Goal: Obtain resource: Download file/media

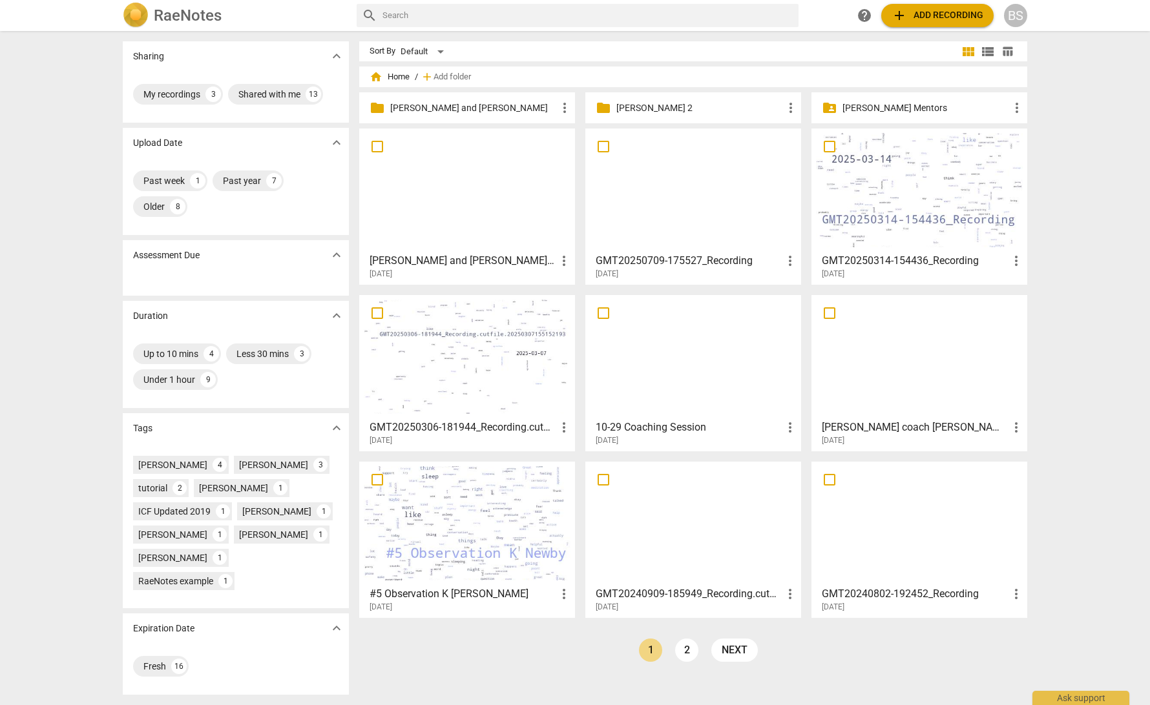
click at [499, 222] on div at bounding box center [467, 190] width 207 height 114
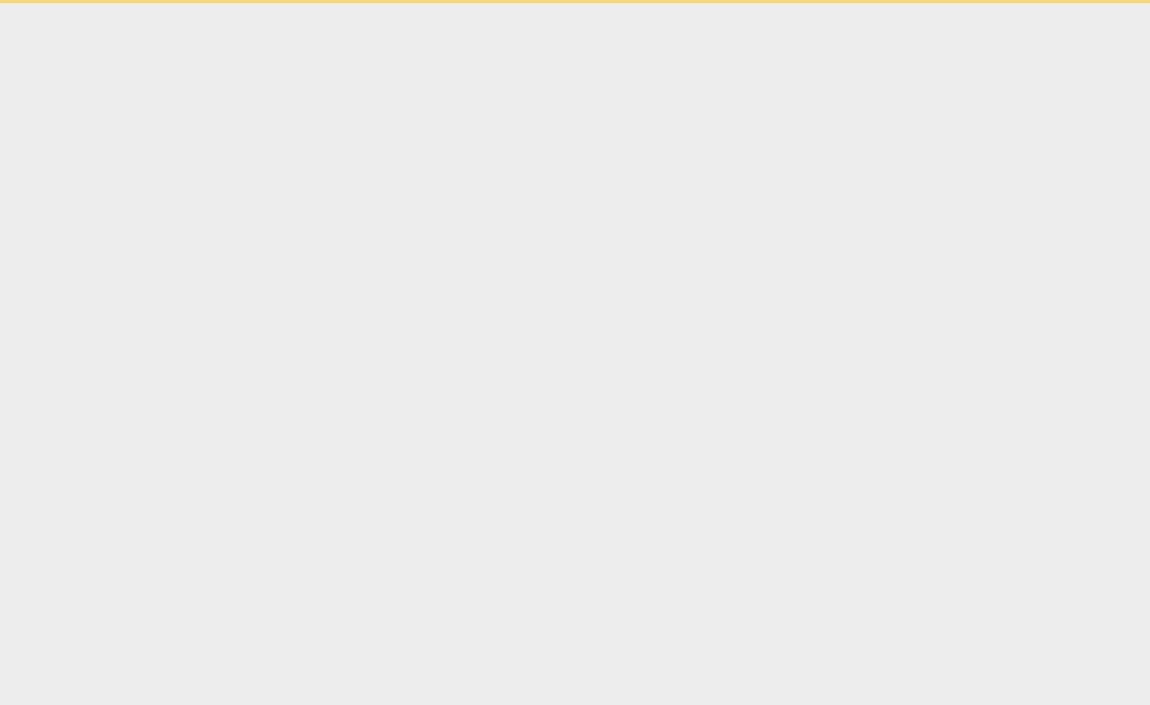
click at [499, 3] on html "Ask support" at bounding box center [575, 1] width 1150 height 3
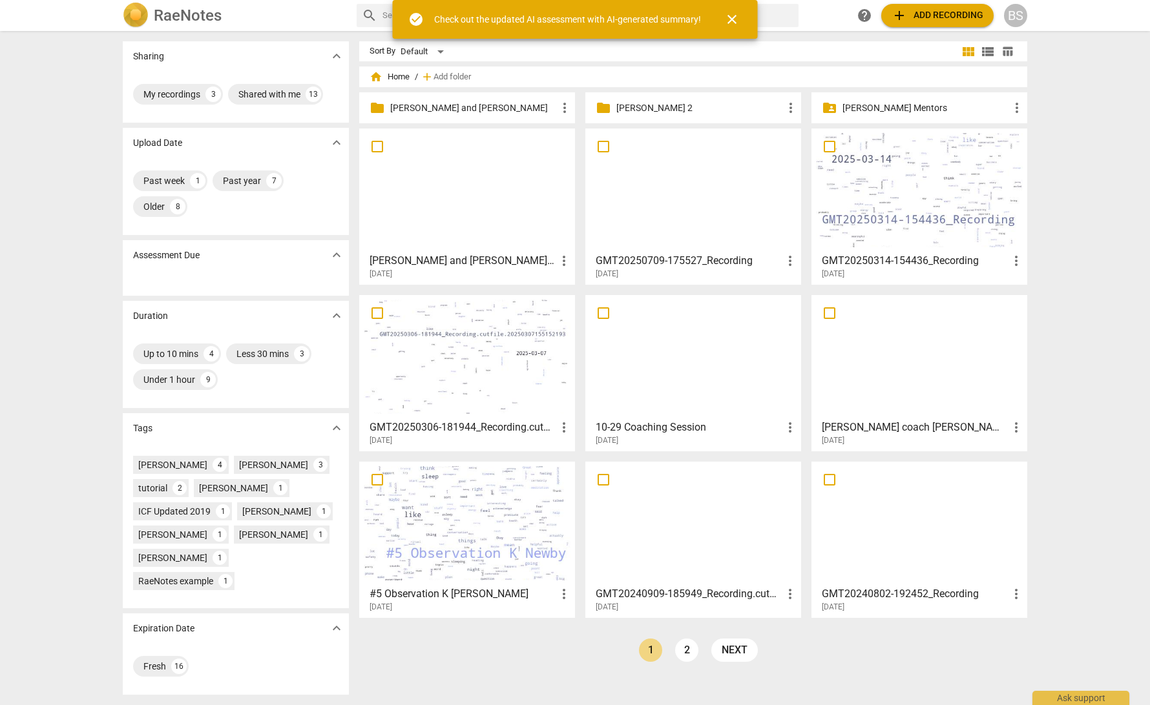
click at [449, 219] on div at bounding box center [467, 190] width 207 height 114
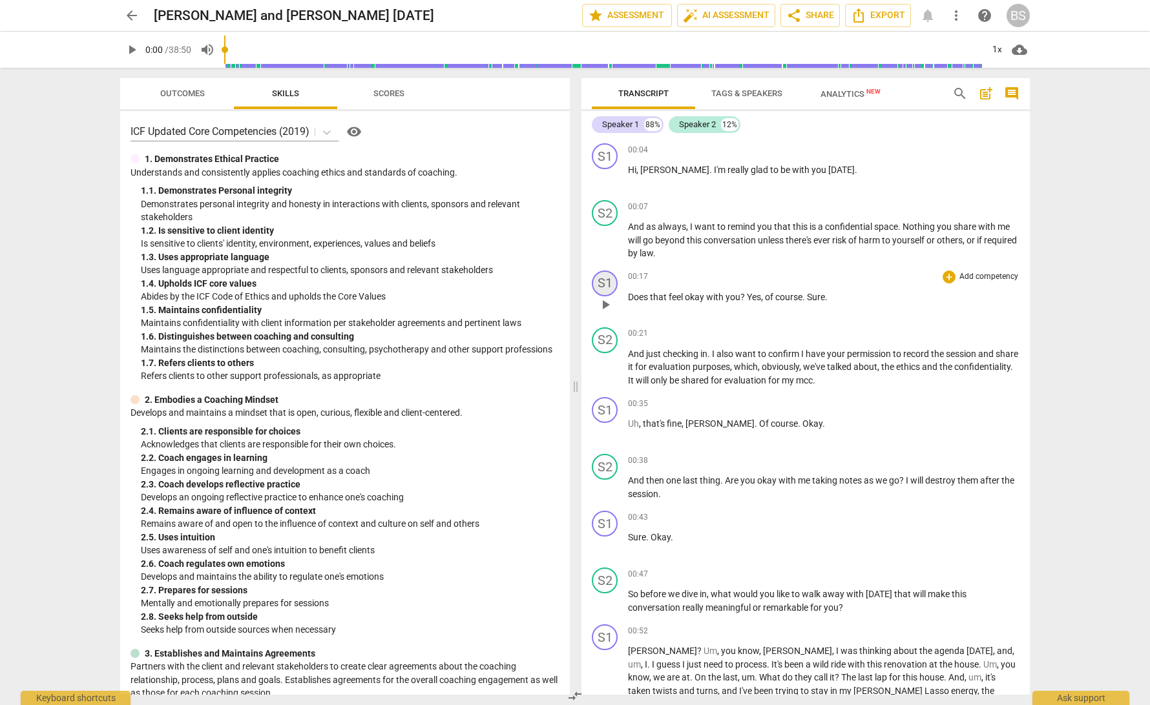
click at [608, 280] on div "S1" at bounding box center [605, 284] width 26 height 26
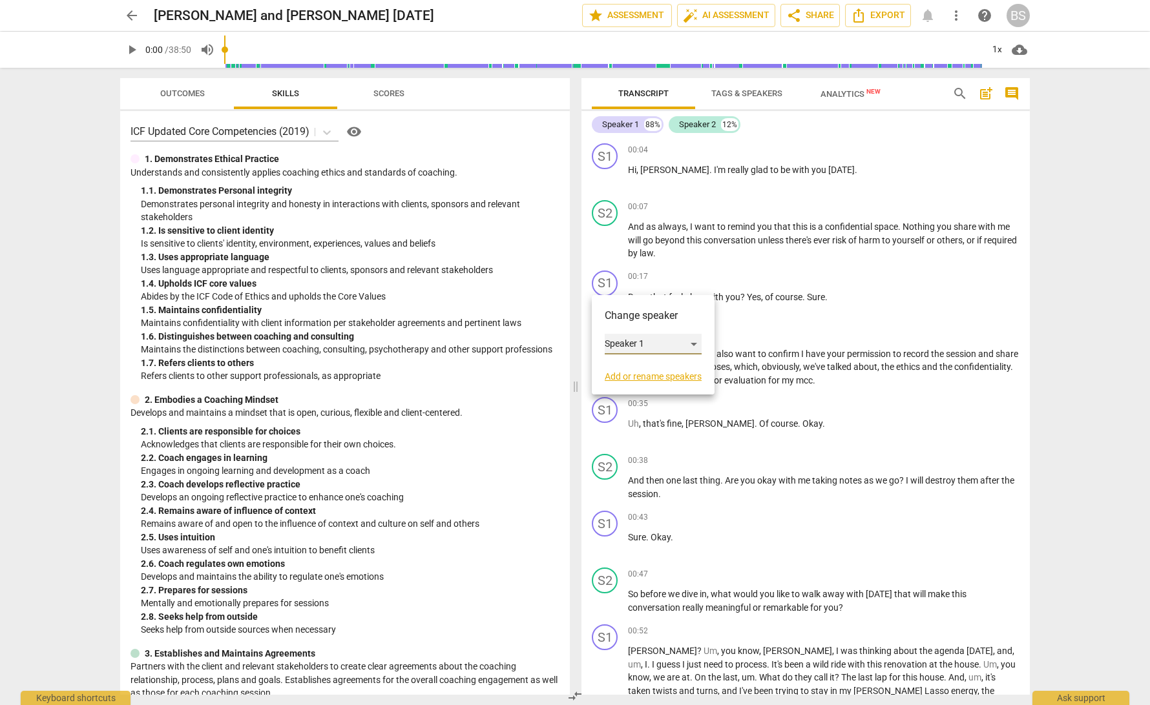
click at [694, 344] on div "Speaker 1" at bounding box center [653, 344] width 97 height 21
click at [644, 370] on li "Speaker 2" at bounding box center [654, 369] width 98 height 25
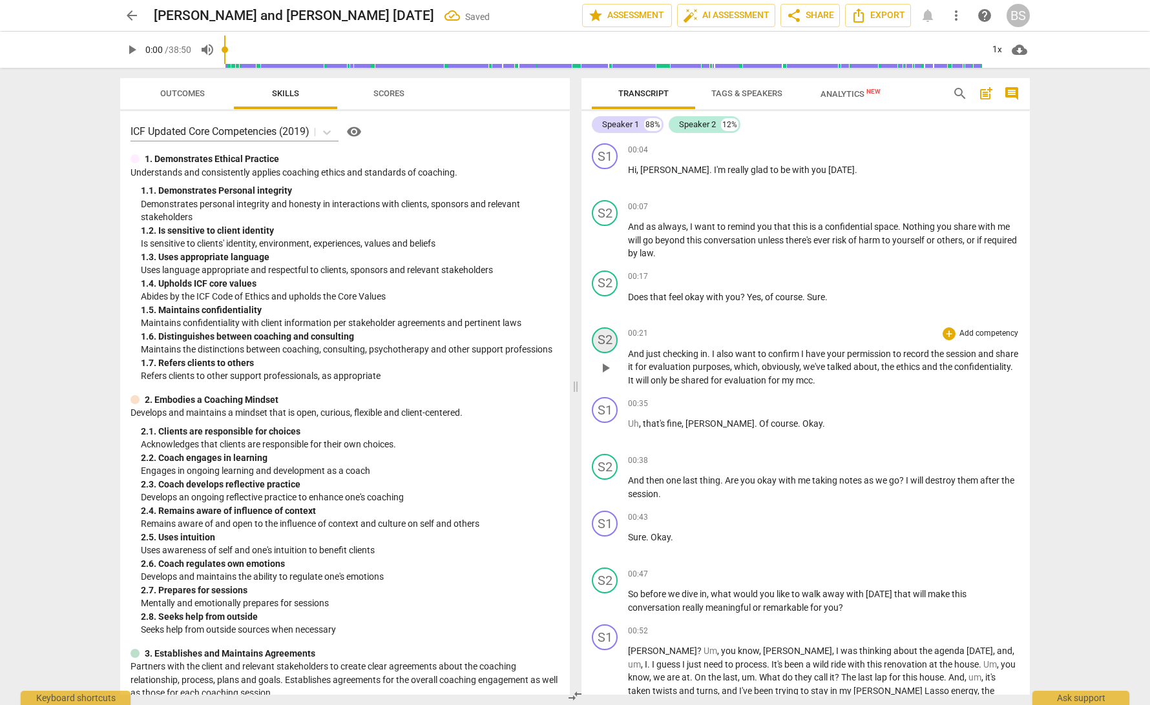
click at [604, 338] on div "S2" at bounding box center [605, 340] width 26 height 26
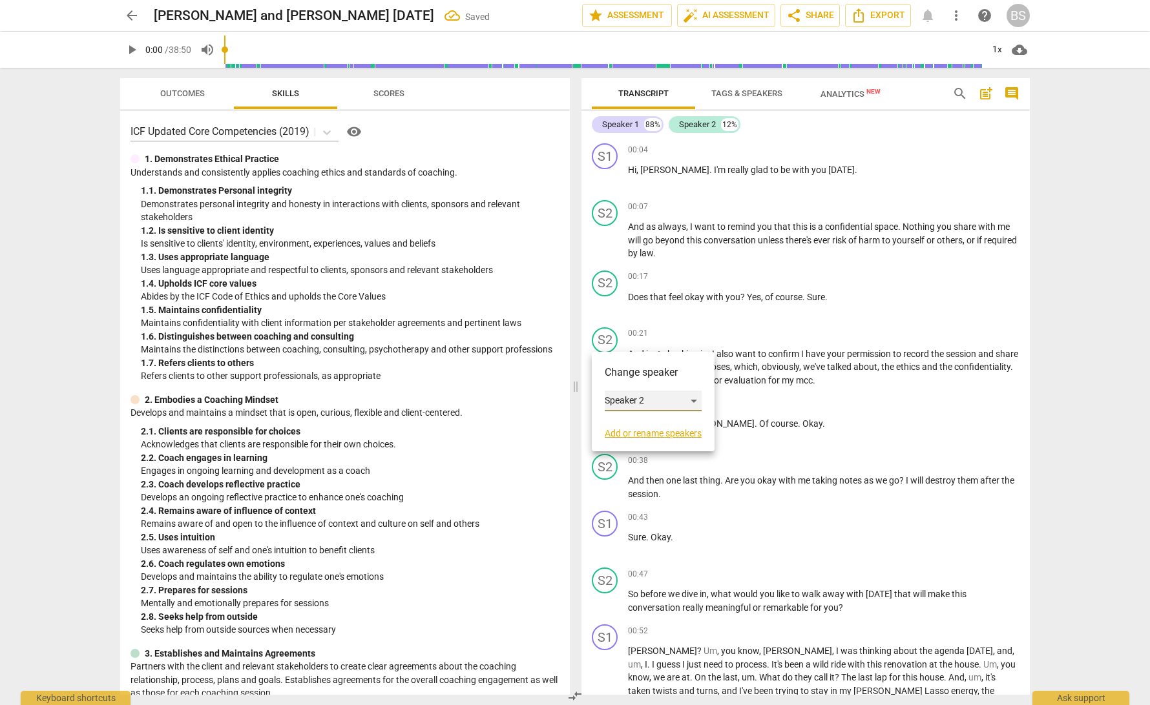
click at [694, 400] on div "Speaker 2" at bounding box center [653, 401] width 97 height 21
click at [662, 377] on li "Speaker 1" at bounding box center [654, 376] width 98 height 25
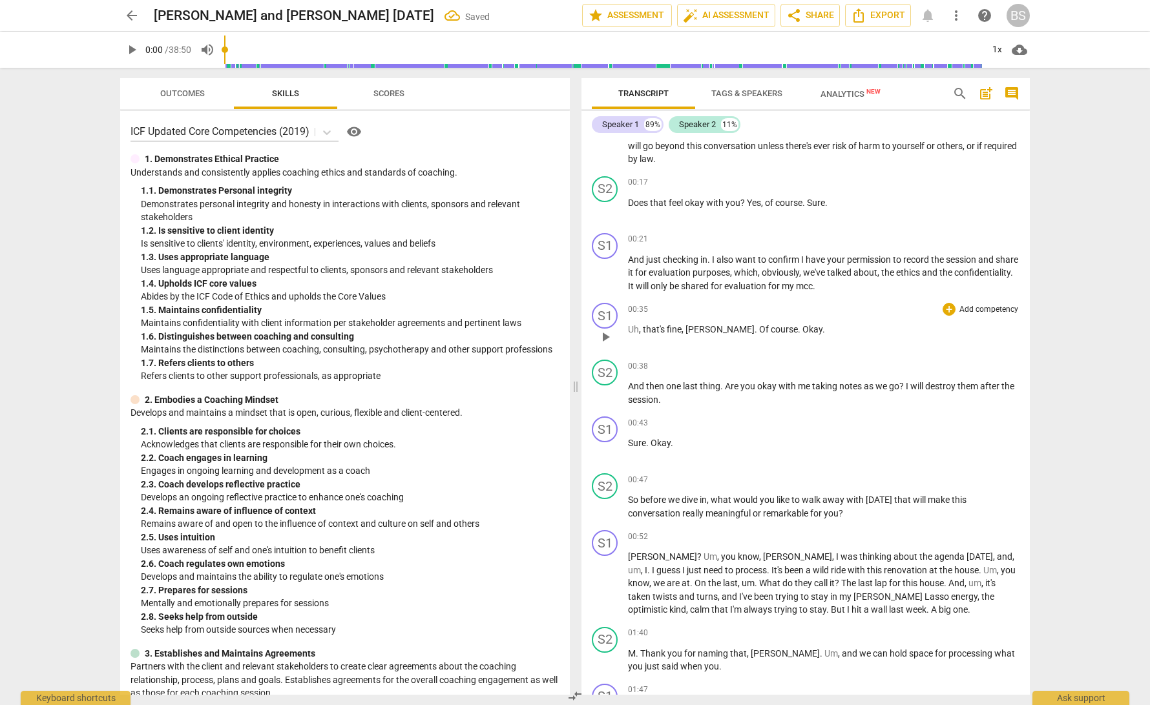
scroll to position [96, 0]
click at [607, 309] on div "S1" at bounding box center [605, 314] width 26 height 26
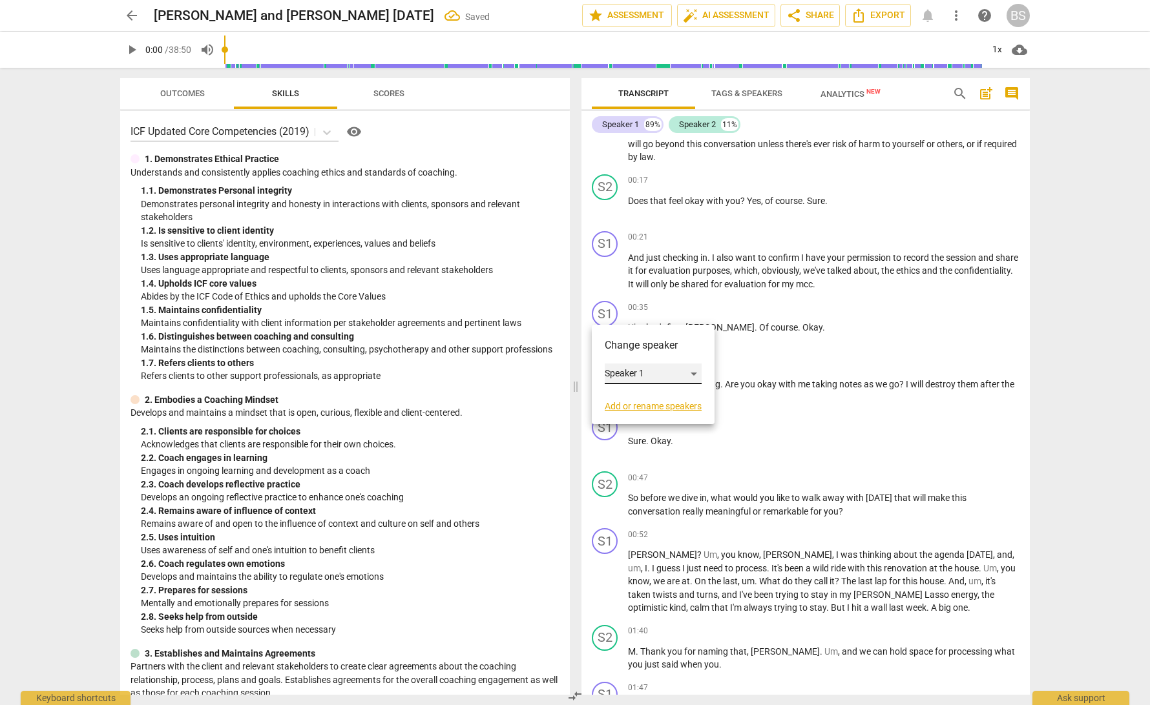
click at [699, 374] on div "Speaker 1" at bounding box center [653, 374] width 97 height 21
click at [661, 398] on li "Speaker 2" at bounding box center [654, 398] width 98 height 25
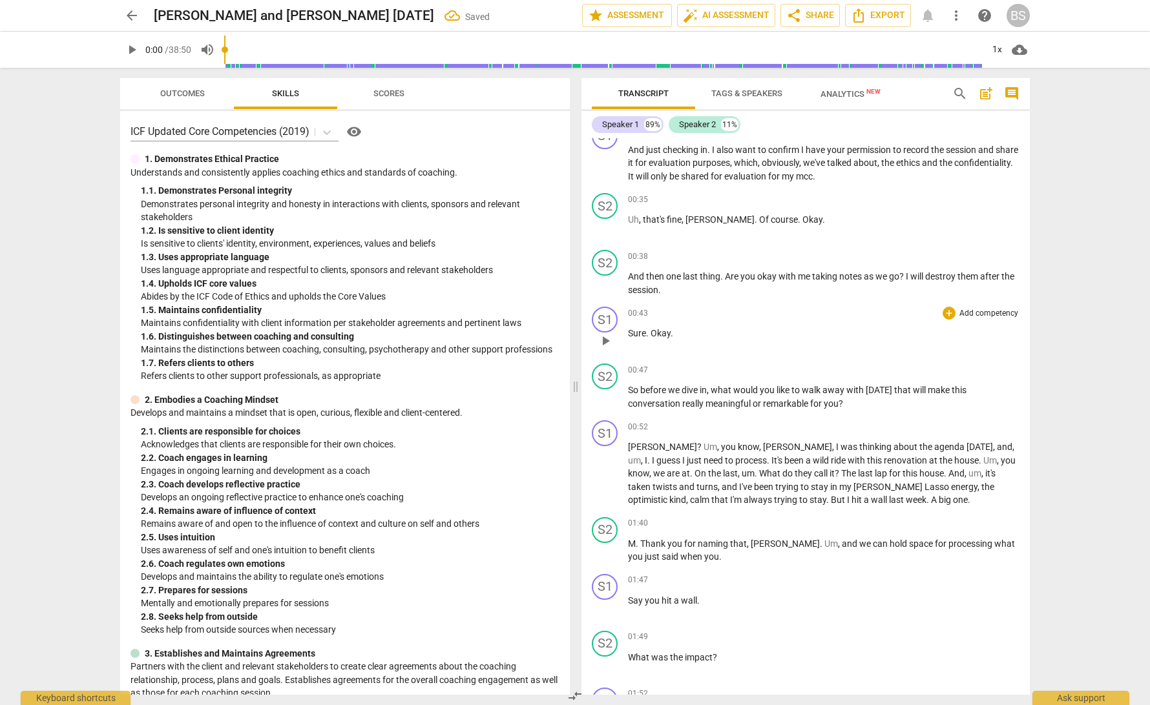
scroll to position [205, 0]
click at [603, 258] on div "S2" at bounding box center [605, 262] width 26 height 26
click at [696, 323] on div "Speaker 2" at bounding box center [653, 321] width 97 height 21
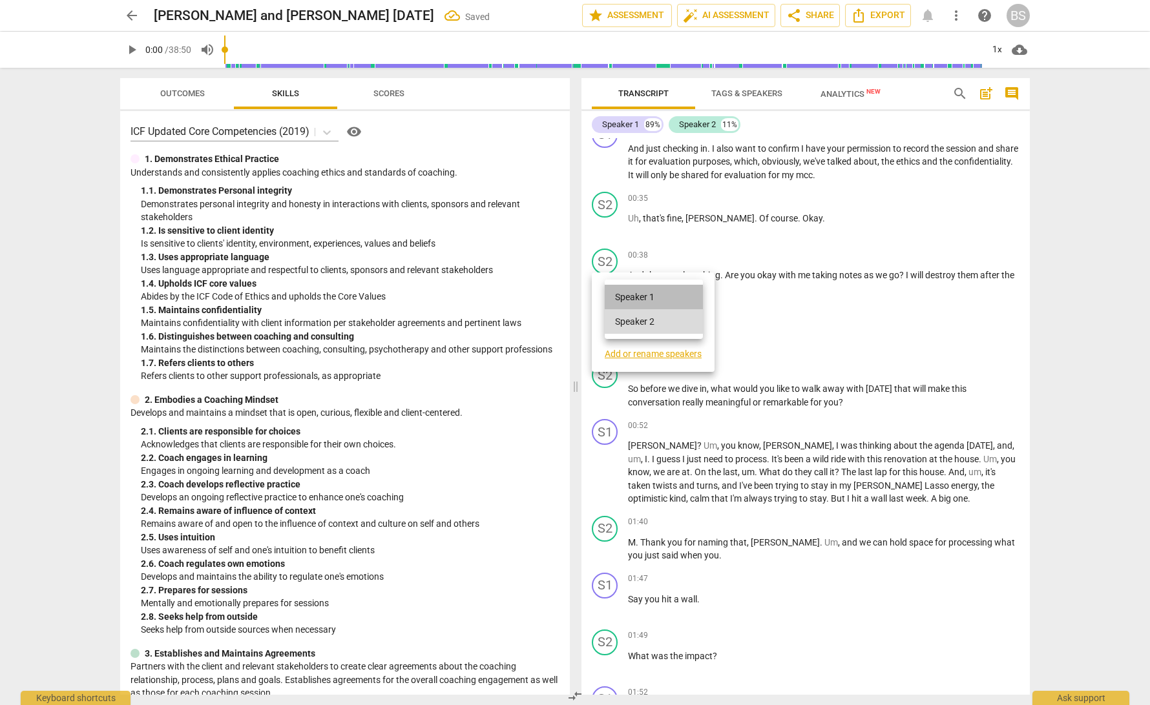
click at [657, 296] on li "Speaker 1" at bounding box center [654, 297] width 98 height 25
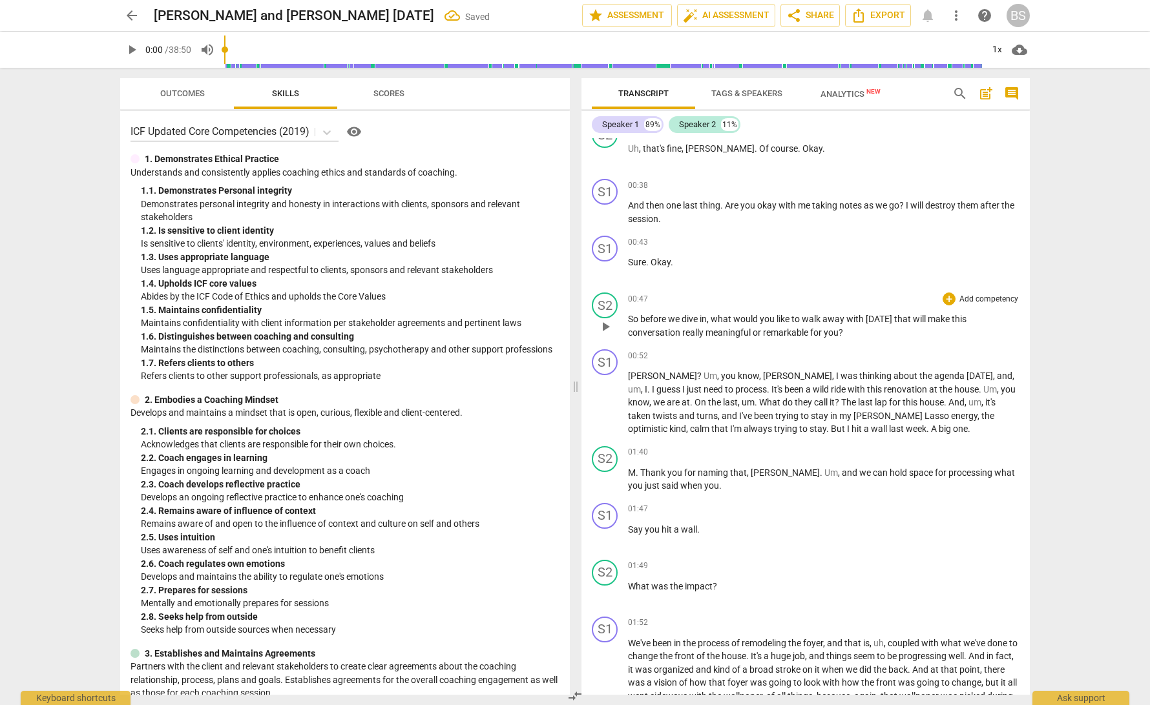
scroll to position [277, 0]
click at [606, 304] on div "S2" at bounding box center [605, 304] width 26 height 26
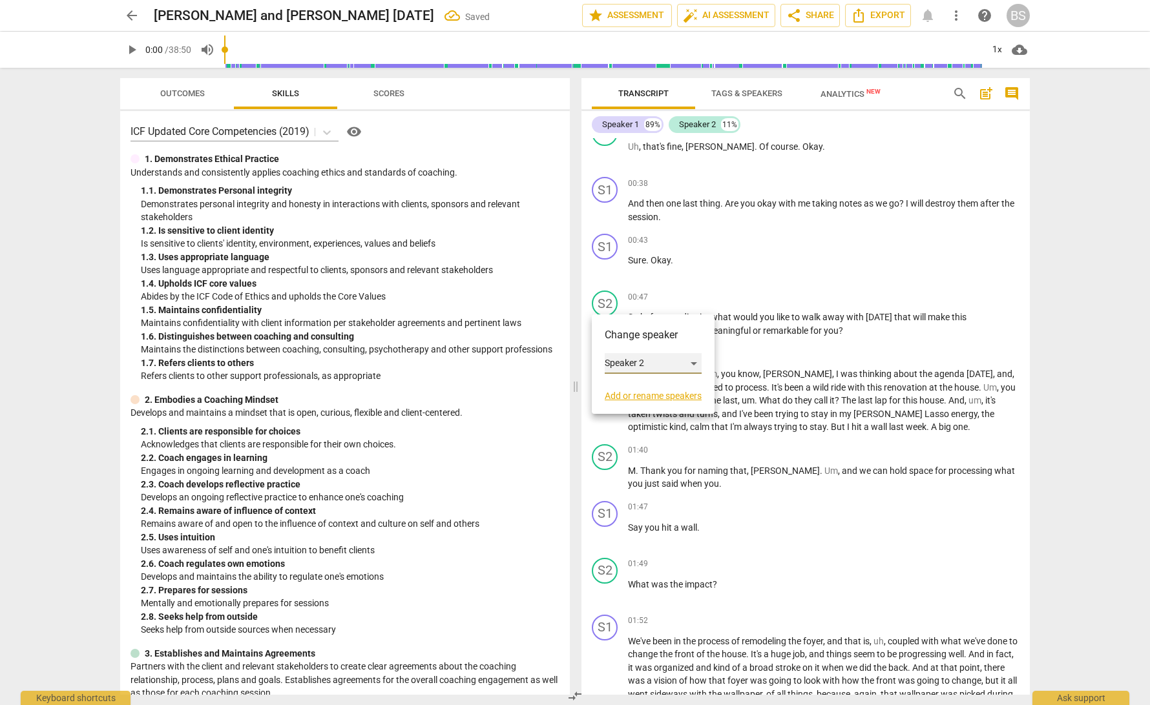
click at [696, 363] on div "Speaker 2" at bounding box center [653, 363] width 97 height 21
click at [667, 335] on li "Speaker 1" at bounding box center [654, 339] width 98 height 25
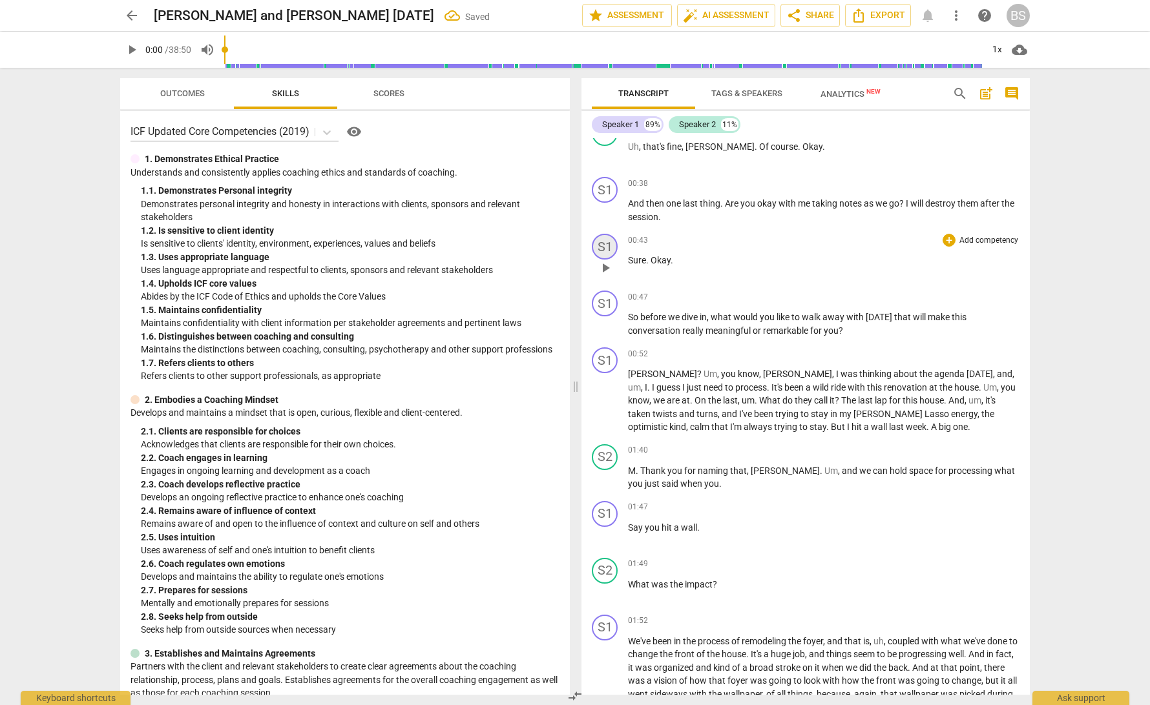
click at [612, 246] on div "S1" at bounding box center [605, 247] width 26 height 26
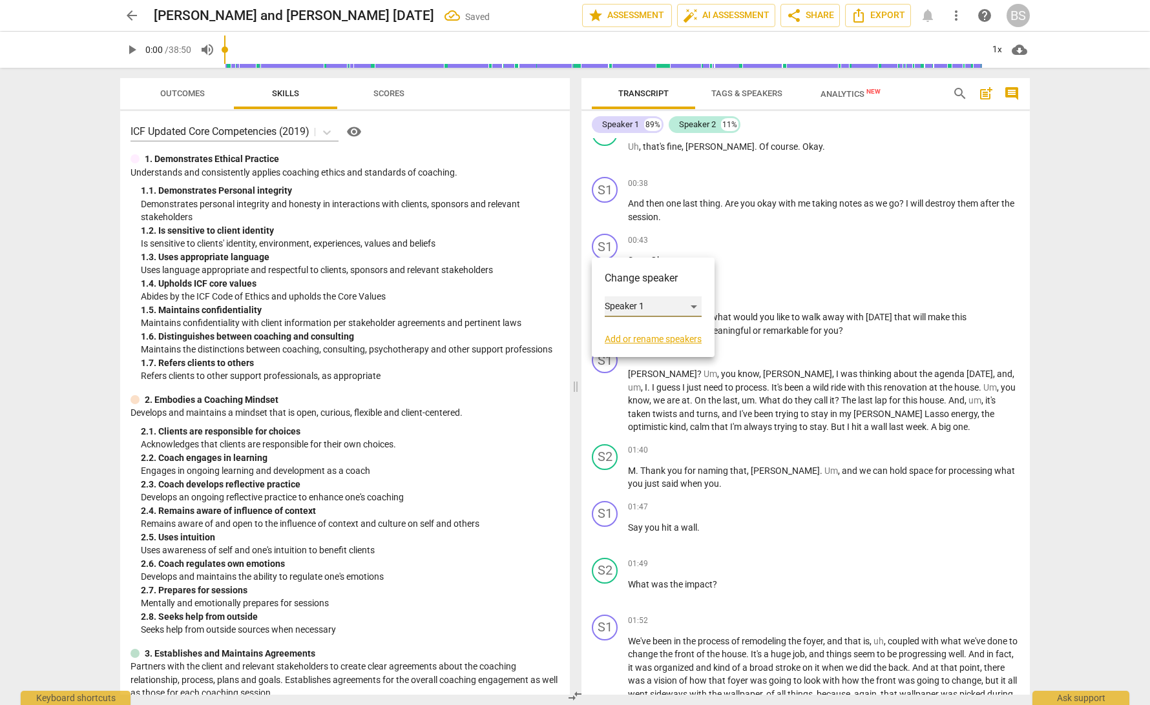
click at [696, 307] on div "Speaker 1" at bounding box center [653, 306] width 97 height 21
drag, startPoint x: 663, startPoint y: 329, endPoint x: 679, endPoint y: 334, distance: 16.1
click at [663, 329] on li "Speaker 2" at bounding box center [654, 331] width 98 height 25
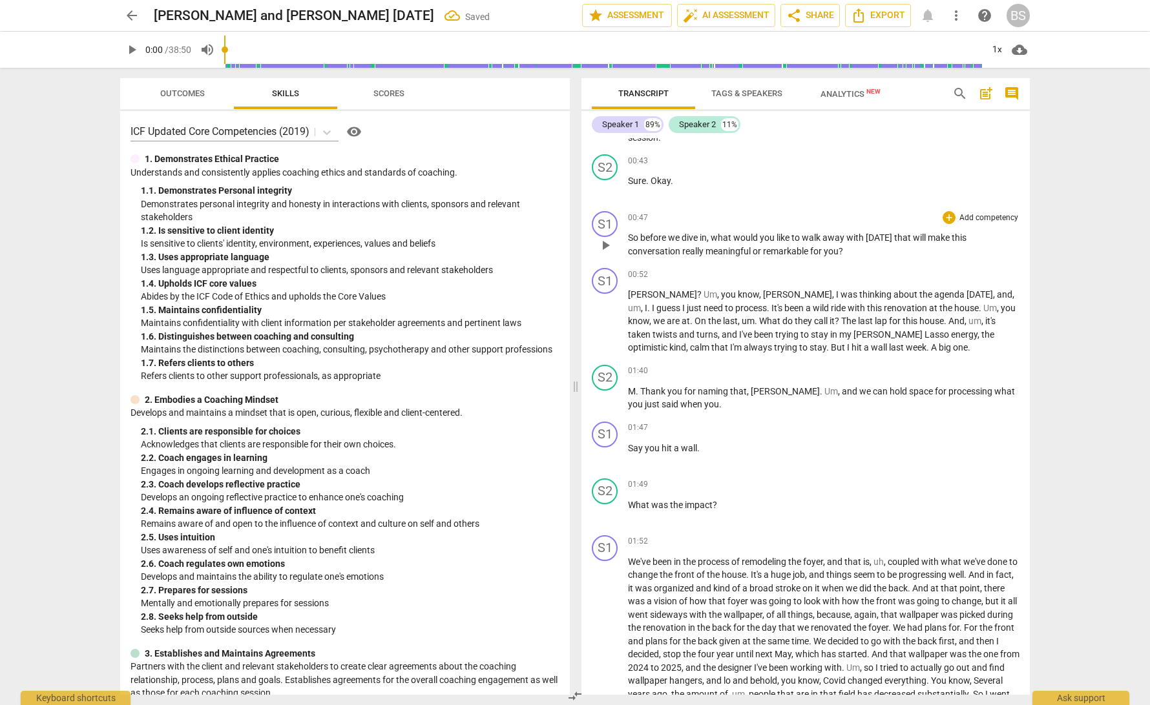
scroll to position [381, 0]
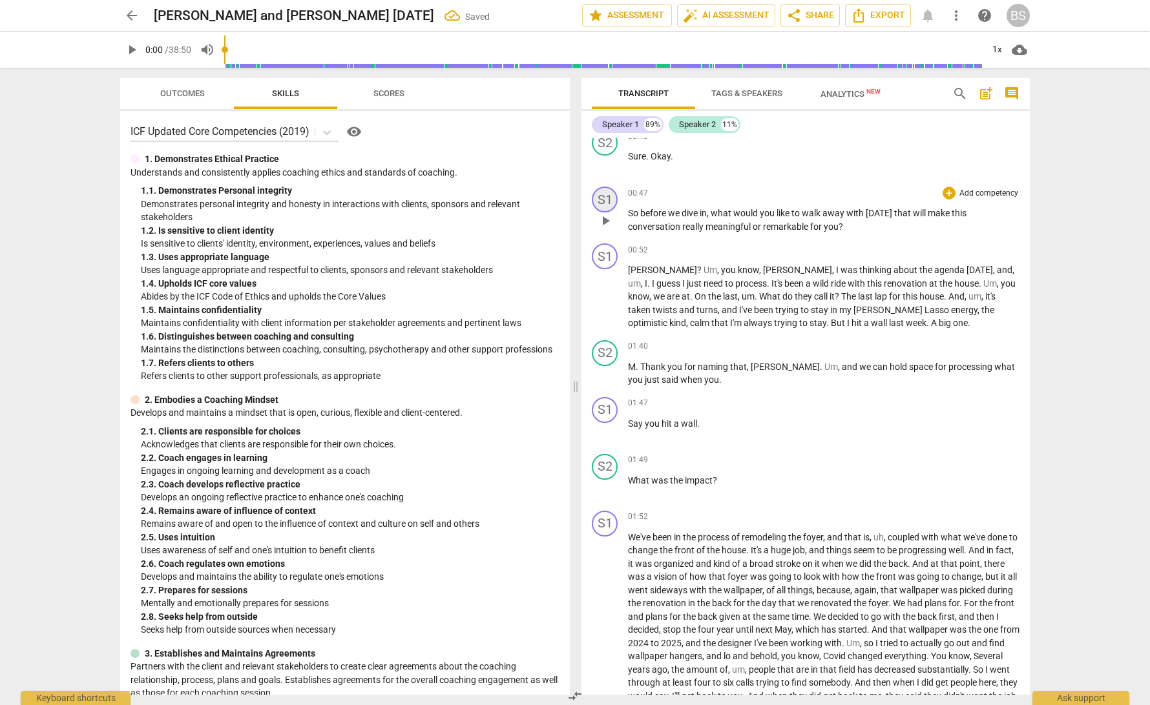
click at [605, 196] on div "S1" at bounding box center [605, 200] width 26 height 26
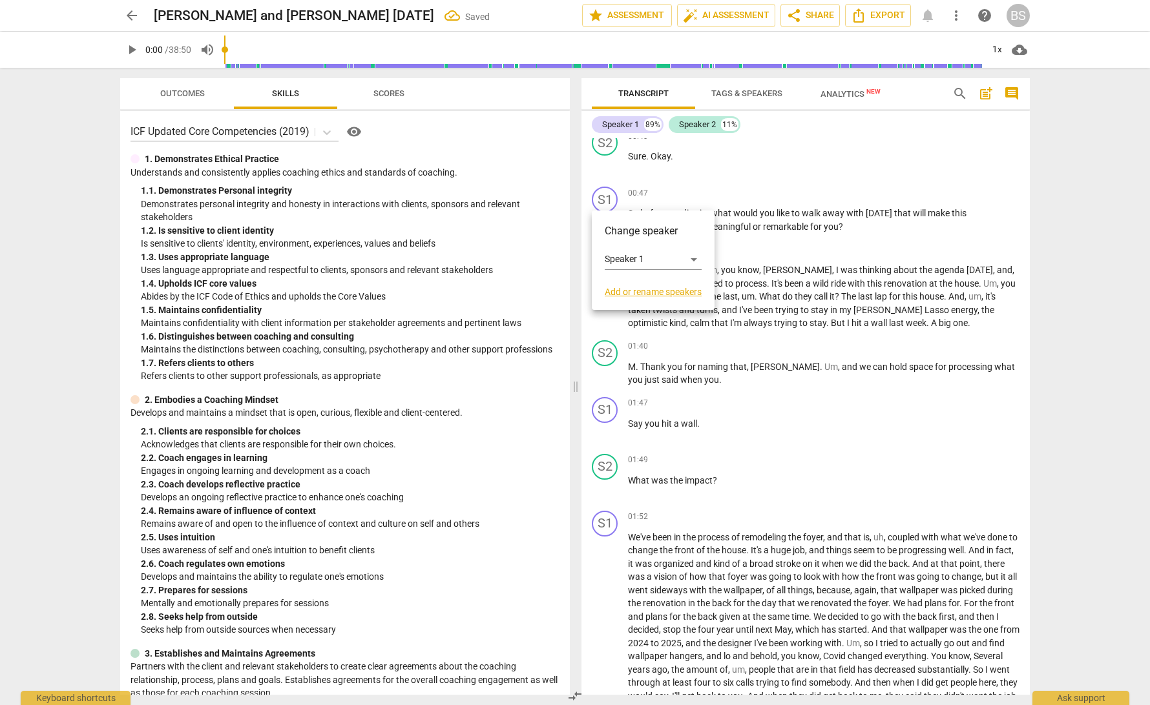
click at [704, 181] on div at bounding box center [575, 352] width 1150 height 705
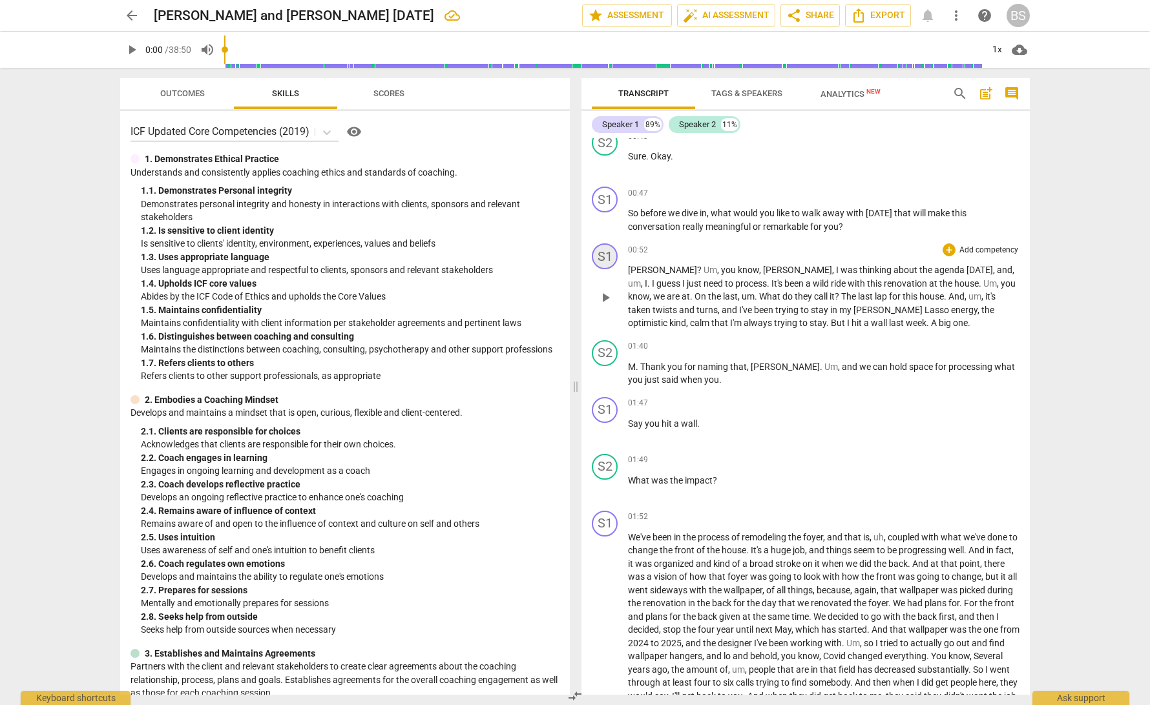
click at [608, 253] on div "S1" at bounding box center [605, 256] width 26 height 26
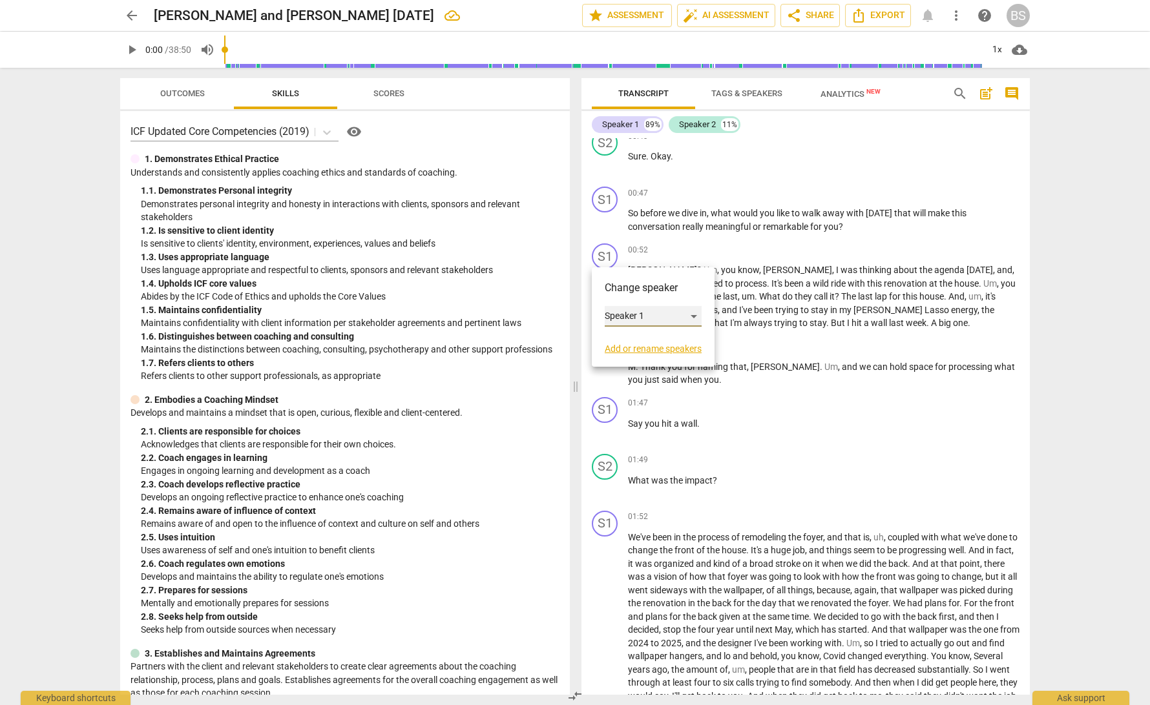
click at [694, 318] on div "Speaker 1" at bounding box center [653, 316] width 97 height 21
click at [676, 338] on li "Speaker 2" at bounding box center [654, 341] width 98 height 25
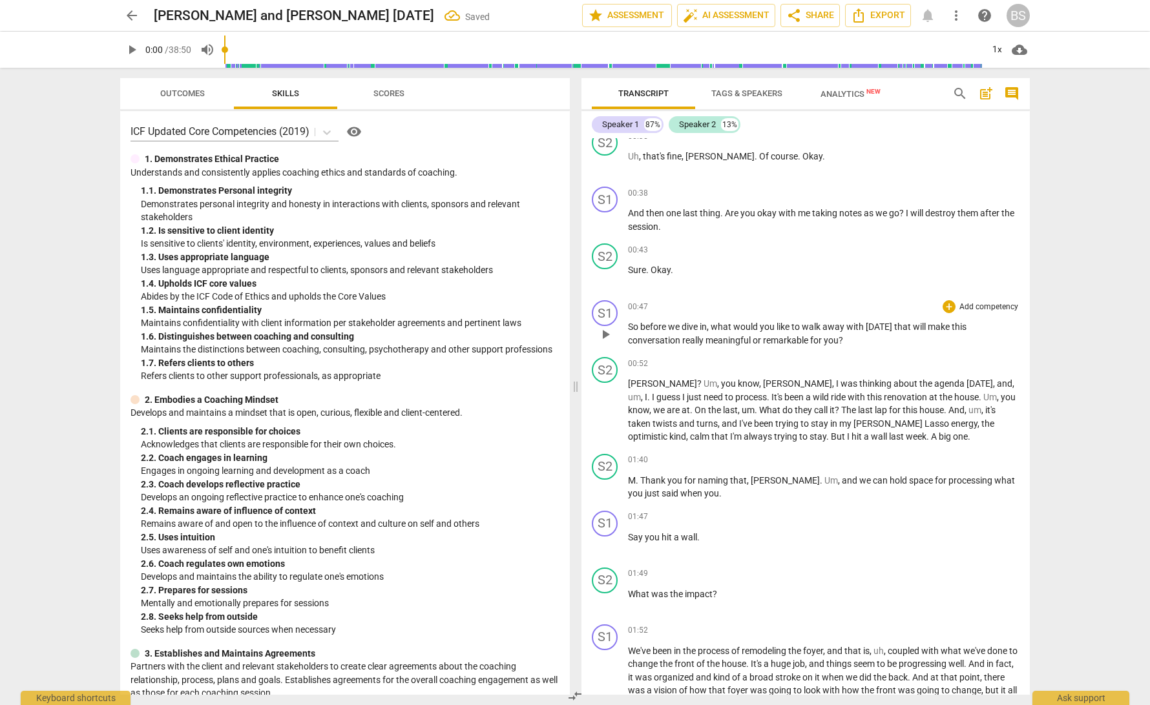
scroll to position [260, 0]
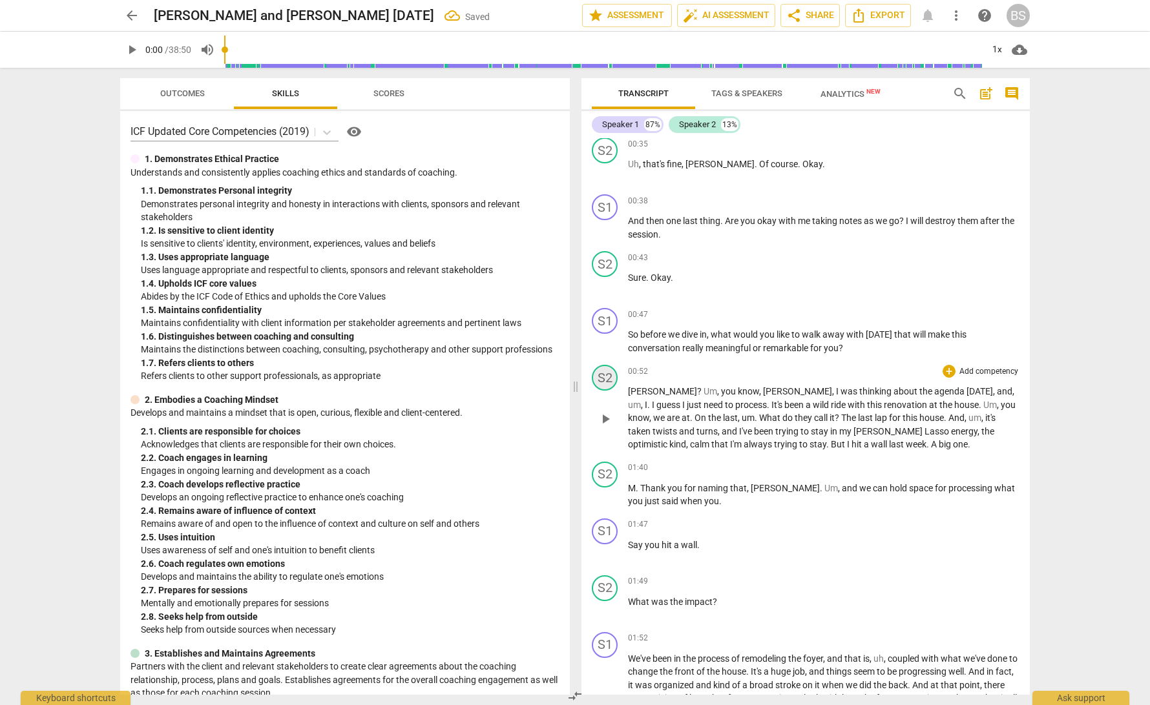
click at [608, 372] on div "S2" at bounding box center [605, 378] width 26 height 26
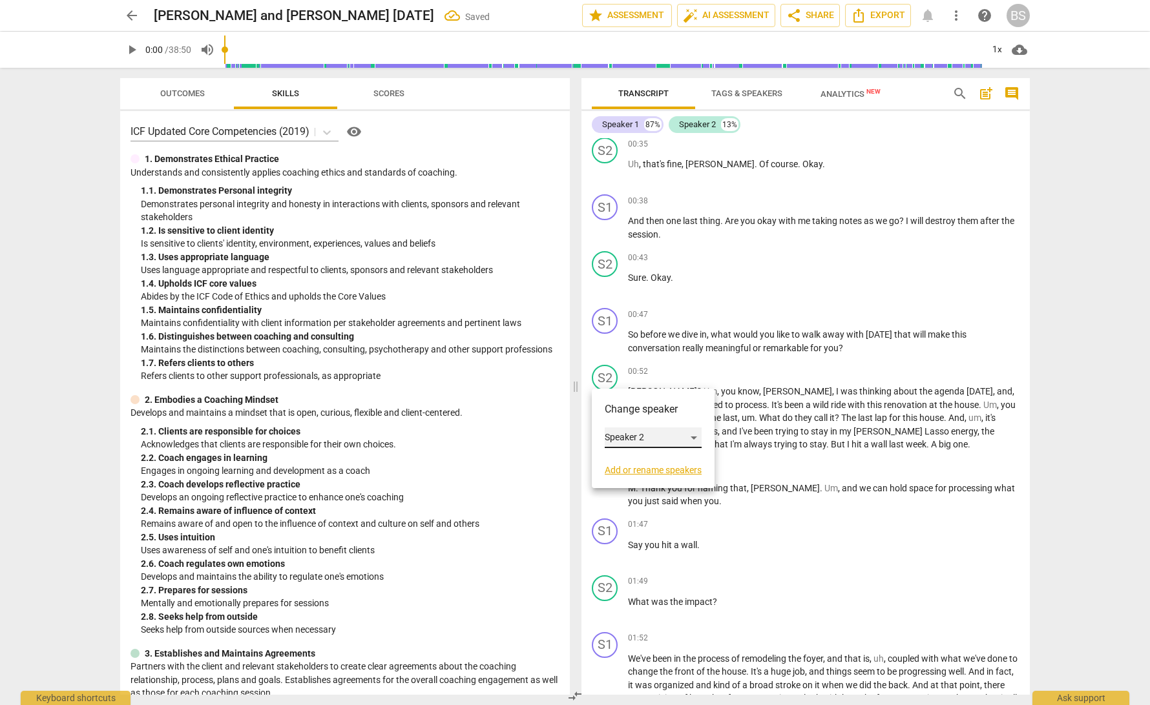
click at [694, 440] on div "Speaker 2" at bounding box center [653, 438] width 97 height 21
drag, startPoint x: 667, startPoint y: 412, endPoint x: 692, endPoint y: 395, distance: 30.6
click at [667, 412] on li "Speaker 1" at bounding box center [654, 413] width 98 height 25
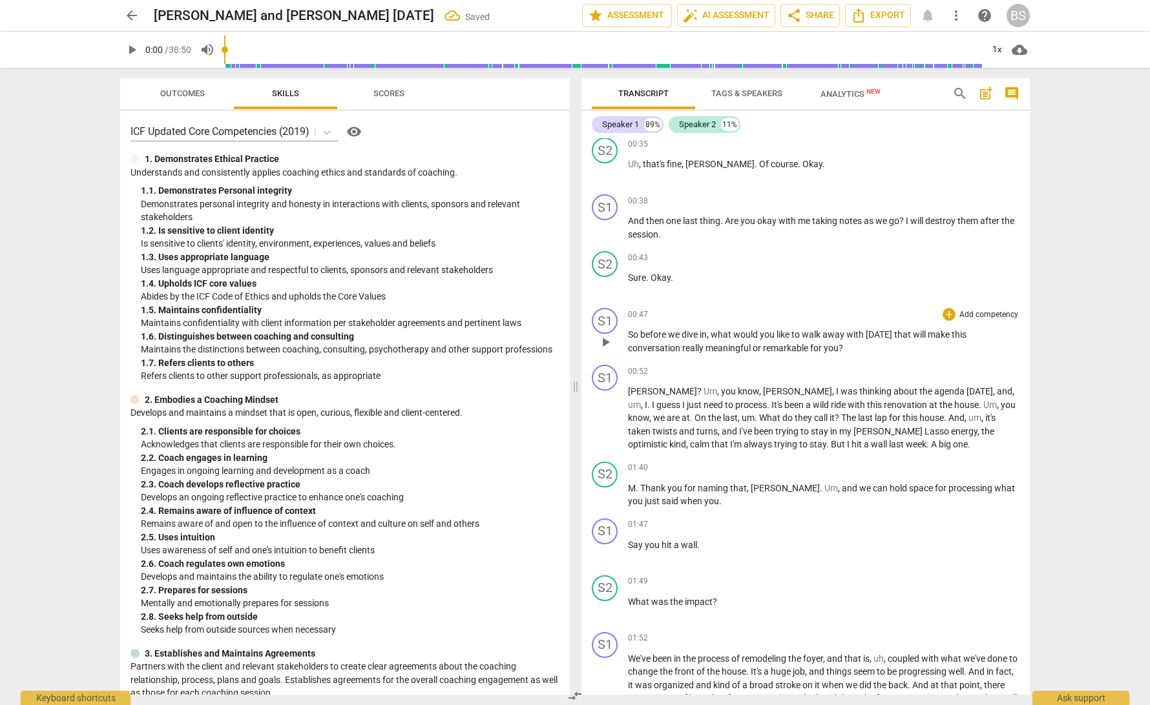
scroll to position [262, 0]
click at [606, 374] on div "S1" at bounding box center [605, 375] width 26 height 26
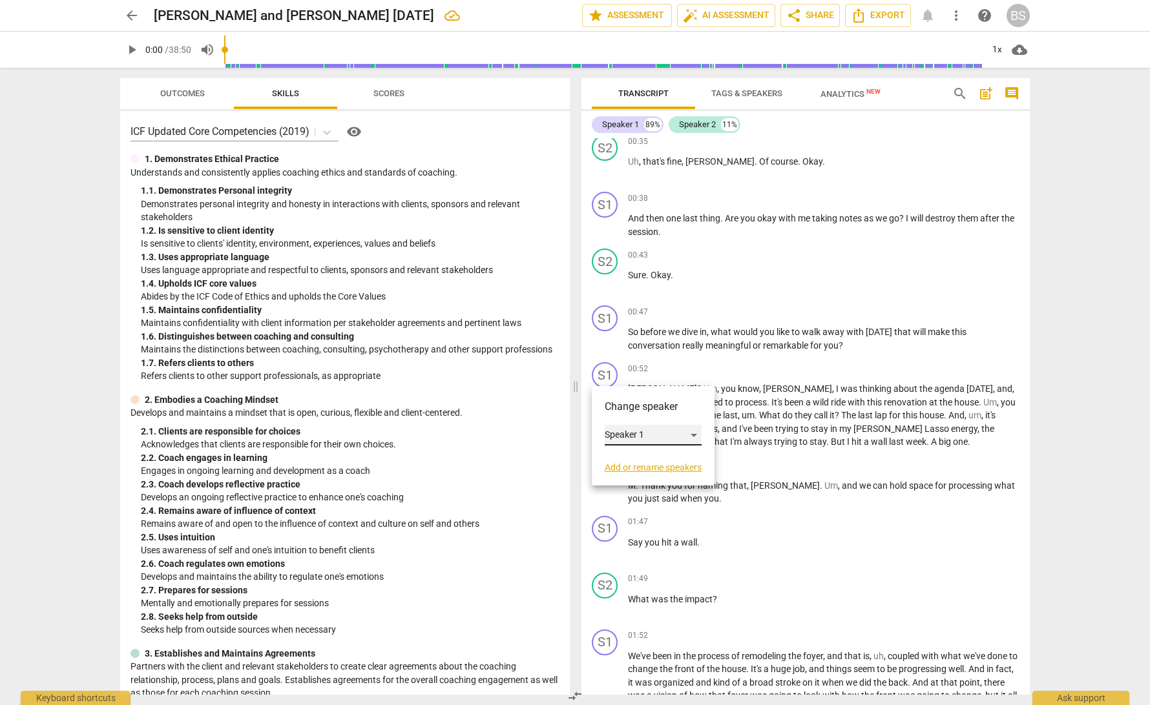
click at [694, 435] on div "Speaker 1" at bounding box center [653, 435] width 97 height 21
click at [657, 466] on li "Speaker 2" at bounding box center [654, 460] width 98 height 25
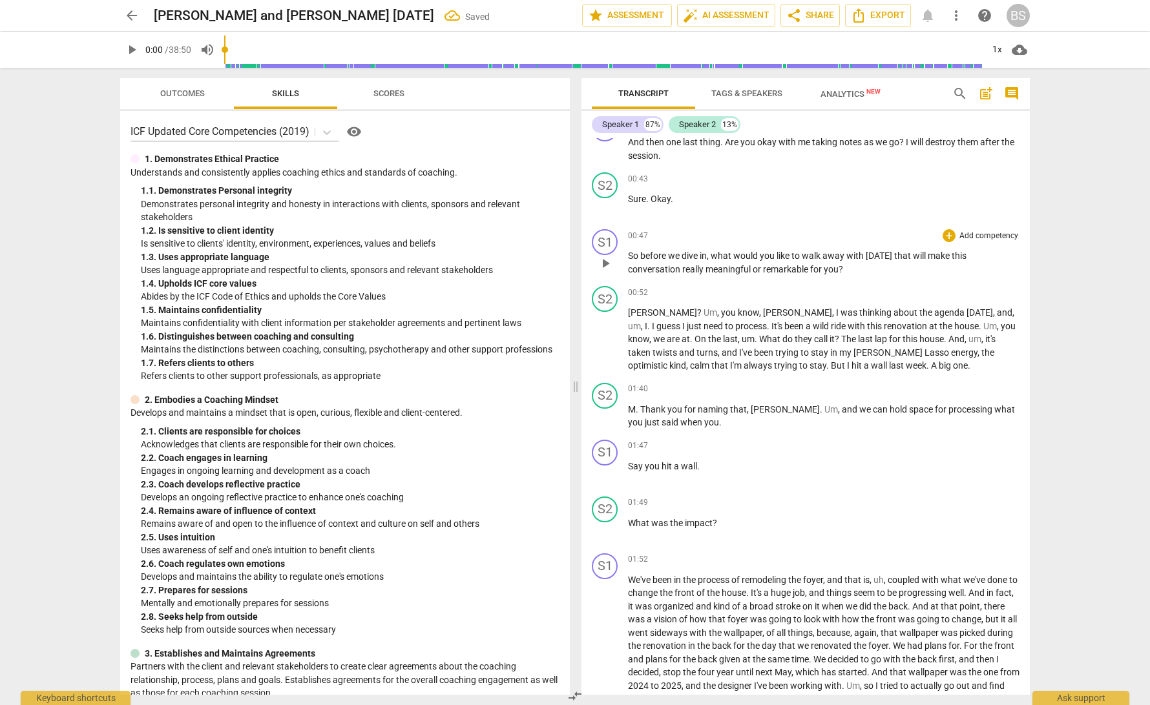
scroll to position [346, 0]
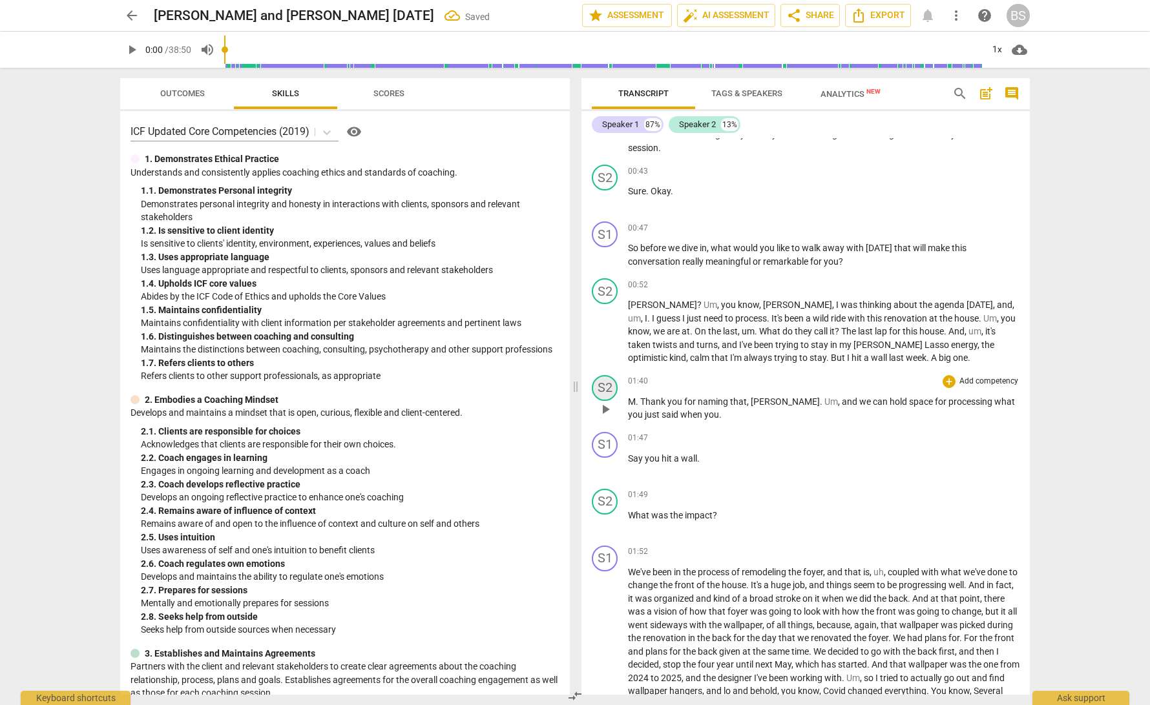
click at [601, 384] on div "S2" at bounding box center [605, 388] width 26 height 26
click at [696, 445] on div "Speaker 2" at bounding box center [653, 446] width 97 height 21
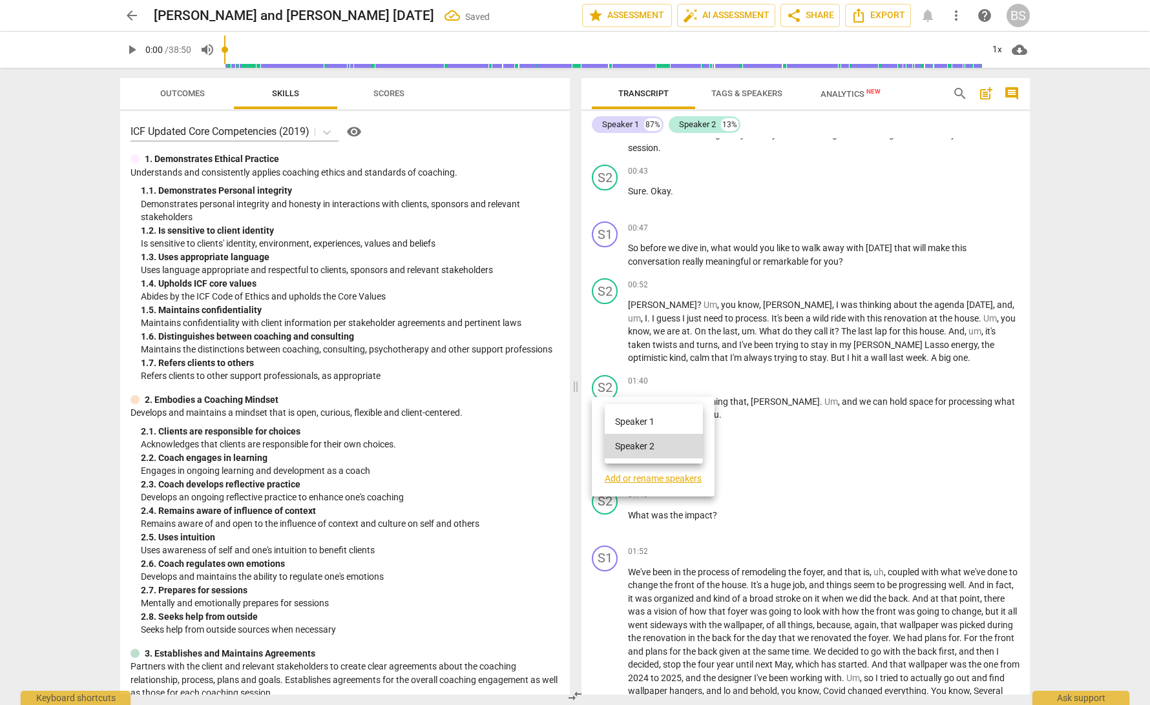
click at [673, 422] on li "Speaker 1" at bounding box center [654, 421] width 98 height 25
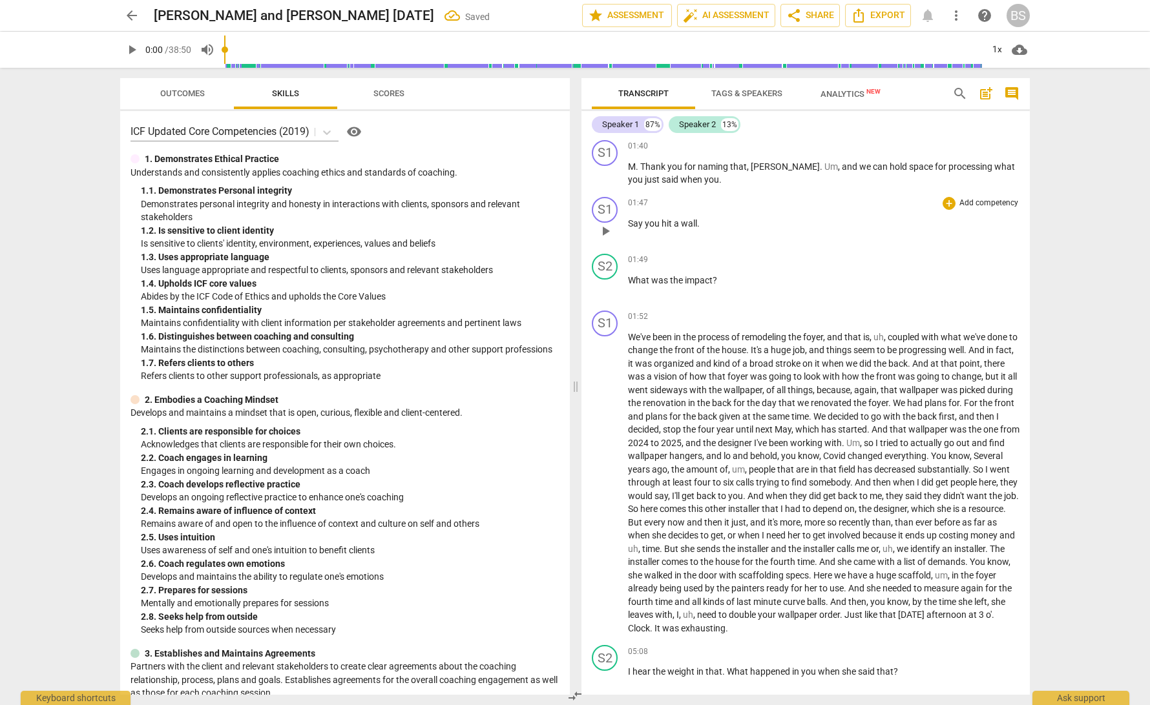
scroll to position [581, 0]
click at [607, 205] on div "S1" at bounding box center [605, 211] width 26 height 26
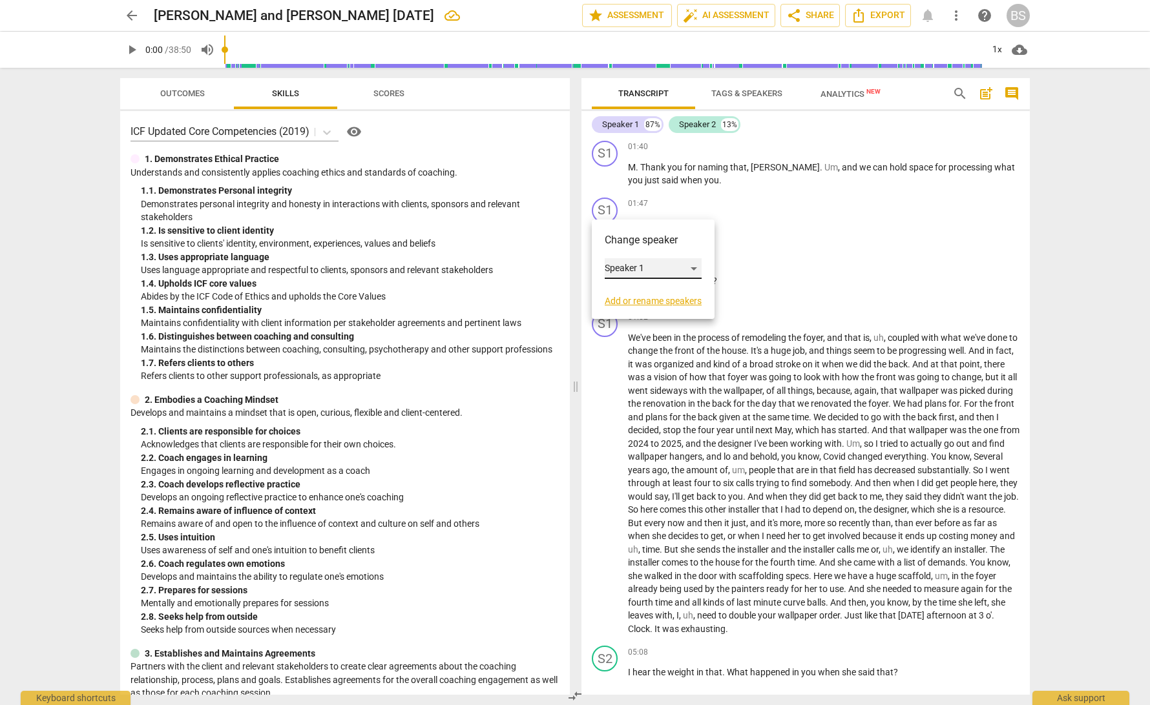
click at [696, 267] on div "Speaker 1" at bounding box center [653, 268] width 97 height 21
click at [770, 250] on div at bounding box center [575, 352] width 1150 height 705
drag, startPoint x: 752, startPoint y: 286, endPoint x: 733, endPoint y: 285, distance: 18.7
click at [751, 286] on div at bounding box center [575, 352] width 1150 height 705
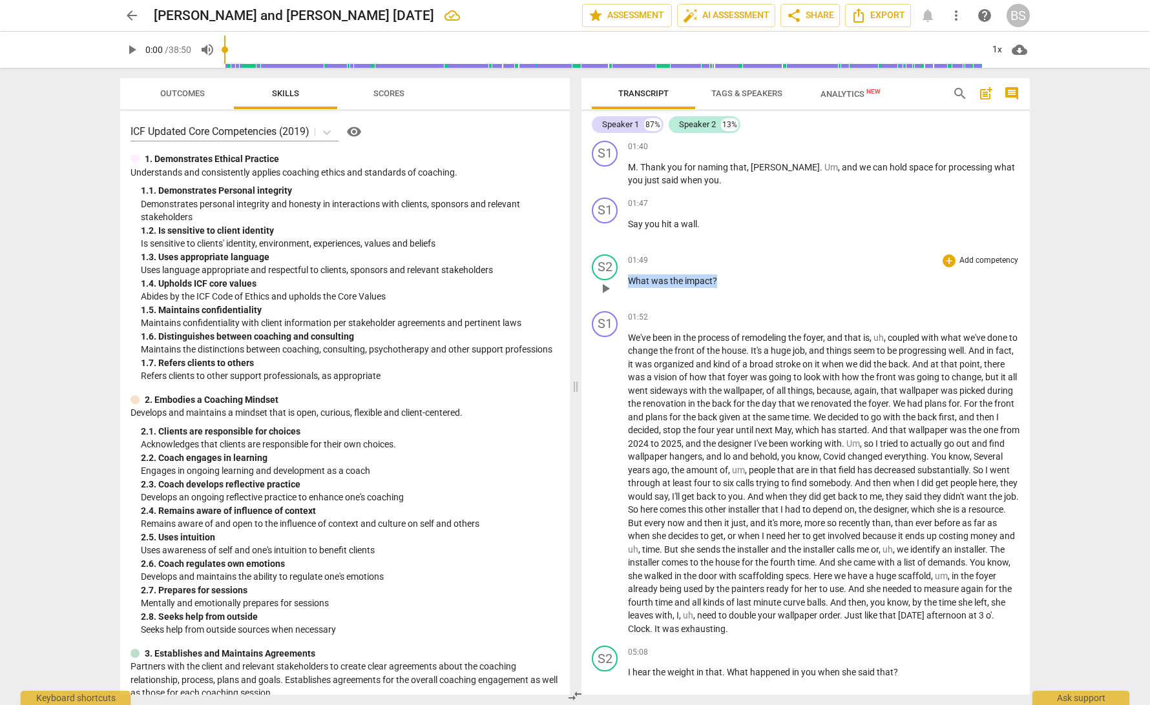
drag, startPoint x: 637, startPoint y: 277, endPoint x: 726, endPoint y: 282, distance: 89.3
click at [729, 281] on div "S2 play_arrow pause 01:49 + Add competency keyboard_arrow_right What was the im…" at bounding box center [805, 277] width 448 height 57
drag, startPoint x: 665, startPoint y: 280, endPoint x: 721, endPoint y: 282, distance: 55.6
click at [722, 282] on p "What was the impact ?" at bounding box center [823, 281] width 391 height 14
click at [718, 284] on div "01:49 + Add competency keyboard_arrow_right What was the impact ?" at bounding box center [823, 277] width 391 height 47
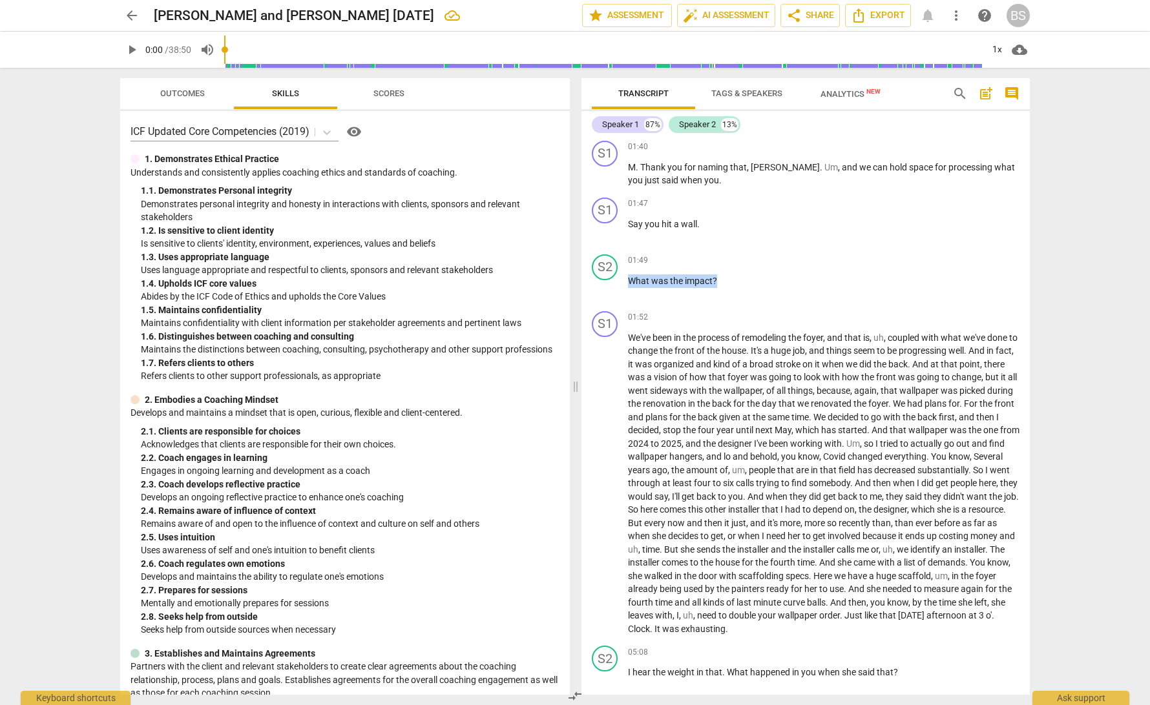
drag, startPoint x: 724, startPoint y: 274, endPoint x: 632, endPoint y: 281, distance: 92.6
click at [623, 278] on div "S2 play_arrow pause 01:49 + Add competency keyboard_arrow_right What was the im…" at bounding box center [805, 277] width 448 height 57
drag, startPoint x: 643, startPoint y: 278, endPoint x: 613, endPoint y: 271, distance: 31.2
click at [641, 278] on span "What" at bounding box center [639, 281] width 23 height 10
click at [611, 260] on div "S2" at bounding box center [605, 267] width 26 height 26
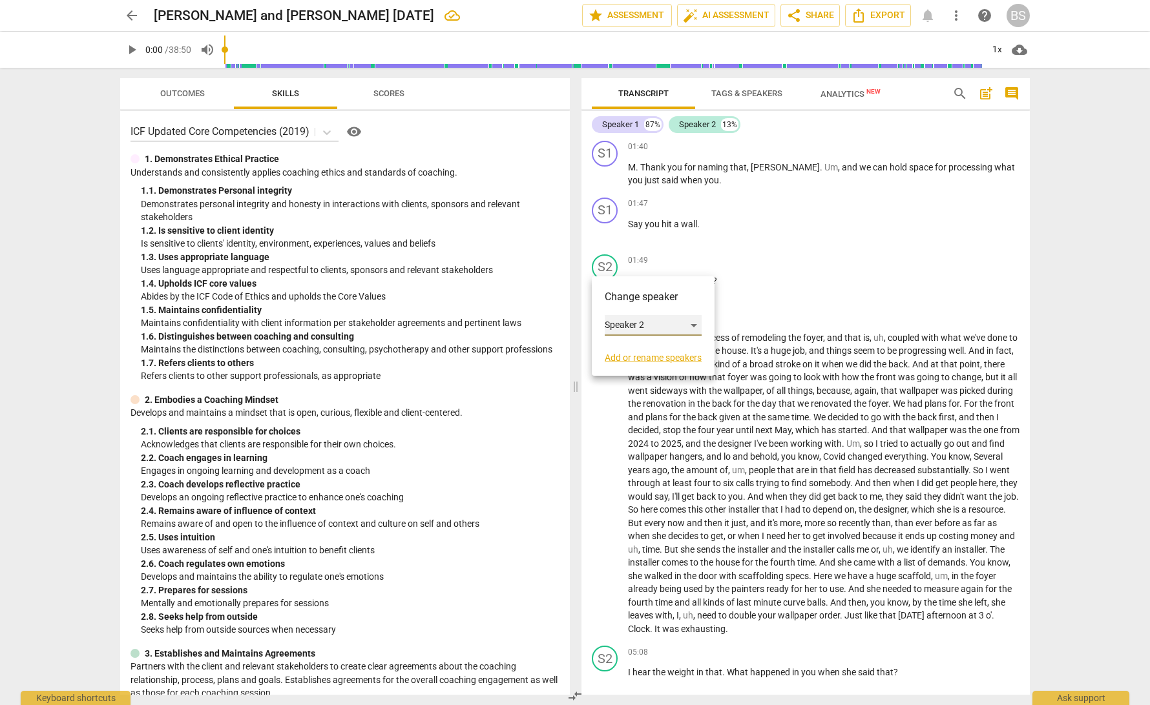
click at [697, 322] on div "Speaker 2" at bounding box center [653, 325] width 97 height 21
click at [669, 303] on li "Speaker 1" at bounding box center [654, 301] width 98 height 25
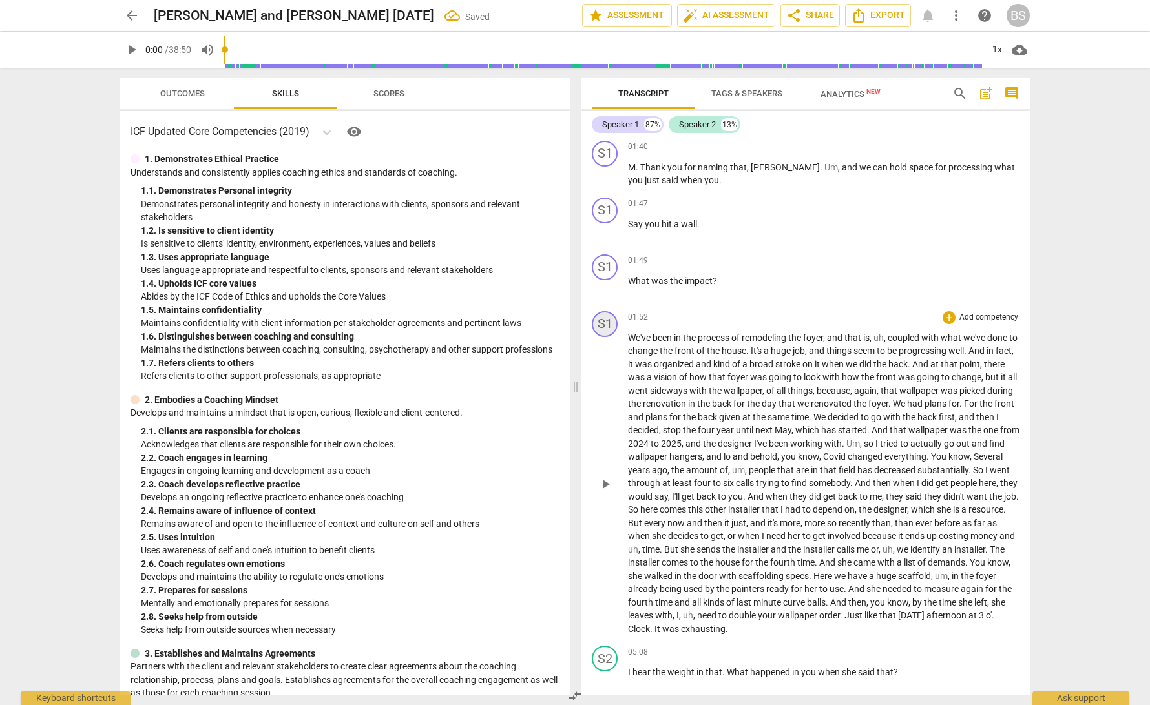
click at [608, 322] on div "S1" at bounding box center [605, 324] width 26 height 26
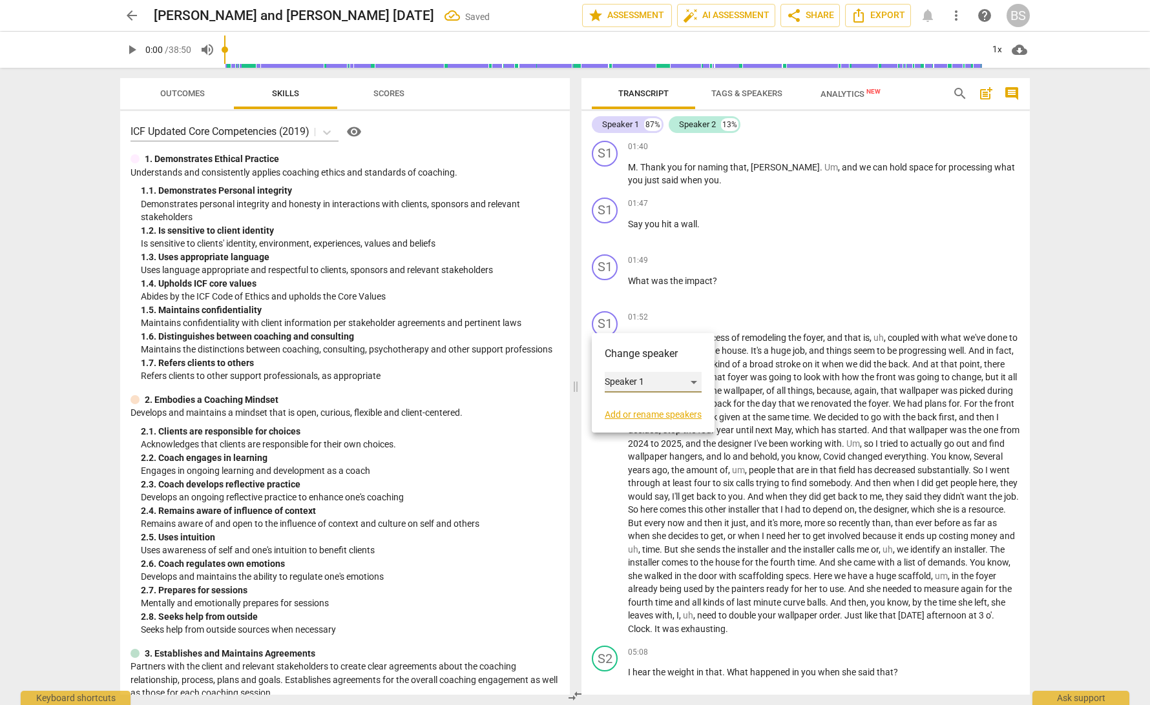
click at [698, 381] on div "Speaker 1" at bounding box center [653, 382] width 97 height 21
click at [668, 408] on li "Speaker 2" at bounding box center [654, 407] width 98 height 25
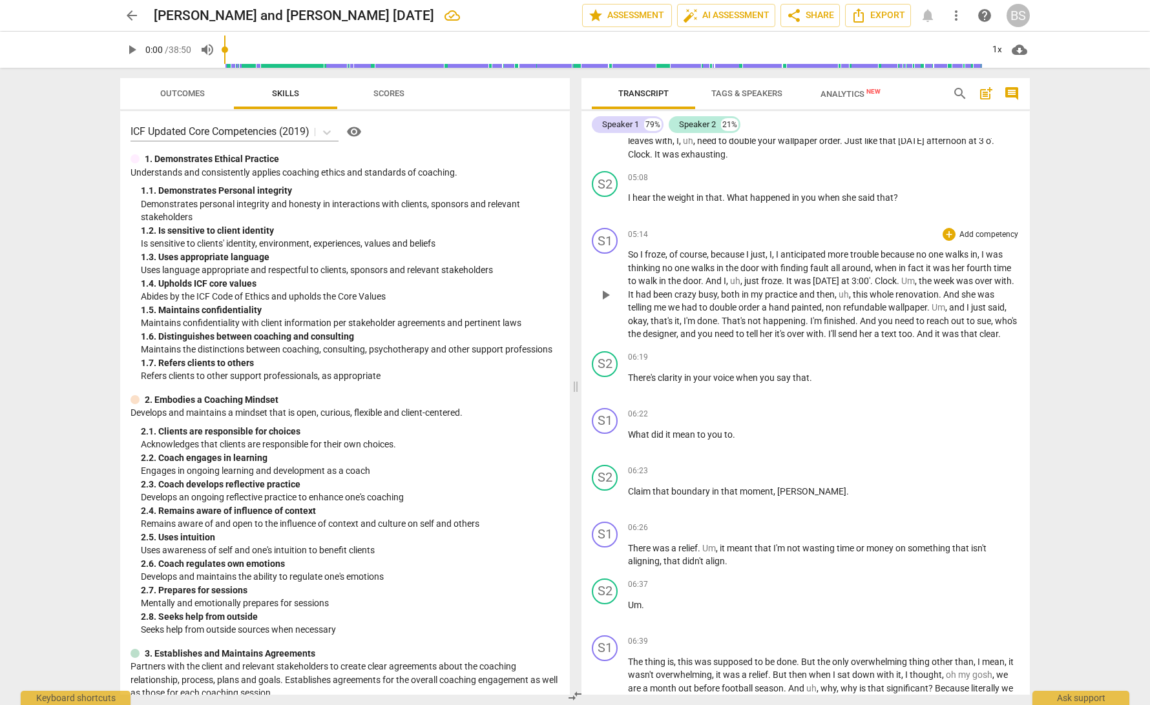
scroll to position [1062, 0]
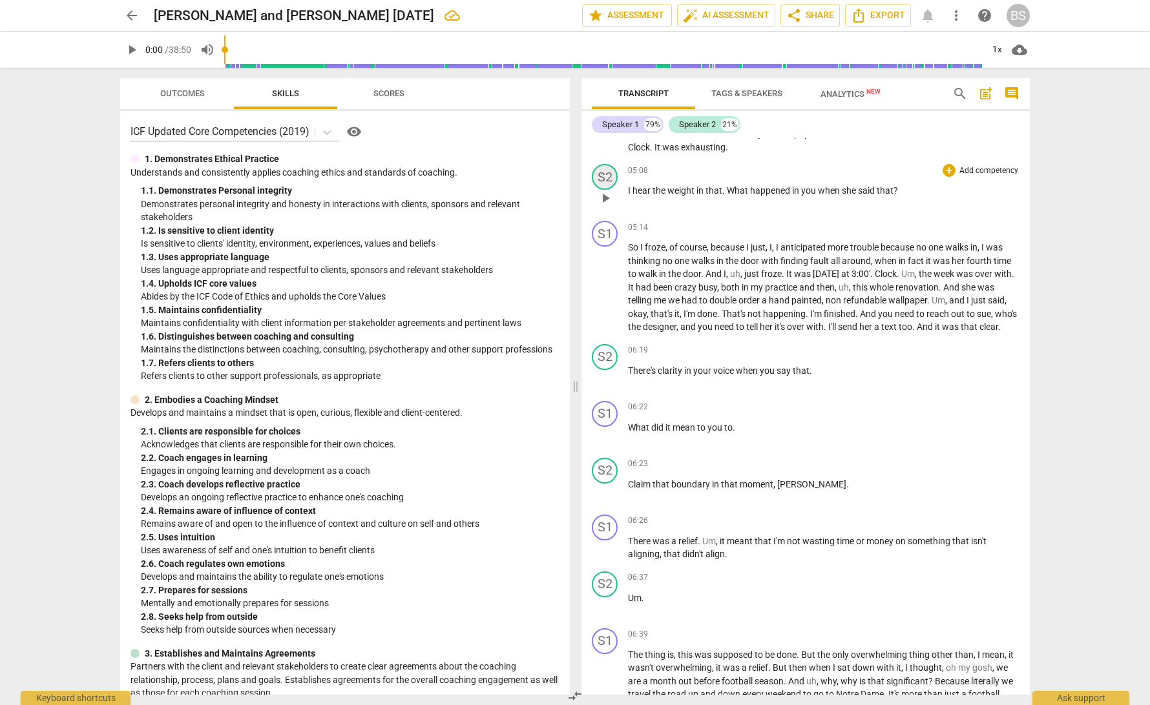
click at [606, 166] on div "S2" at bounding box center [605, 177] width 26 height 26
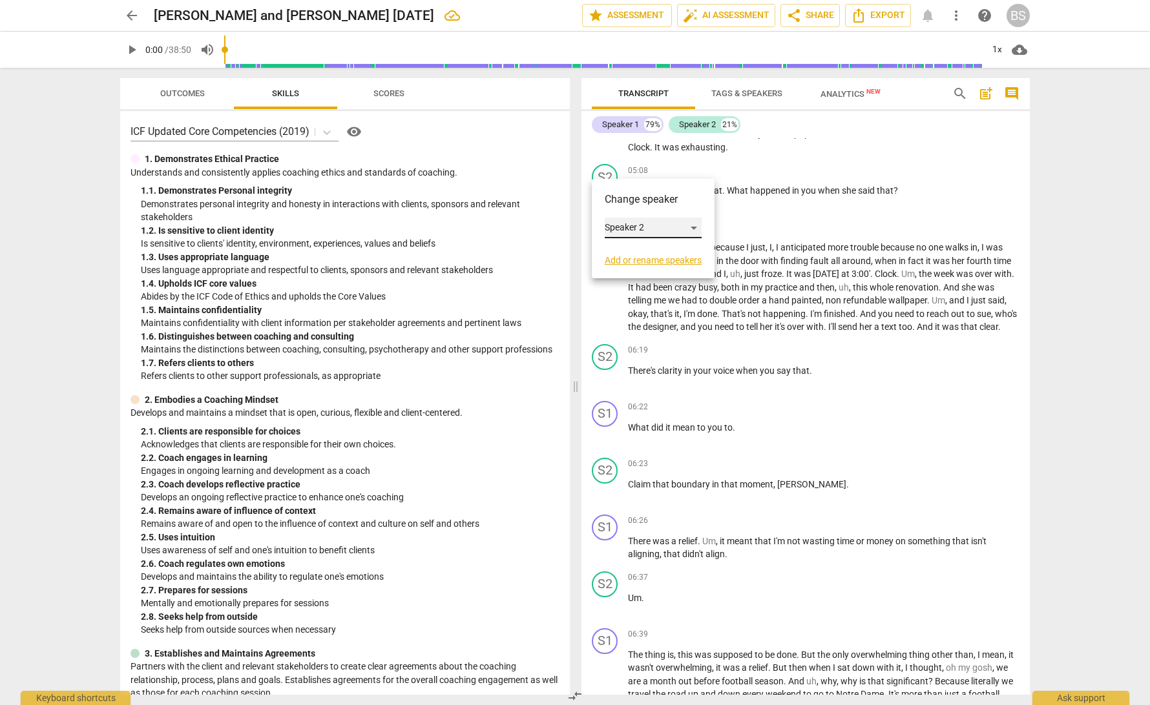
click at [696, 229] on div "Speaker 2" at bounding box center [653, 228] width 97 height 21
click at [669, 202] on li "Speaker 1" at bounding box center [654, 203] width 98 height 25
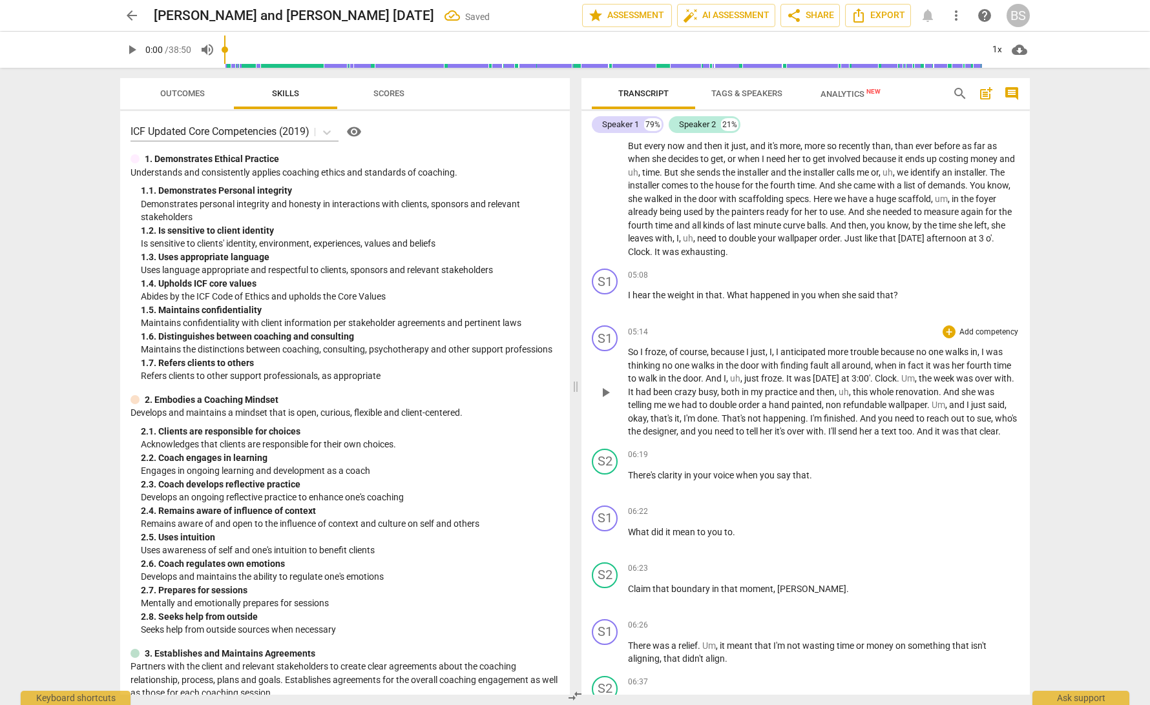
scroll to position [976, 0]
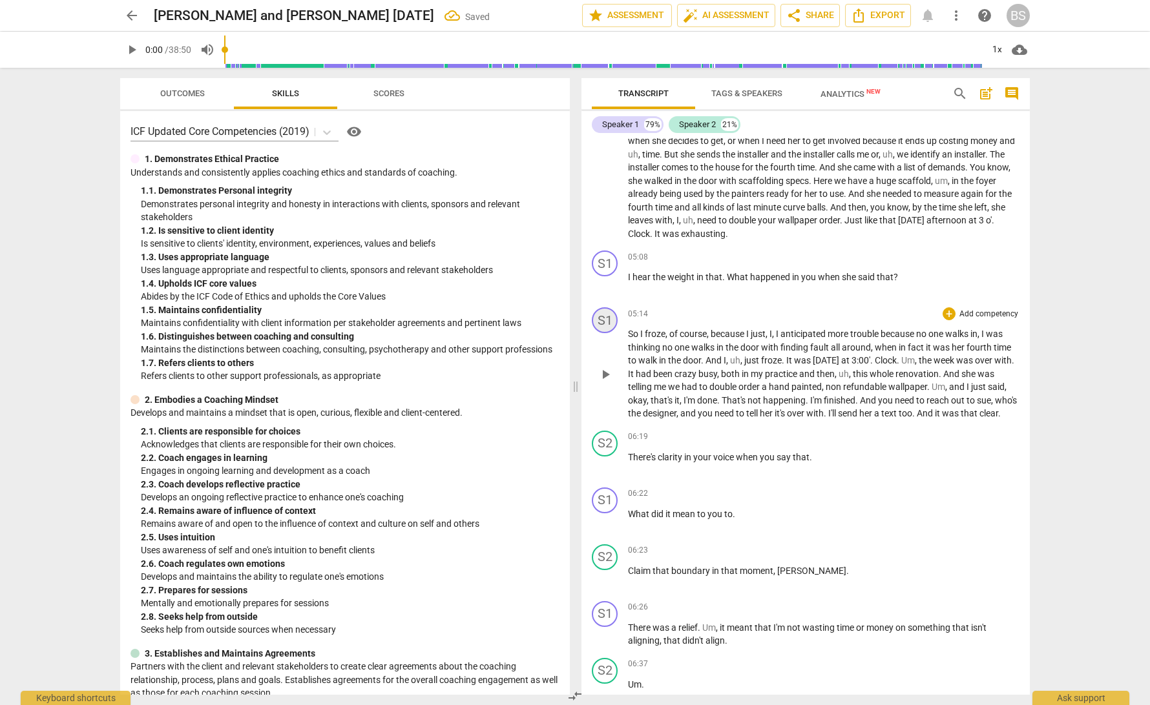
click at [606, 308] on div "S1" at bounding box center [605, 320] width 26 height 26
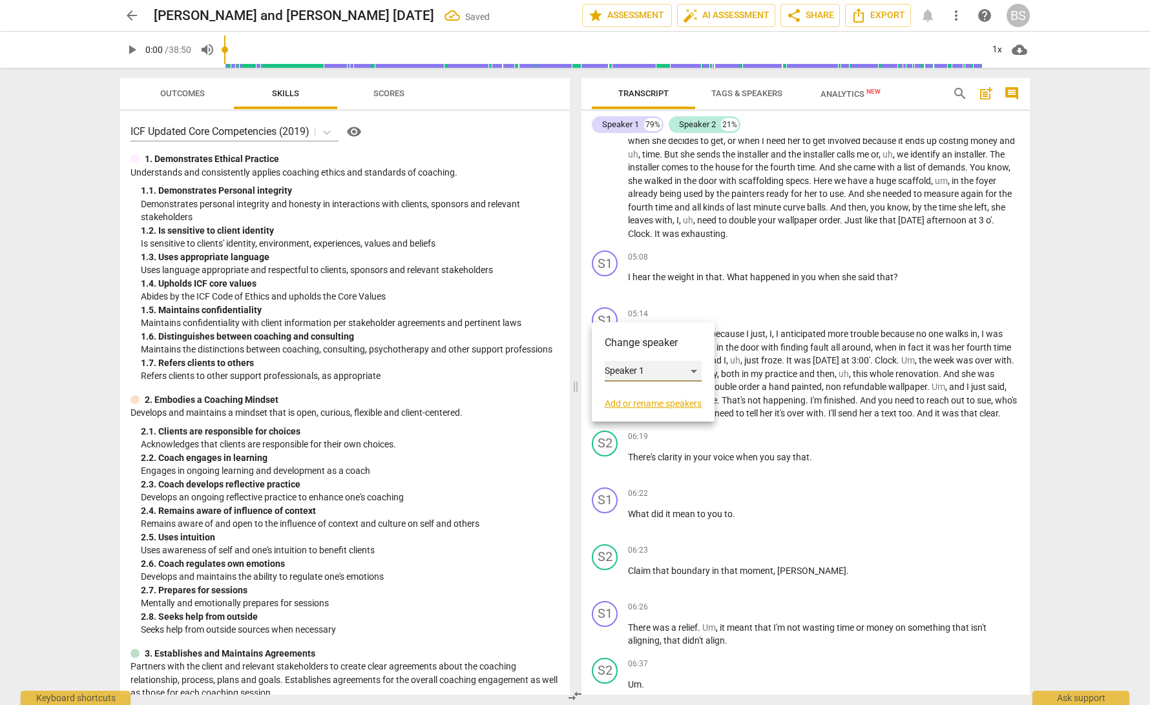
click at [698, 374] on div "Speaker 1" at bounding box center [653, 371] width 97 height 21
click at [677, 397] on li "Speaker 2" at bounding box center [654, 396] width 98 height 25
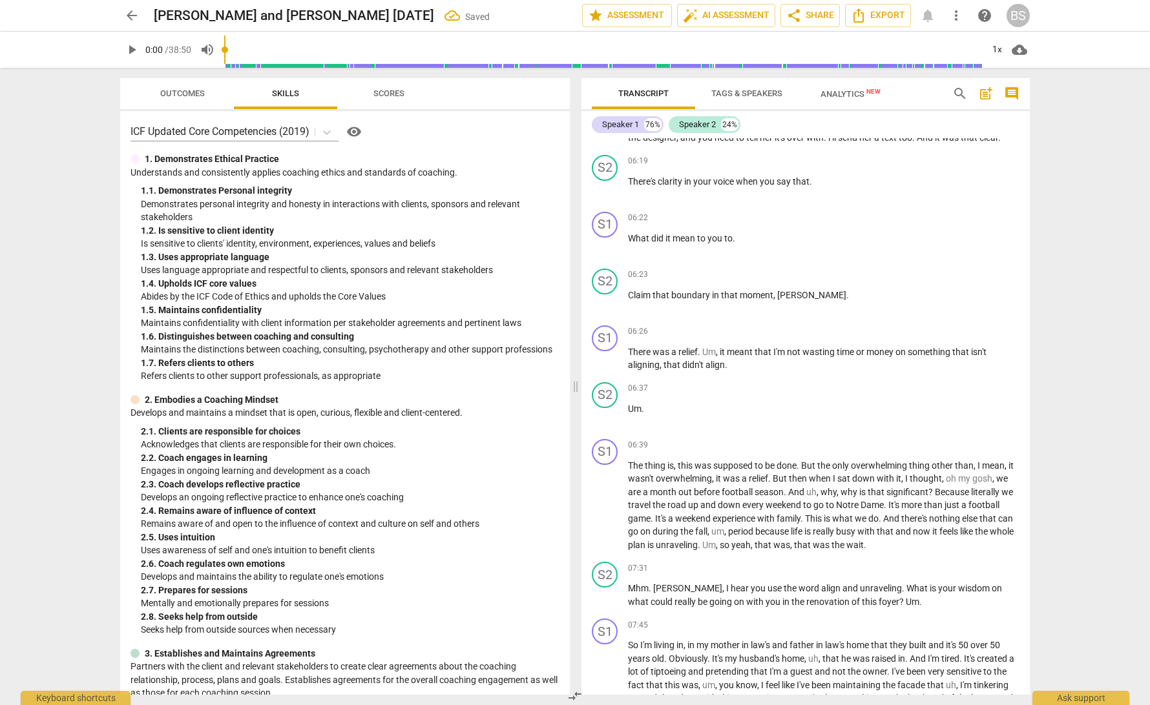
scroll to position [1245, 0]
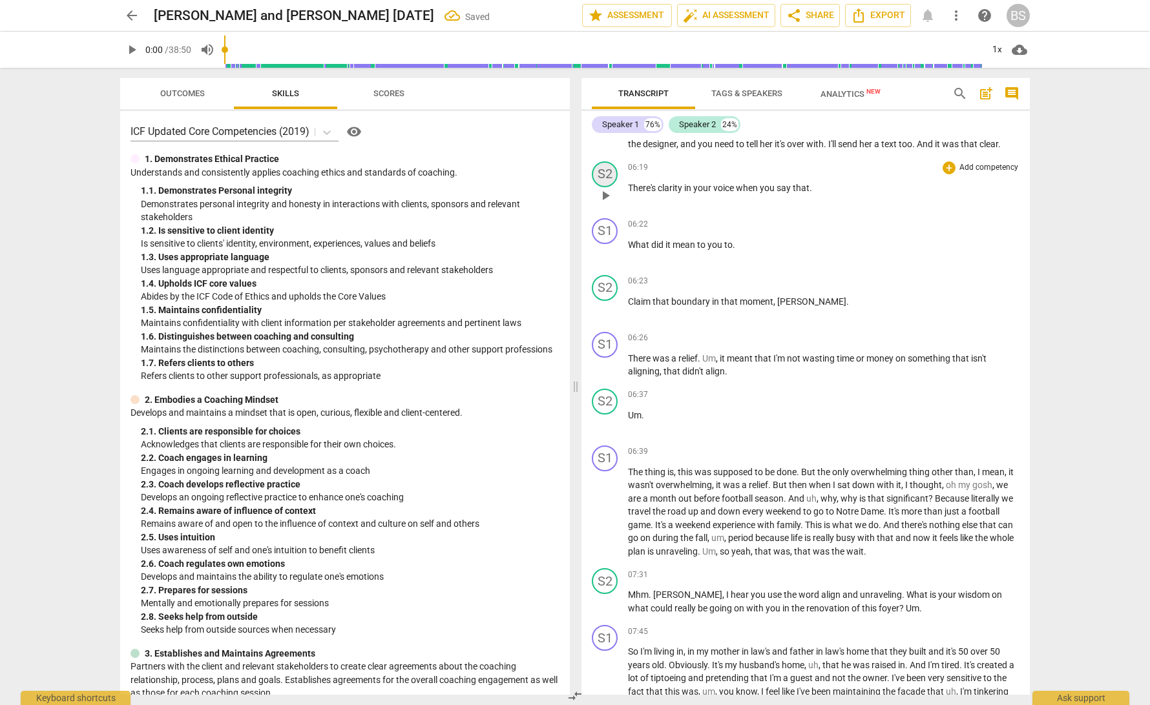
click at [605, 173] on div "S2" at bounding box center [605, 174] width 26 height 26
click at [695, 236] on div "Speaker 2" at bounding box center [653, 235] width 97 height 21
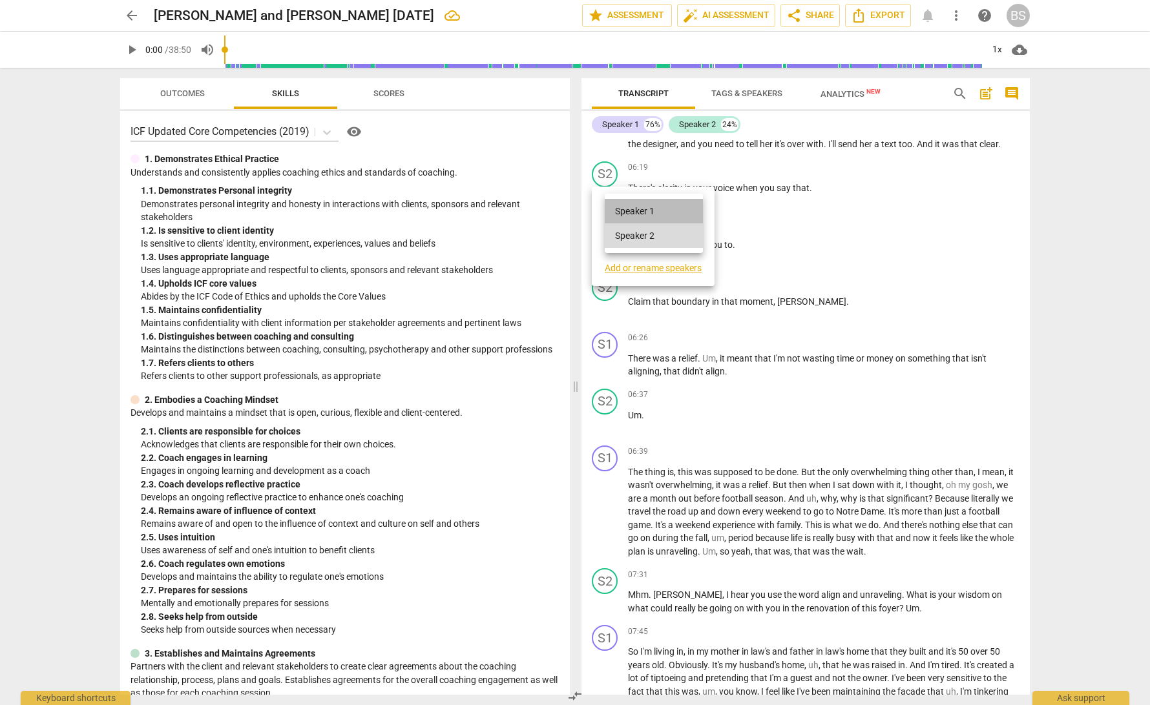
click at [670, 211] on li "Speaker 1" at bounding box center [654, 211] width 98 height 25
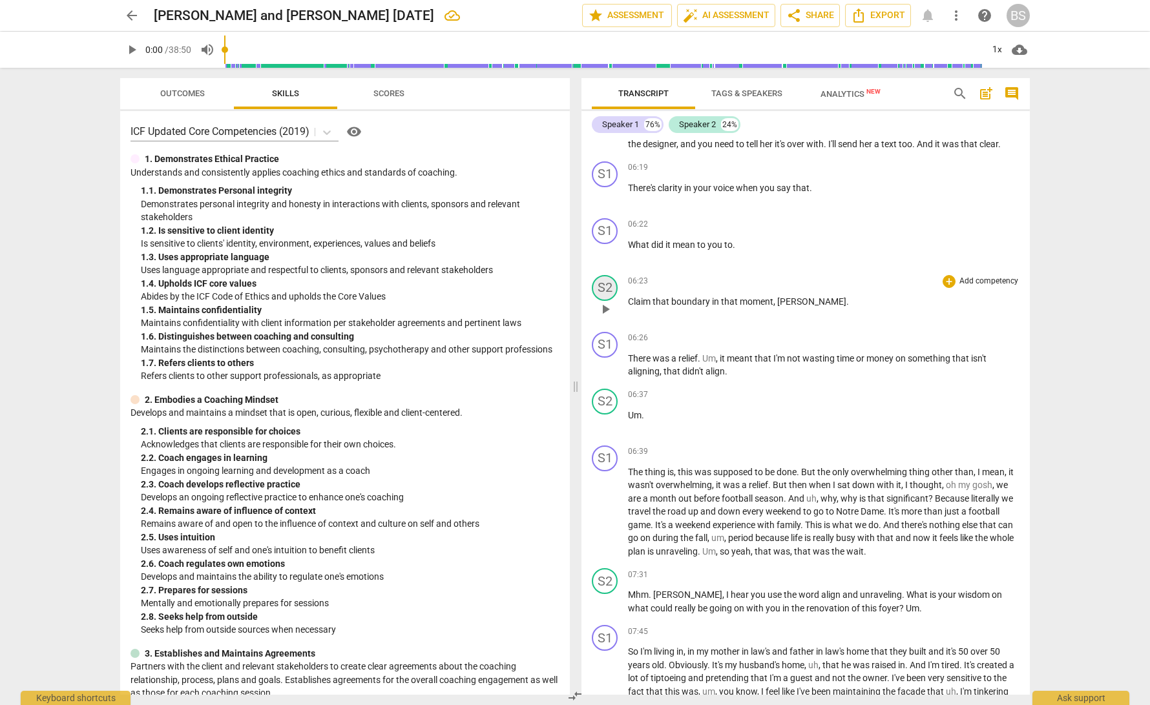
click at [606, 287] on div "S2" at bounding box center [605, 288] width 26 height 26
click at [696, 349] on div "Speaker 2" at bounding box center [653, 349] width 97 height 21
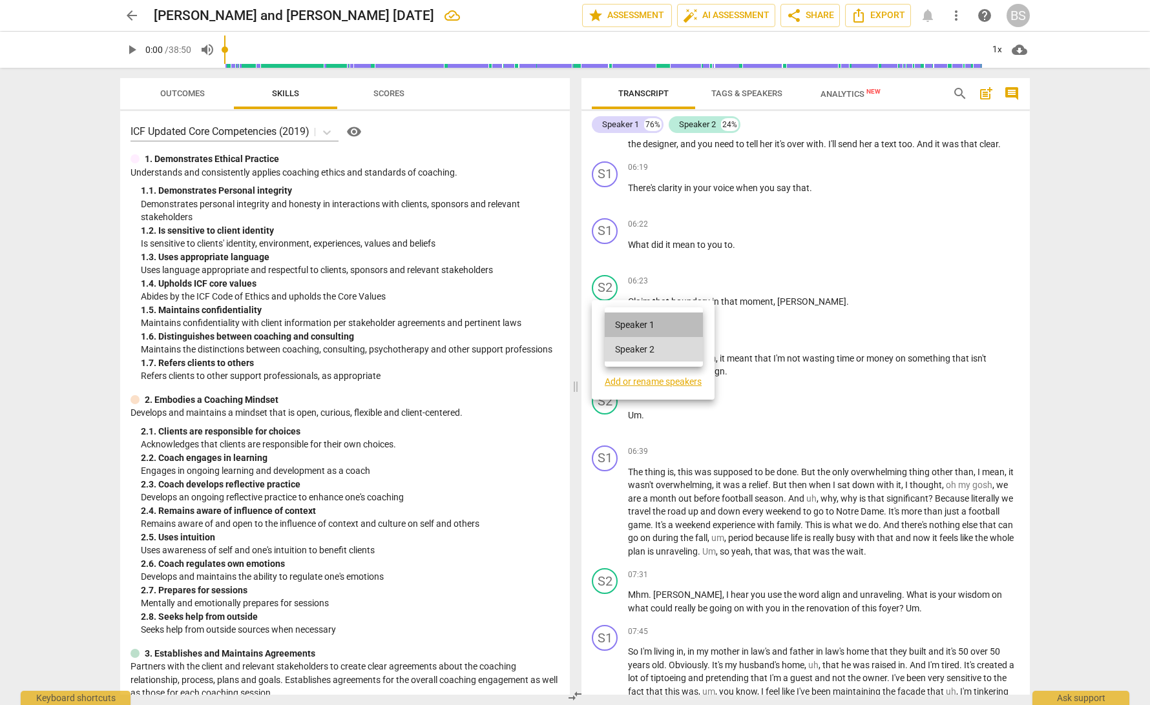
click at [666, 322] on li "Speaker 1" at bounding box center [654, 325] width 98 height 25
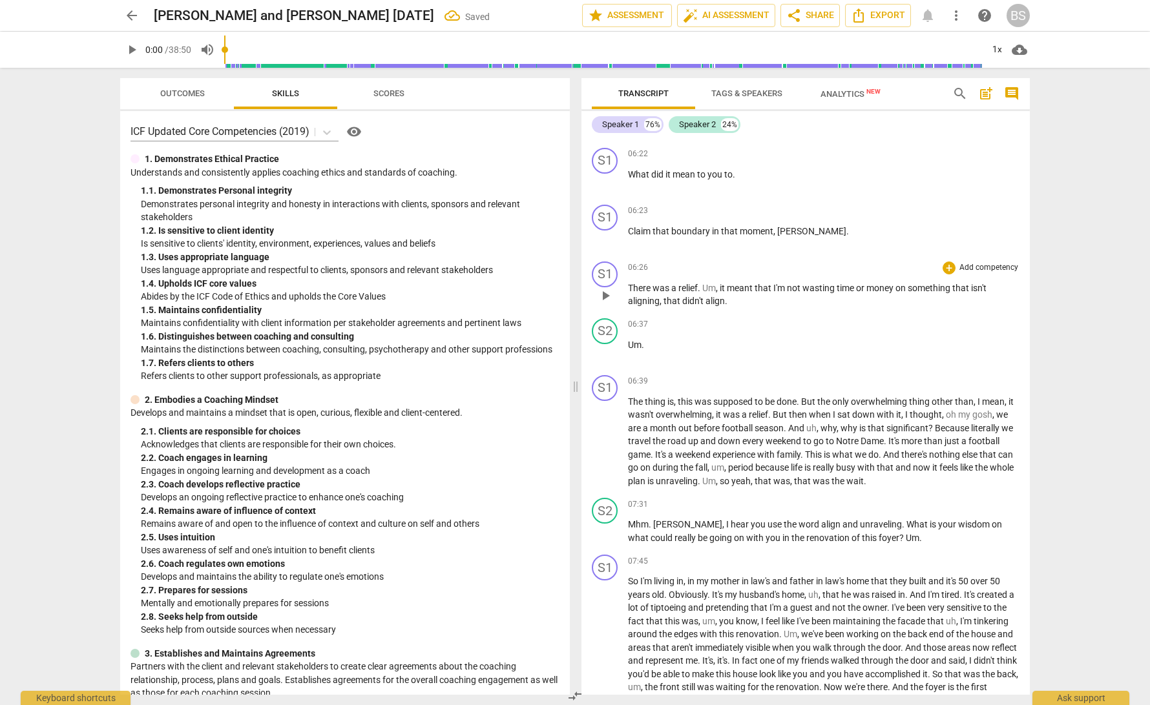
scroll to position [1318, 0]
click at [603, 273] on div "S1" at bounding box center [605, 273] width 26 height 26
click at [697, 335] on div "Speaker 1" at bounding box center [653, 334] width 97 height 21
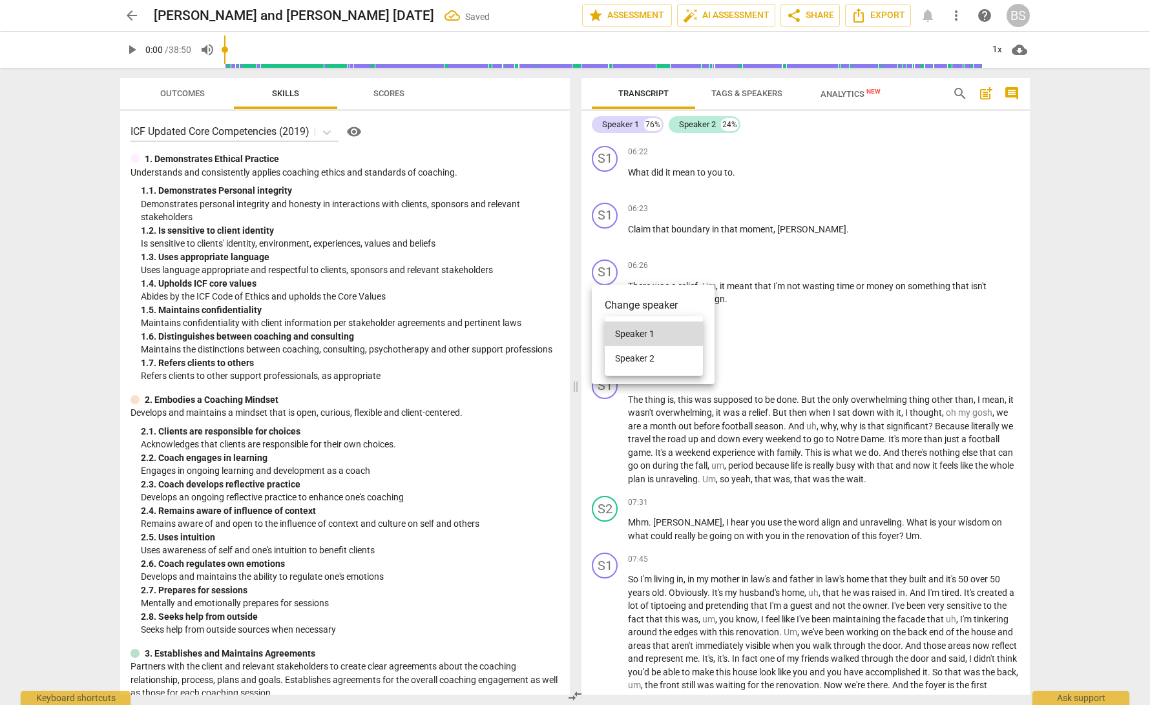
click at [668, 362] on li "Speaker 2" at bounding box center [654, 358] width 98 height 25
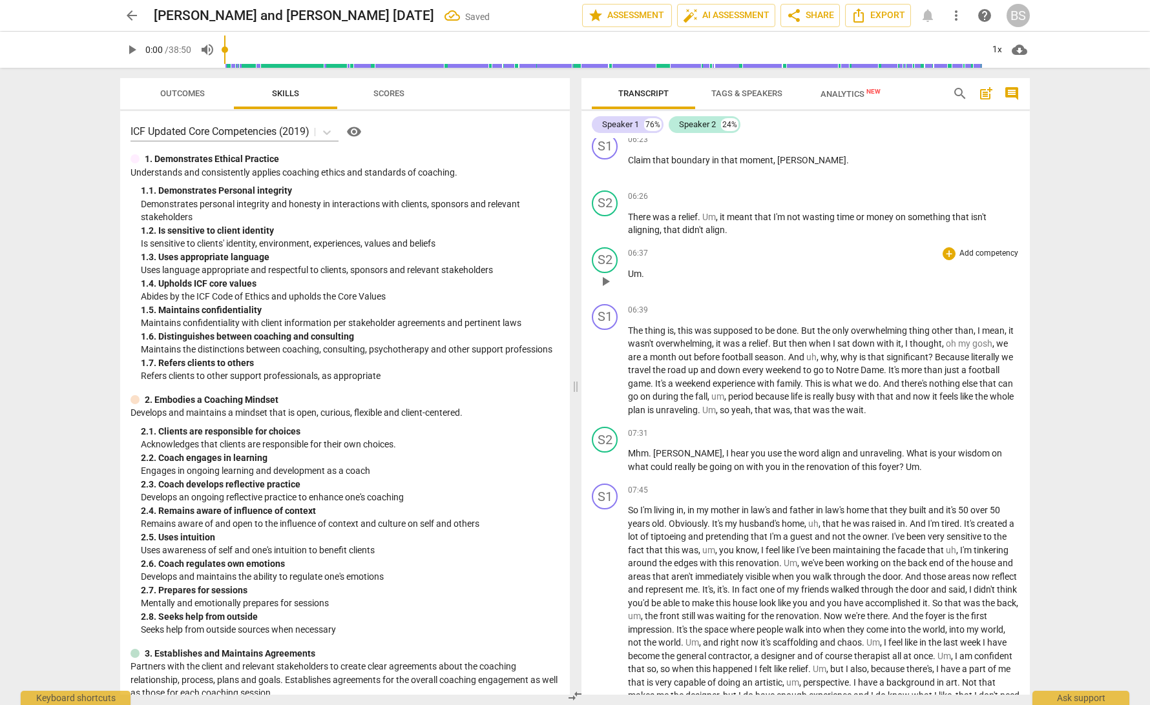
scroll to position [1389, 0]
click at [605, 277] on span "play_arrow" at bounding box center [605, 280] width 16 height 16
click at [608, 310] on div "S1" at bounding box center [605, 315] width 26 height 26
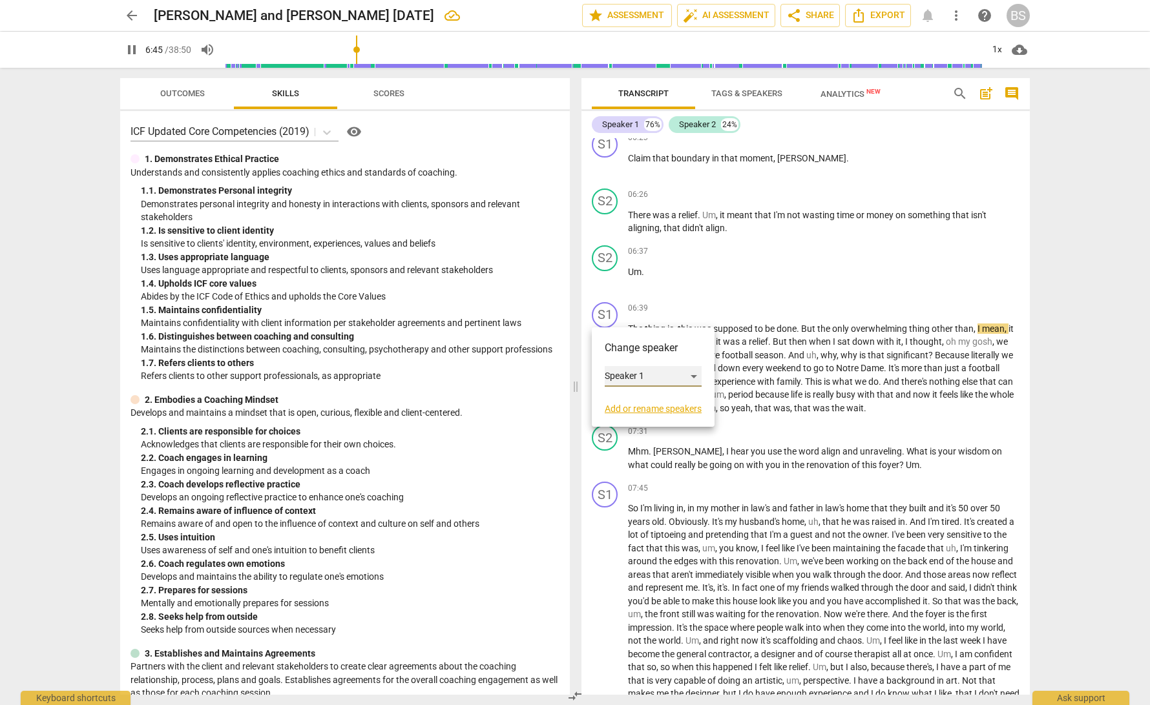
click at [696, 377] on div "Speaker 1" at bounding box center [653, 376] width 97 height 21
click at [669, 406] on li "Speaker 2" at bounding box center [654, 401] width 98 height 25
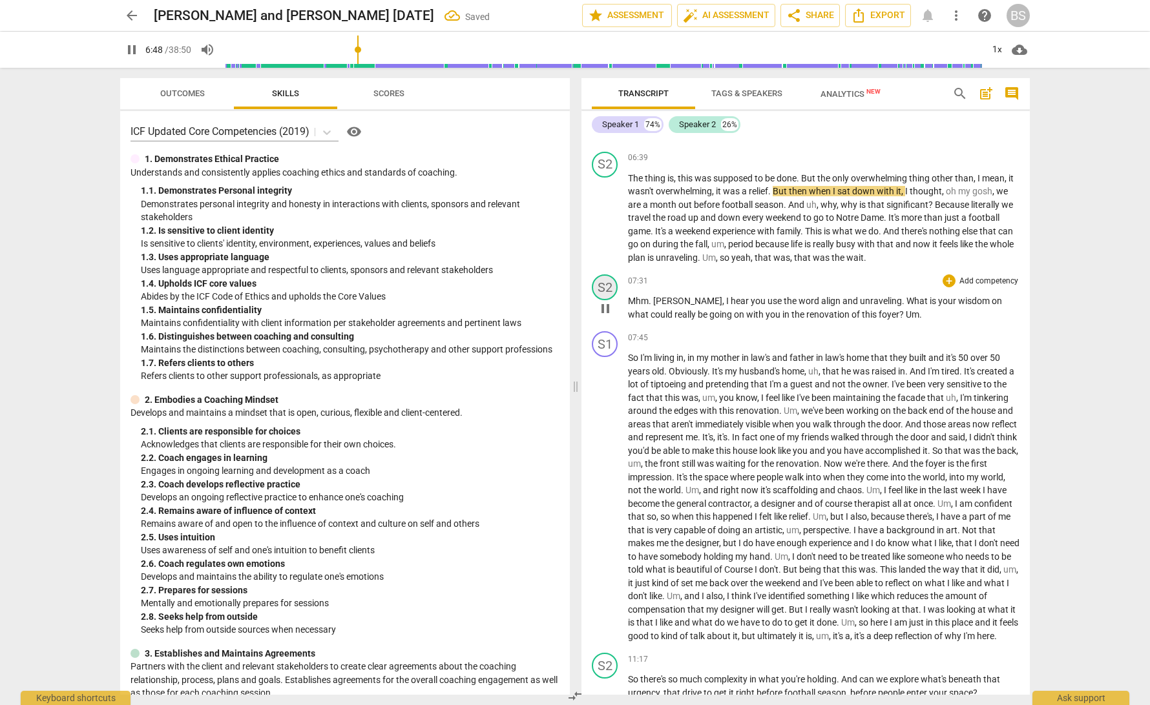
scroll to position [1540, 0]
click at [603, 282] on div "S2" at bounding box center [605, 287] width 26 height 26
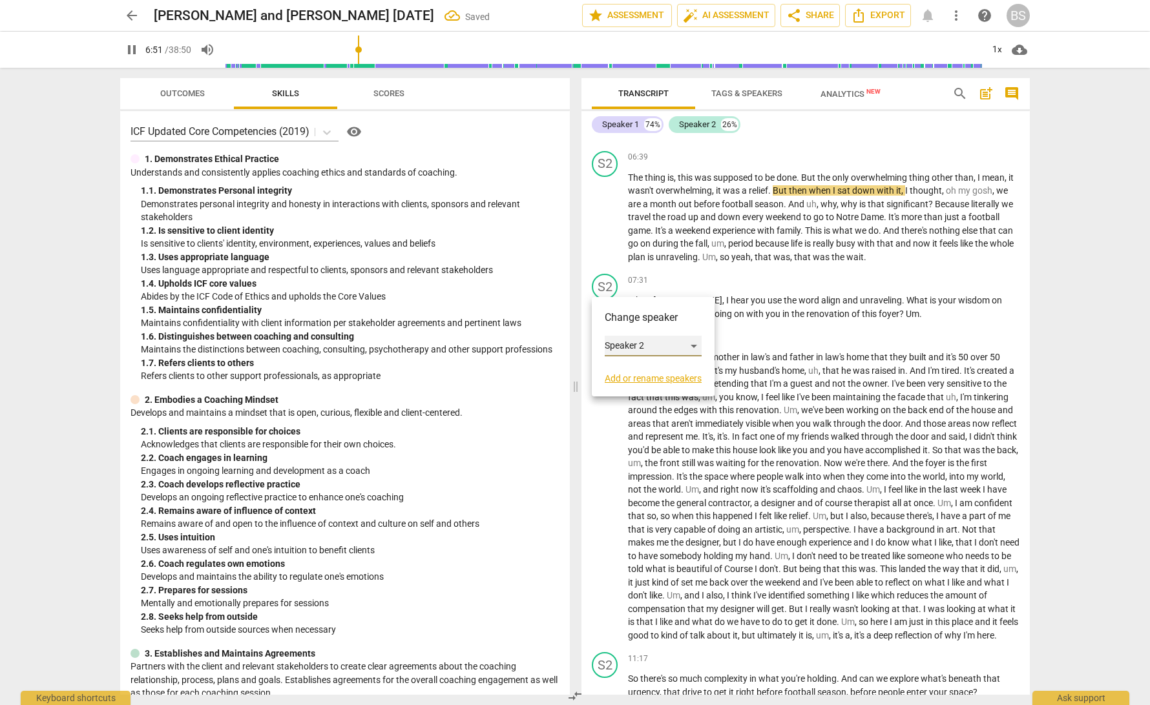
click at [696, 346] on div "Speaker 2" at bounding box center [653, 346] width 97 height 21
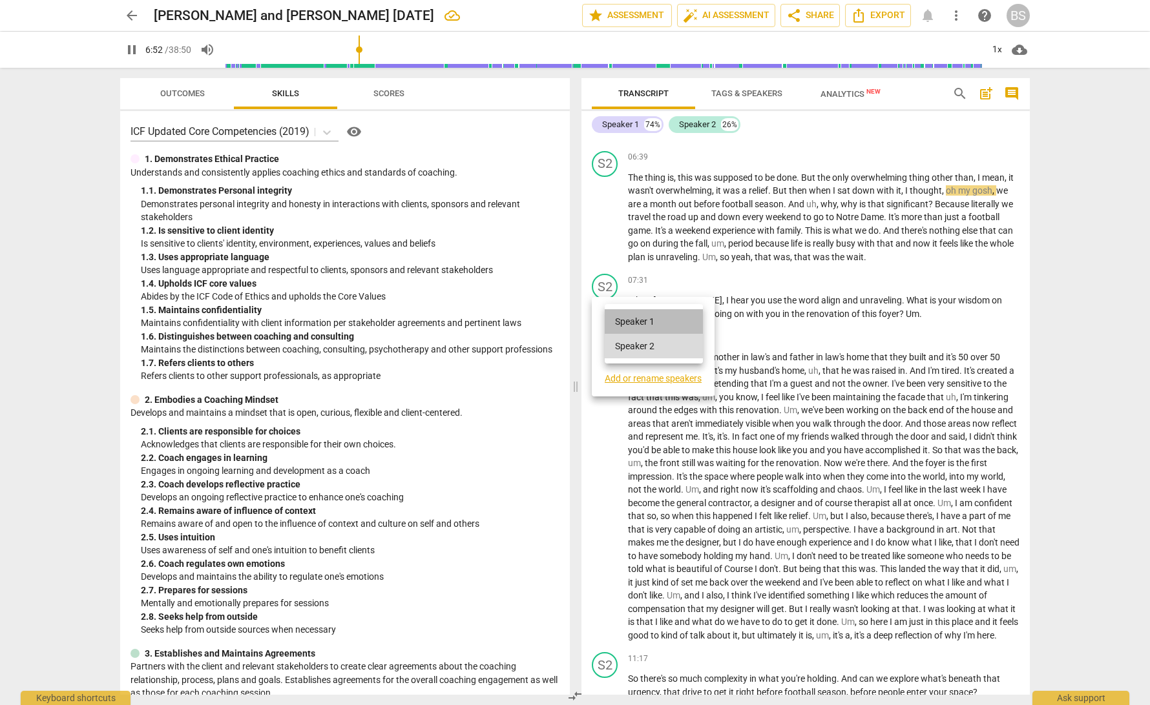
click at [667, 322] on li "Speaker 1" at bounding box center [654, 321] width 98 height 25
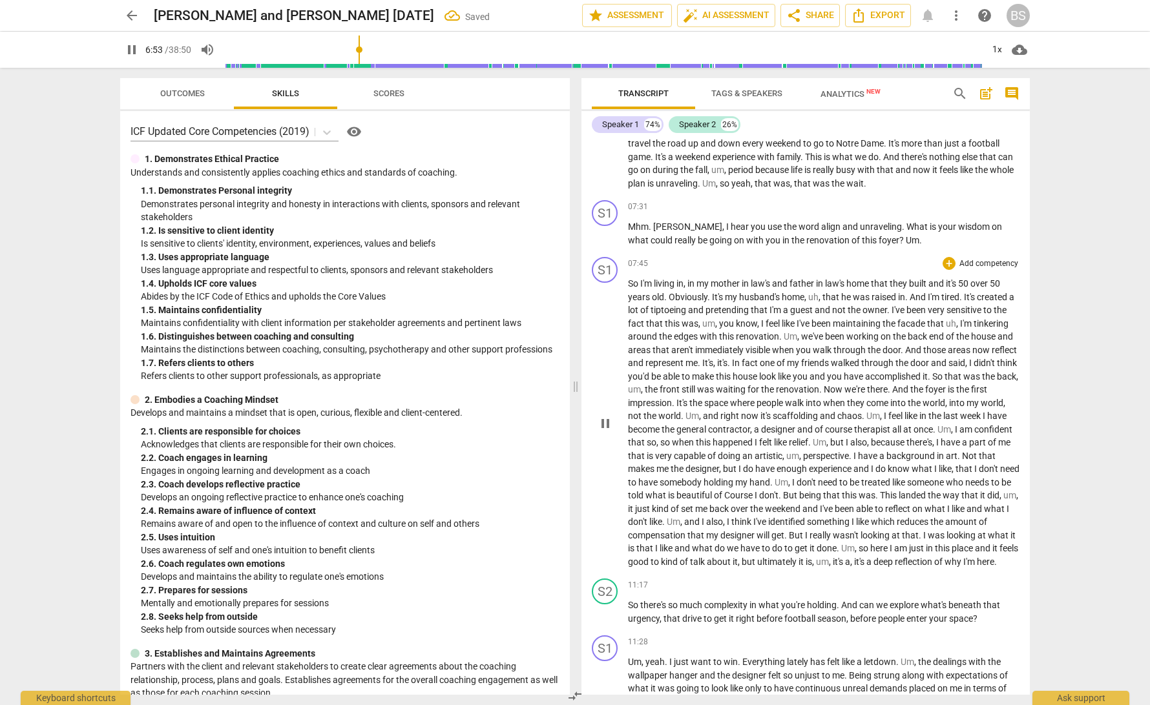
scroll to position [1615, 0]
click at [603, 262] on div "S1" at bounding box center [605, 268] width 26 height 26
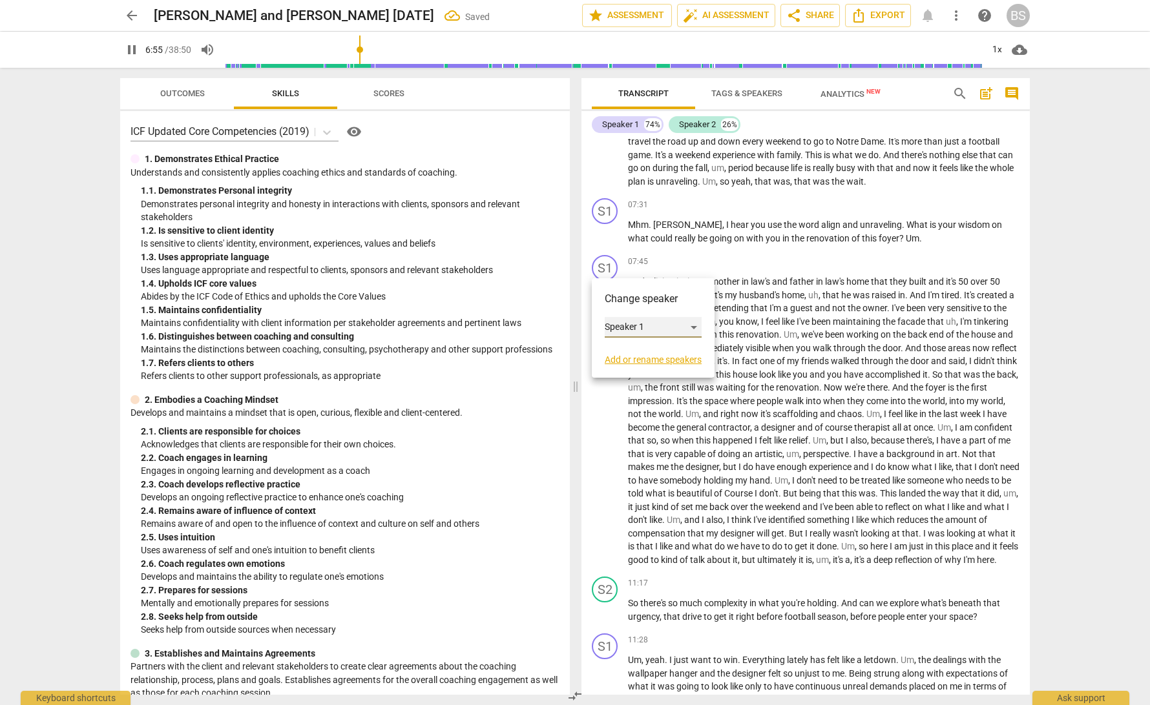
click at [694, 329] on div "Speaker 1" at bounding box center [653, 327] width 97 height 21
click at [677, 357] on li "Speaker 2" at bounding box center [654, 352] width 98 height 25
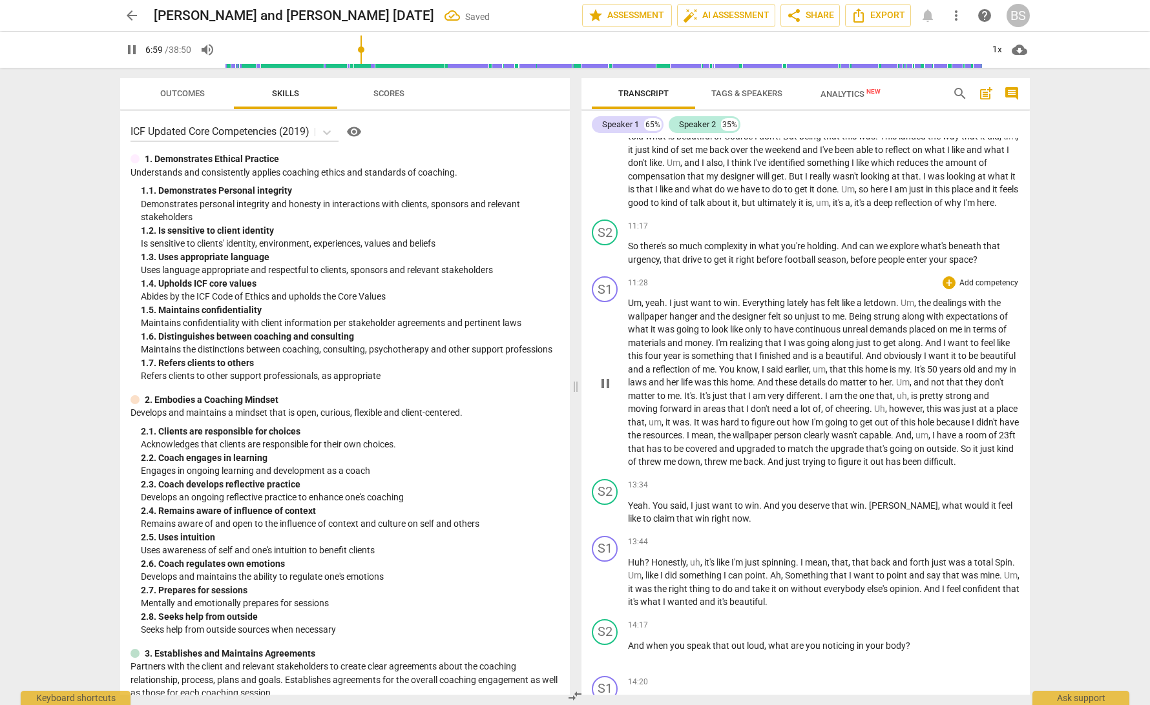
scroll to position [1976, 0]
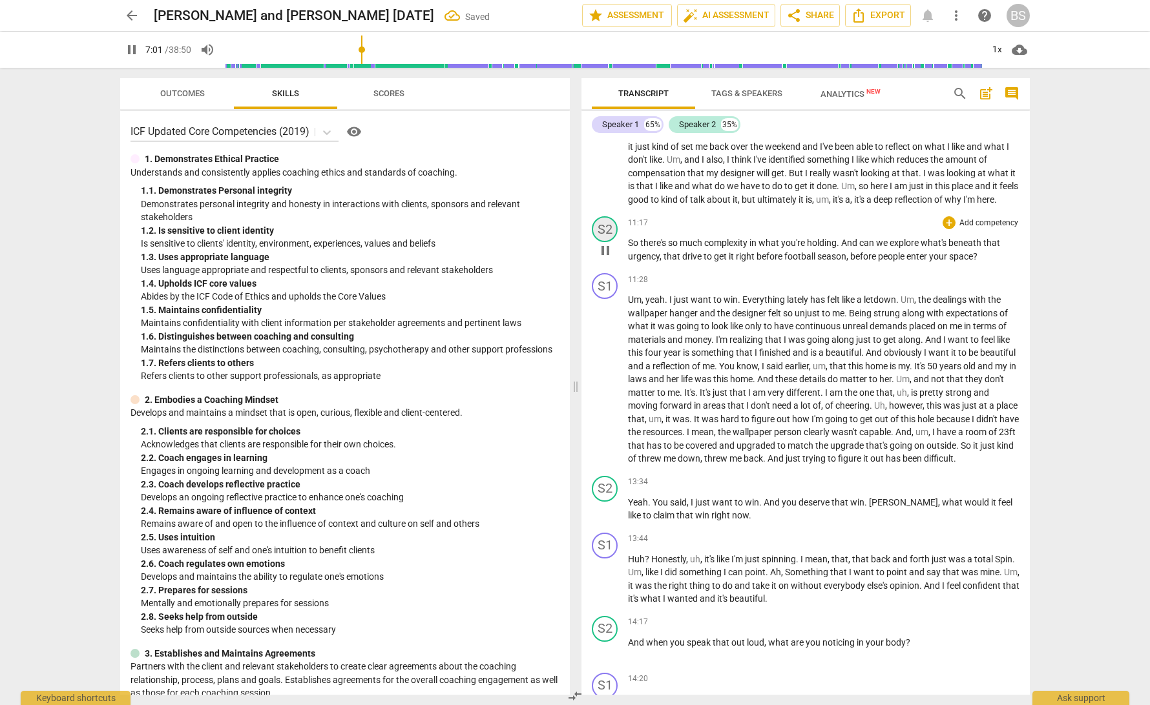
click at [607, 235] on div "S2" at bounding box center [605, 229] width 26 height 26
click at [695, 293] on div "Speaker 2" at bounding box center [653, 294] width 97 height 21
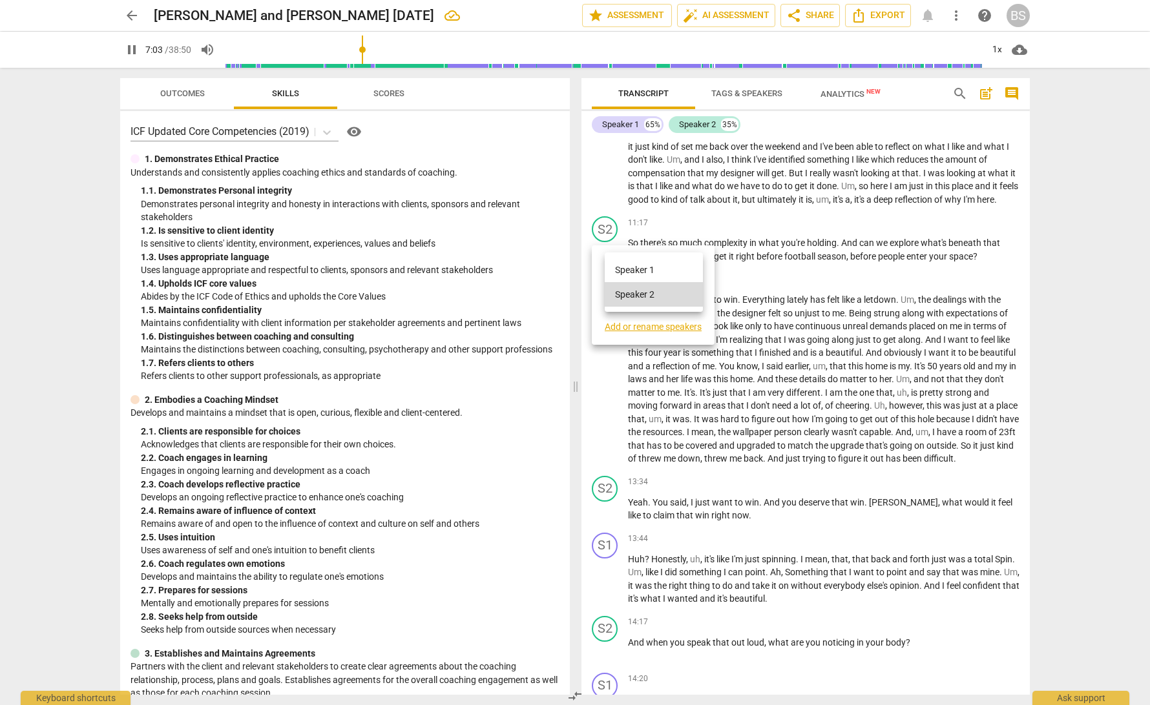
drag, startPoint x: 667, startPoint y: 267, endPoint x: 667, endPoint y: 274, distance: 7.1
click at [667, 267] on li "Speaker 1" at bounding box center [654, 270] width 98 height 25
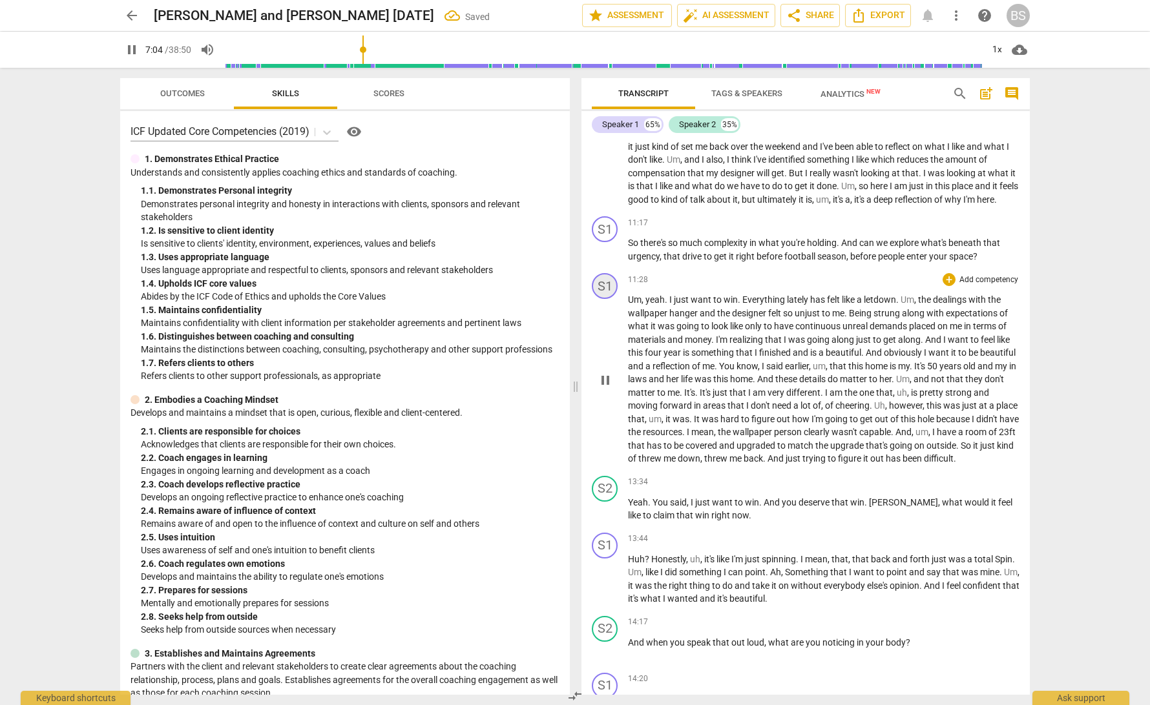
click at [605, 294] on div "S1" at bounding box center [605, 286] width 26 height 26
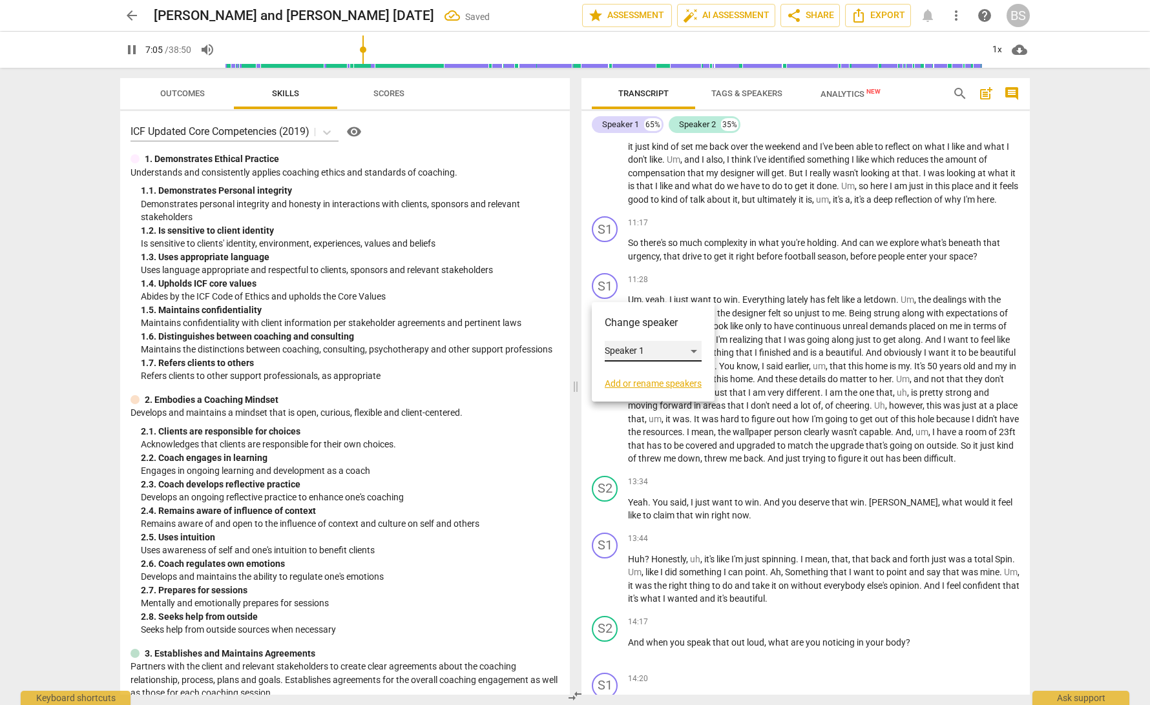
click at [696, 352] on div "Speaker 1" at bounding box center [653, 351] width 97 height 21
click at [673, 378] on li "Speaker 2" at bounding box center [654, 376] width 98 height 25
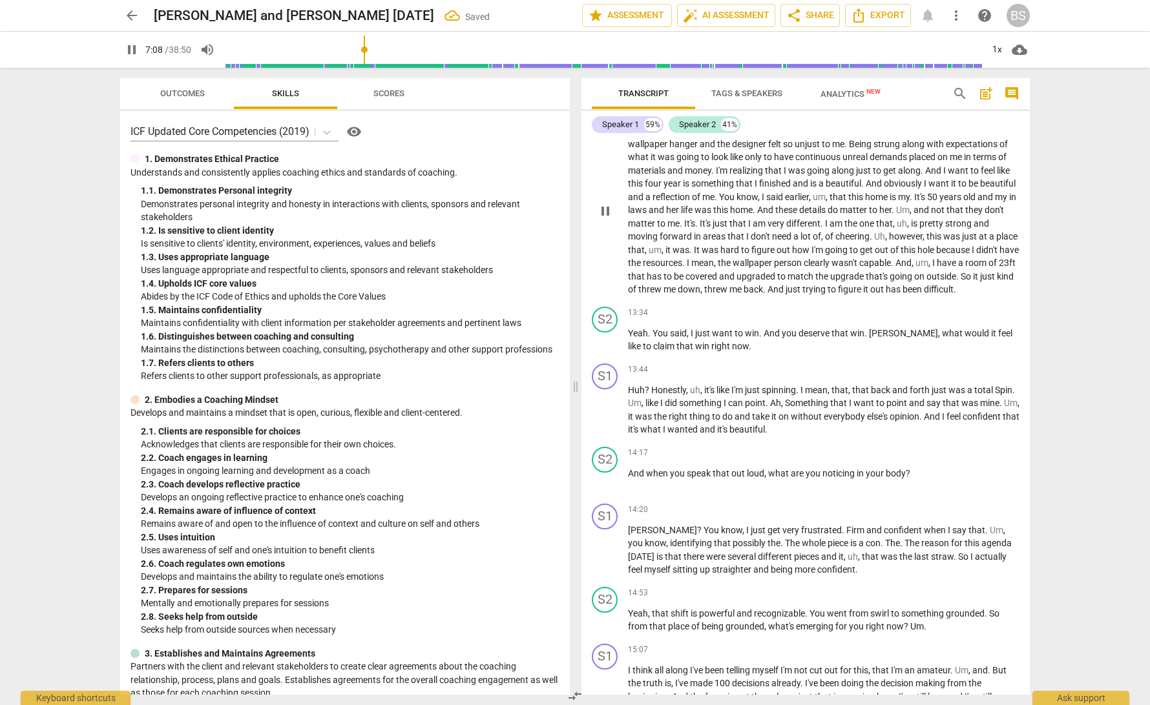
scroll to position [2193, 0]
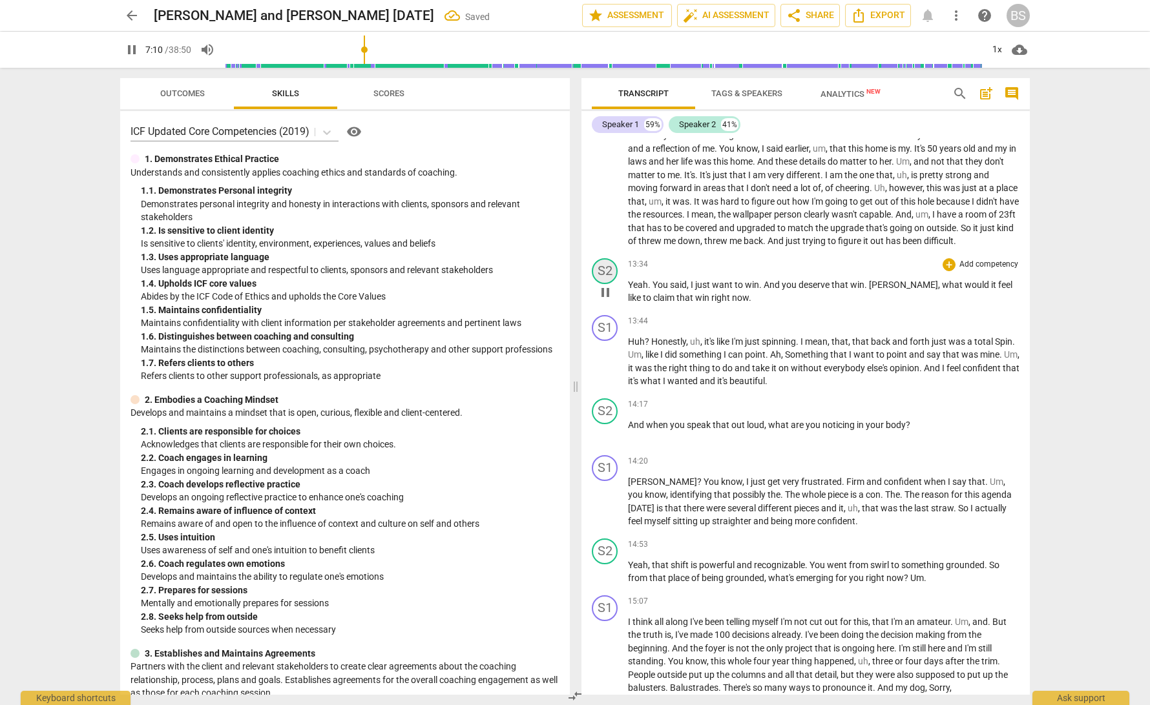
click at [609, 284] on div "S2" at bounding box center [605, 271] width 26 height 26
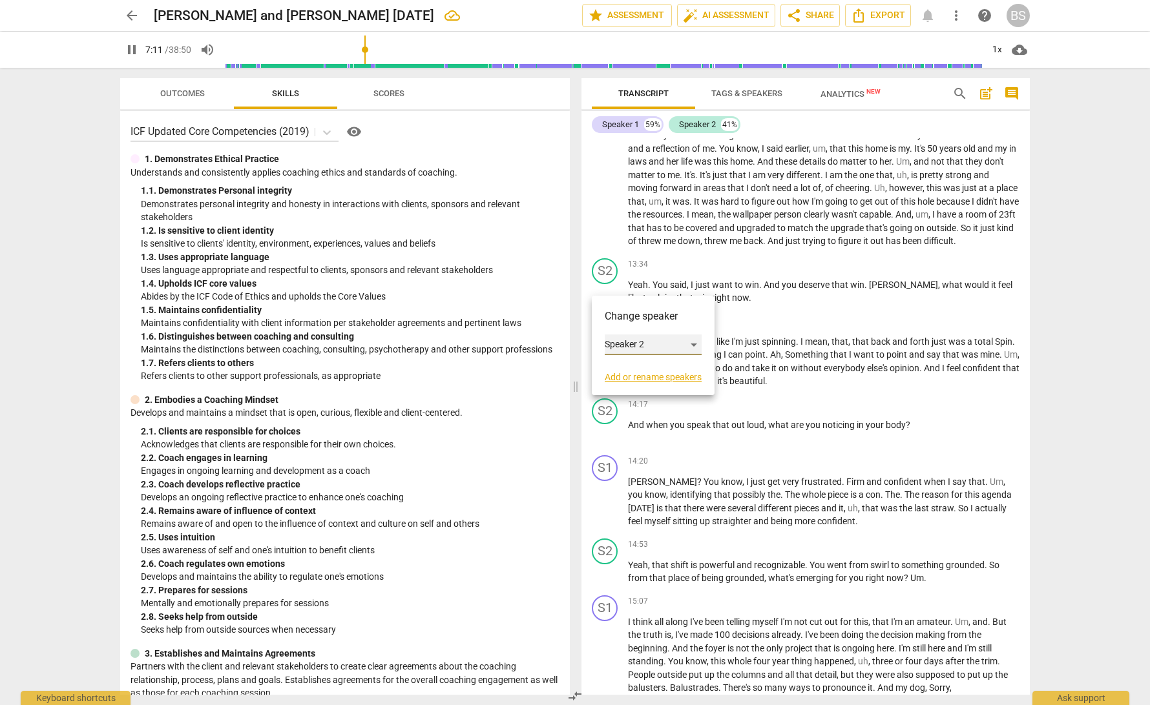
click at [694, 346] on div "Speaker 2" at bounding box center [653, 345] width 97 height 21
click at [676, 319] on li "Speaker 1" at bounding box center [654, 320] width 98 height 25
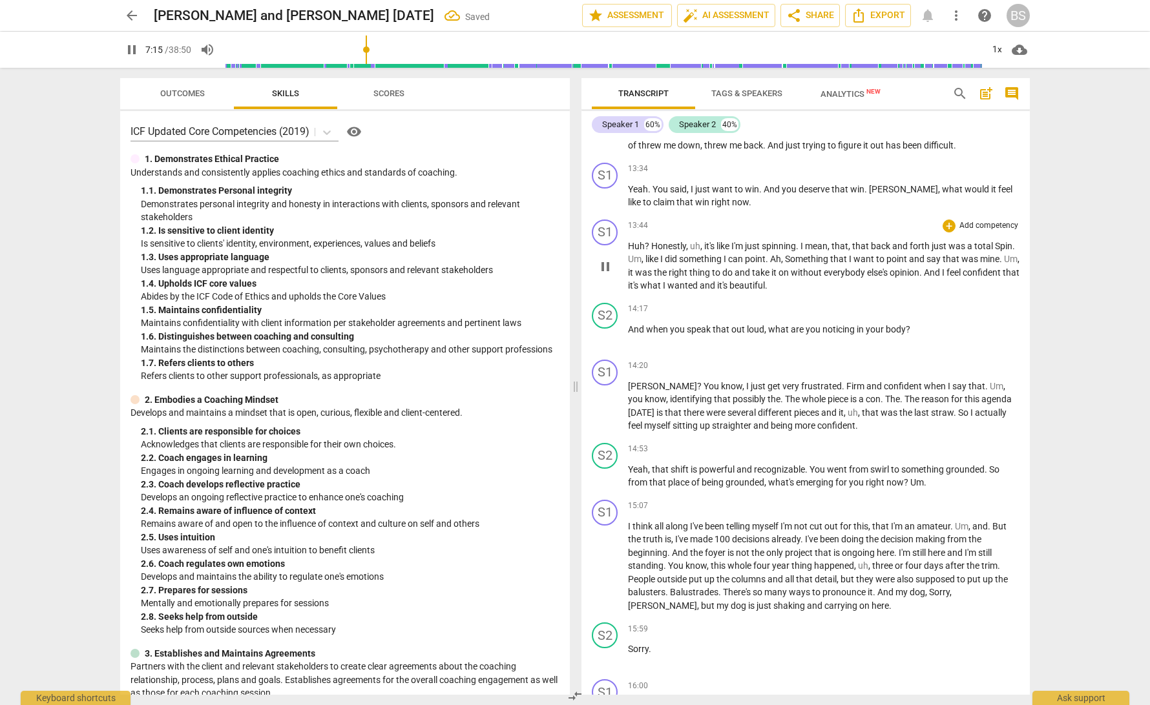
scroll to position [2291, 0]
click at [600, 240] on div "S1" at bounding box center [605, 230] width 26 height 26
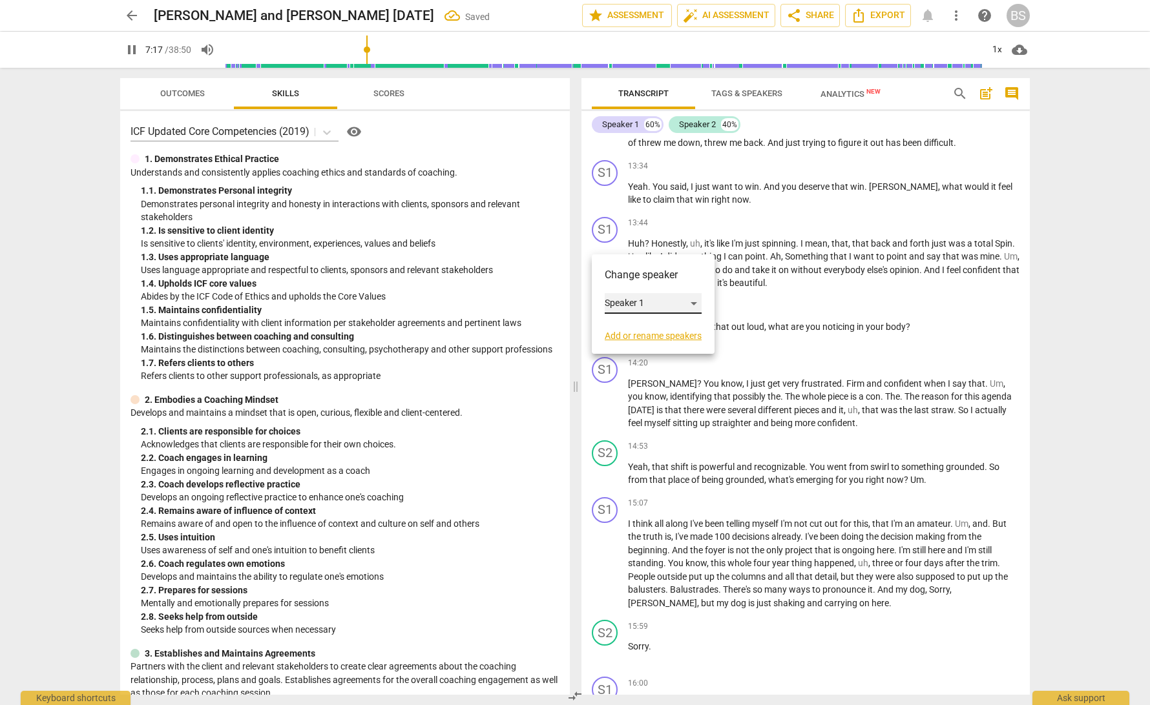
click at [696, 305] on div "Speaker 1" at bounding box center [653, 303] width 97 height 21
click at [681, 332] on li "Speaker 2" at bounding box center [654, 328] width 98 height 25
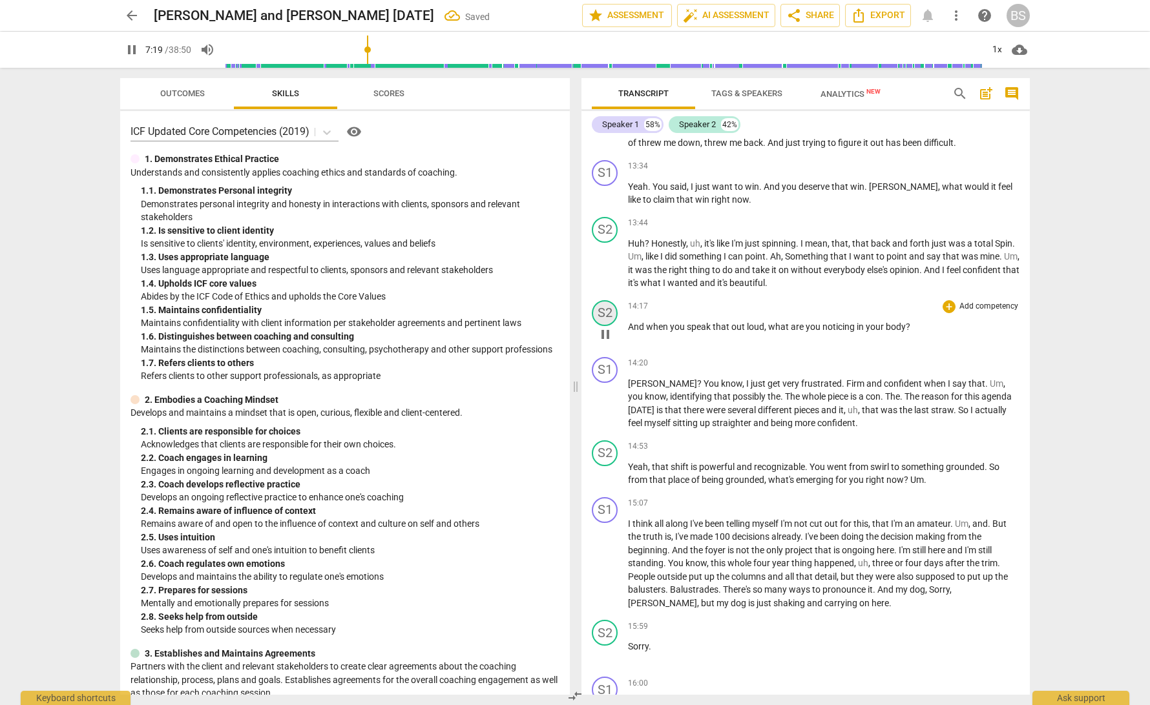
click at [612, 322] on div "S2" at bounding box center [605, 313] width 26 height 26
click at [695, 384] on div "Speaker 2" at bounding box center [653, 385] width 97 height 21
click at [683, 363] on li "Speaker 1" at bounding box center [654, 361] width 98 height 25
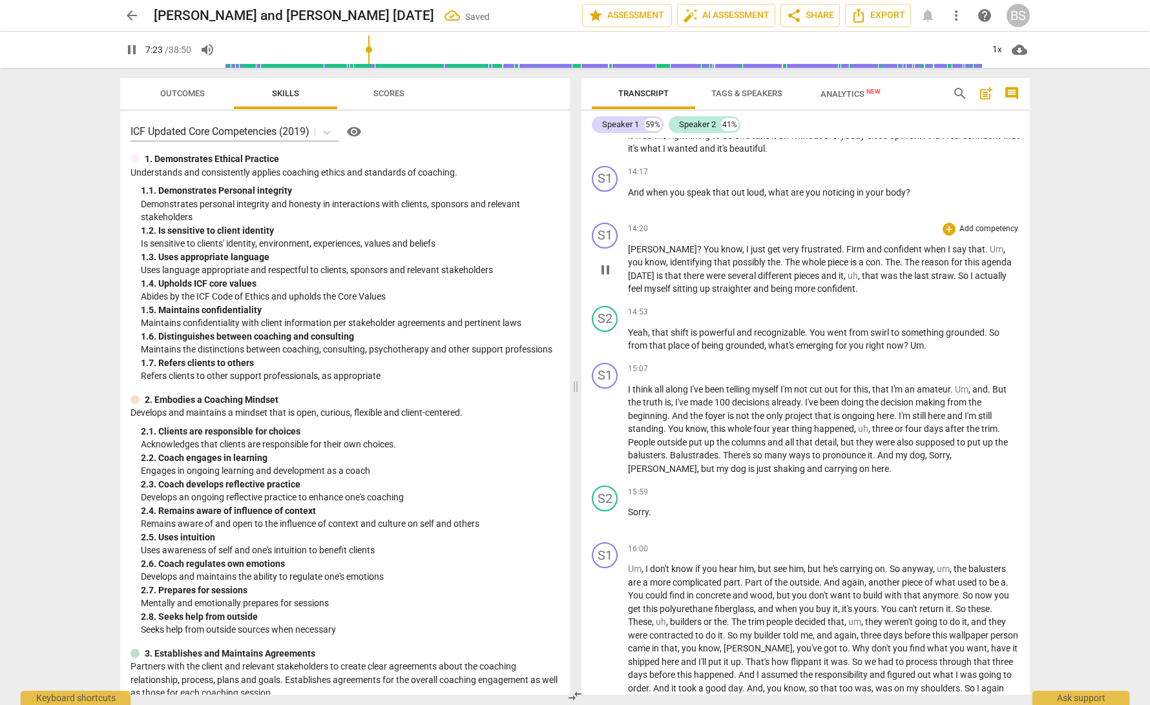
scroll to position [2432, 0]
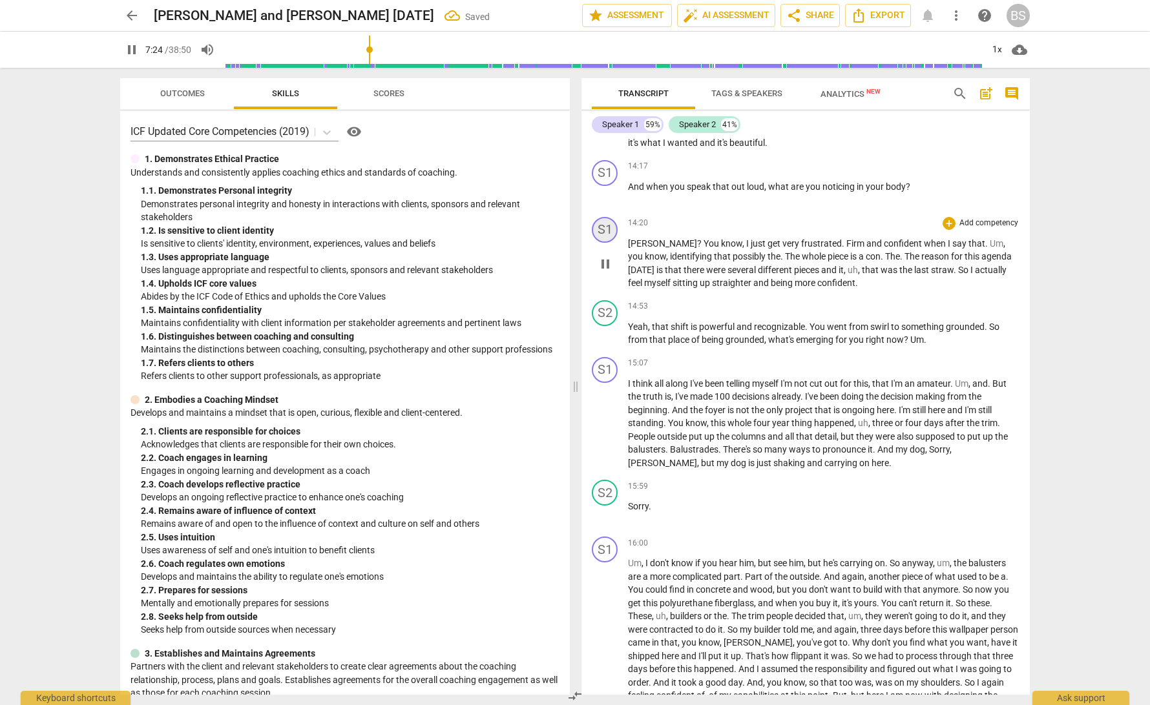
click at [600, 241] on div "S1" at bounding box center [605, 230] width 26 height 26
click at [694, 303] on div "Speaker 1" at bounding box center [653, 302] width 97 height 21
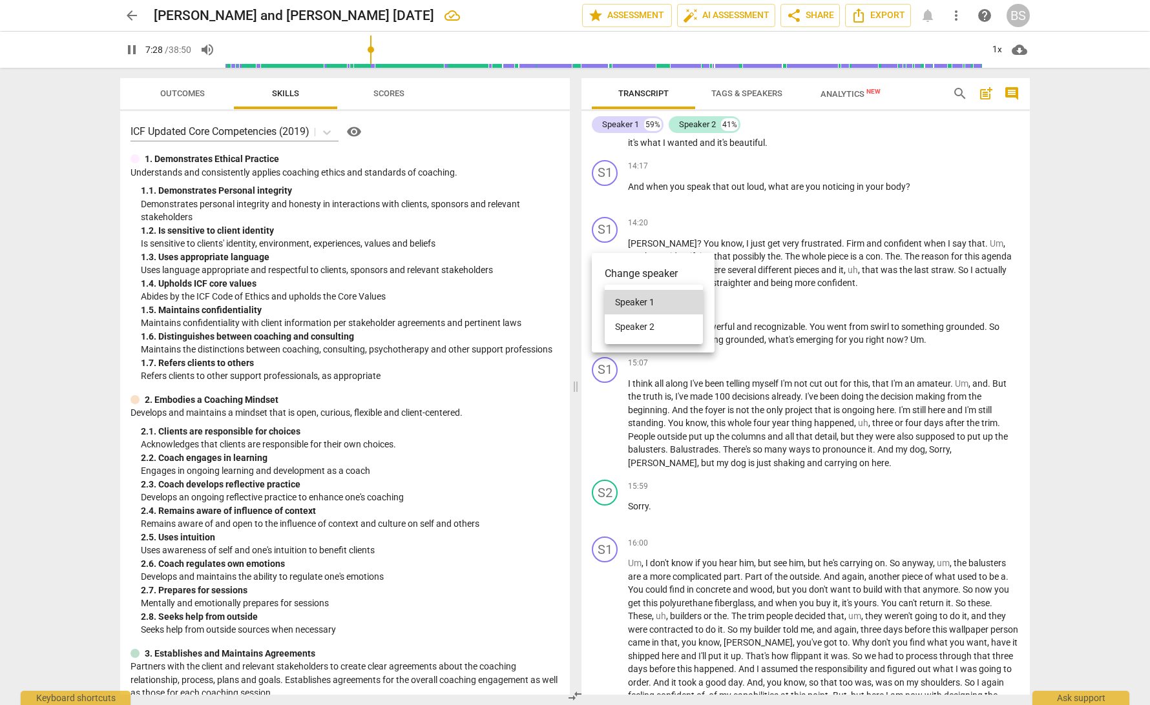
click at [668, 327] on li "Speaker 2" at bounding box center [654, 327] width 98 height 25
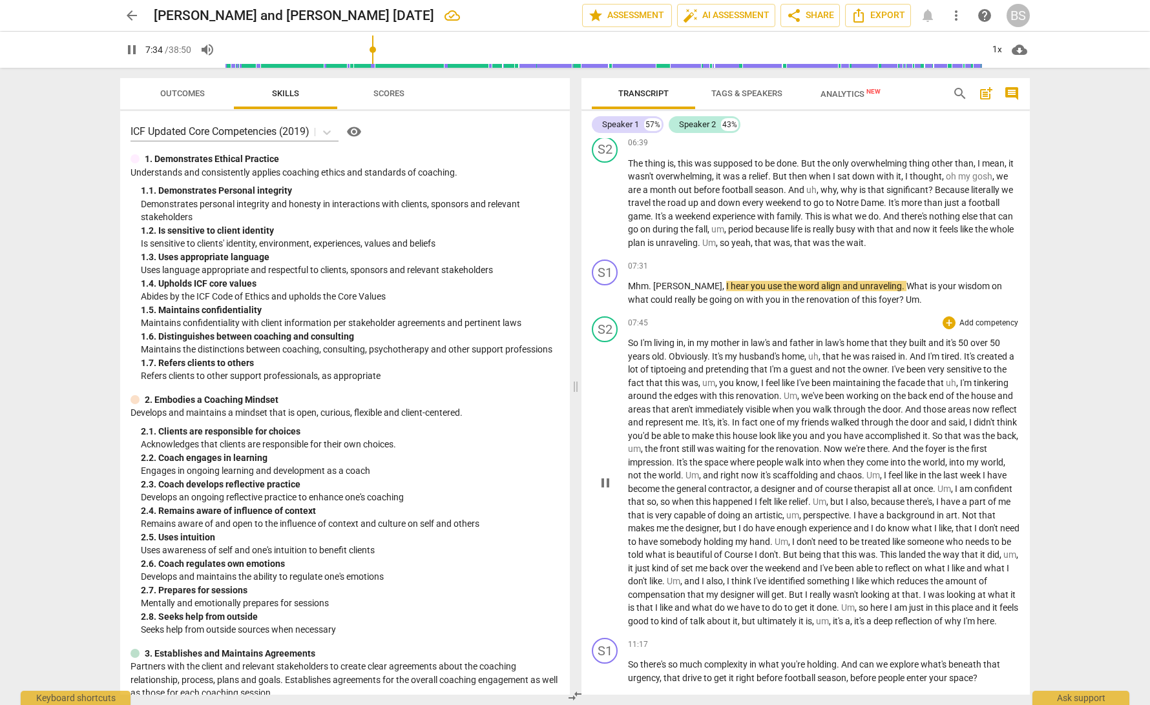
scroll to position [1531, 0]
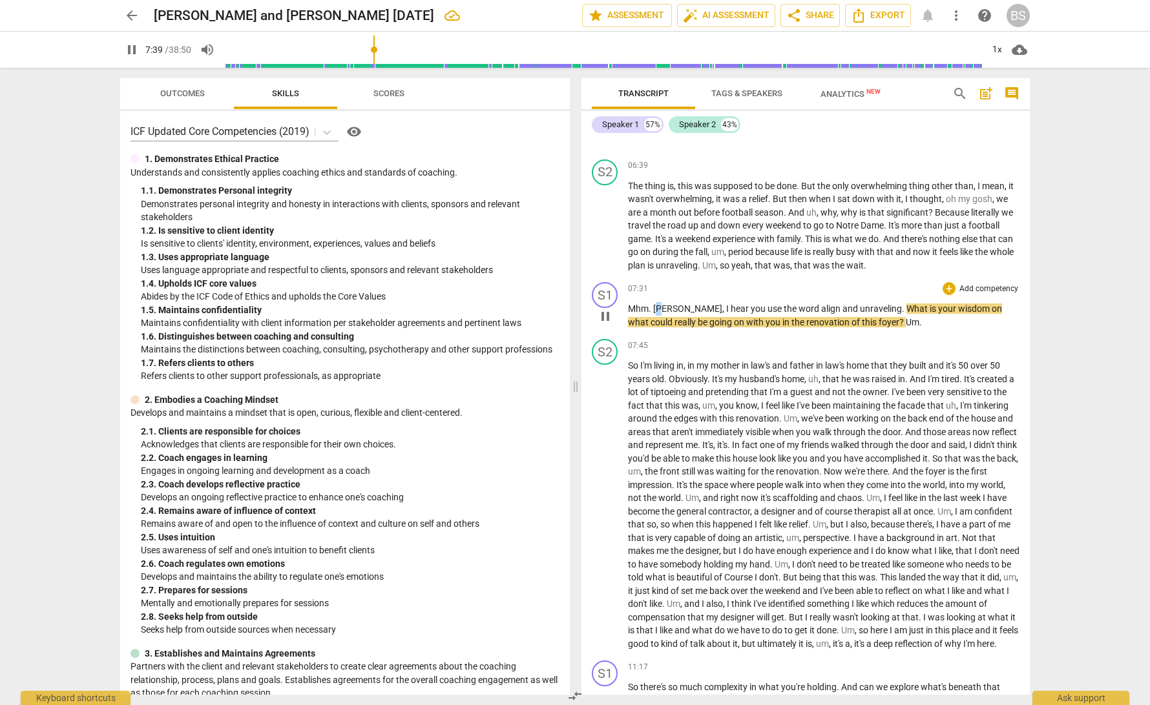
drag, startPoint x: 663, startPoint y: 307, endPoint x: 656, endPoint y: 307, distance: 7.8
click at [656, 307] on span "Judy" at bounding box center [687, 309] width 69 height 10
type input "461"
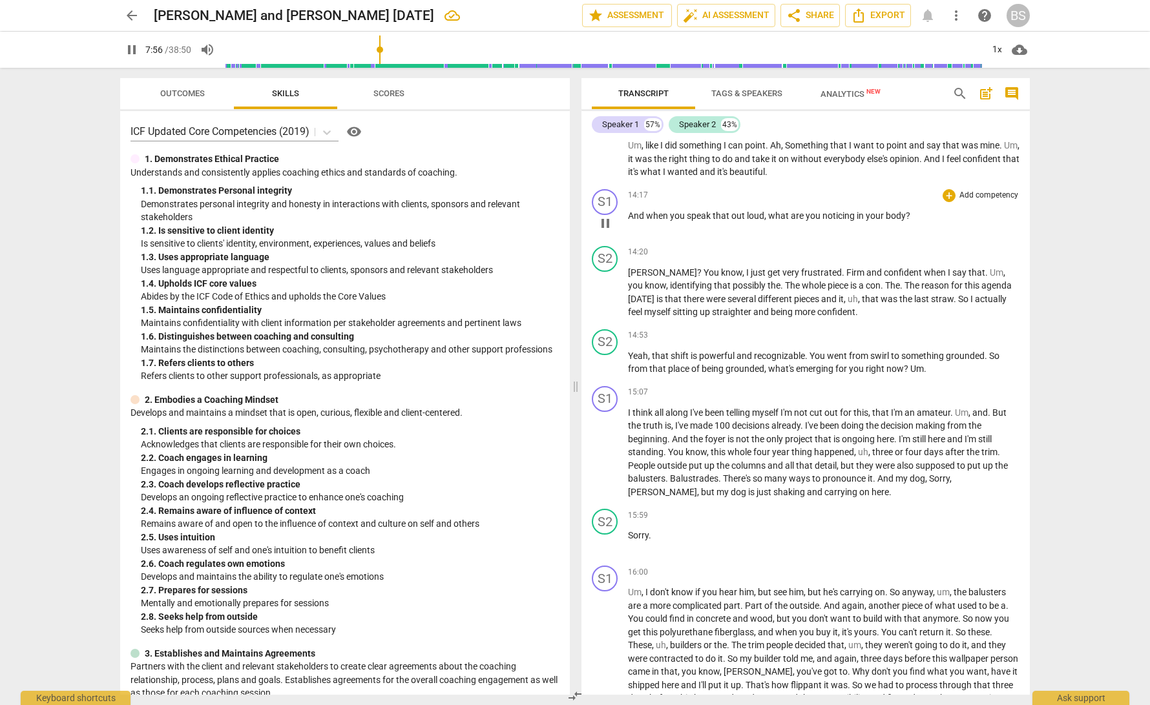
scroll to position [2409, 0]
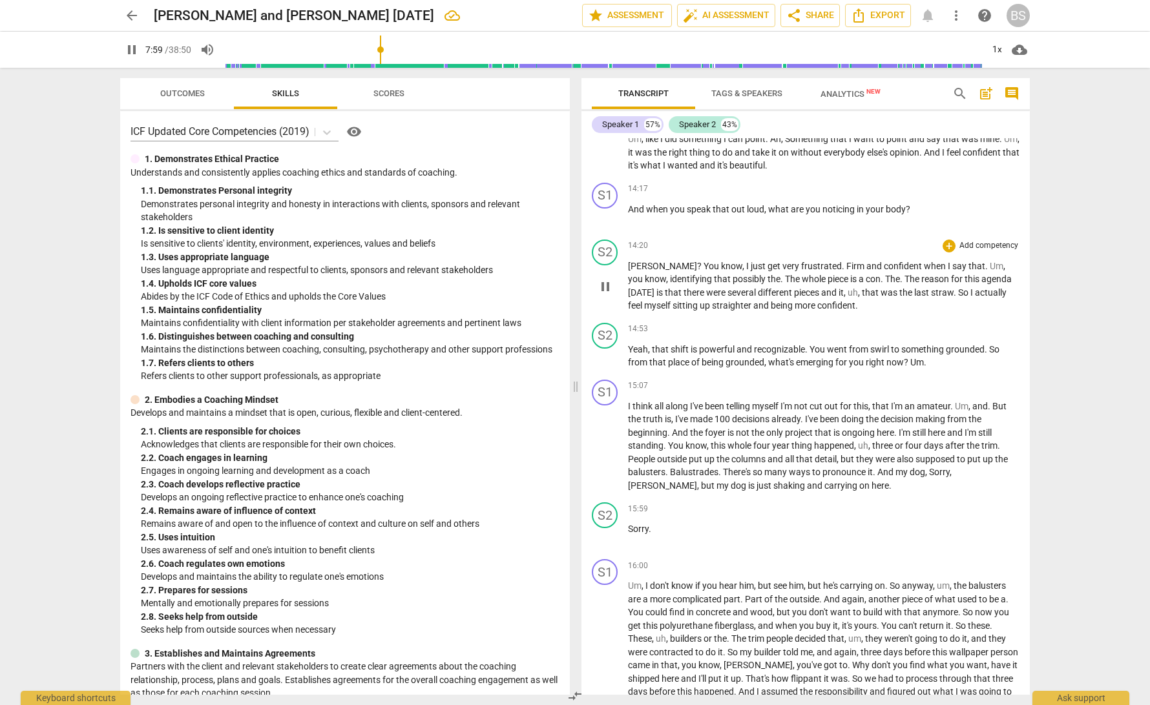
click at [603, 295] on span "pause" at bounding box center [605, 287] width 16 height 16
click at [606, 225] on span "play_arrow" at bounding box center [605, 217] width 16 height 16
click at [905, 214] on span "?" at bounding box center [907, 209] width 5 height 10
type input "864"
drag, startPoint x: 653, startPoint y: 276, endPoint x: 625, endPoint y: 276, distance: 27.8
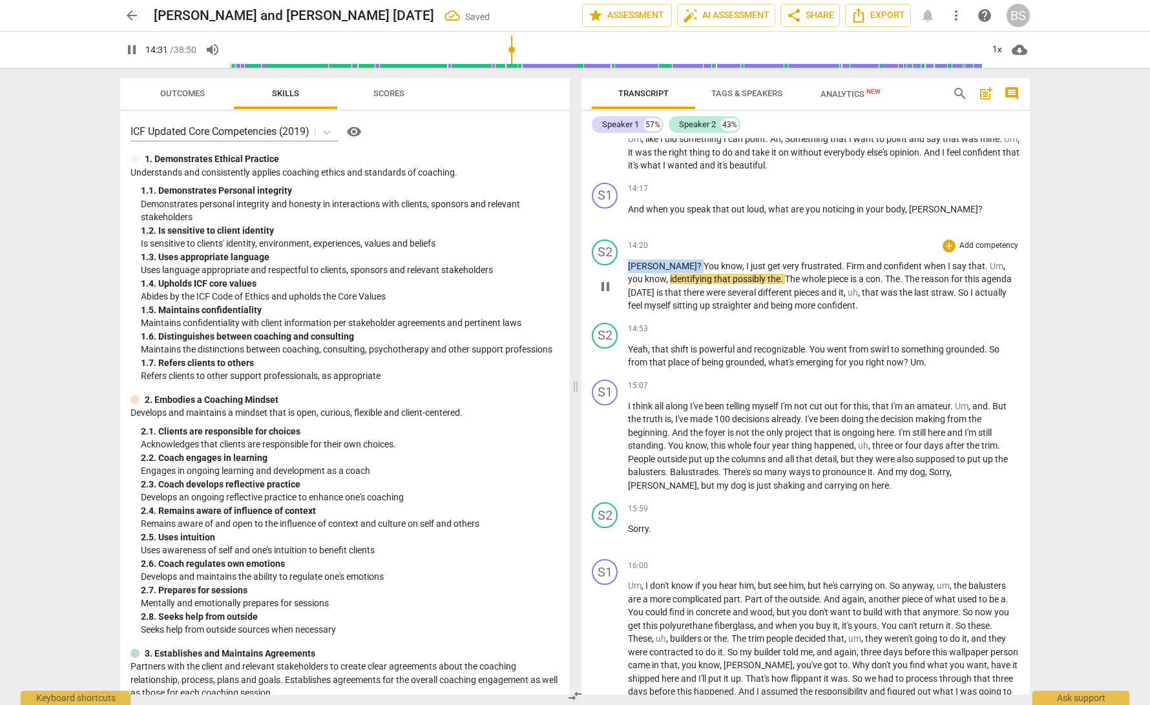
click at [625, 276] on div "S2 play_arrow pause 14:20 + Add competency keyboard_arrow_right Jody ? You know…" at bounding box center [805, 275] width 448 height 83
type input "872"
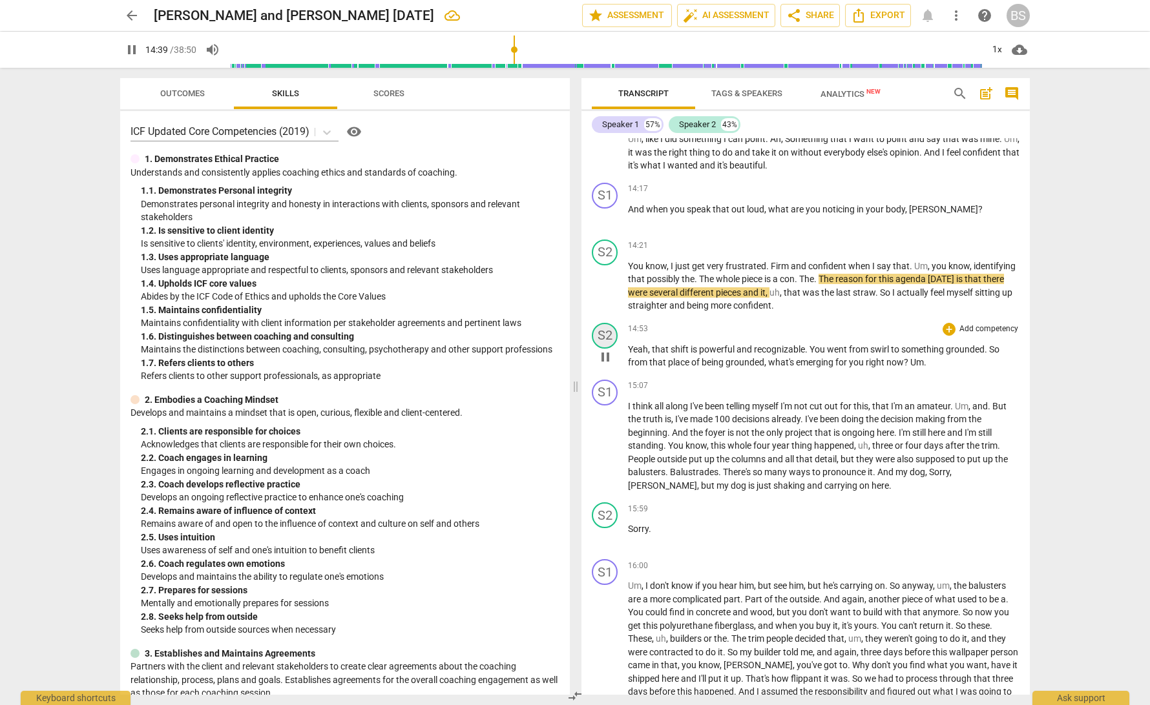
click at [606, 344] on div "S2" at bounding box center [605, 336] width 26 height 26
click at [695, 408] on div "Speaker 2" at bounding box center [653, 407] width 97 height 21
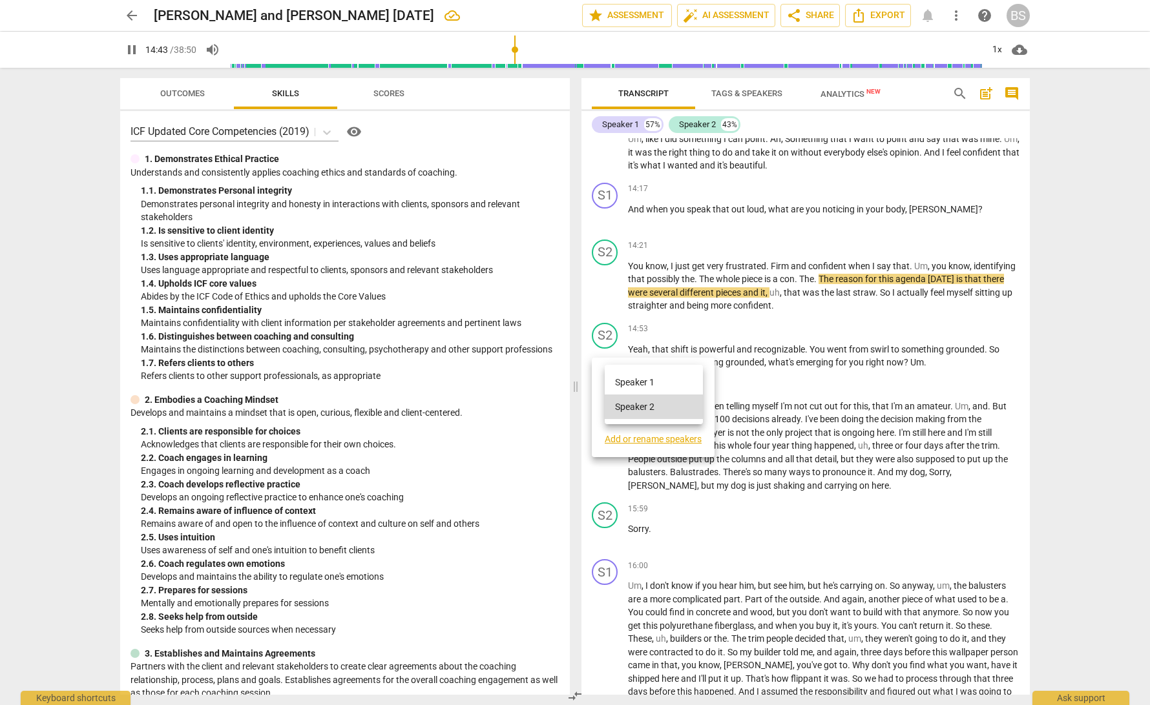
click at [677, 385] on li "Speaker 1" at bounding box center [654, 382] width 98 height 25
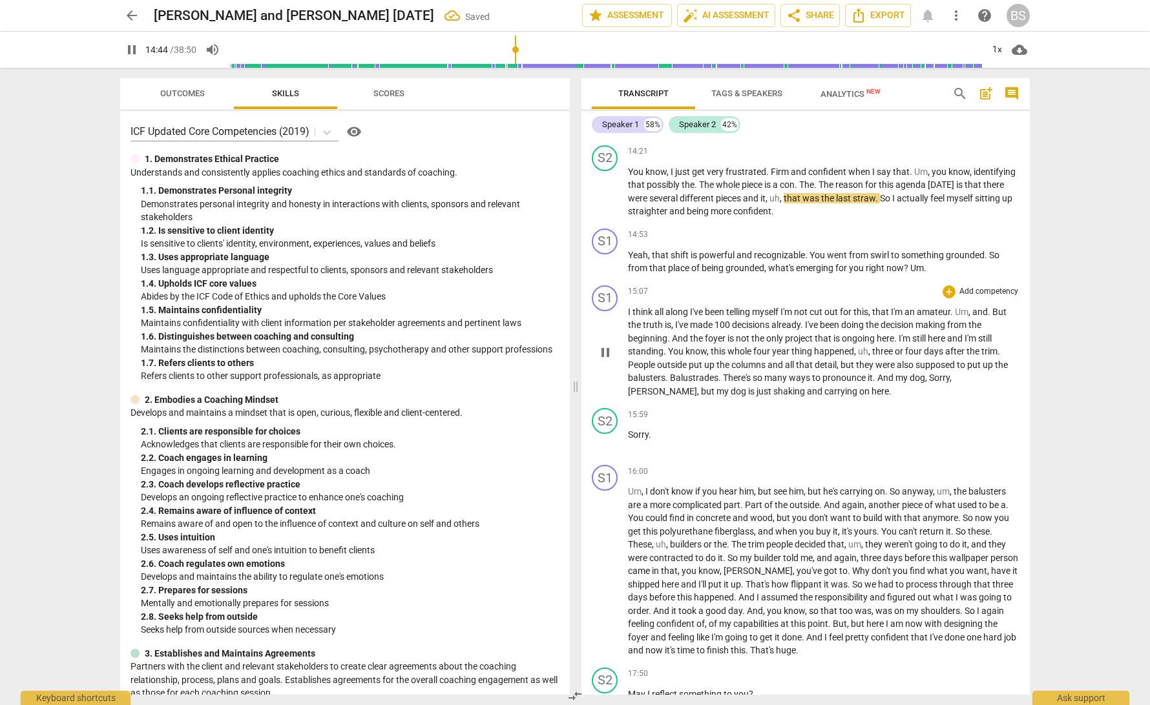
scroll to position [2514, 0]
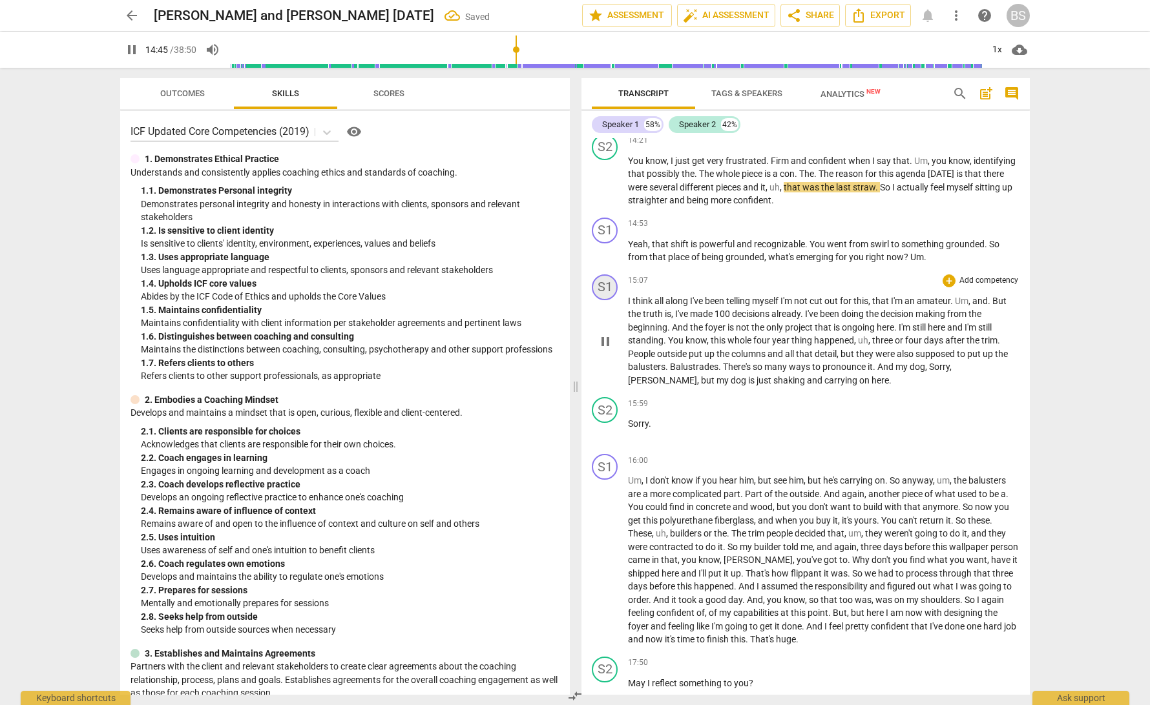
click at [605, 300] on div "S1" at bounding box center [605, 287] width 26 height 26
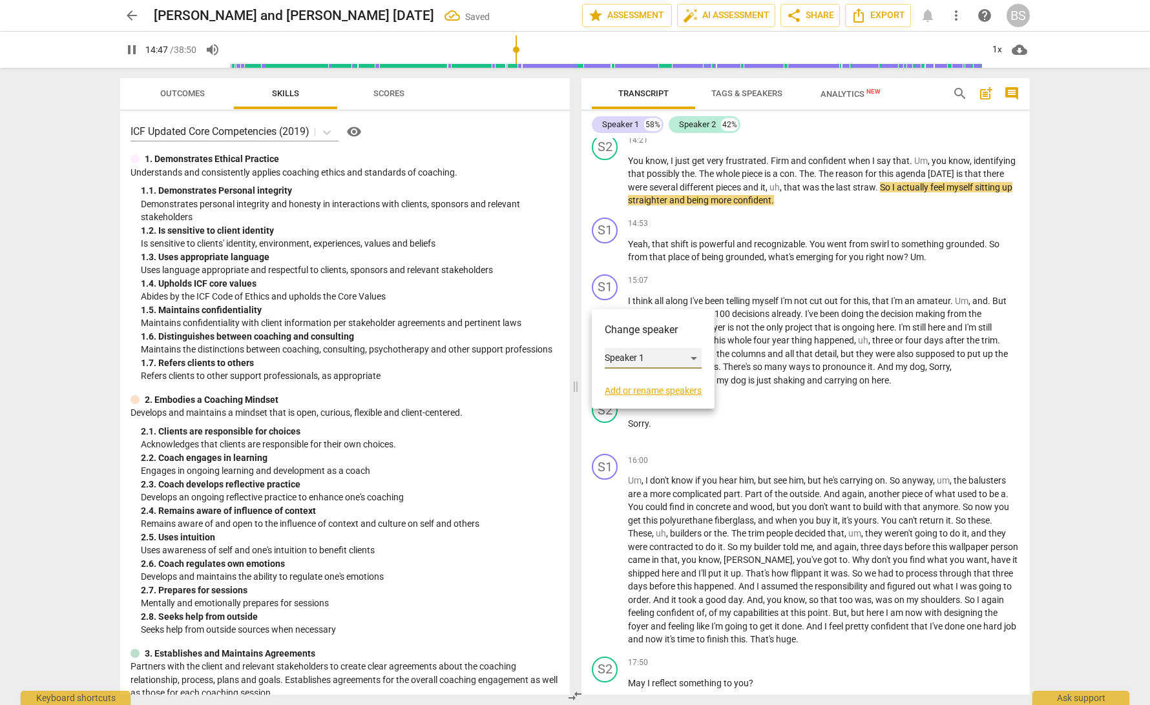
click at [696, 360] on div "Speaker 1" at bounding box center [653, 358] width 97 height 21
click at [678, 382] on li "Speaker 2" at bounding box center [654, 383] width 98 height 25
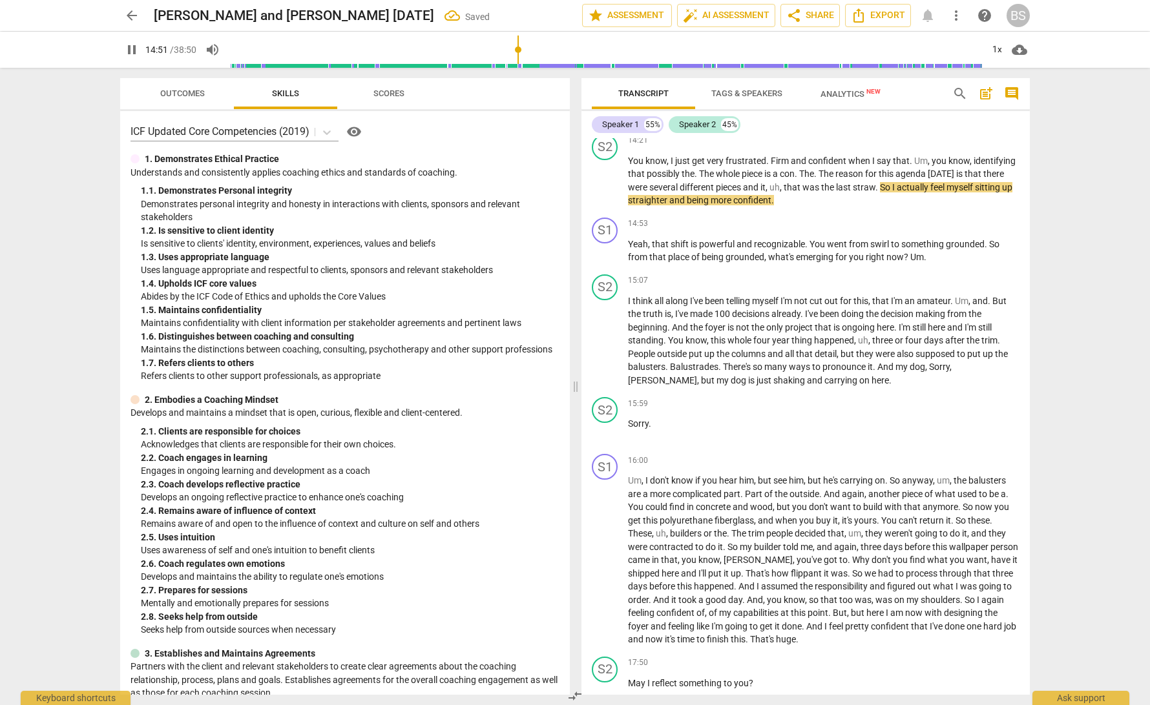
drag, startPoint x: 131, startPoint y: 52, endPoint x: 181, endPoint y: 81, distance: 58.2
click at [132, 52] on span "pause" at bounding box center [132, 50] width 16 height 16
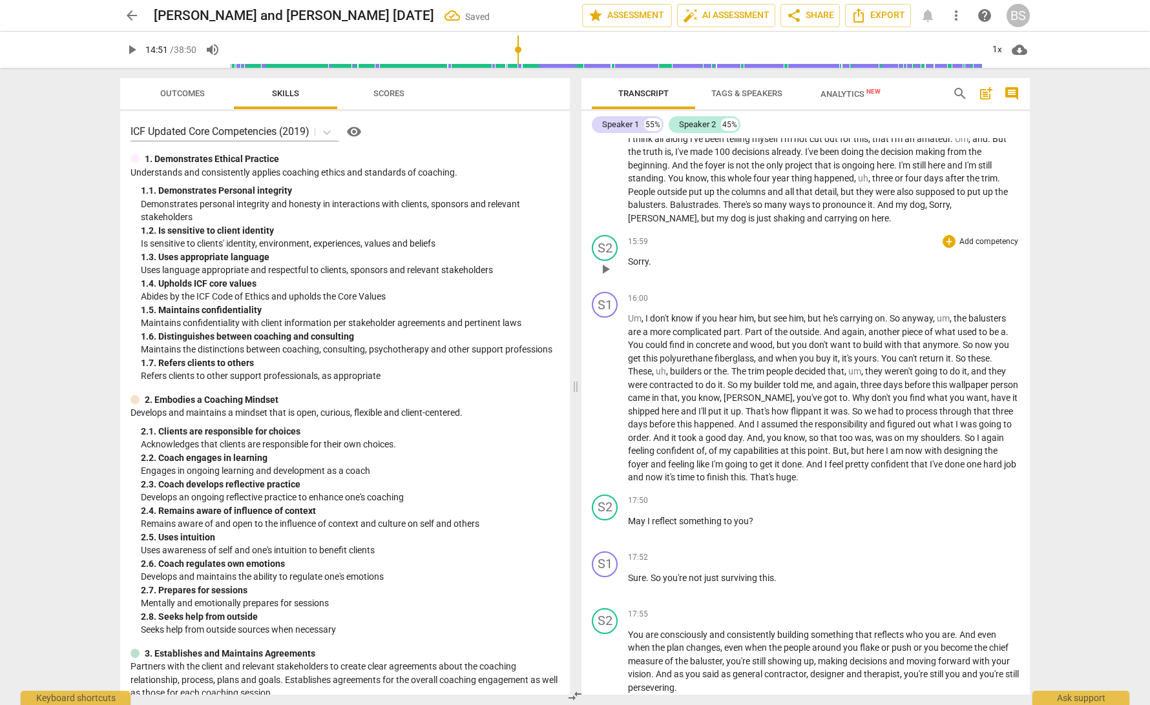
scroll to position [2697, 0]
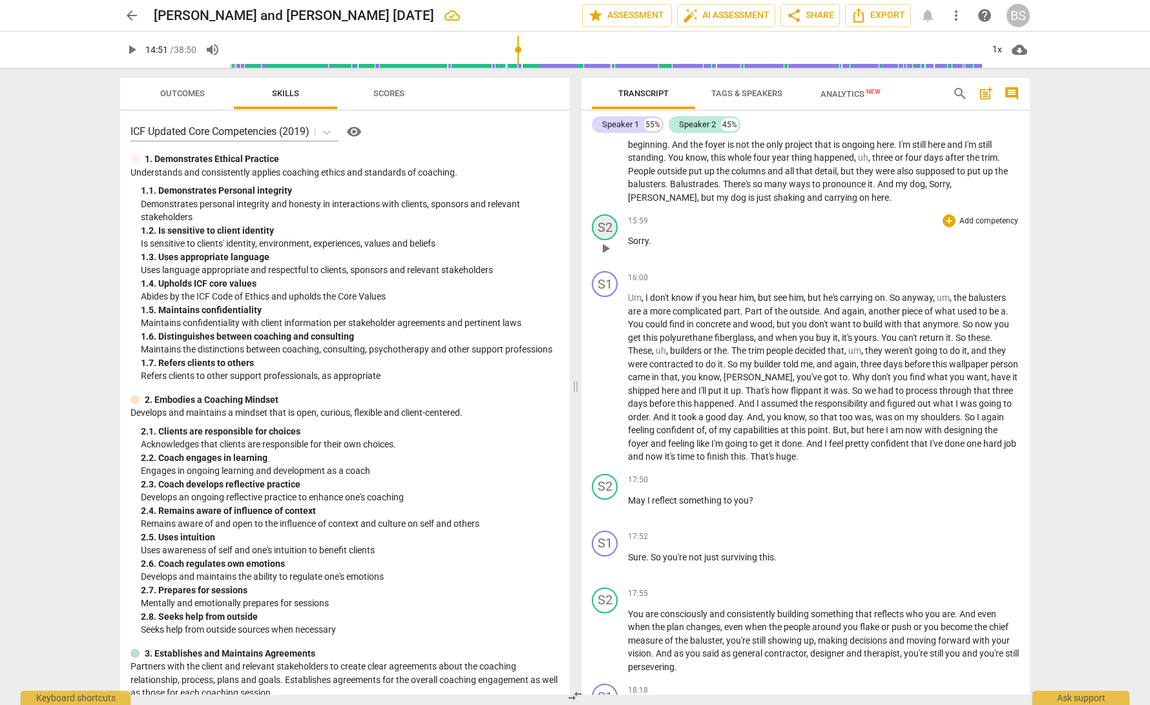
click at [610, 234] on div "S2" at bounding box center [605, 227] width 26 height 26
drag, startPoint x: 725, startPoint y: 260, endPoint x: 698, endPoint y: 261, distance: 27.8
click at [723, 260] on div at bounding box center [575, 352] width 1150 height 705
click at [608, 256] on span "play_arrow" at bounding box center [605, 249] width 16 height 16
click at [606, 235] on div "S2" at bounding box center [605, 227] width 26 height 26
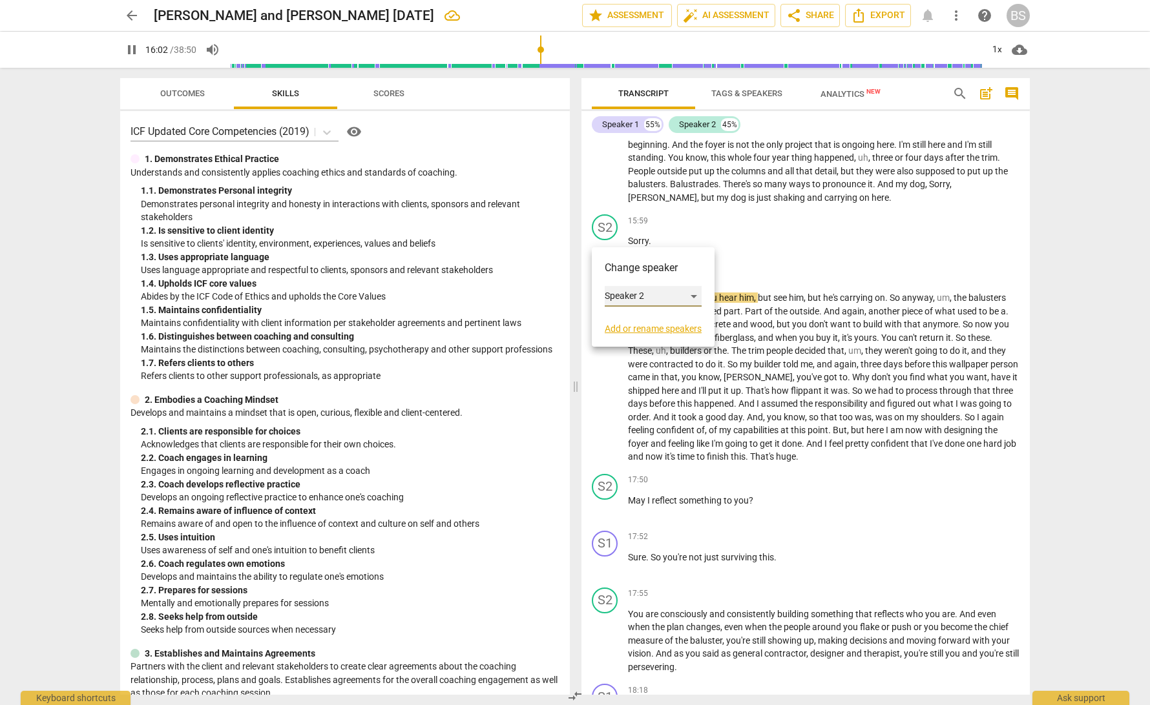
click at [699, 298] on div "Speaker 2" at bounding box center [653, 296] width 97 height 21
click at [665, 273] on li "Speaker 1" at bounding box center [654, 272] width 98 height 25
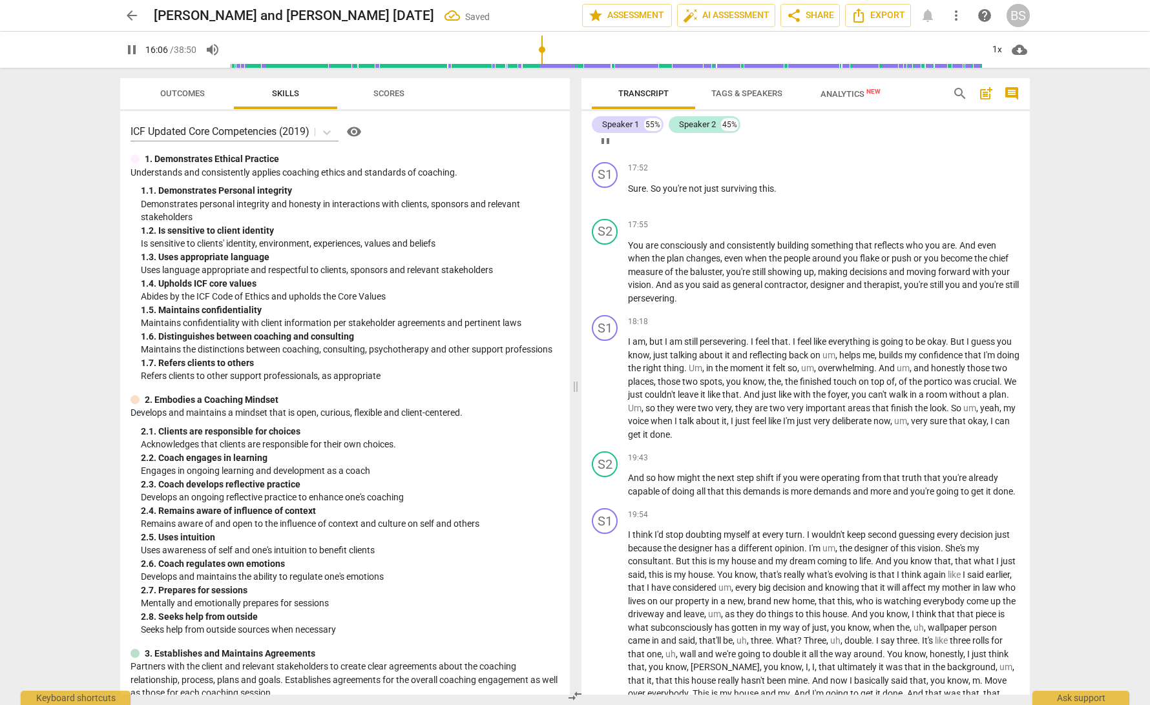
scroll to position [3066, 0]
click at [609, 178] on div "S1" at bounding box center [605, 174] width 26 height 26
click at [697, 239] on div "Speaker 1" at bounding box center [653, 239] width 97 height 21
click at [663, 267] on li "Speaker 2" at bounding box center [654, 263] width 98 height 25
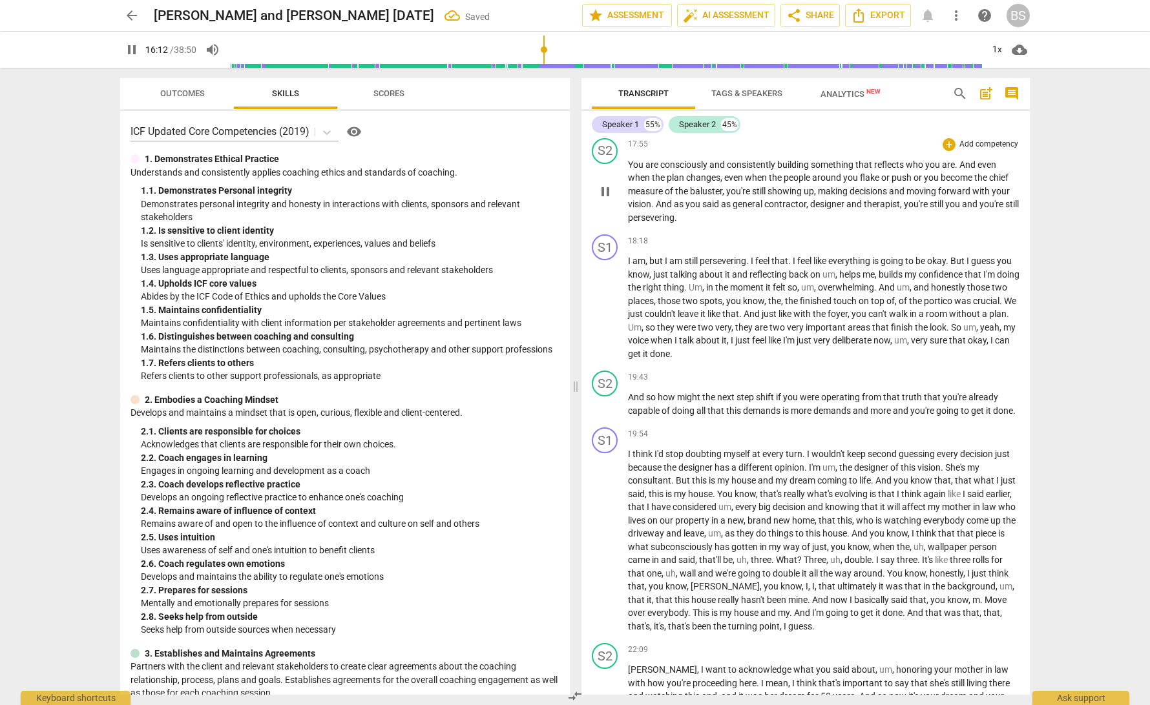
scroll to position [3150, 0]
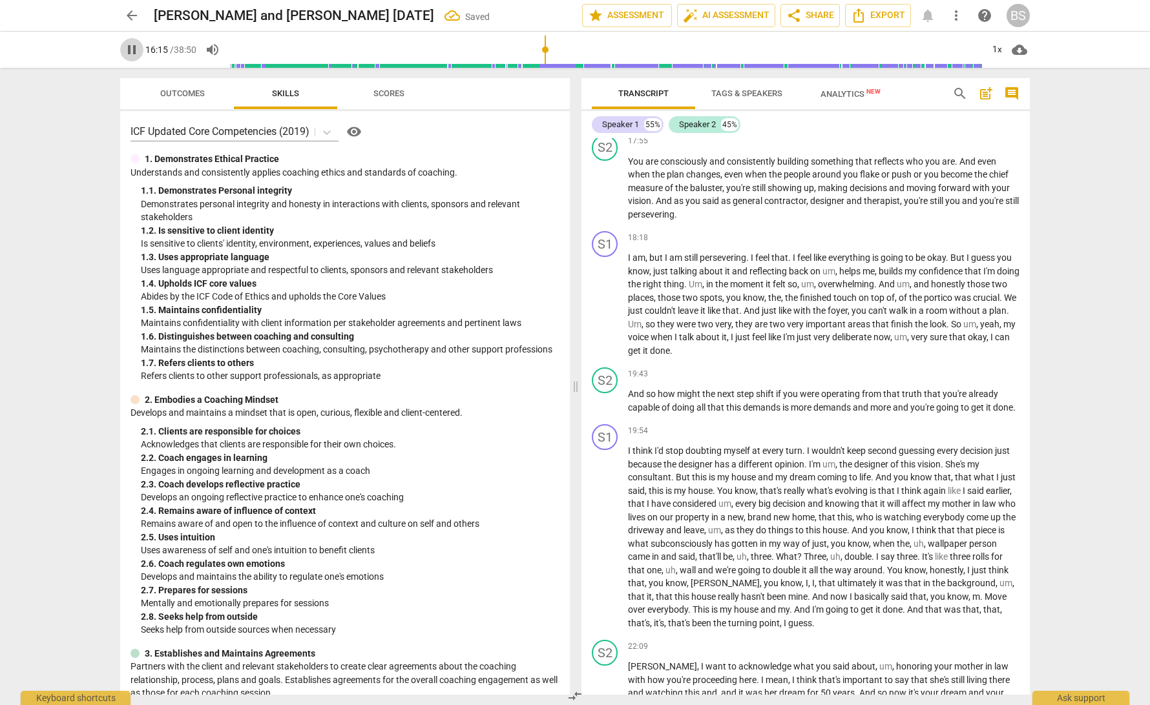
drag, startPoint x: 134, startPoint y: 54, endPoint x: 203, endPoint y: 101, distance: 83.1
click at [135, 55] on span "pause" at bounding box center [132, 50] width 16 height 16
type input "976"
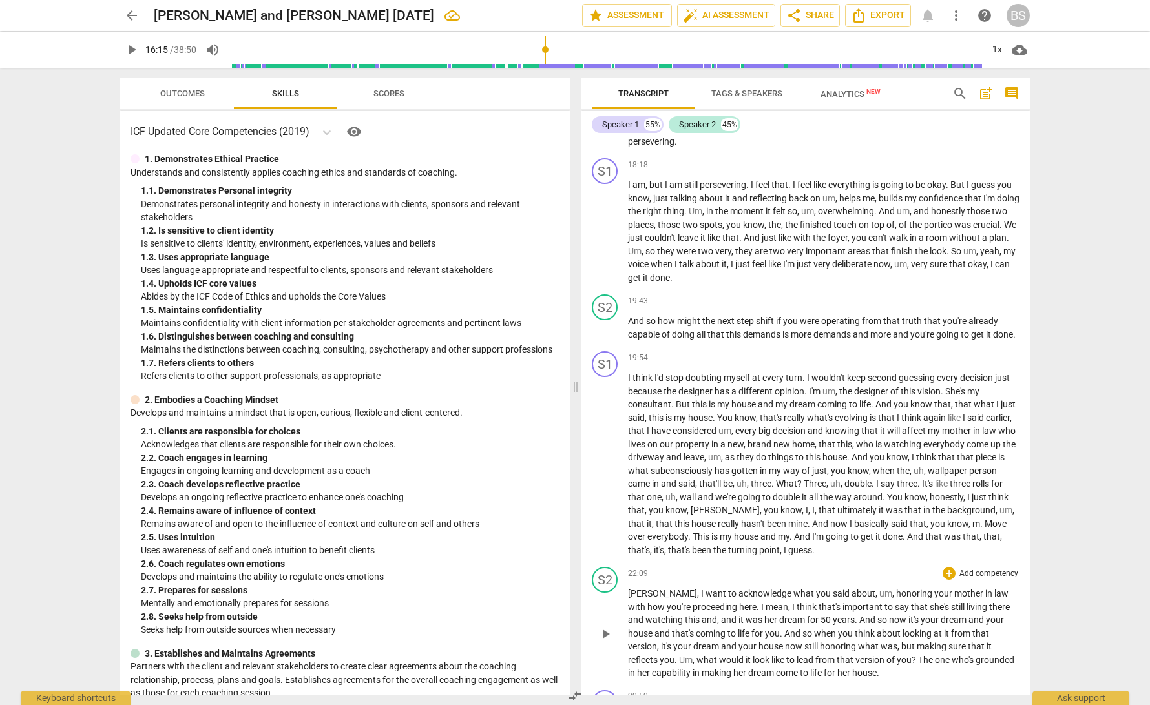
scroll to position [3222, 0]
click at [606, 304] on div "S2" at bounding box center [605, 308] width 26 height 26
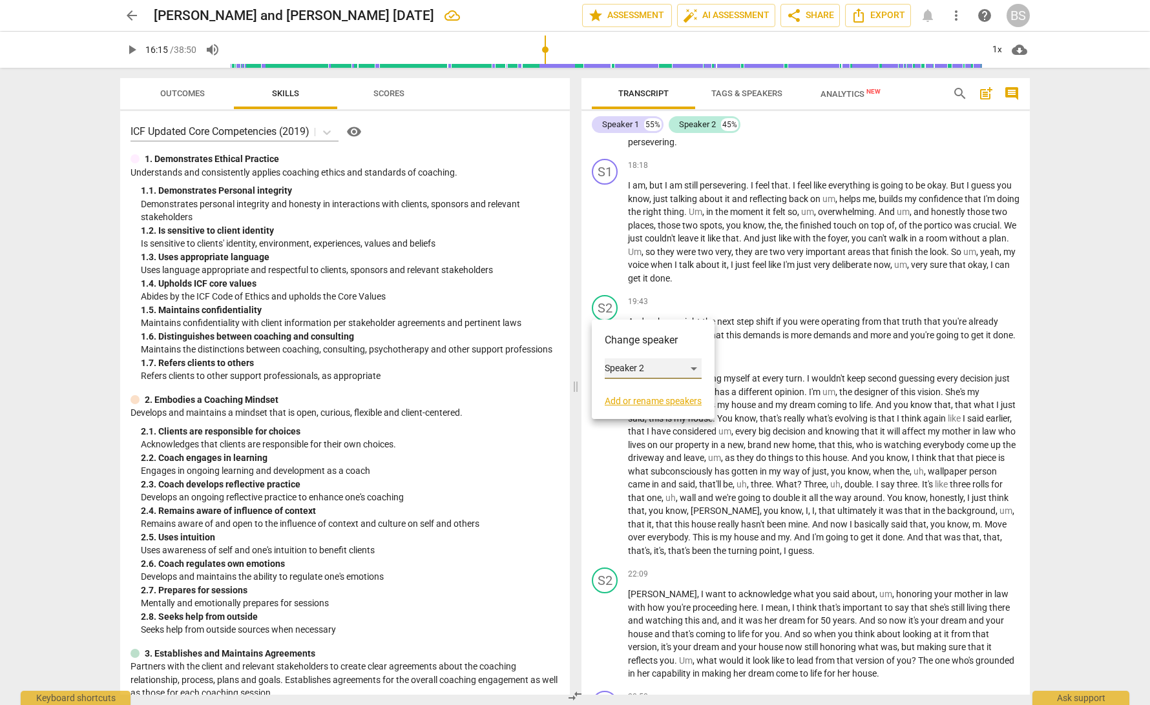
click at [699, 370] on div "Speaker 2" at bounding box center [653, 368] width 97 height 21
click at [672, 343] on li "Speaker 1" at bounding box center [654, 344] width 98 height 25
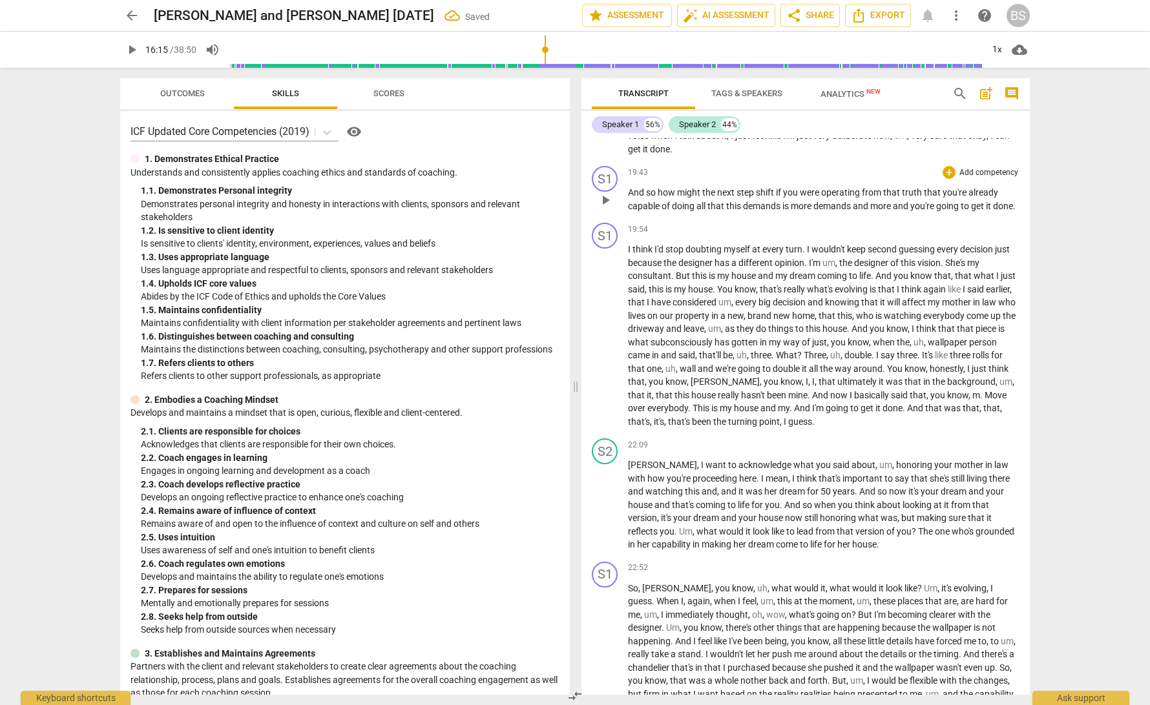
scroll to position [3355, 0]
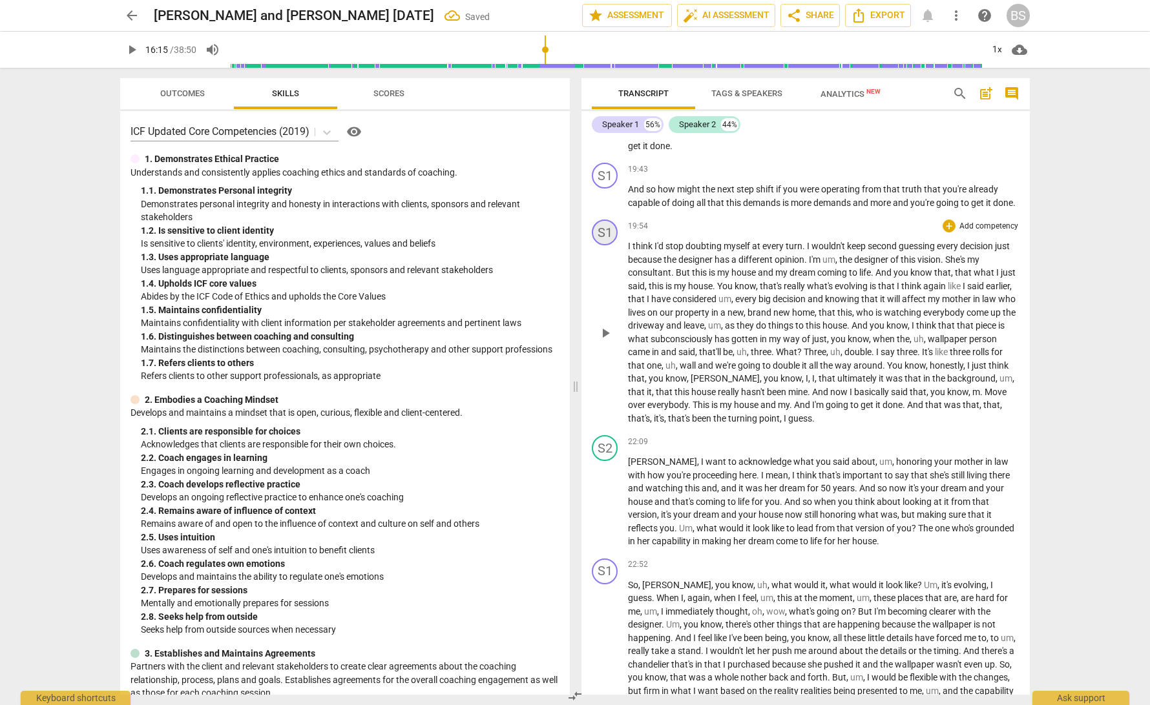
click at [601, 242] on div "S1" at bounding box center [605, 233] width 26 height 26
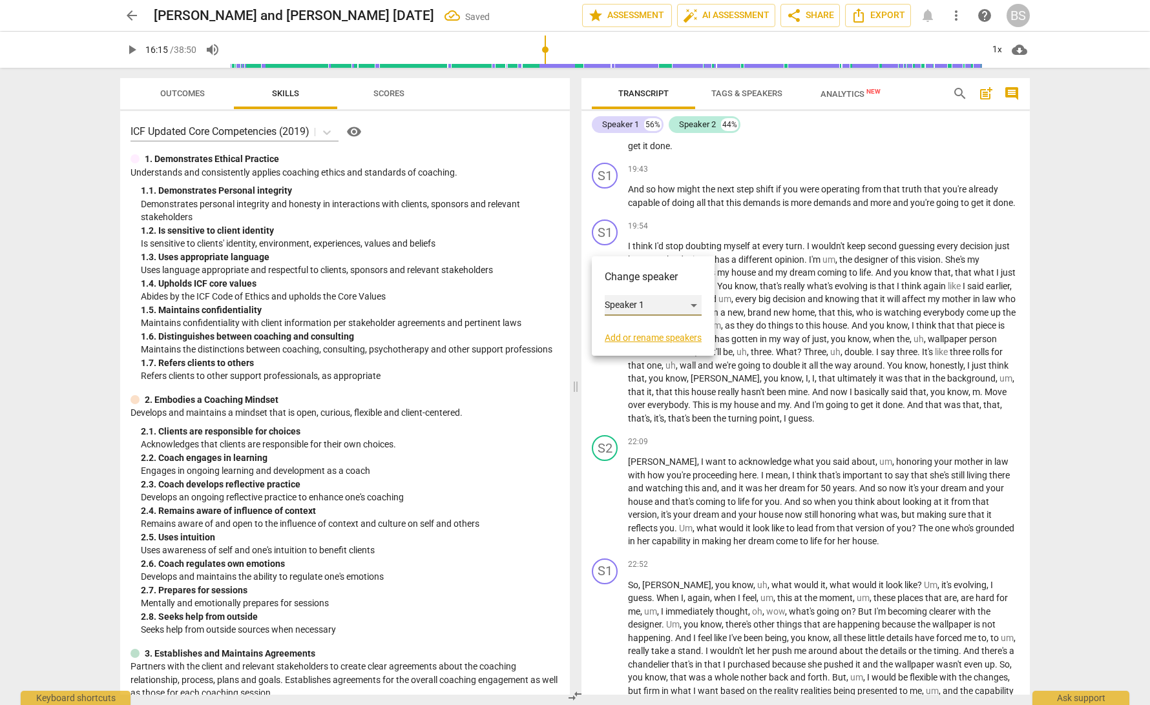
click at [696, 307] on div "Speaker 1" at bounding box center [653, 305] width 97 height 21
click at [680, 334] on li "Speaker 2" at bounding box center [654, 330] width 98 height 25
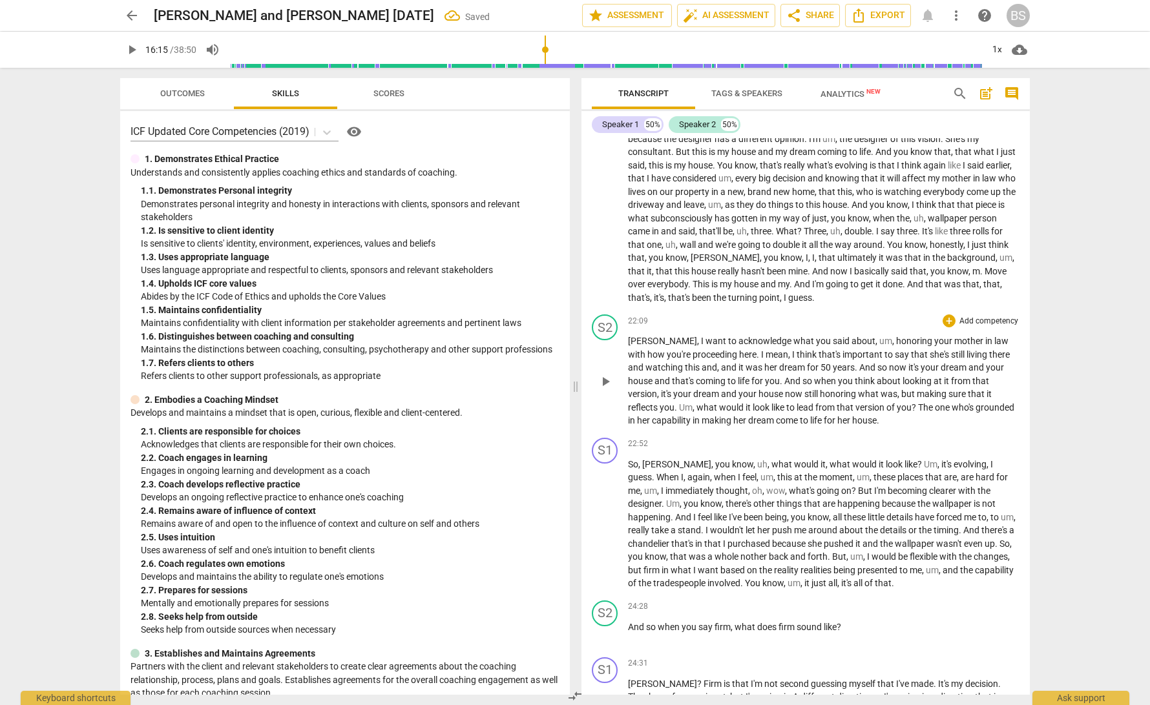
scroll to position [3480, 0]
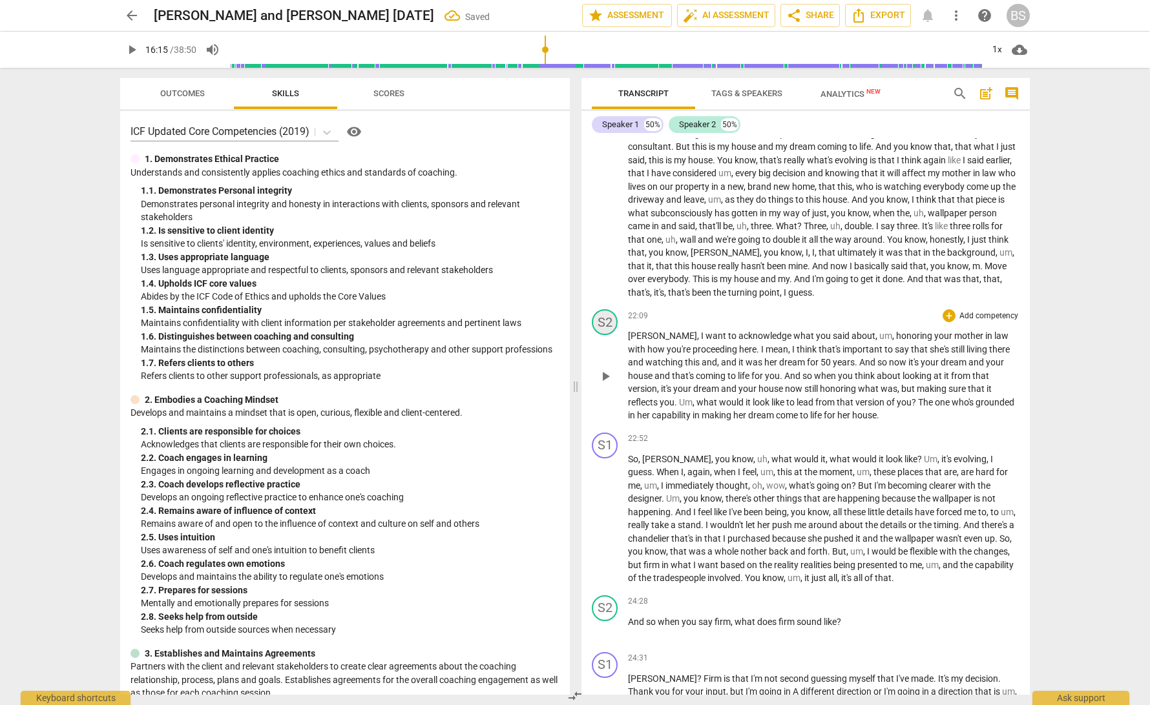
click at [606, 328] on div "S2" at bounding box center [605, 322] width 26 height 26
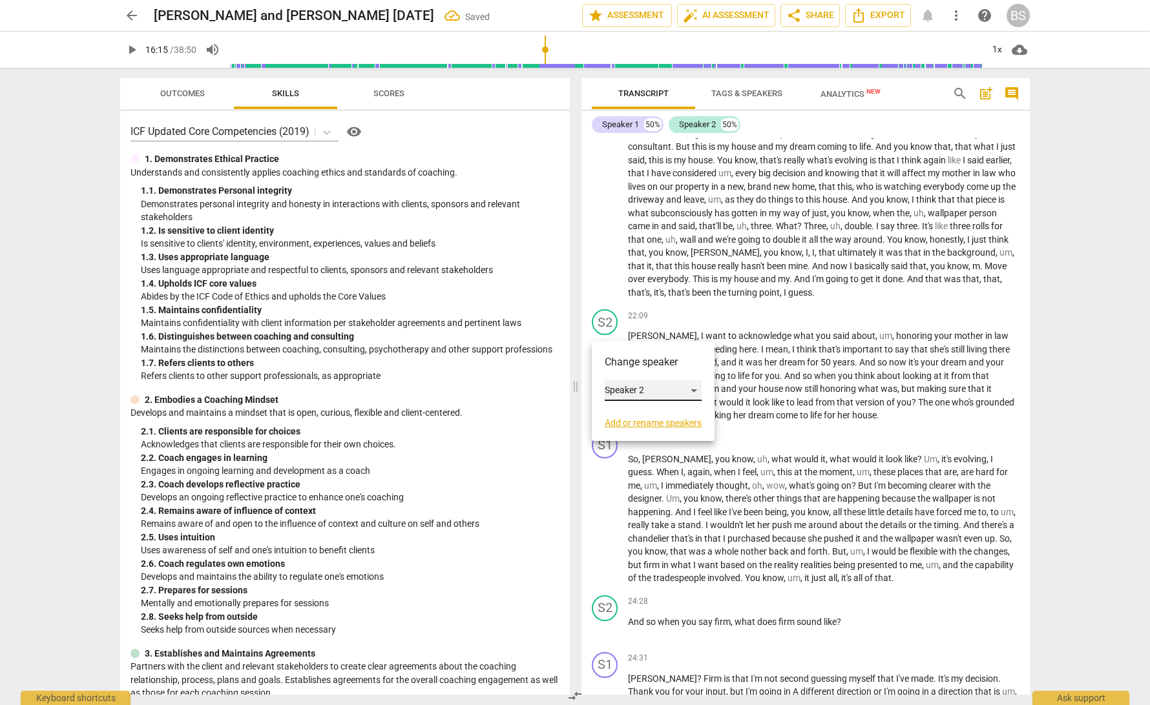
click at [695, 392] on div "Speaker 2" at bounding box center [653, 390] width 97 height 21
click at [668, 368] on li "Speaker 1" at bounding box center [654, 366] width 98 height 25
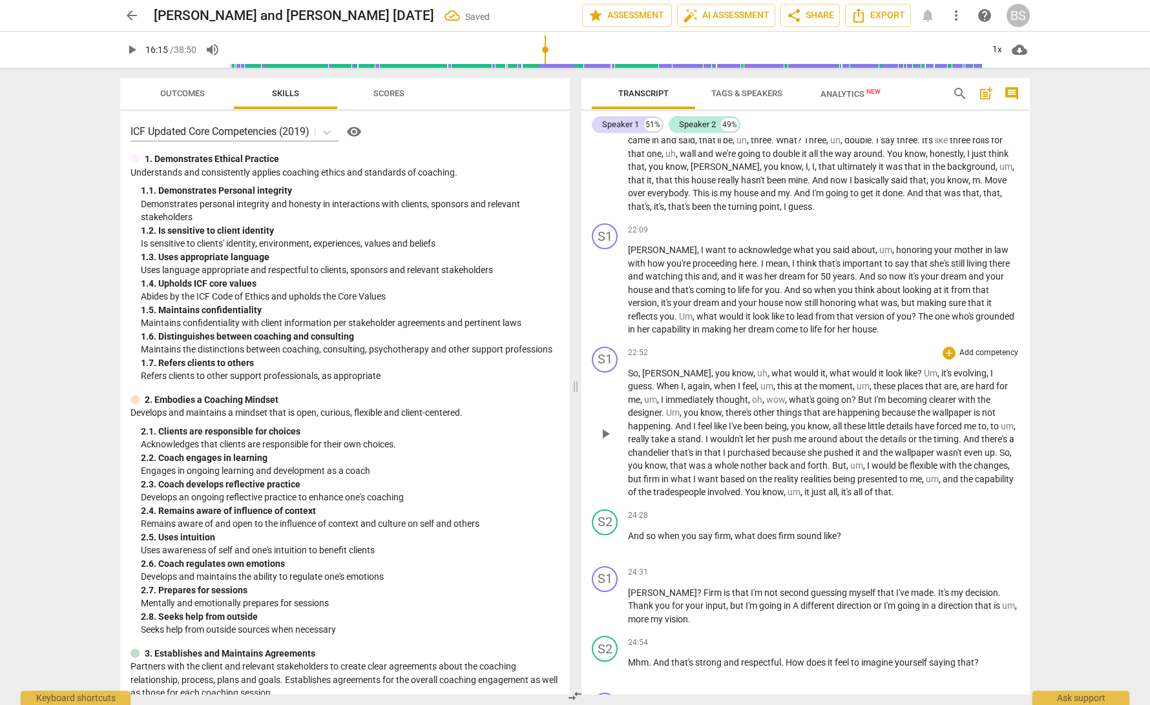
scroll to position [3586, 0]
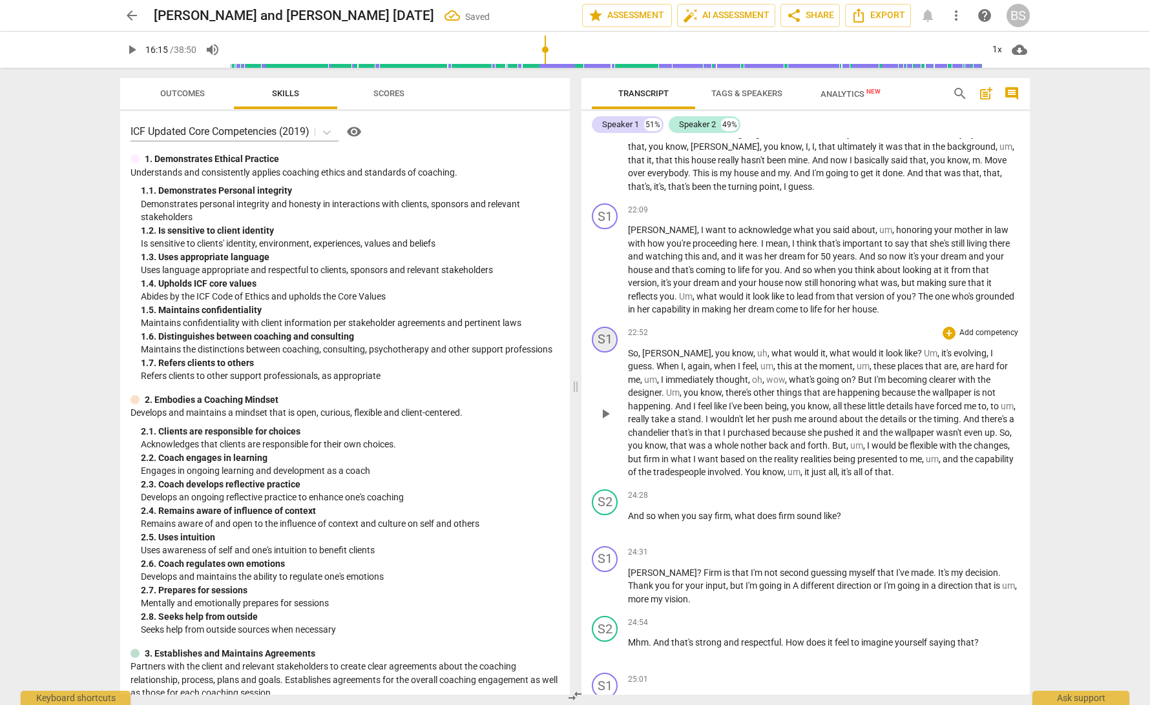
click at [608, 348] on div "S1" at bounding box center [605, 340] width 26 height 26
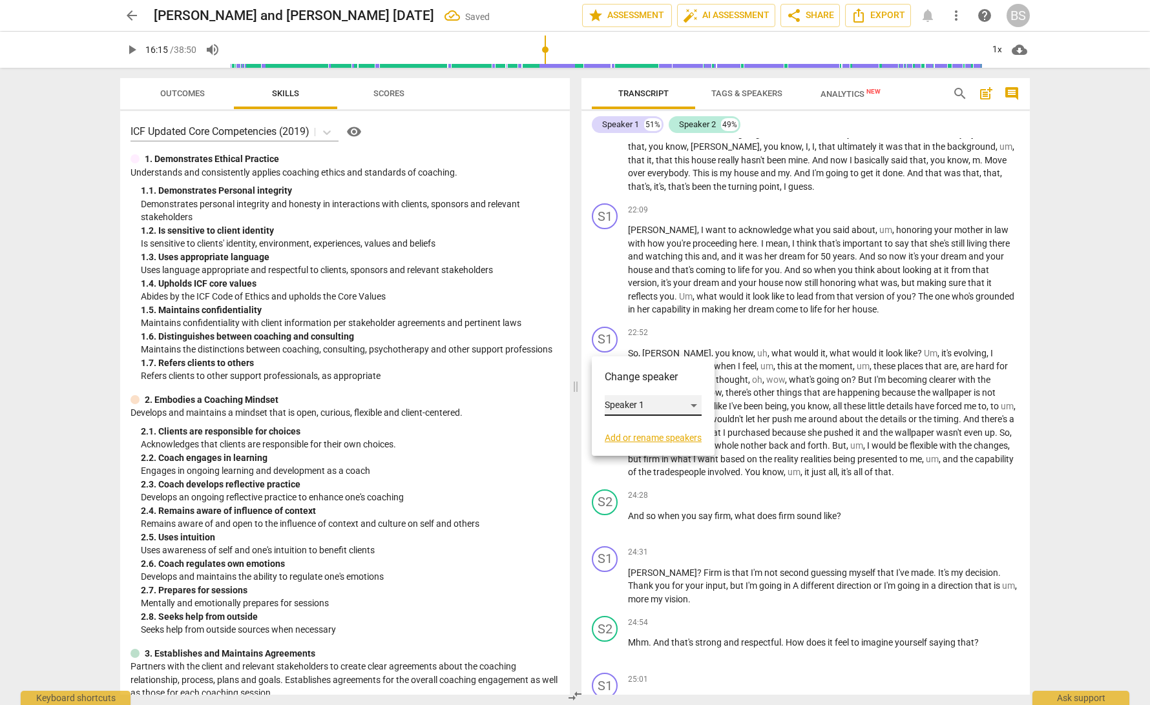
click at [692, 406] on div "Speaker 1" at bounding box center [653, 405] width 97 height 21
click at [682, 430] on li "Speaker 2" at bounding box center [654, 430] width 98 height 25
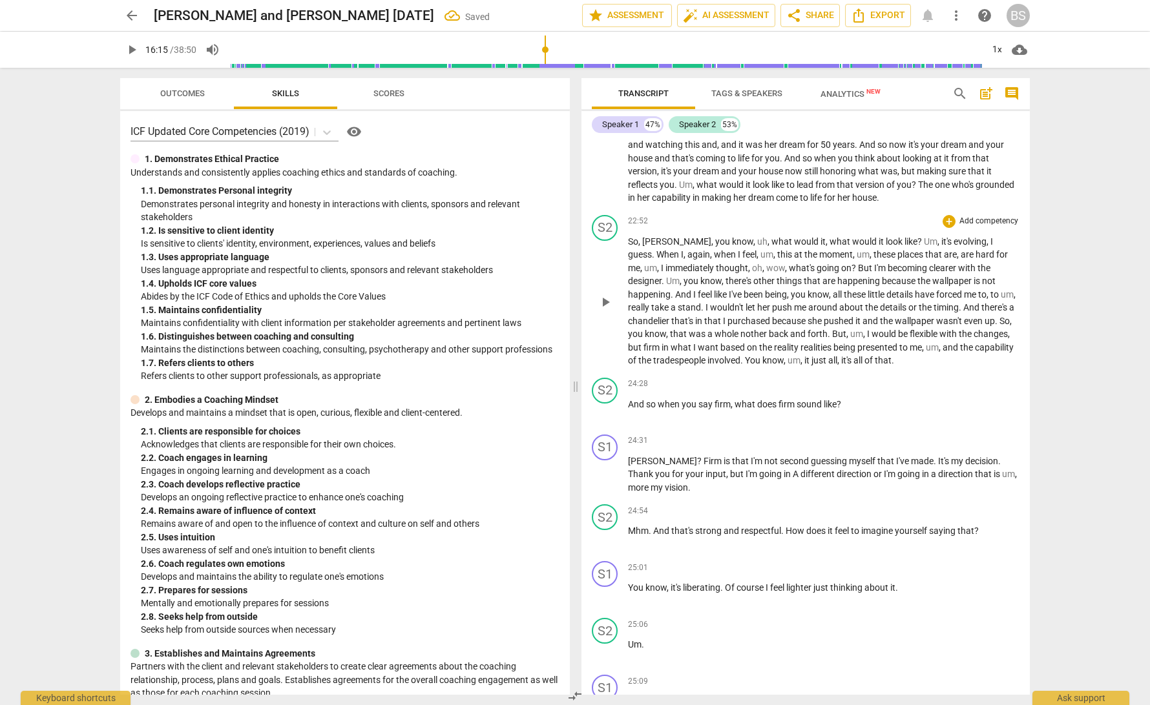
scroll to position [3725, 0]
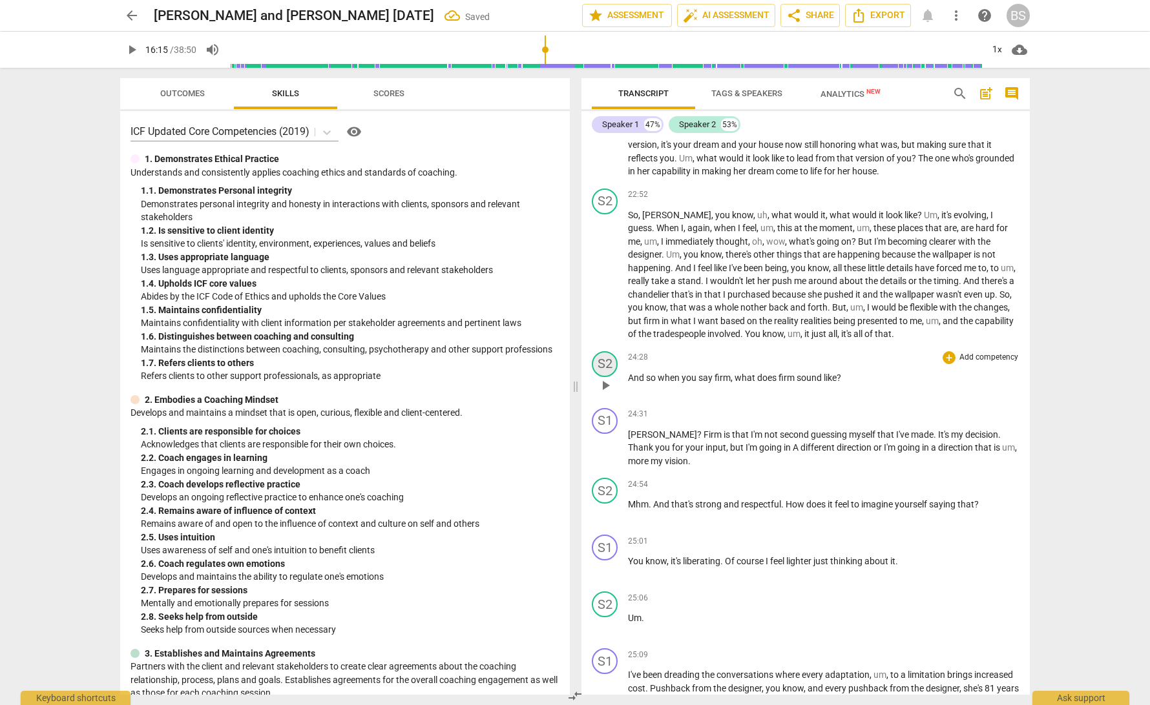
click at [603, 364] on div "S2" at bounding box center [605, 364] width 26 height 26
click at [695, 426] on div "Speaker 2" at bounding box center [653, 427] width 97 height 21
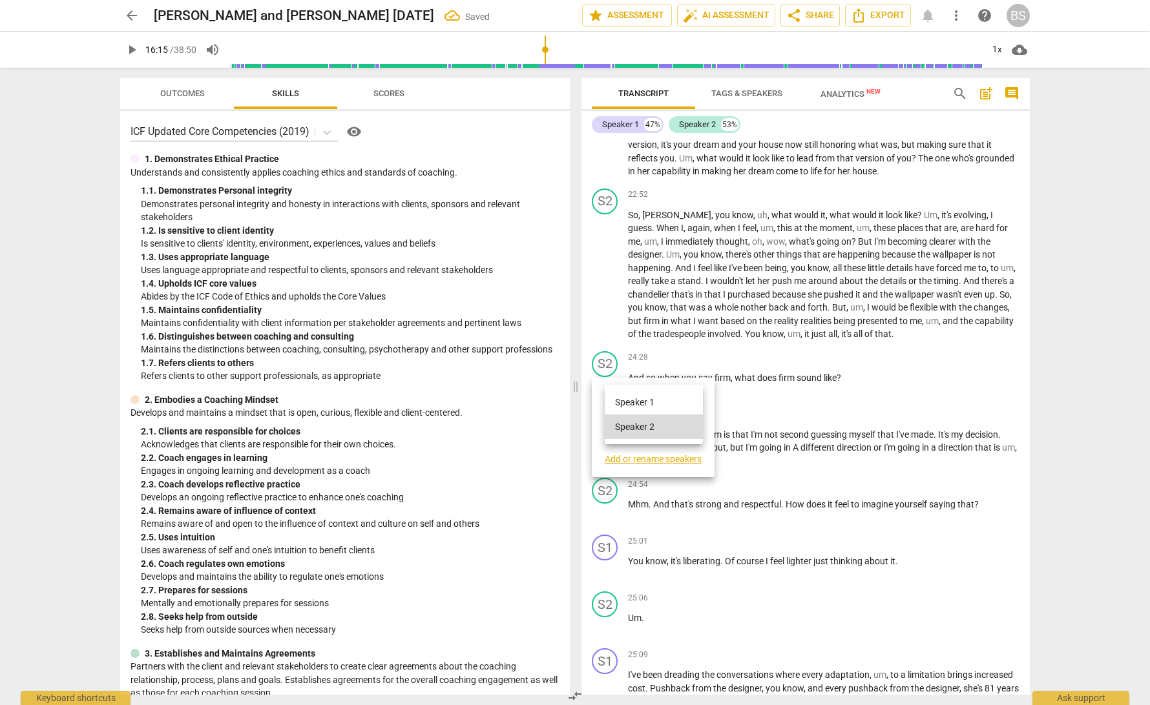
click at [674, 398] on li "Speaker 1" at bounding box center [654, 402] width 98 height 25
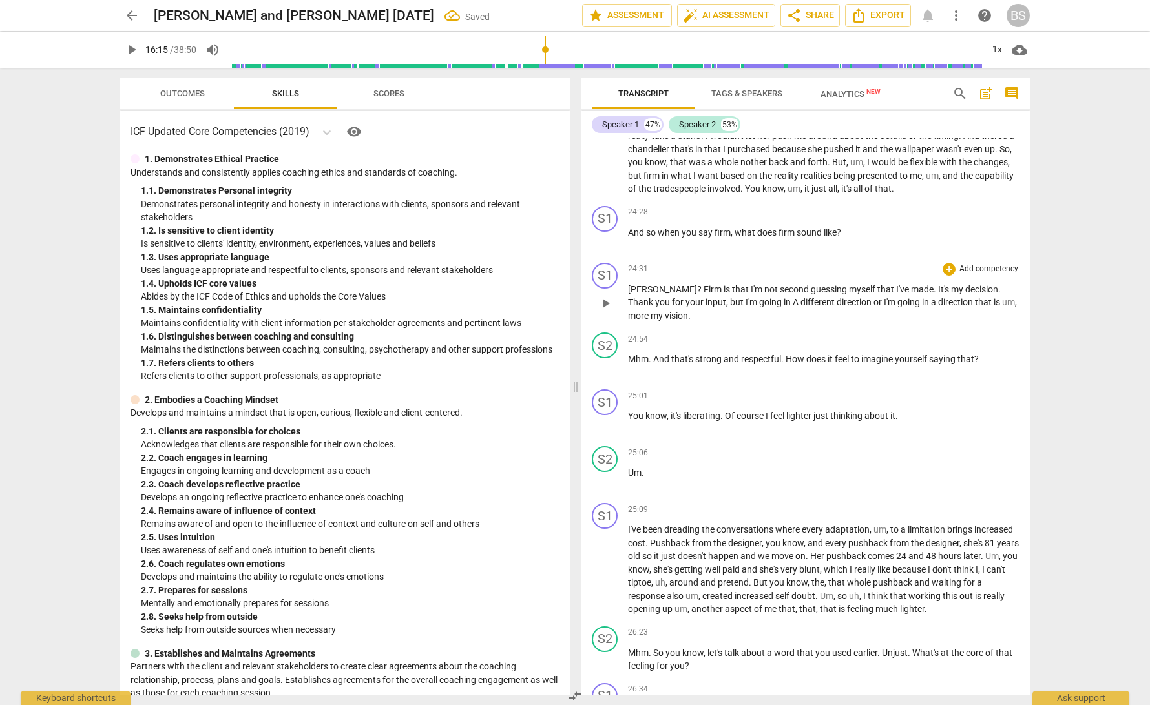
scroll to position [3876, 0]
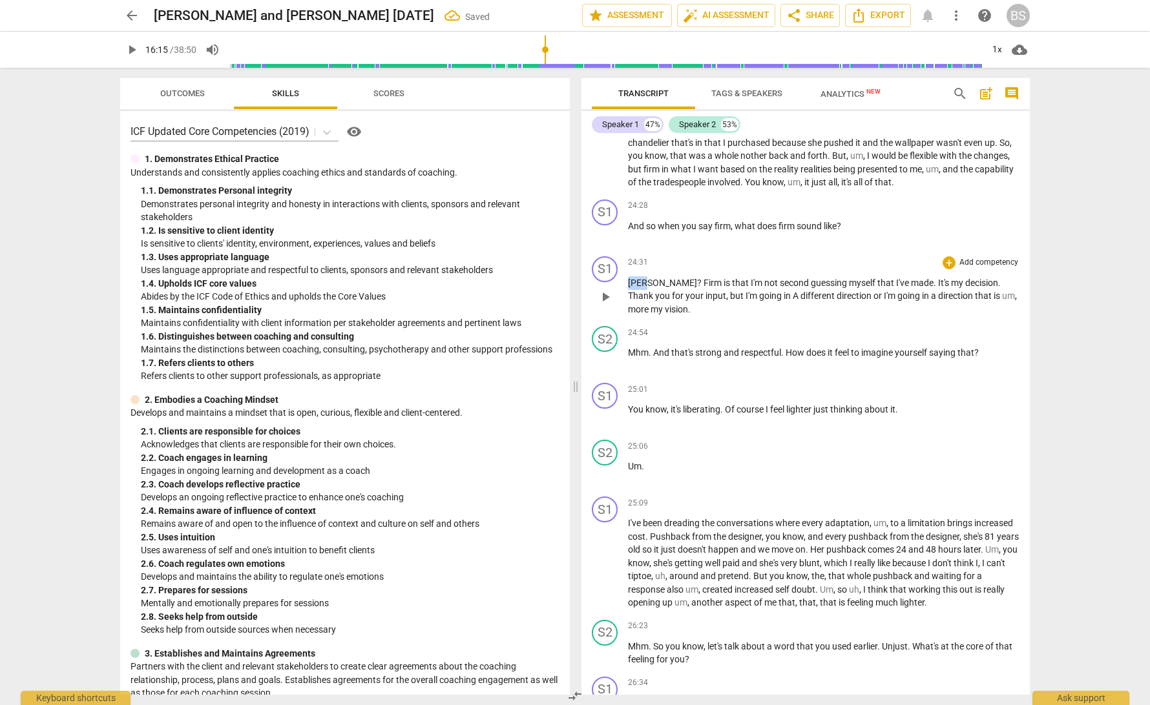
drag, startPoint x: 648, startPoint y: 284, endPoint x: 628, endPoint y: 284, distance: 20.7
click at [628, 284] on p "Jody ? Firm is that I'm not second guessing myself that I've made . It's my dec…" at bounding box center [823, 296] width 391 height 40
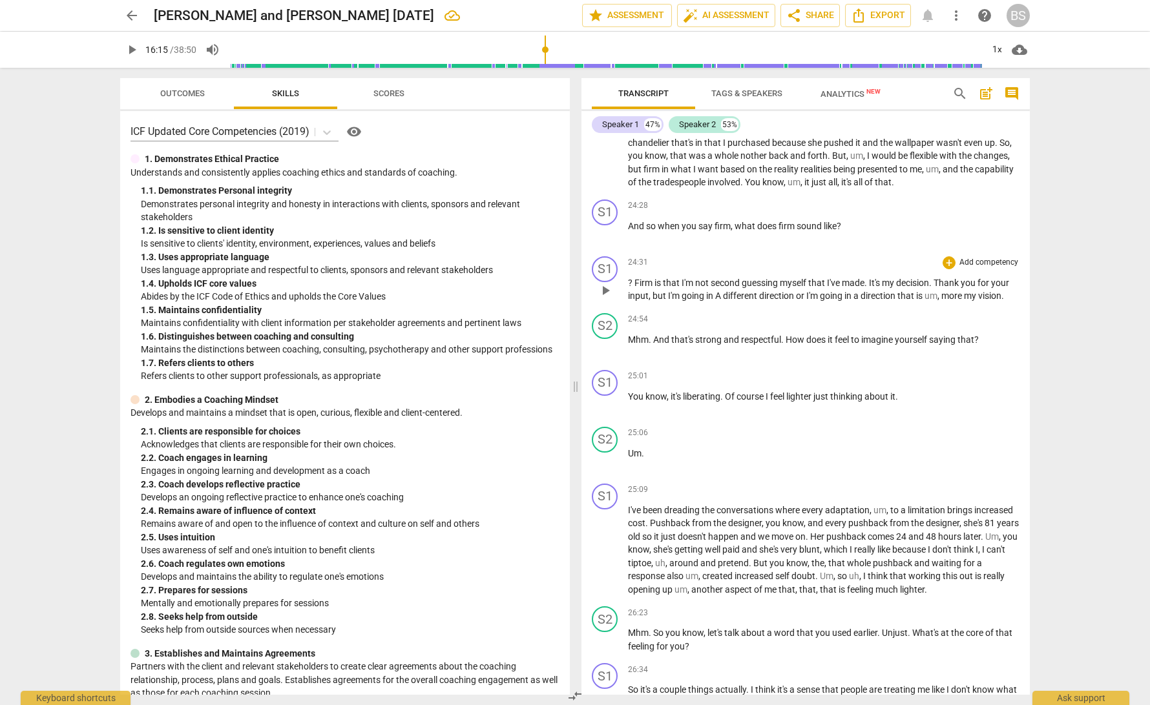
click at [636, 284] on span "Firm" at bounding box center [644, 283] width 20 height 10
click at [835, 226] on span "like" at bounding box center [829, 226] width 13 height 10
click at [607, 271] on div "S1" at bounding box center [605, 269] width 26 height 26
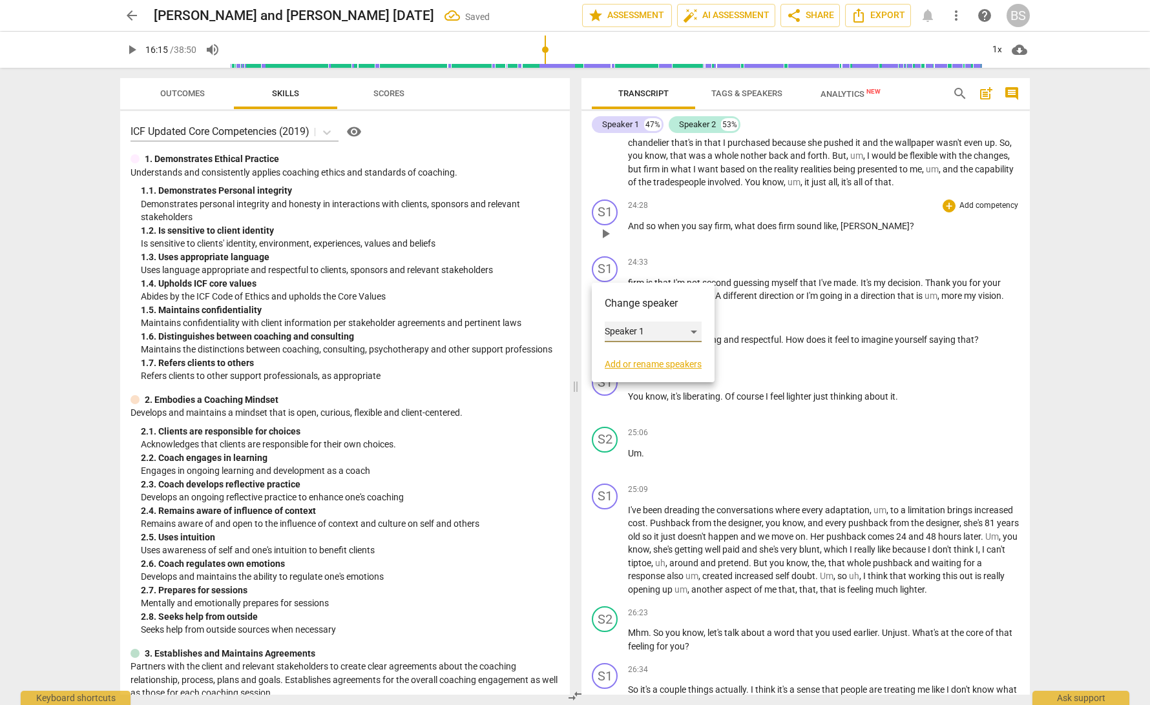
click at [696, 333] on div "Speaker 1" at bounding box center [653, 332] width 97 height 21
click at [682, 356] on li "Speaker 2" at bounding box center [654, 356] width 98 height 25
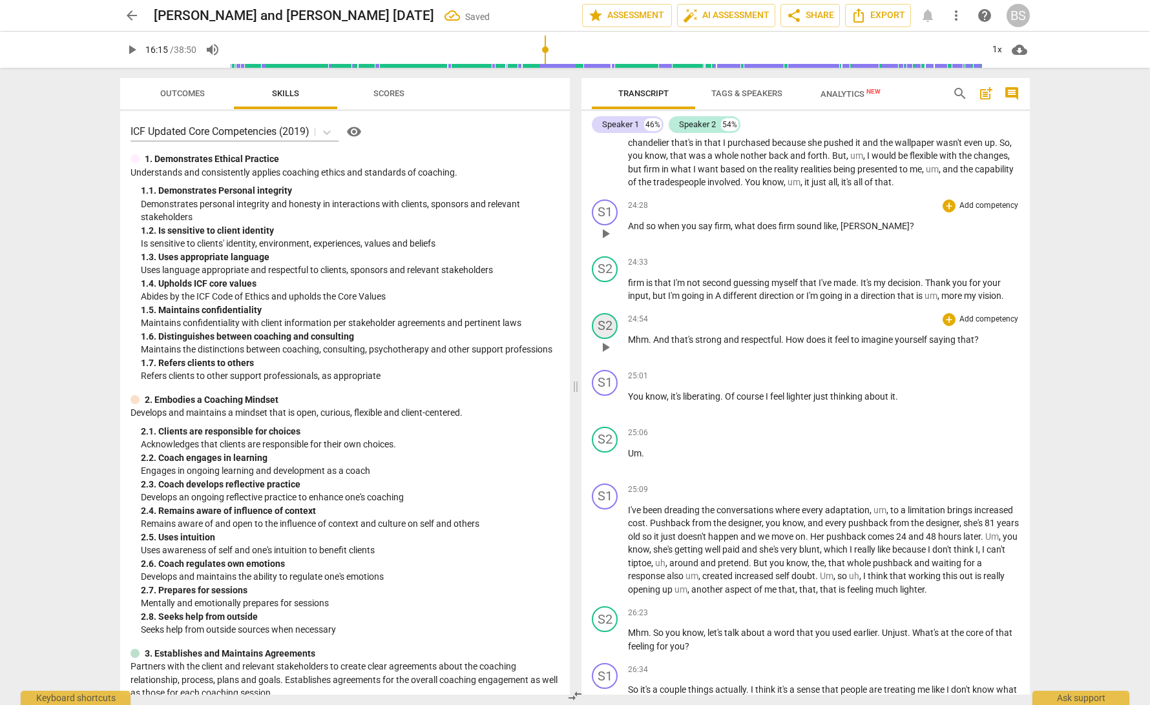
click at [606, 324] on div "S2" at bounding box center [605, 326] width 26 height 26
click at [694, 389] on div "Speaker 2" at bounding box center [653, 388] width 97 height 21
click at [666, 364] on li "Speaker 1" at bounding box center [654, 364] width 98 height 25
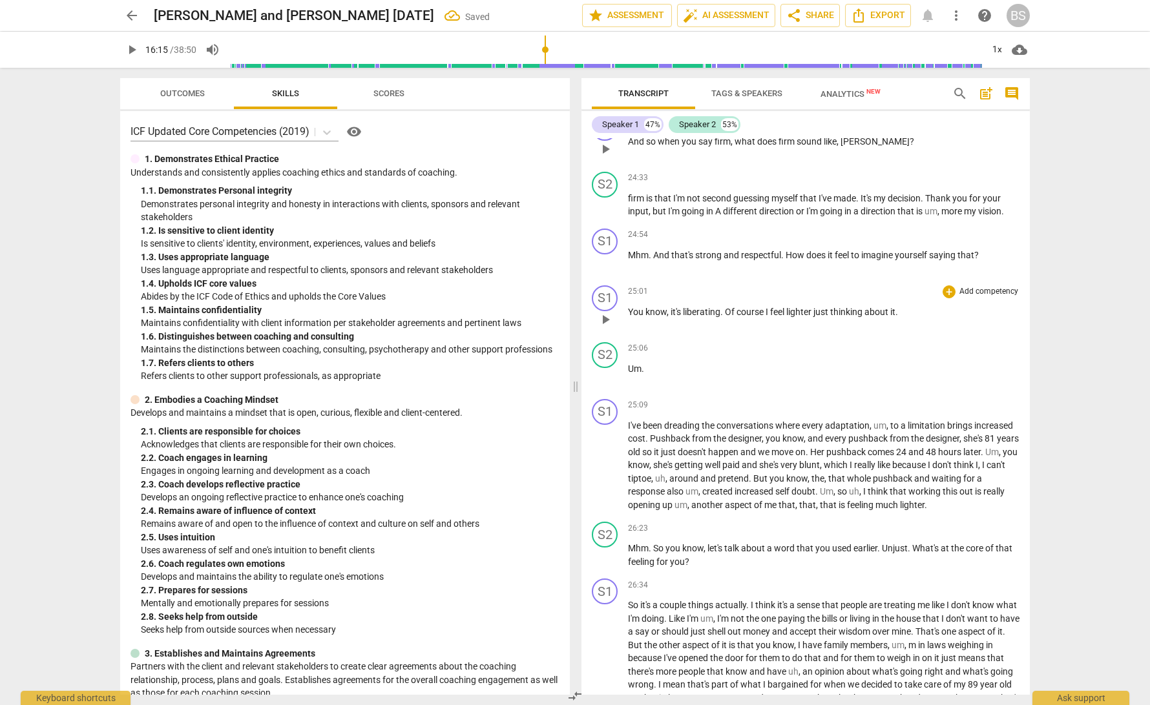
scroll to position [3965, 0]
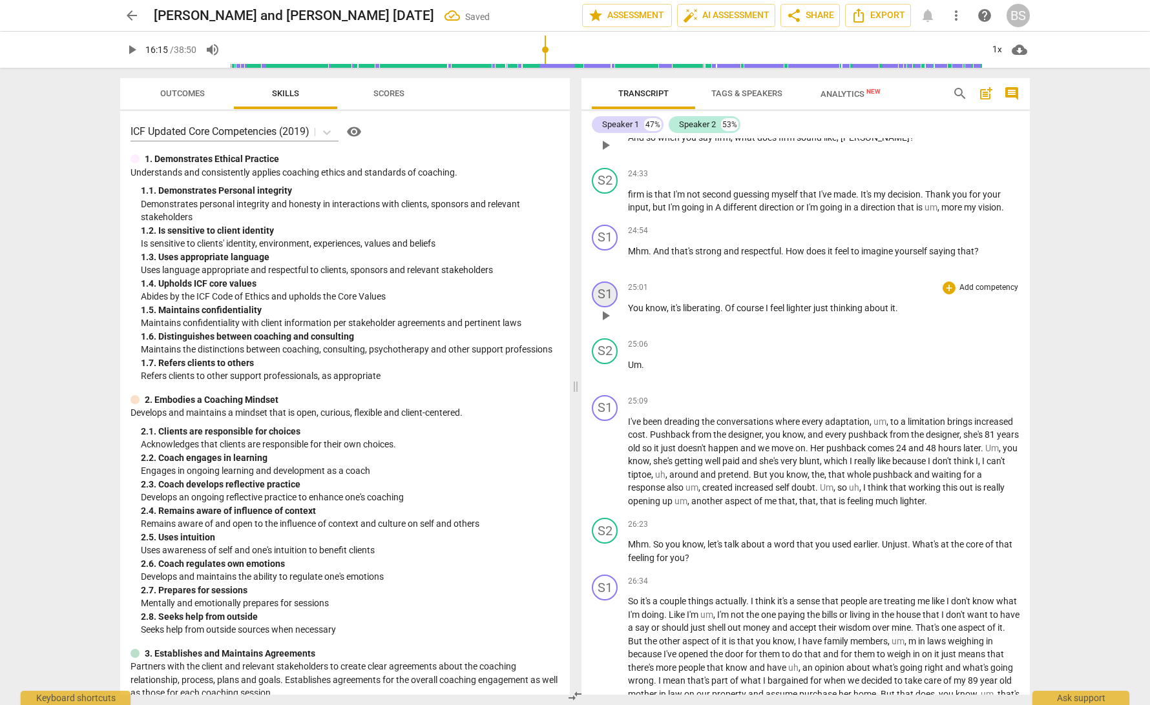
click at [602, 292] on div "S1" at bounding box center [605, 295] width 26 height 26
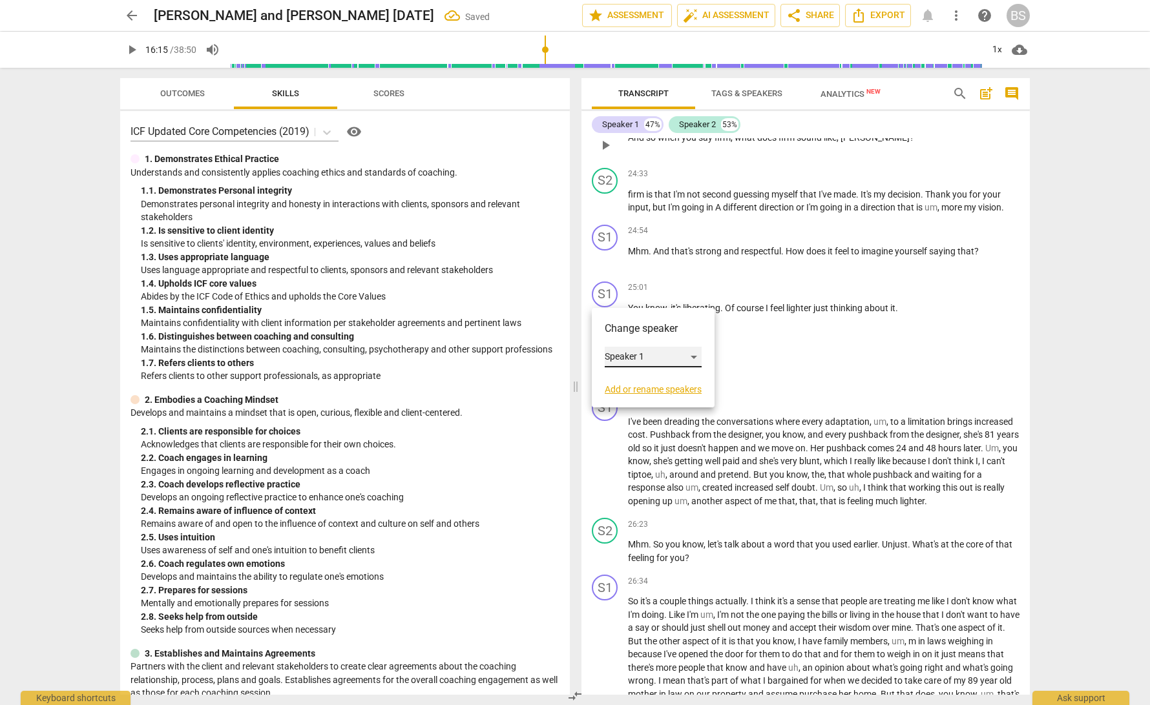
click at [696, 358] on div "Speaker 1" at bounding box center [653, 357] width 97 height 21
drag, startPoint x: 659, startPoint y: 383, endPoint x: 679, endPoint y: 377, distance: 20.2
click at [660, 383] on li "Speaker 2" at bounding box center [654, 381] width 98 height 25
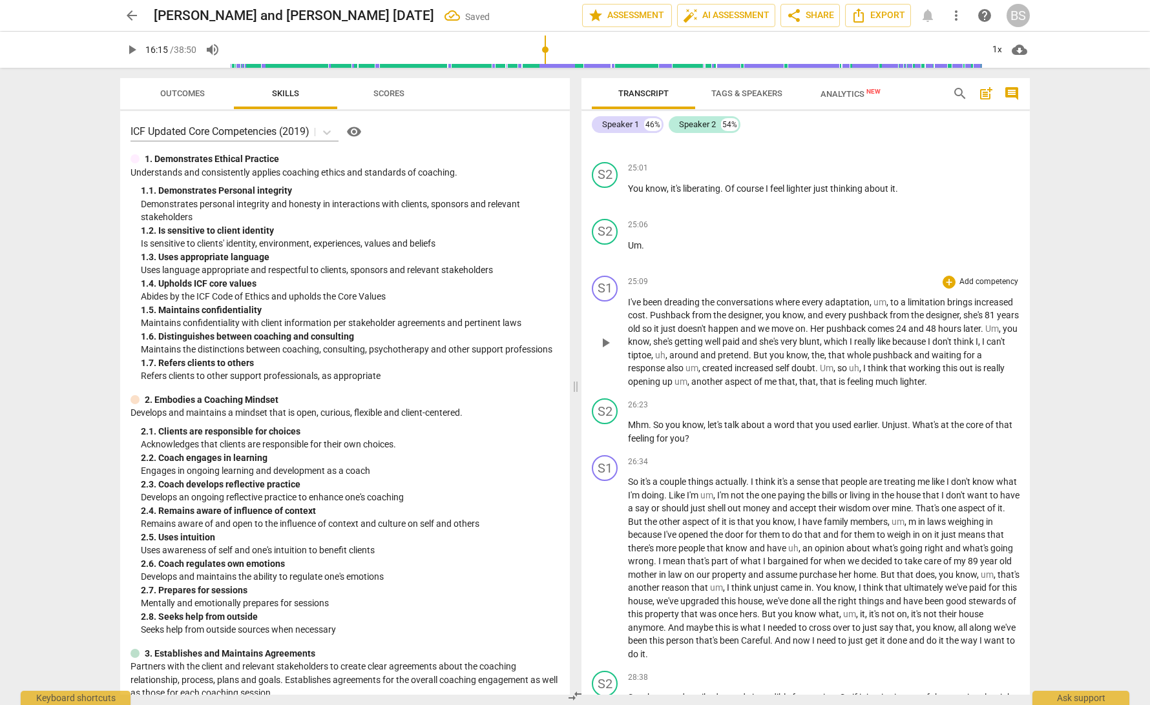
scroll to position [4088, 0]
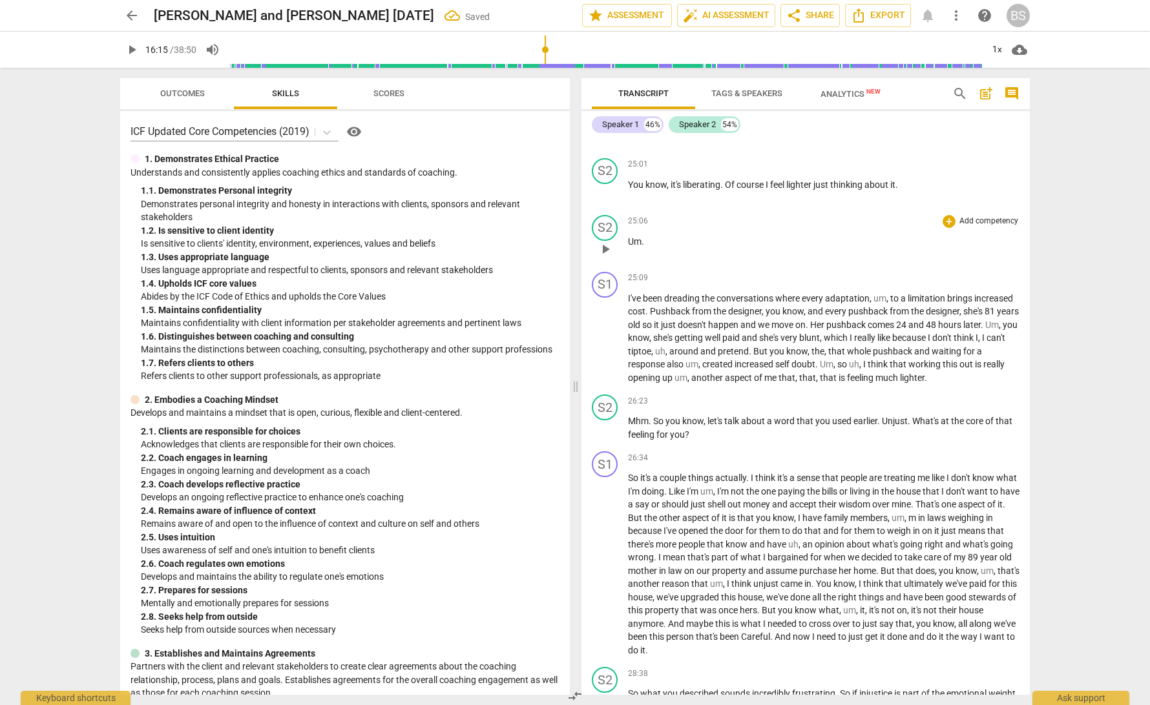
click at [610, 251] on span "play_arrow" at bounding box center [605, 250] width 16 height 16
click at [606, 284] on div "S1" at bounding box center [605, 285] width 26 height 26
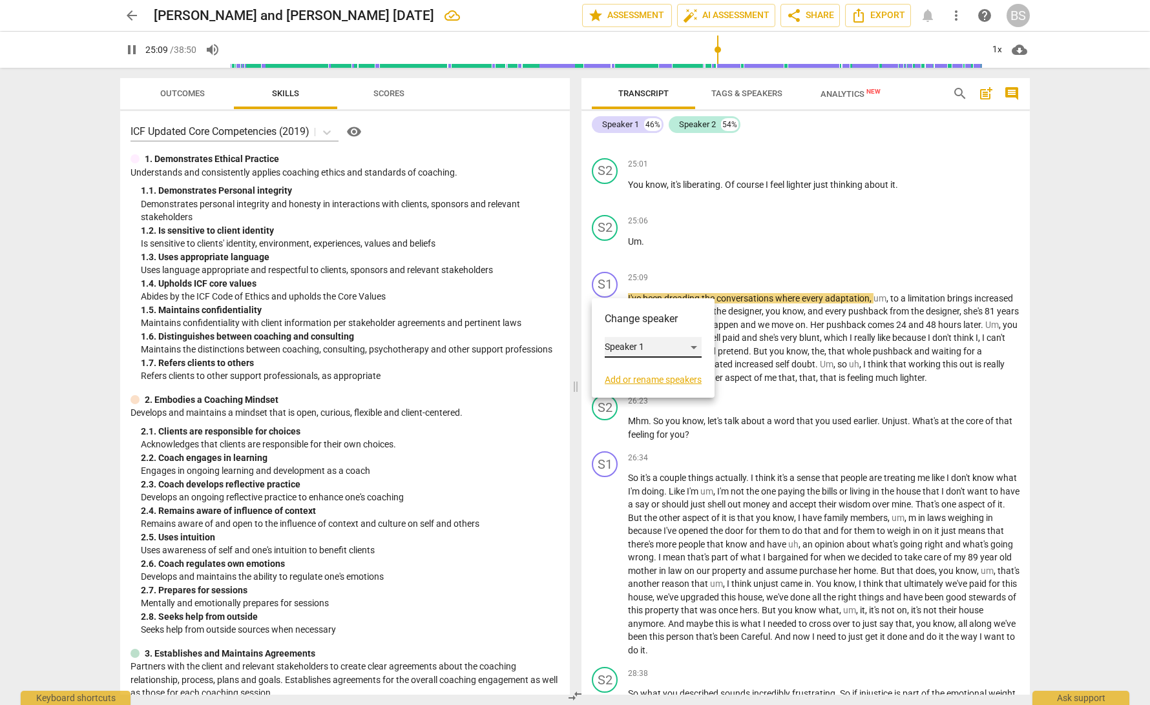
click at [696, 348] on div "Speaker 1" at bounding box center [653, 347] width 97 height 21
click at [666, 369] on li "Speaker 2" at bounding box center [654, 372] width 98 height 25
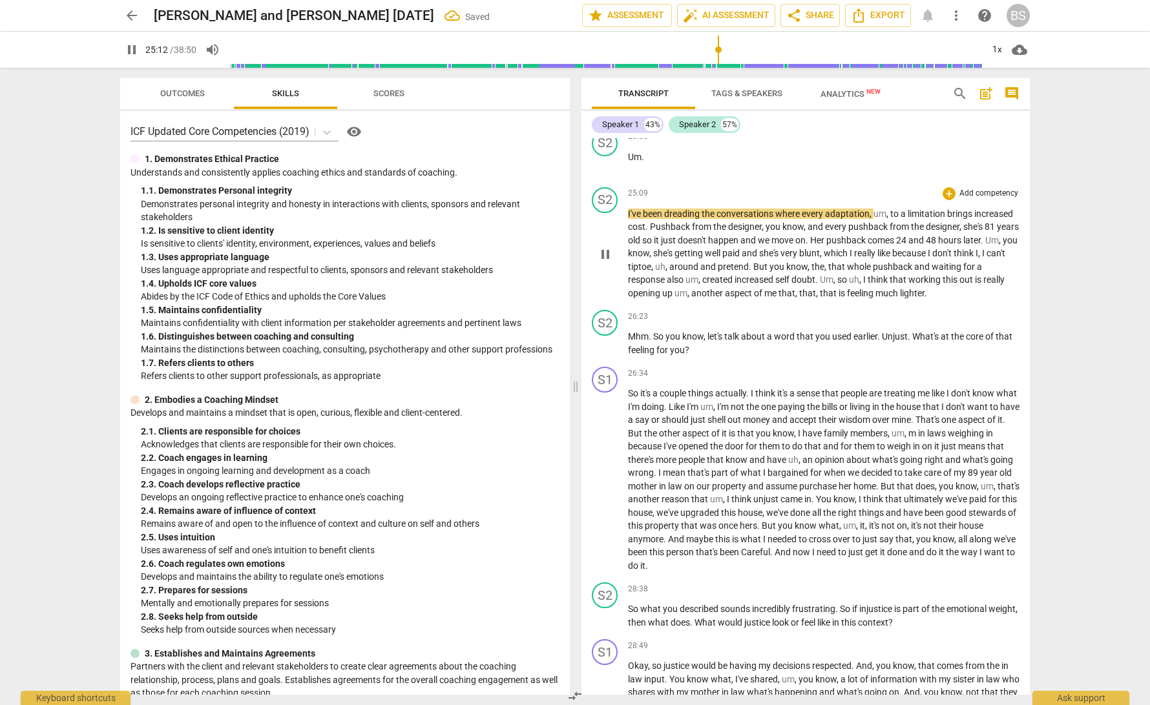
scroll to position [4178, 0]
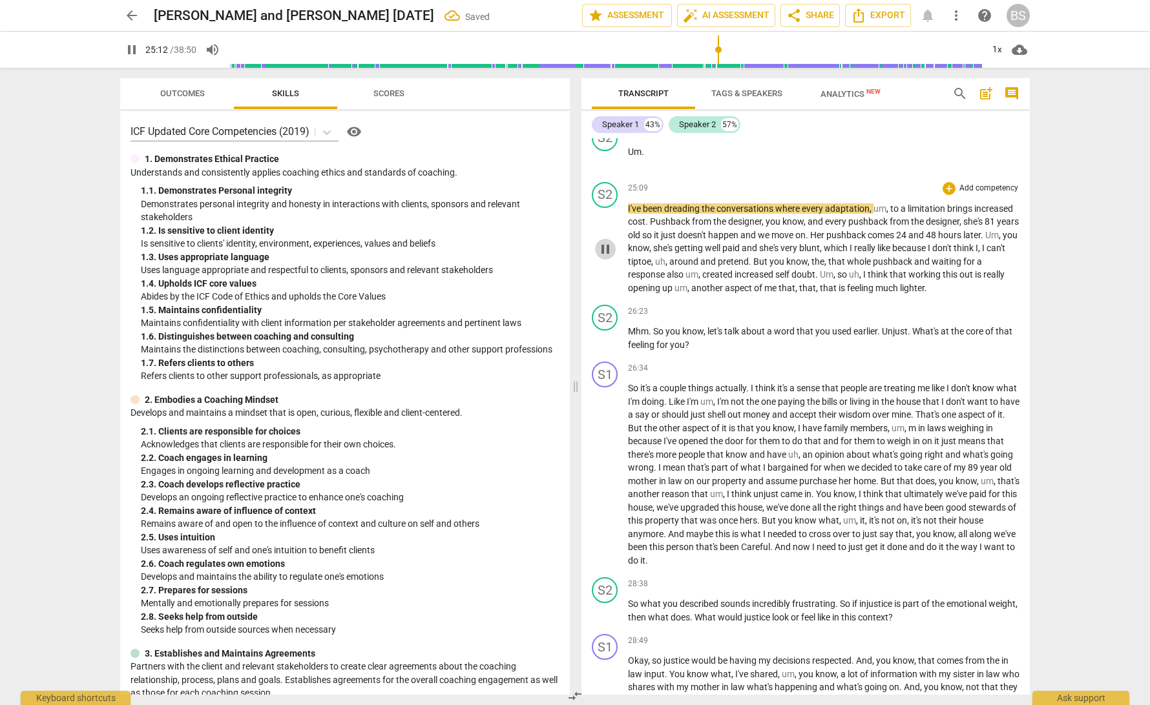
click at [601, 249] on span "pause" at bounding box center [605, 250] width 16 height 16
type input "1513"
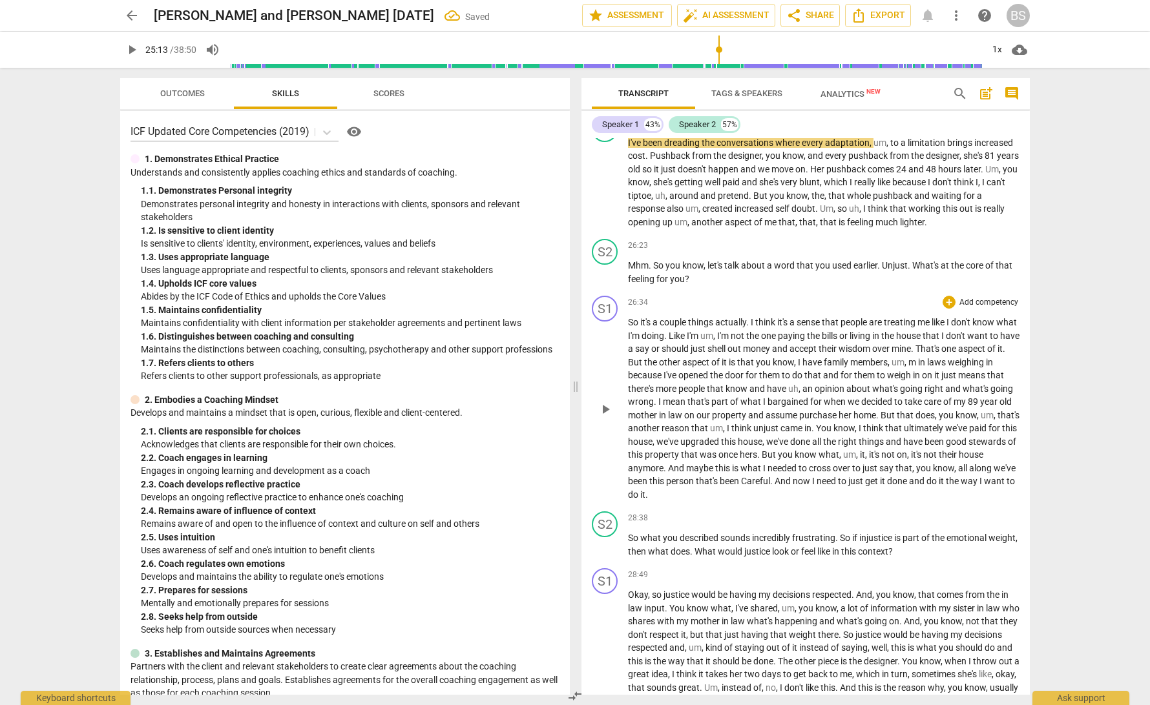
scroll to position [4250, 0]
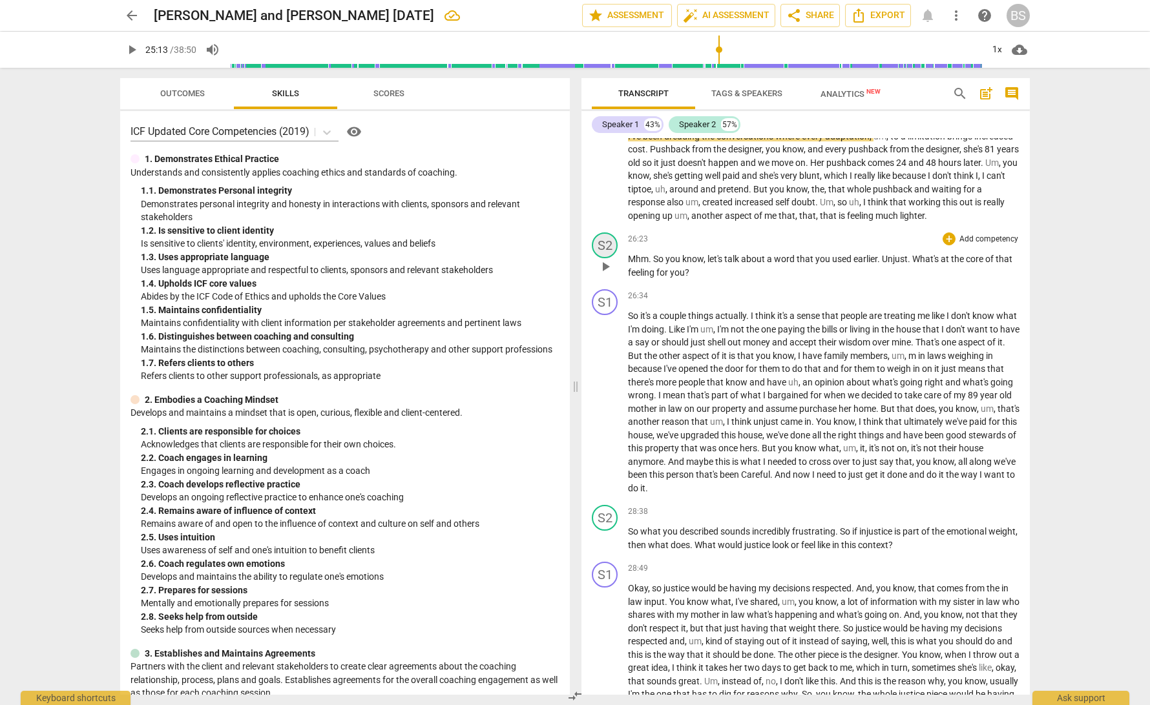
click at [602, 240] on div "S2" at bounding box center [605, 246] width 26 height 26
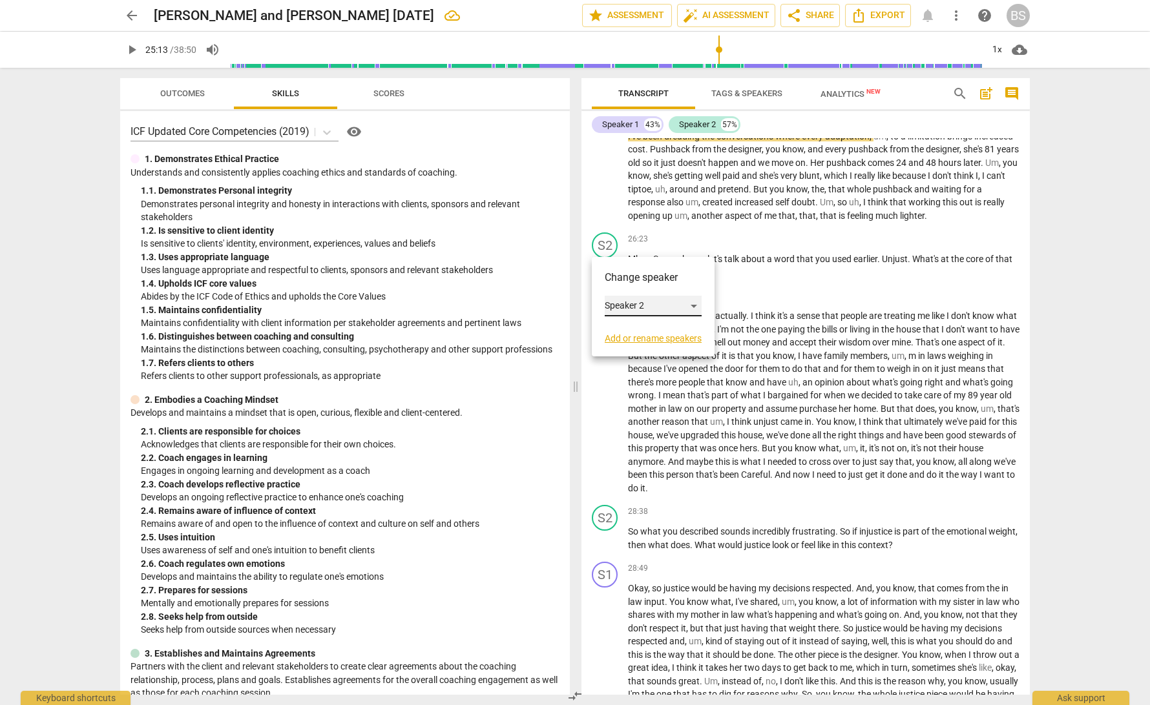
click at [696, 305] on div "Speaker 2" at bounding box center [653, 306] width 97 height 21
click at [659, 278] on li "Speaker 1" at bounding box center [654, 281] width 98 height 25
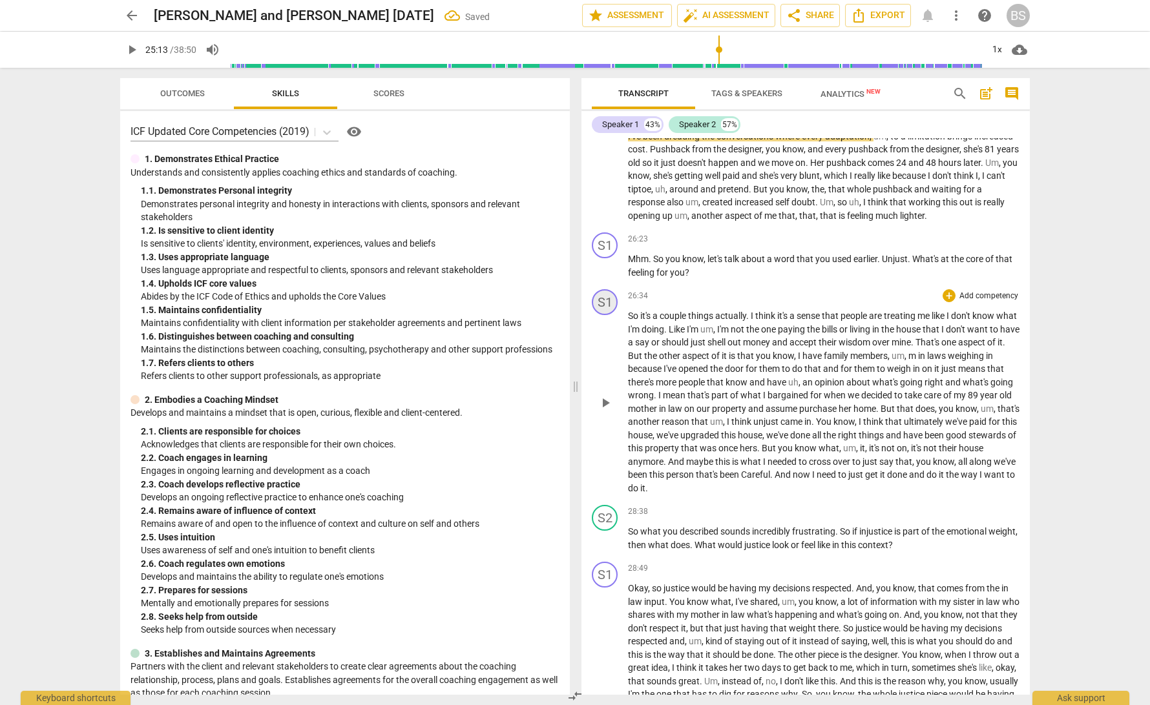
click at [605, 304] on div "S1" at bounding box center [605, 302] width 26 height 26
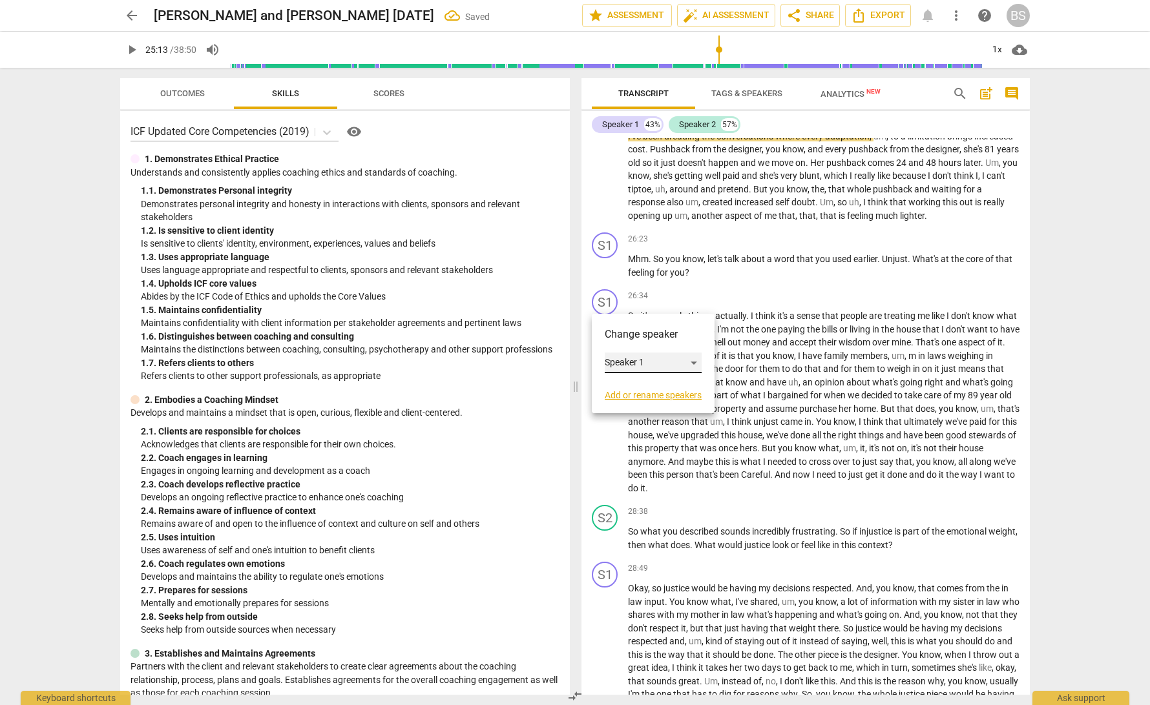
click at [697, 362] on div "Speaker 1" at bounding box center [653, 363] width 97 height 21
click at [671, 394] on li "Speaker 2" at bounding box center [654, 387] width 98 height 25
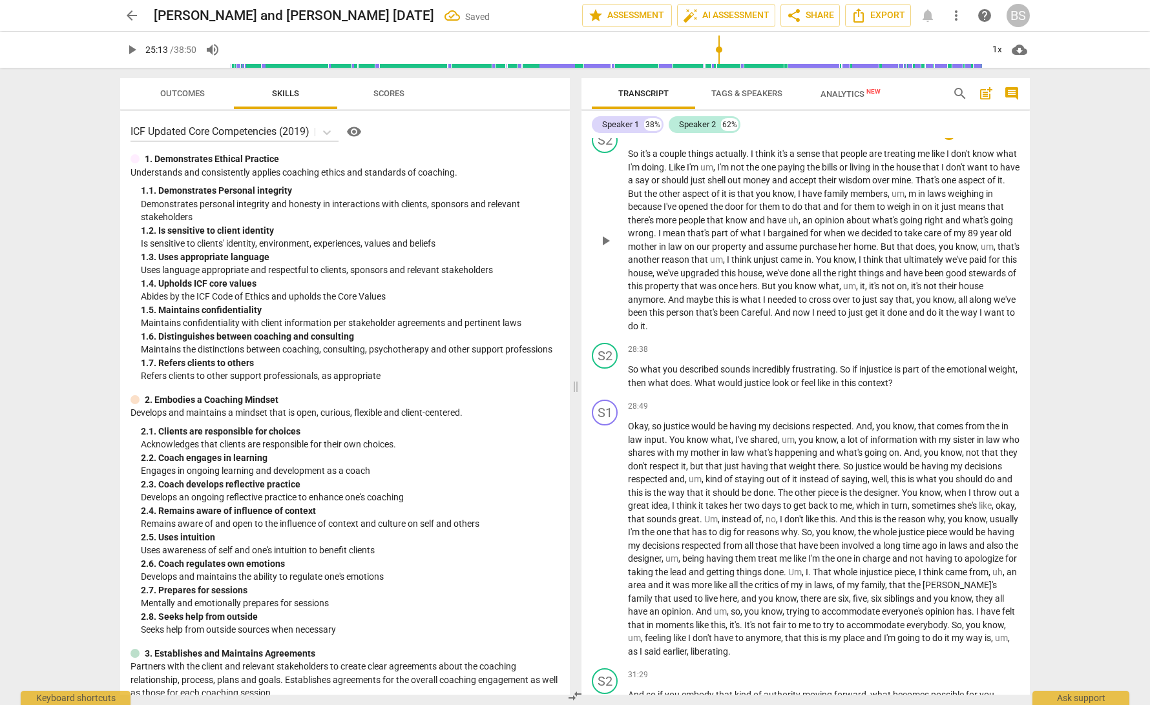
scroll to position [4426, 0]
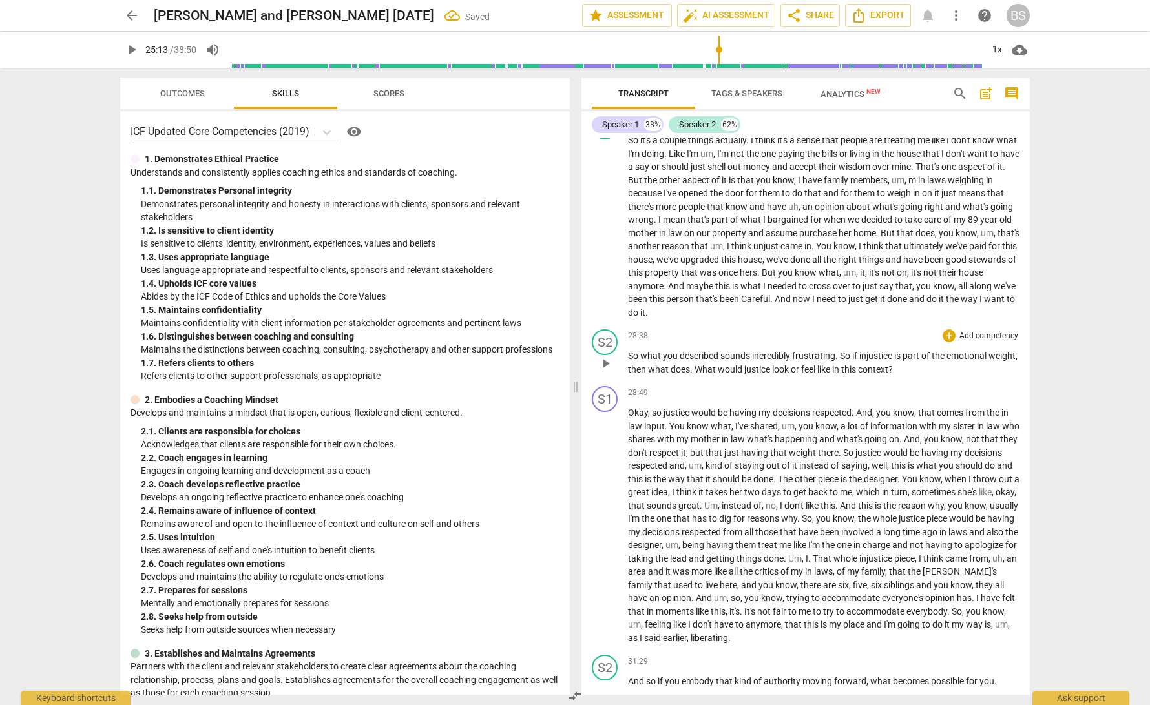
click at [620, 333] on div "S2 play_arrow pause" at bounding box center [610, 352] width 36 height 47
click at [608, 338] on div "S2" at bounding box center [605, 342] width 26 height 26
click at [696, 398] on div "Speaker 2" at bounding box center [653, 398] width 97 height 21
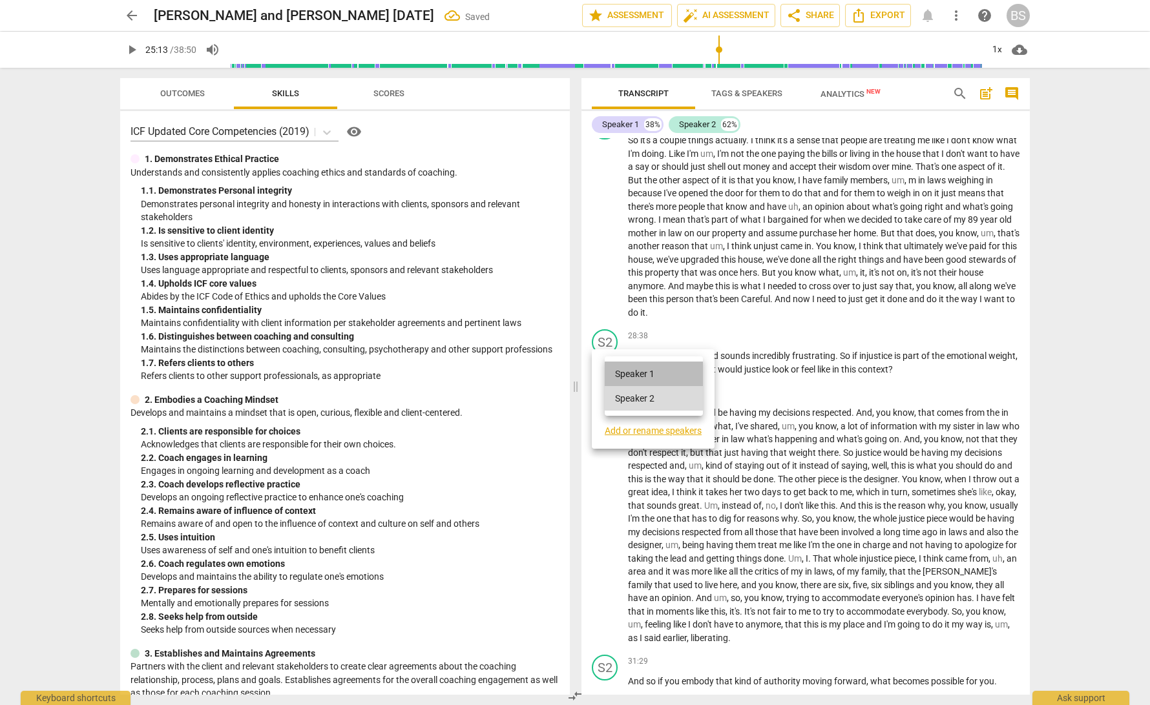
click at [681, 377] on li "Speaker 1" at bounding box center [654, 374] width 98 height 25
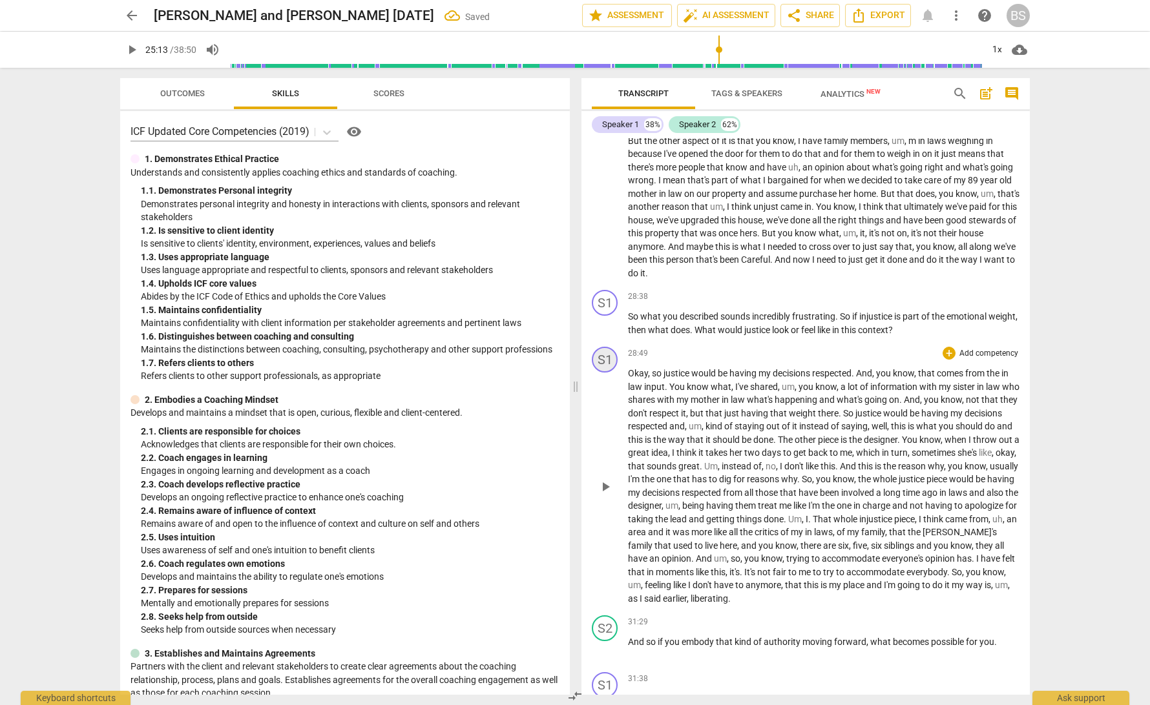
scroll to position [4474, 0]
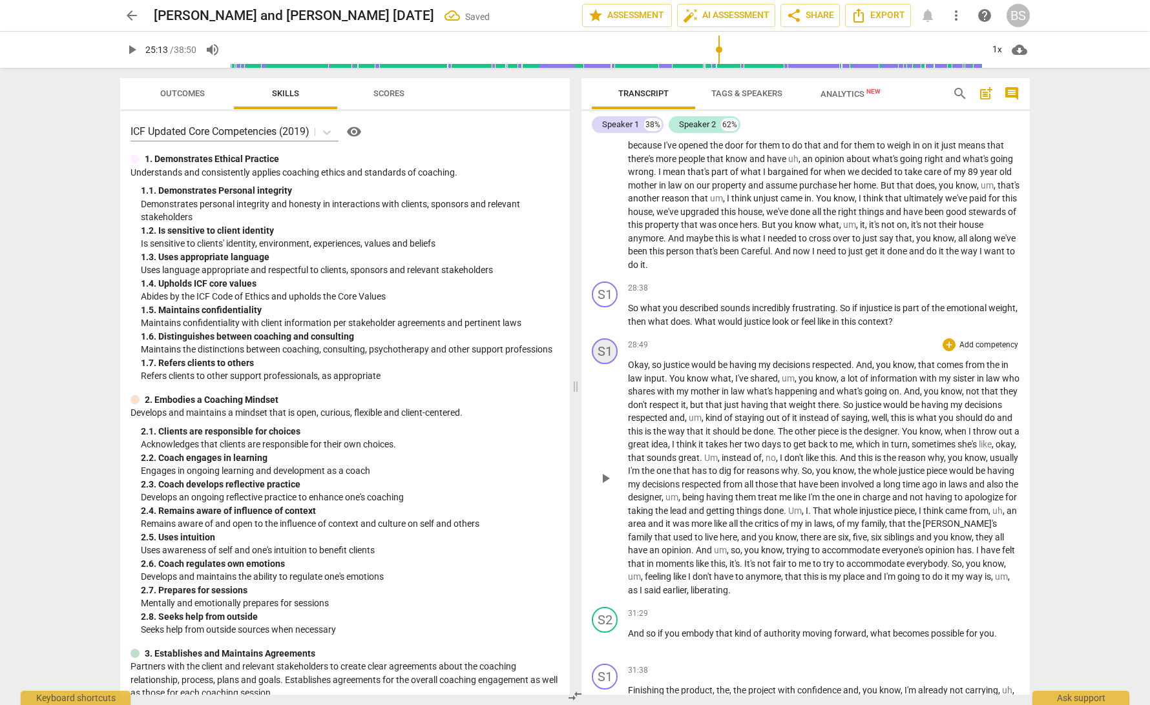
click at [602, 345] on div "S1" at bounding box center [605, 351] width 26 height 26
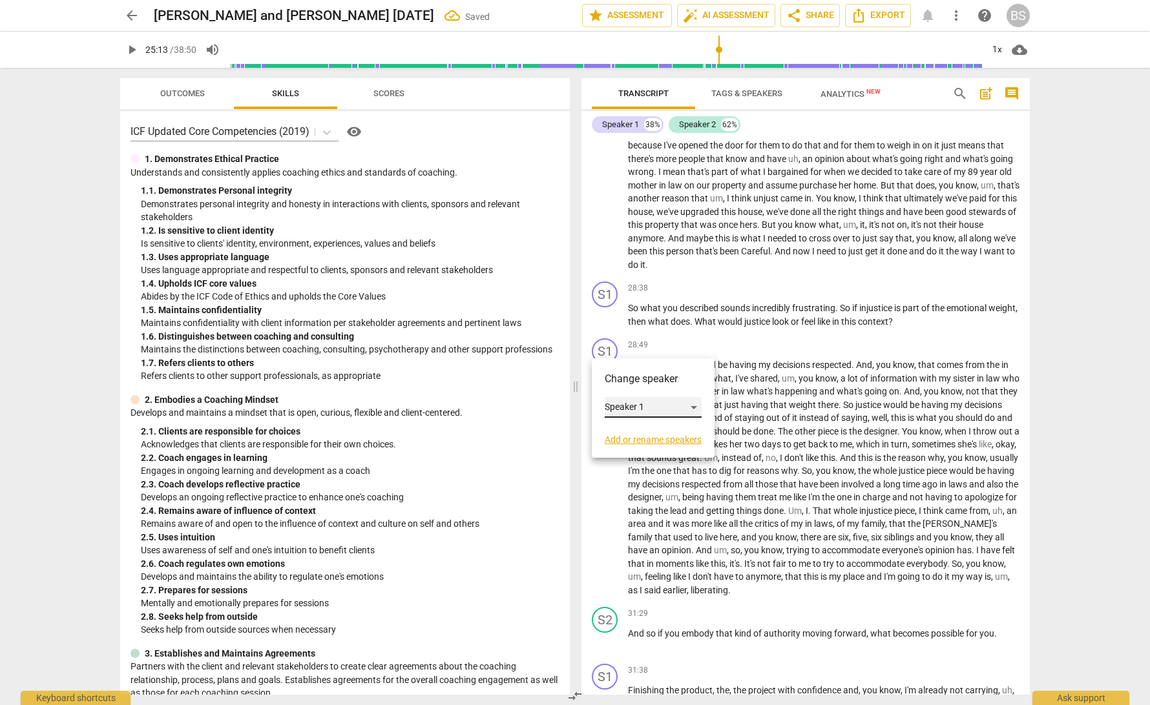
click at [697, 406] on div "Speaker 1" at bounding box center [653, 407] width 97 height 21
drag, startPoint x: 654, startPoint y: 432, endPoint x: 667, endPoint y: 413, distance: 23.3
click at [654, 432] on li "Speaker 2" at bounding box center [654, 432] width 98 height 25
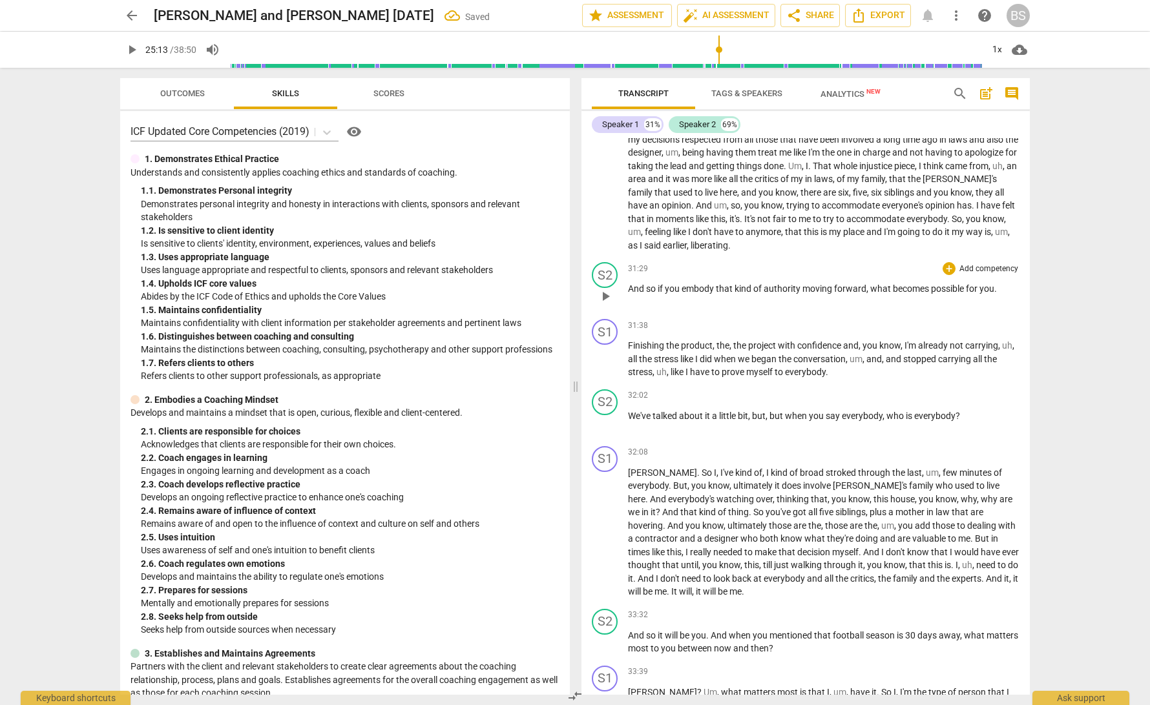
scroll to position [4821, 0]
click at [604, 260] on div "S2" at bounding box center [605, 273] width 26 height 26
click at [698, 328] on div "Speaker 2" at bounding box center [653, 323] width 97 height 21
click at [674, 294] on li "Speaker 1" at bounding box center [654, 299] width 98 height 25
click at [608, 320] on div "S1" at bounding box center [605, 330] width 26 height 26
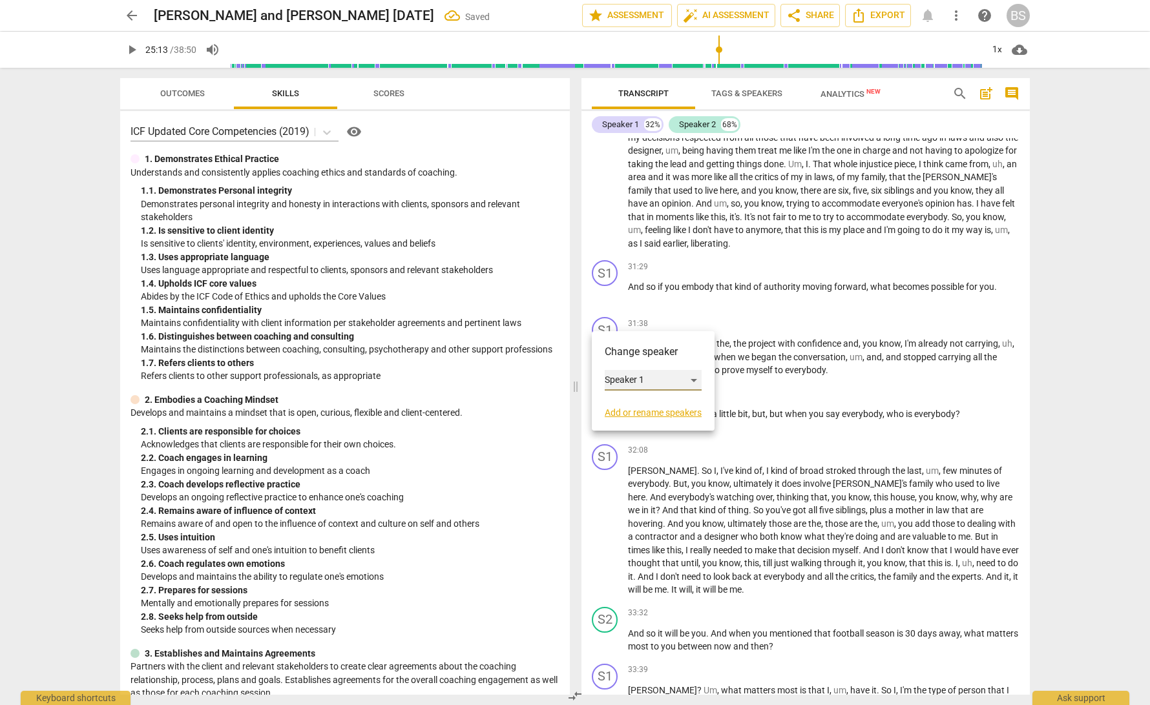
click at [692, 382] on div "Speaker 1" at bounding box center [653, 380] width 97 height 21
click at [667, 405] on li "Speaker 2" at bounding box center [654, 405] width 98 height 25
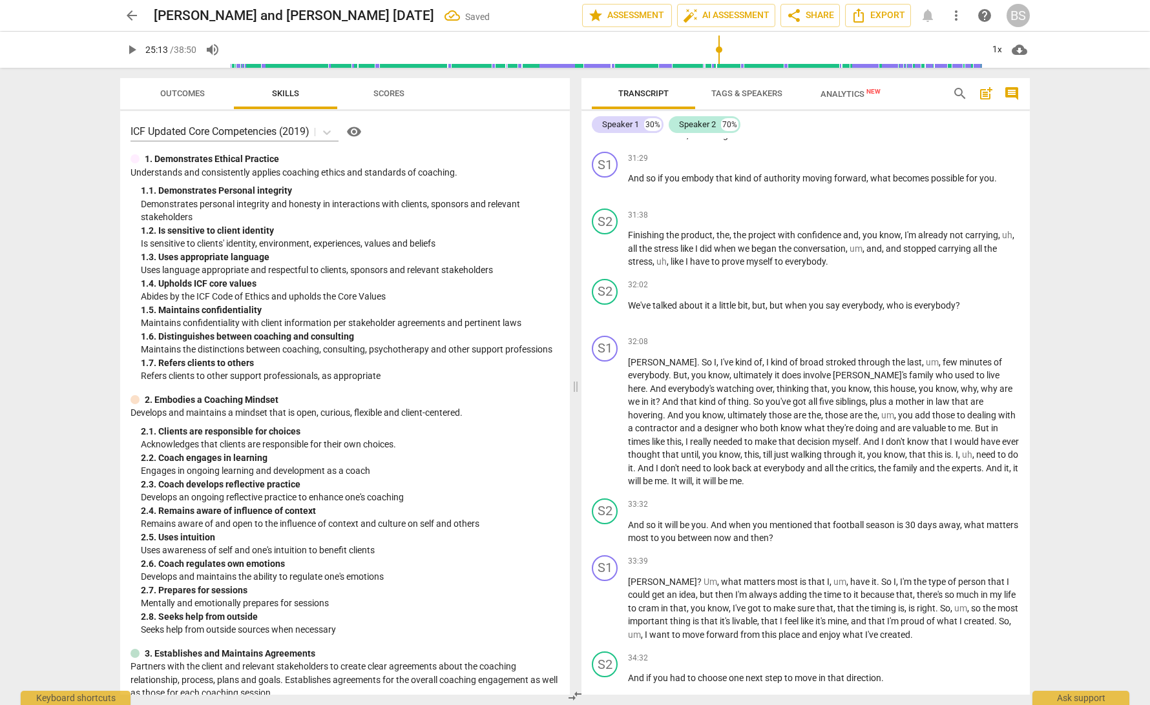
scroll to position [4930, 0]
click at [605, 278] on div "S2" at bounding box center [605, 291] width 26 height 26
click at [696, 336] on div "Speaker 2" at bounding box center [653, 339] width 97 height 21
drag, startPoint x: 672, startPoint y: 313, endPoint x: 679, endPoint y: 331, distance: 19.7
click at [672, 314] on li "Speaker 1" at bounding box center [654, 315] width 98 height 25
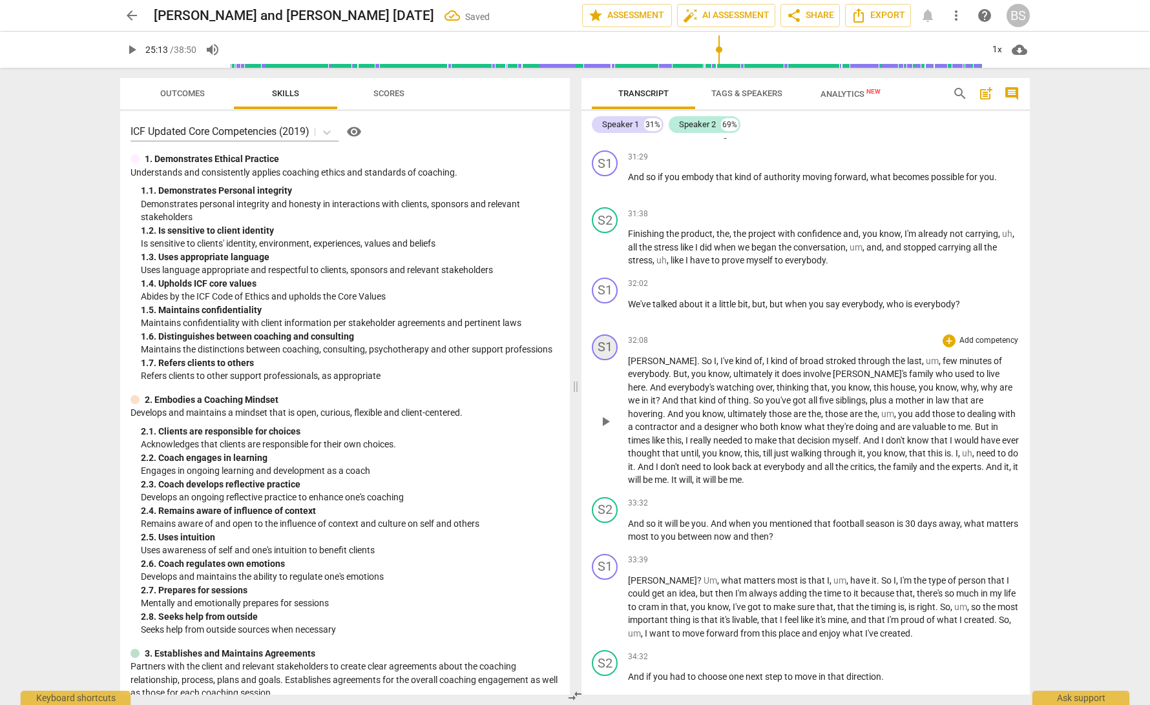
click at [605, 335] on div "S1" at bounding box center [605, 348] width 26 height 26
click at [698, 400] on div "Speaker 1" at bounding box center [653, 396] width 97 height 21
click at [653, 421] on li "Speaker 2" at bounding box center [654, 421] width 98 height 25
drag, startPoint x: 647, startPoint y: 349, endPoint x: 615, endPoint y: 347, distance: 31.7
click at [615, 347] on div "S2 play_arrow pause 32:08 + Add competency keyboard_arrow_right Jodi . So I , I…" at bounding box center [805, 410] width 448 height 163
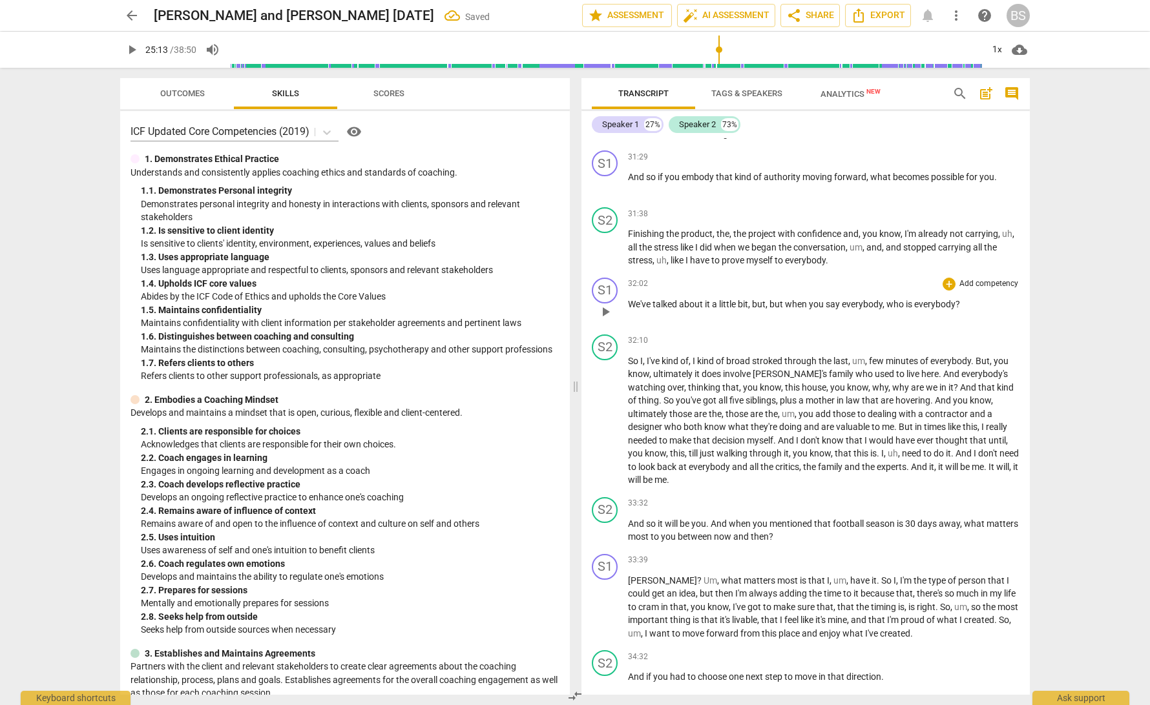
click at [956, 299] on span "?" at bounding box center [957, 304] width 5 height 10
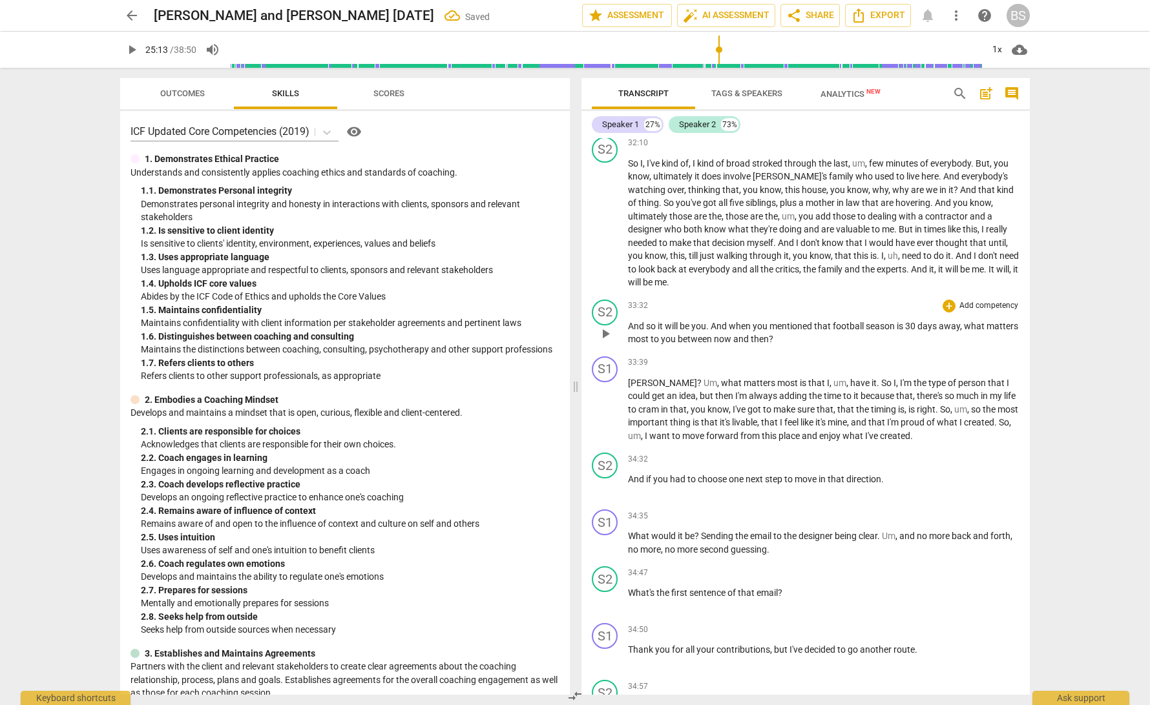
scroll to position [5129, 0]
click at [610, 299] on div "S2" at bounding box center [605, 312] width 26 height 26
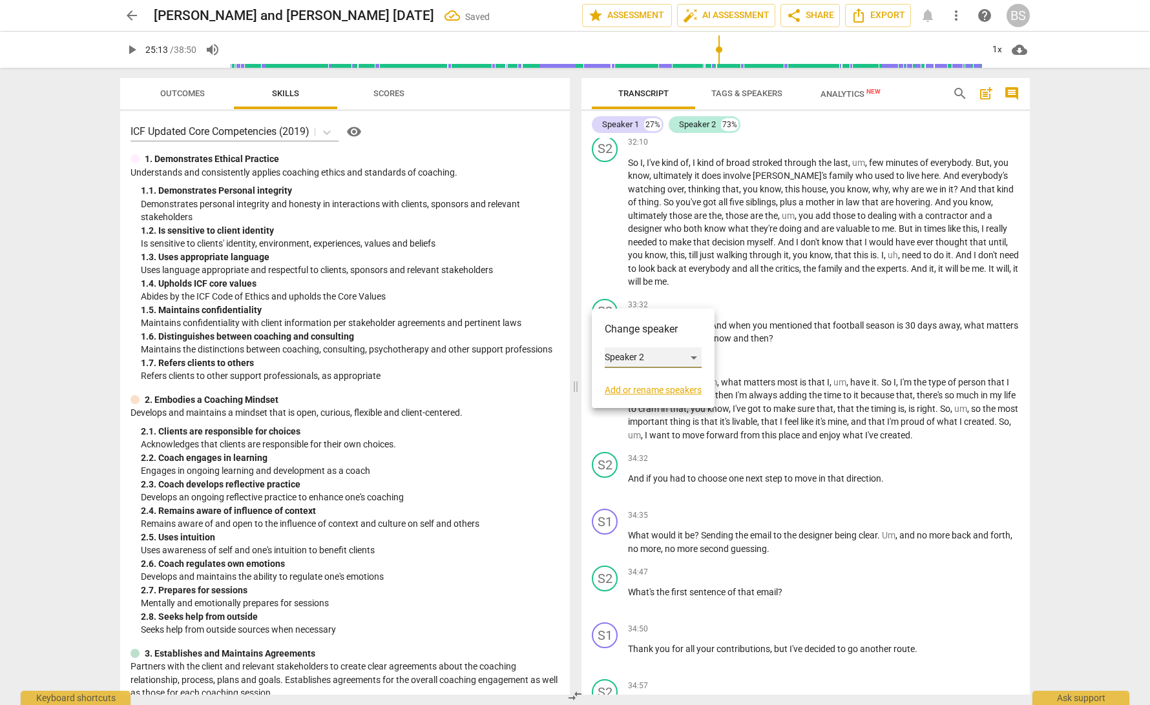
click at [692, 358] on div "Speaker 2" at bounding box center [653, 357] width 97 height 21
drag, startPoint x: 683, startPoint y: 330, endPoint x: 689, endPoint y: 335, distance: 7.9
click at [683, 331] on li "Speaker 1" at bounding box center [654, 333] width 98 height 25
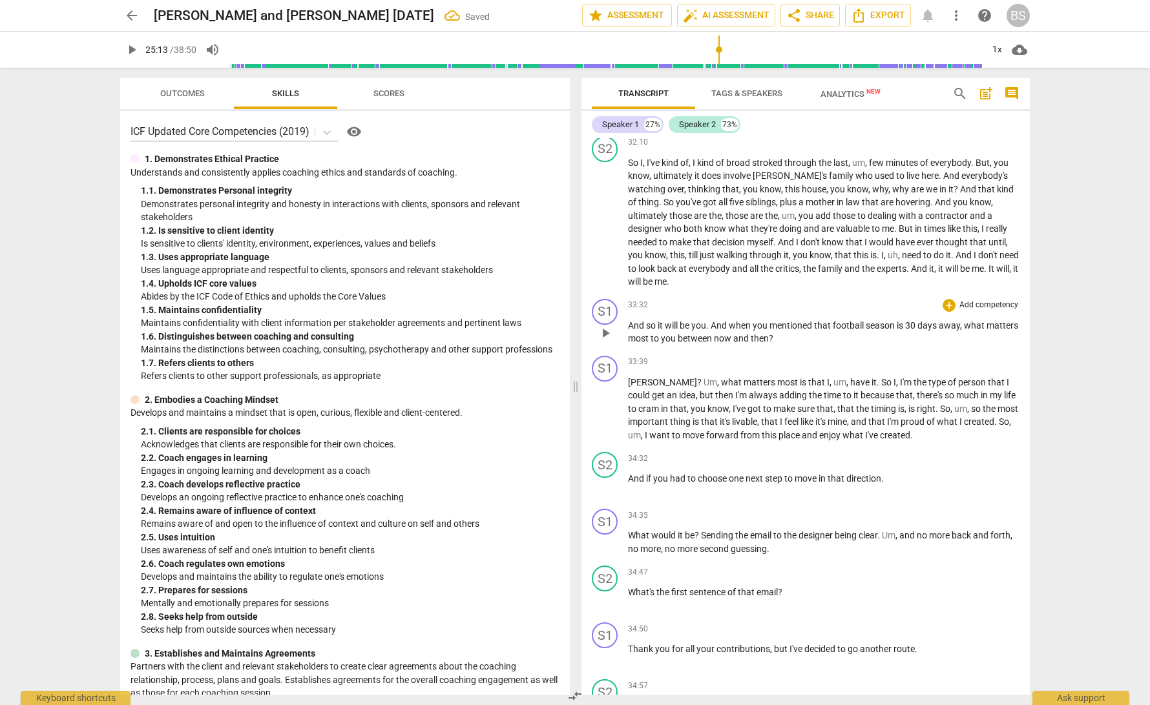
click at [773, 333] on span "?" at bounding box center [771, 338] width 5 height 10
drag, startPoint x: 652, startPoint y: 364, endPoint x: 624, endPoint y: 364, distance: 28.4
click at [624, 364] on div "S1 play_arrow pause 33:39 + Add competency keyboard_arrow_right Jody ? Um , wha…" at bounding box center [805, 399] width 448 height 97
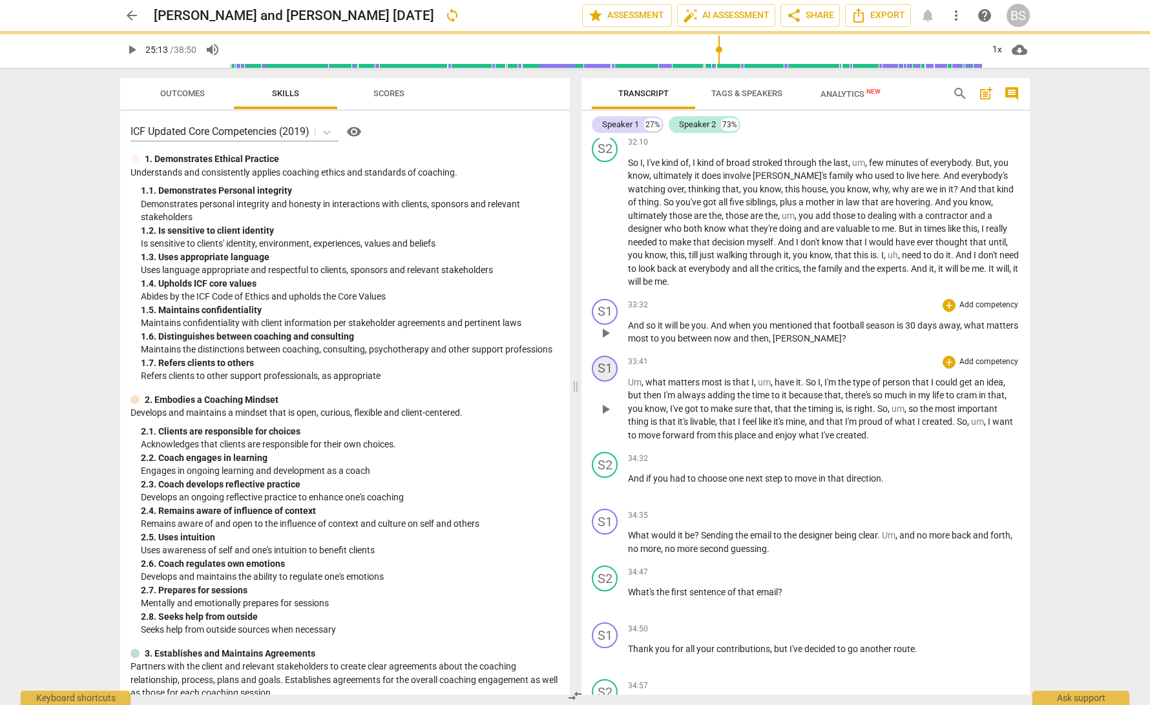
click at [608, 356] on div "S1" at bounding box center [605, 369] width 26 height 26
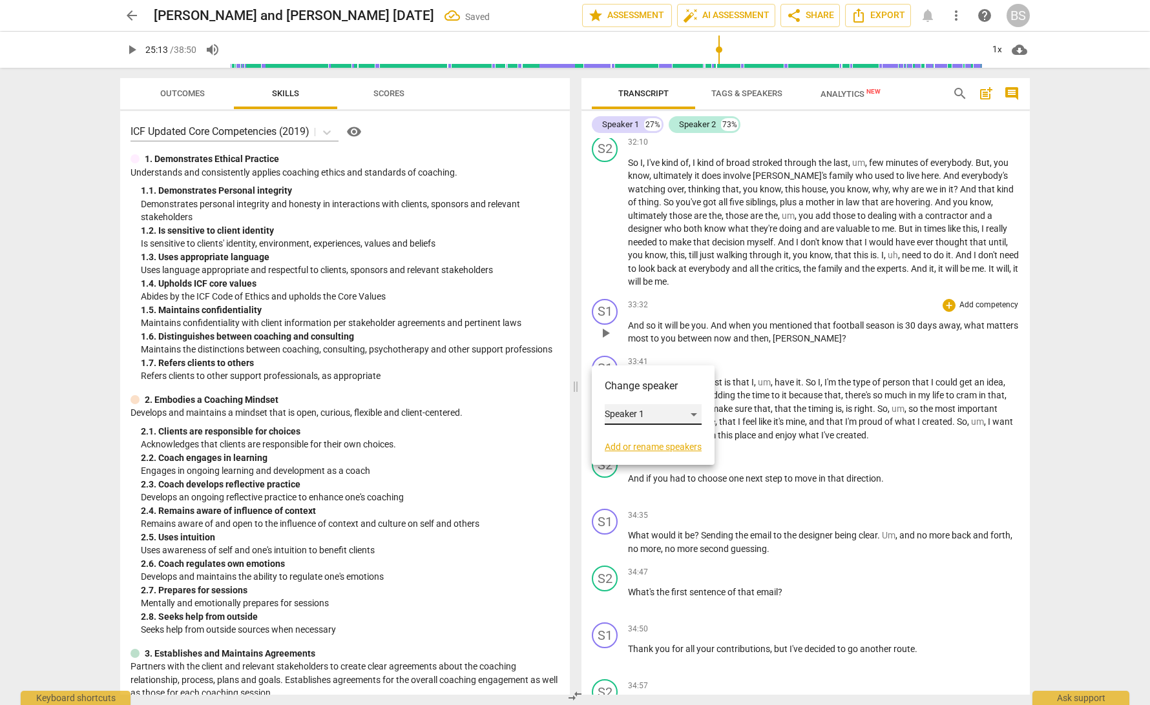
click at [694, 414] on div "Speaker 1" at bounding box center [653, 414] width 97 height 21
click at [674, 442] on li "Speaker 2" at bounding box center [654, 439] width 98 height 25
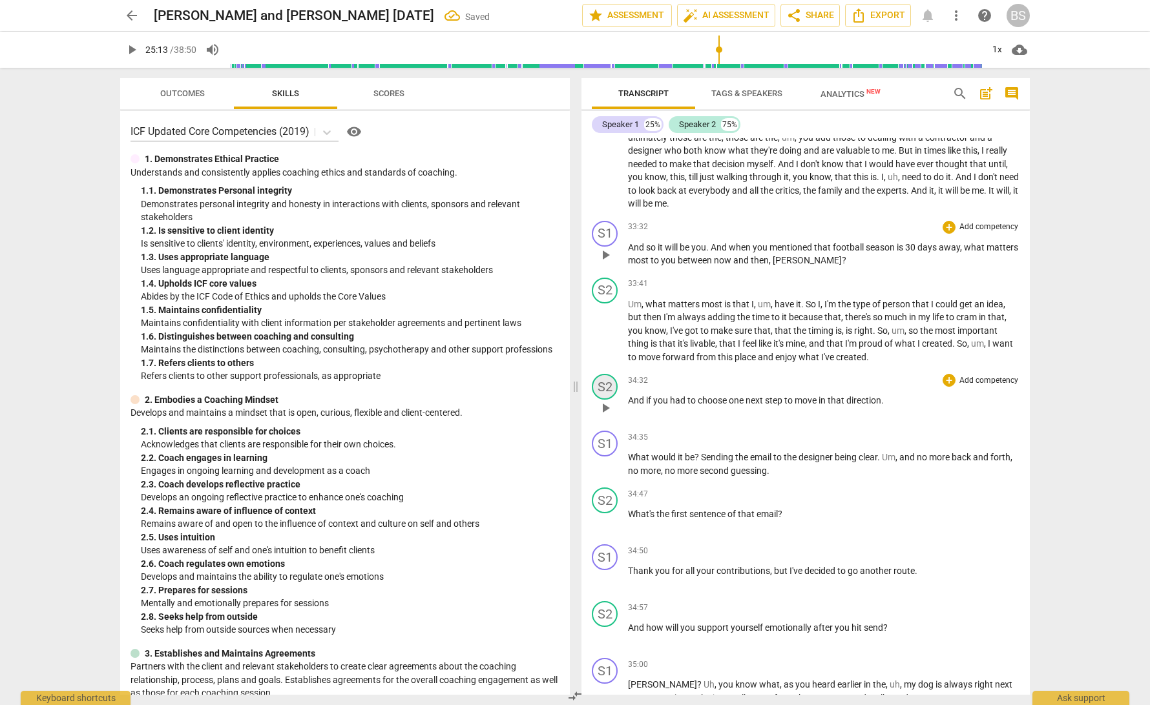
scroll to position [5209, 0]
click at [612, 371] on div "S2" at bounding box center [605, 384] width 26 height 26
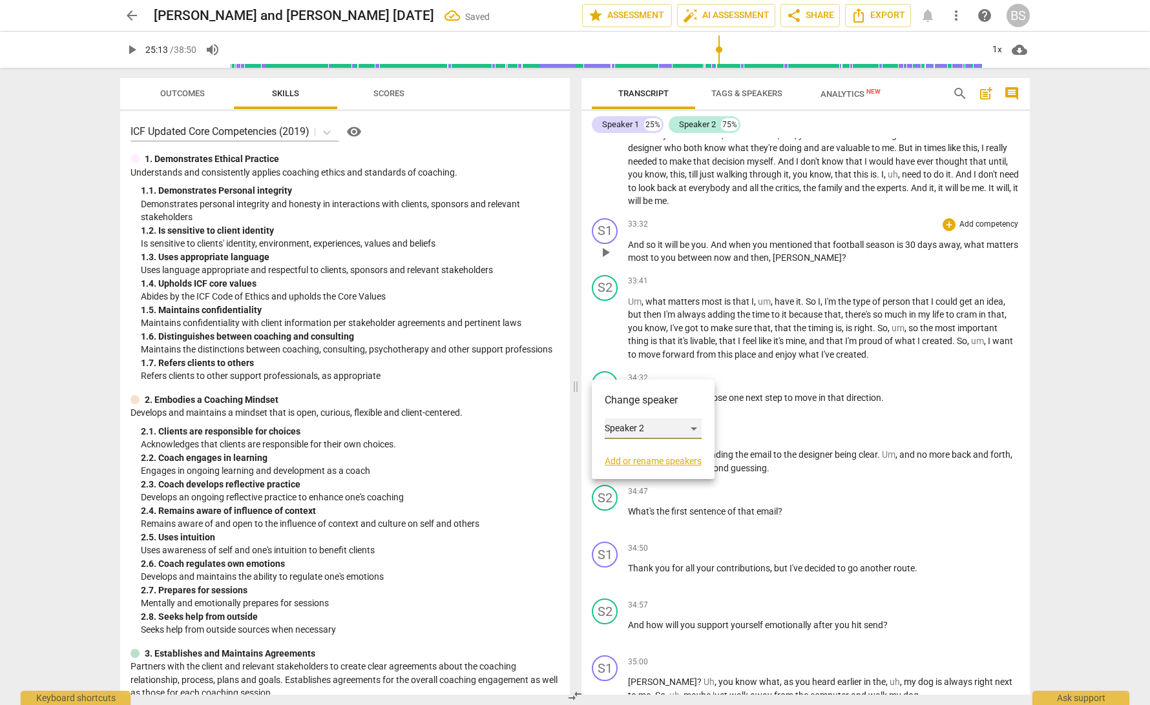
click at [695, 431] on div "Speaker 2" at bounding box center [653, 429] width 97 height 21
click at [685, 400] on li "Speaker 1" at bounding box center [654, 404] width 98 height 25
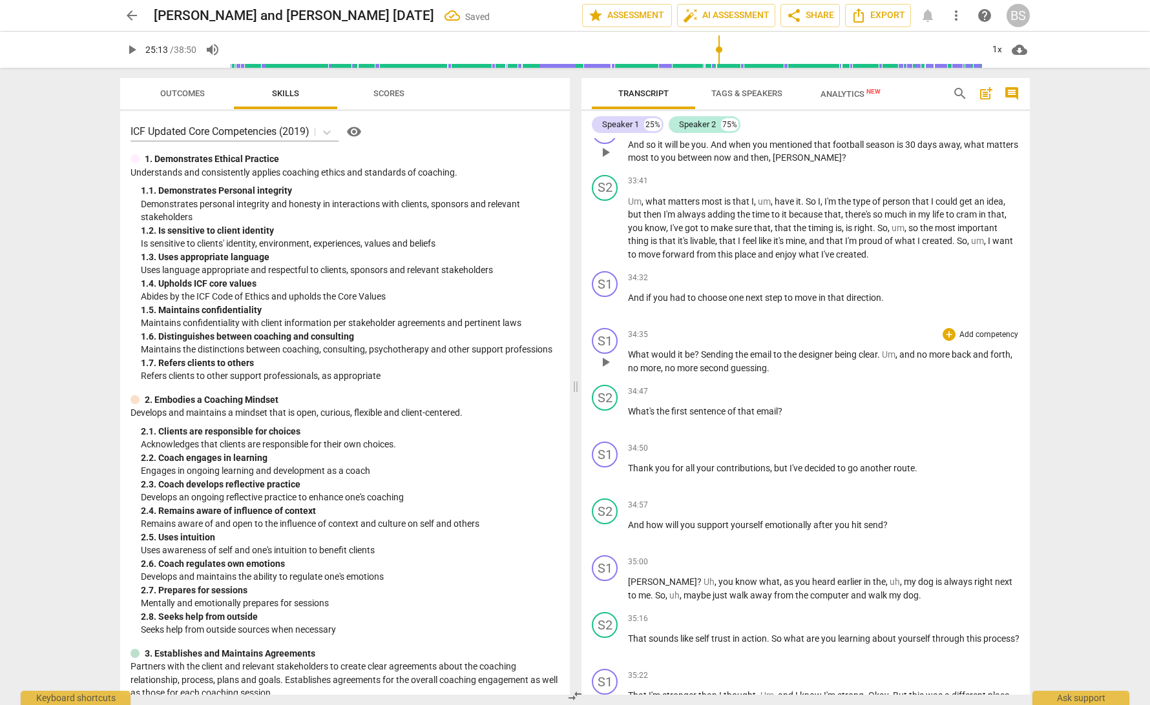
scroll to position [5312, 0]
click at [603, 326] on div "S1" at bounding box center [605, 339] width 26 height 26
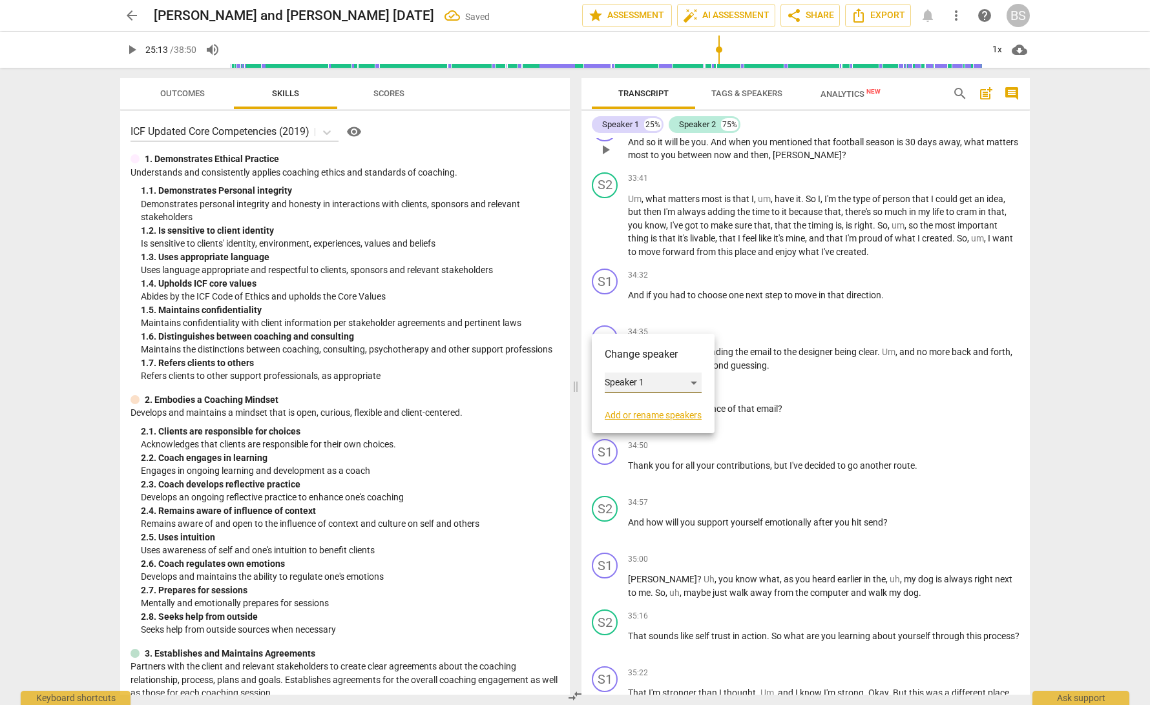
click at [697, 386] on div "Speaker 1" at bounding box center [653, 383] width 97 height 21
click at [668, 407] on li "Speaker 2" at bounding box center [654, 407] width 98 height 25
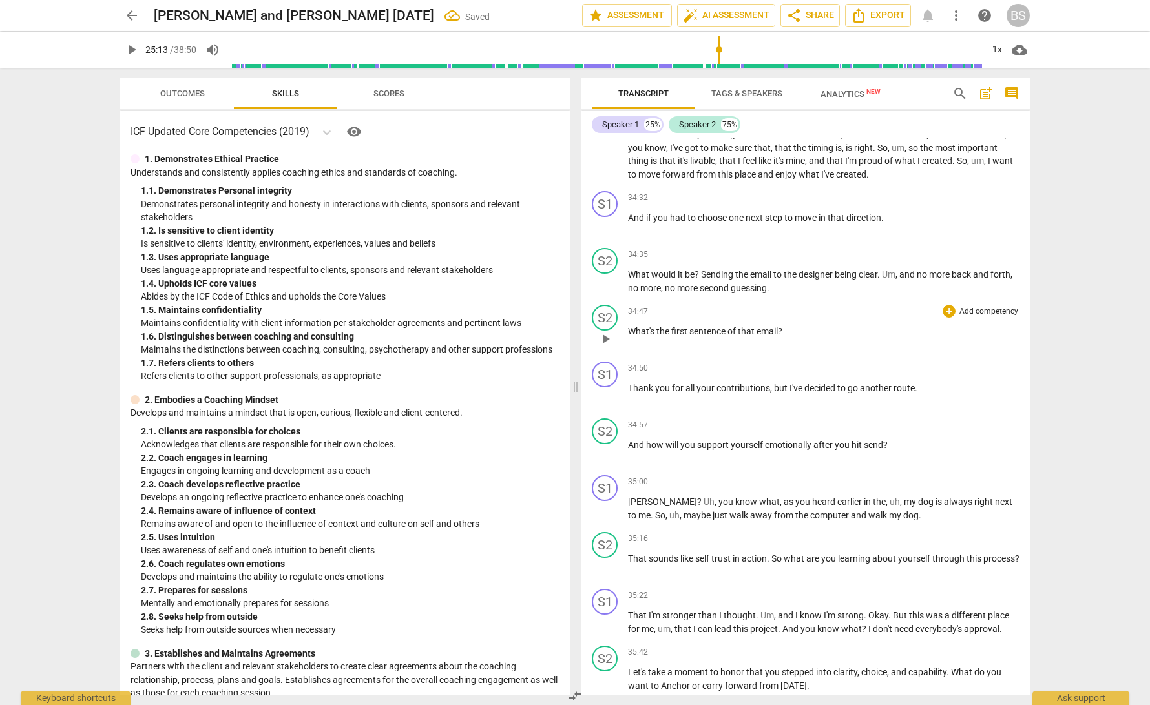
scroll to position [5399, 0]
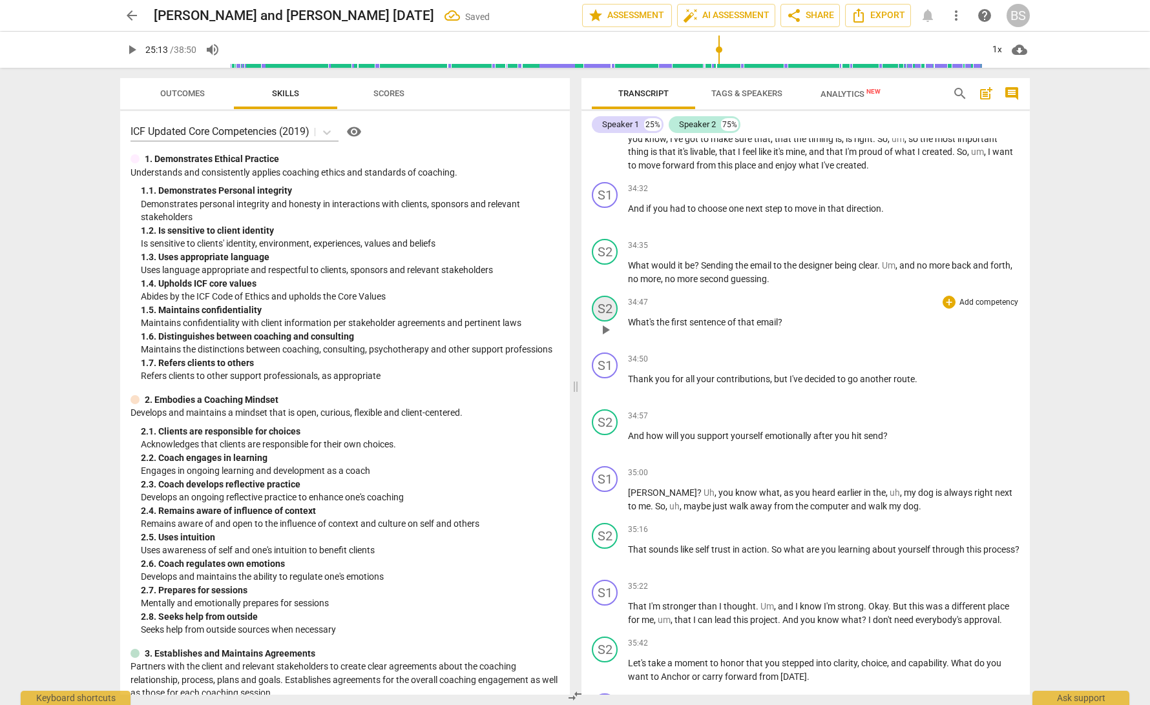
click at [604, 296] on div "S2" at bounding box center [605, 309] width 26 height 26
click at [695, 355] on div "Speaker 2" at bounding box center [653, 353] width 97 height 21
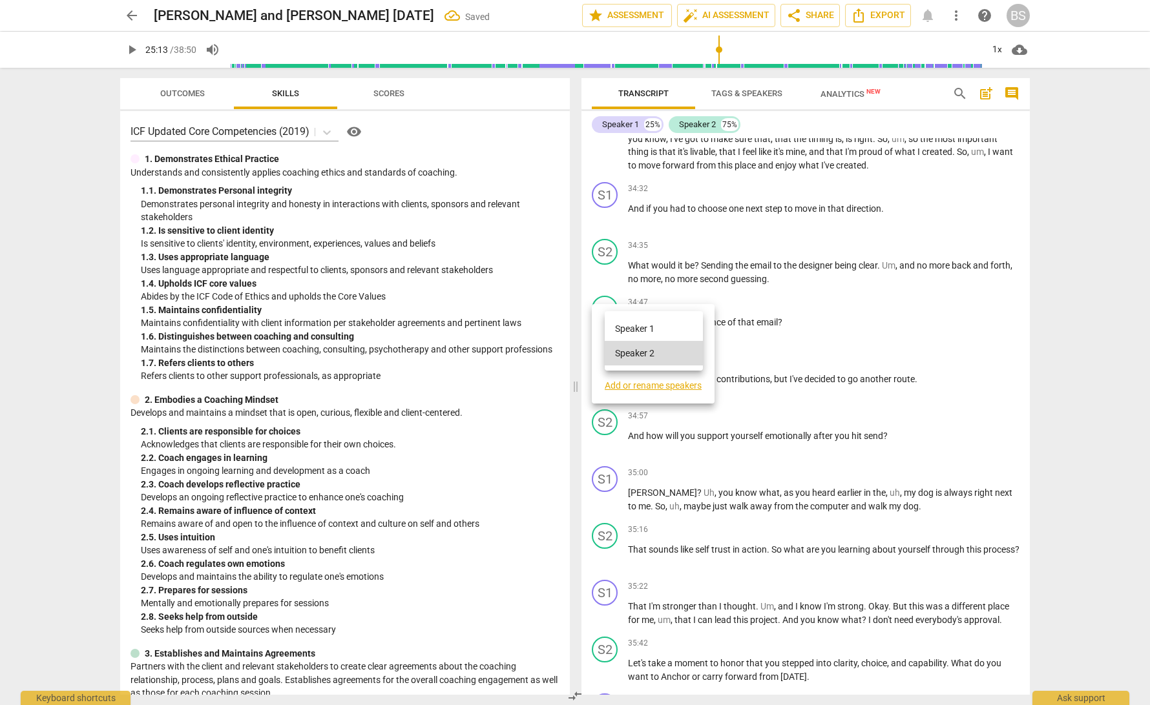
click at [681, 329] on li "Speaker 1" at bounding box center [654, 328] width 98 height 25
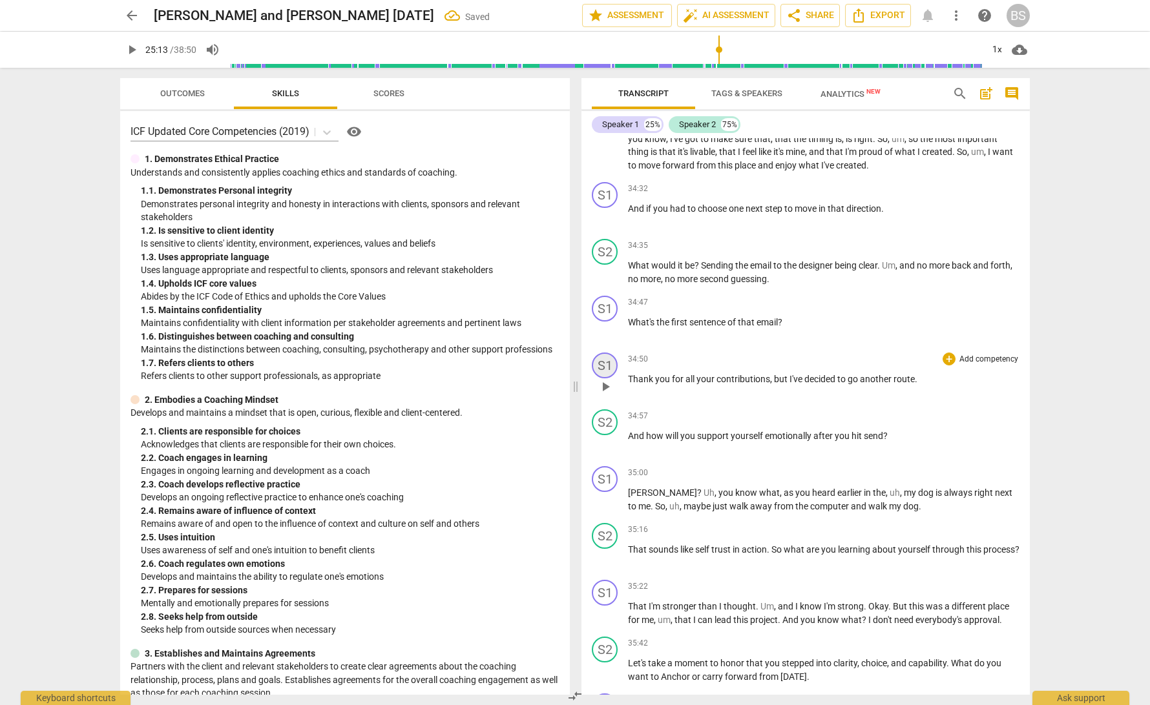
click at [603, 353] on div "S1" at bounding box center [605, 366] width 26 height 26
click at [696, 409] on div "Speaker 1" at bounding box center [653, 410] width 97 height 21
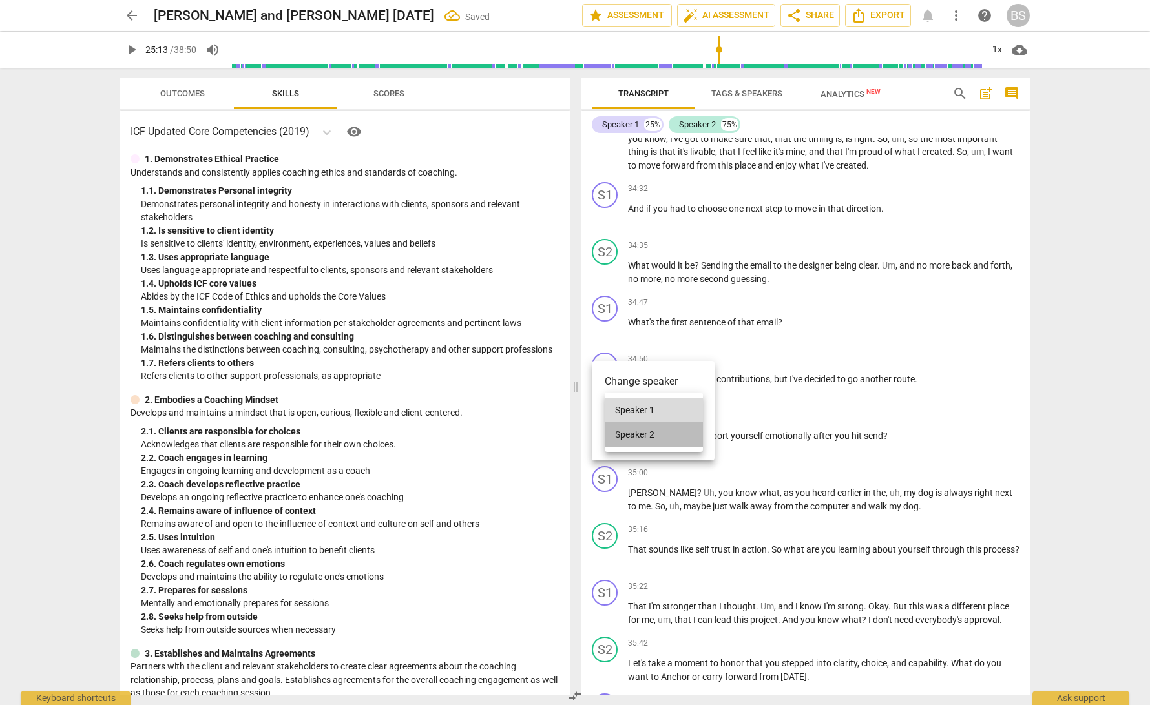
click at [678, 439] on li "Speaker 2" at bounding box center [654, 434] width 98 height 25
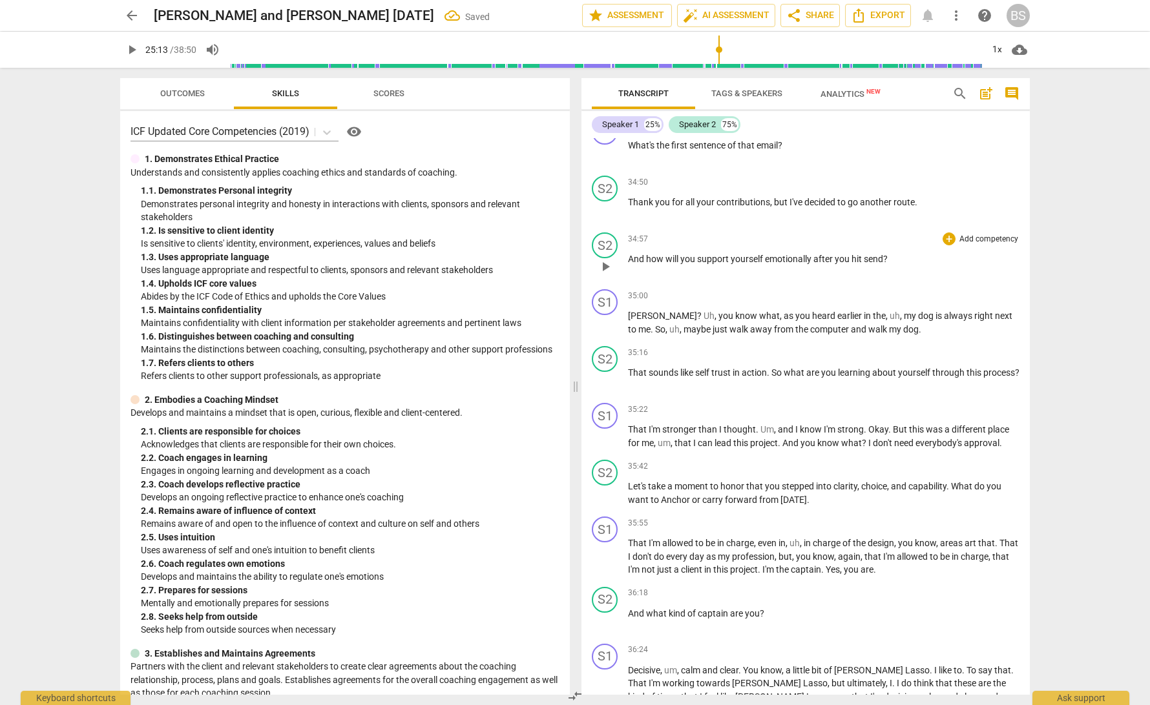
scroll to position [5578, 0]
click at [607, 230] on div "S2" at bounding box center [605, 243] width 26 height 26
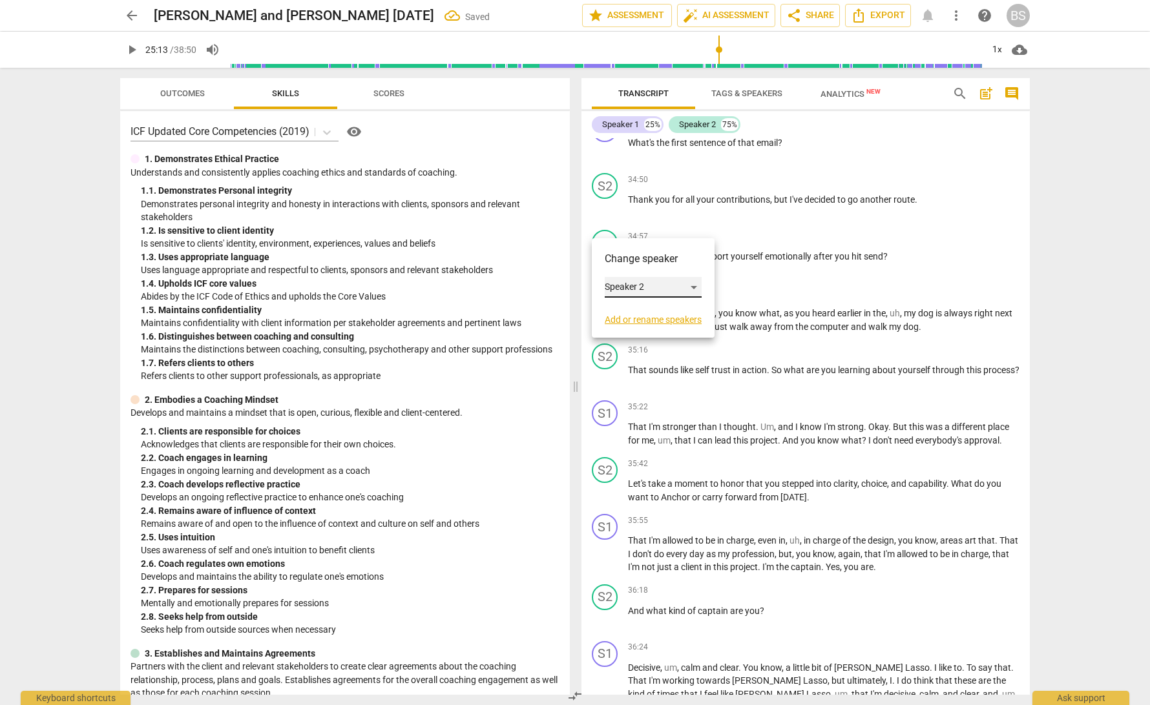
click at [694, 284] on div "Speaker 2" at bounding box center [653, 287] width 97 height 21
click at [664, 261] on li "Speaker 1" at bounding box center [654, 263] width 98 height 25
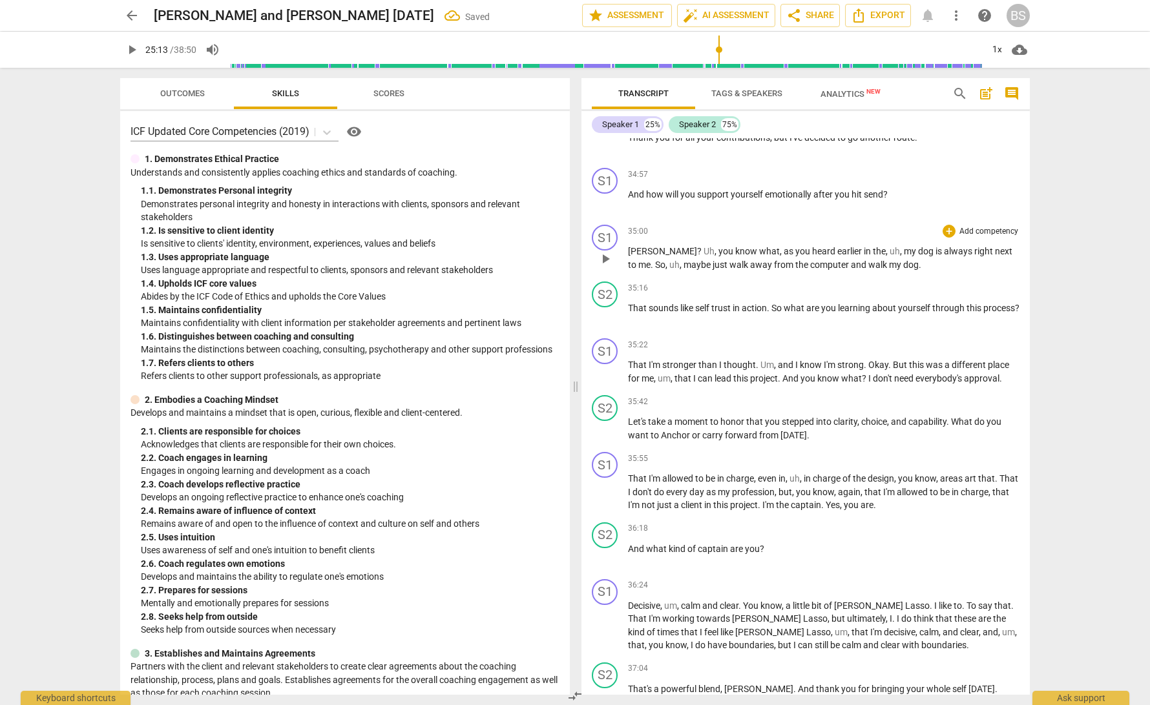
scroll to position [5642, 0]
click at [885, 187] on span "?" at bounding box center [885, 192] width 5 height 10
drag, startPoint x: 652, startPoint y: 230, endPoint x: 628, endPoint y: 232, distance: 24.0
click at [628, 243] on p "Jody ? Uh , you know what , as you heard earlier in the , uh , my dog is always…" at bounding box center [823, 256] width 391 height 26
click at [612, 223] on div "S1" at bounding box center [605, 236] width 26 height 26
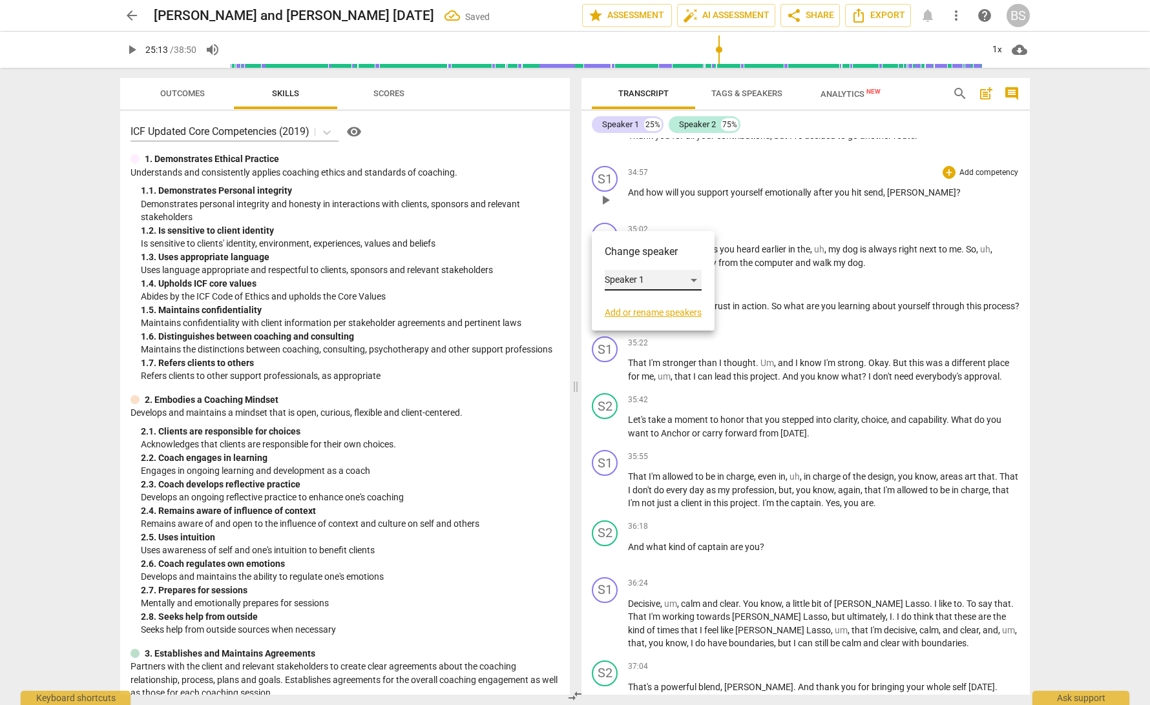
click at [694, 280] on div "Speaker 1" at bounding box center [653, 280] width 97 height 21
click at [677, 311] on li "Speaker 2" at bounding box center [654, 305] width 98 height 25
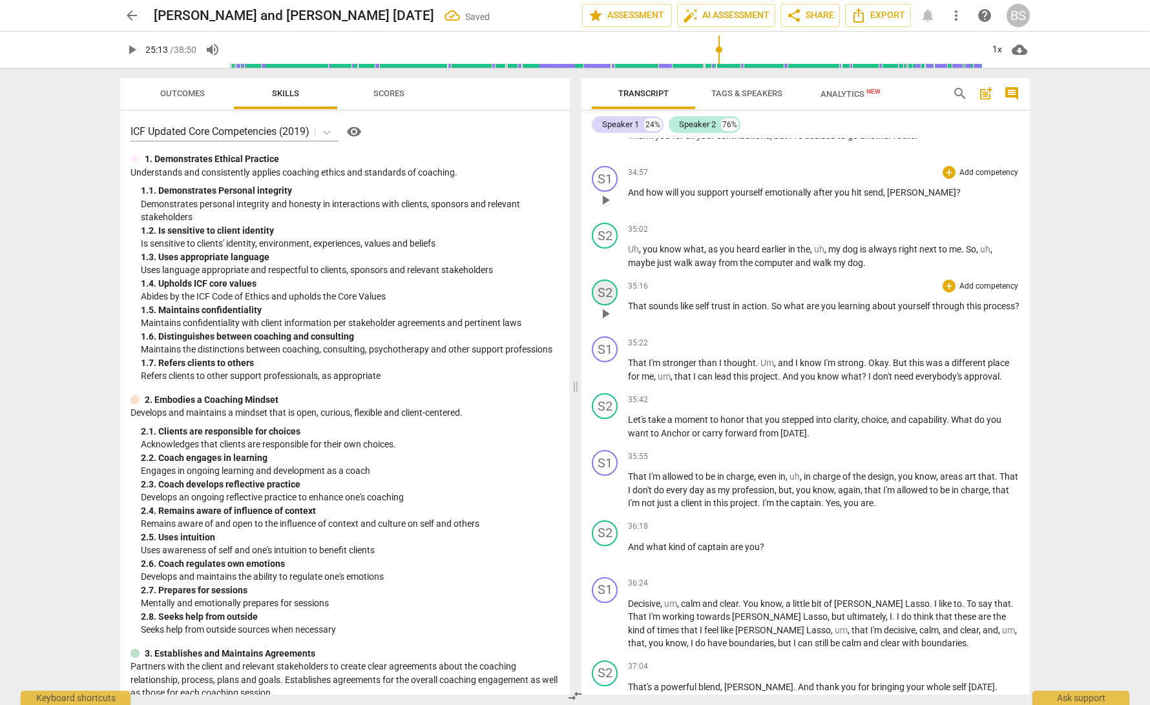
click at [599, 280] on div "S2" at bounding box center [605, 293] width 26 height 26
click at [699, 339] on div "Speaker 2" at bounding box center [653, 337] width 97 height 21
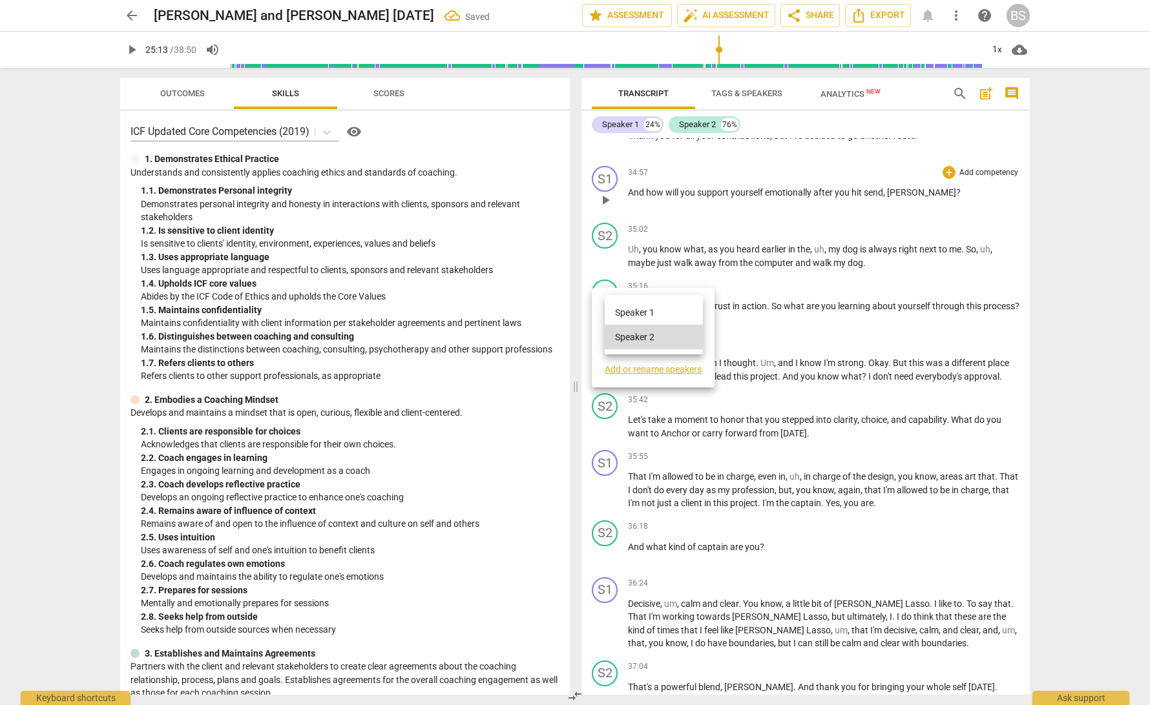
click at [677, 309] on li "Speaker 1" at bounding box center [654, 312] width 98 height 25
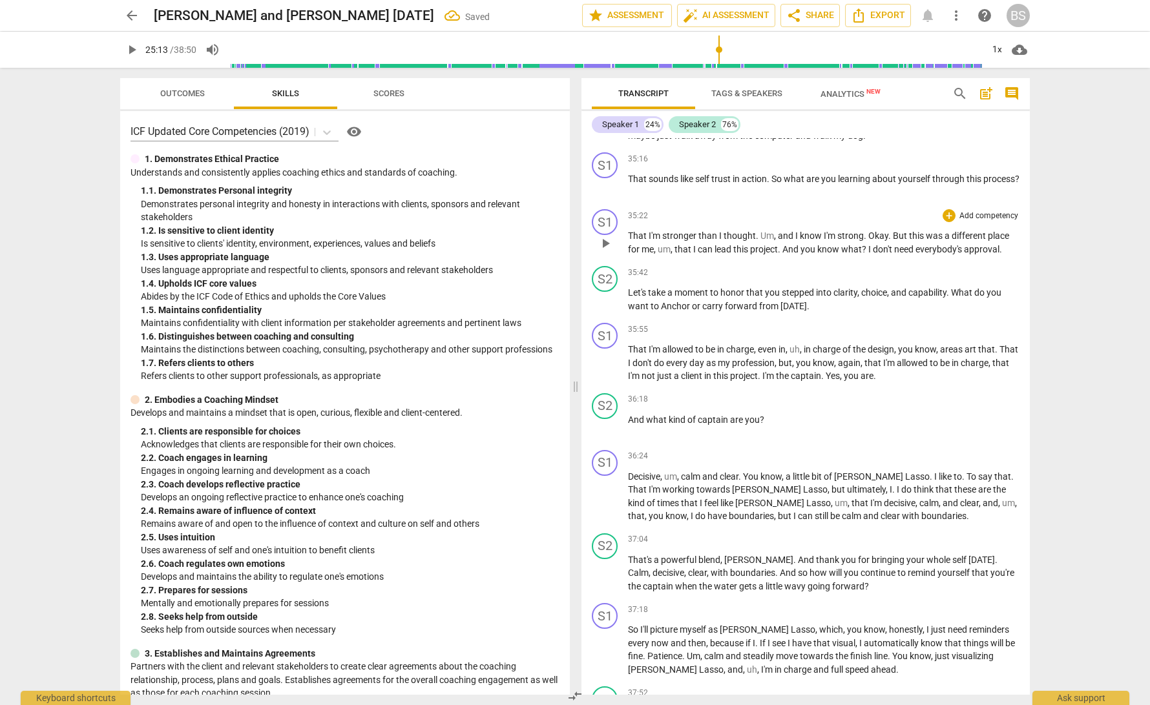
scroll to position [5771, 0]
click at [601, 207] on div "S1" at bounding box center [605, 220] width 26 height 26
click at [699, 268] on div "Speaker 1" at bounding box center [653, 264] width 97 height 21
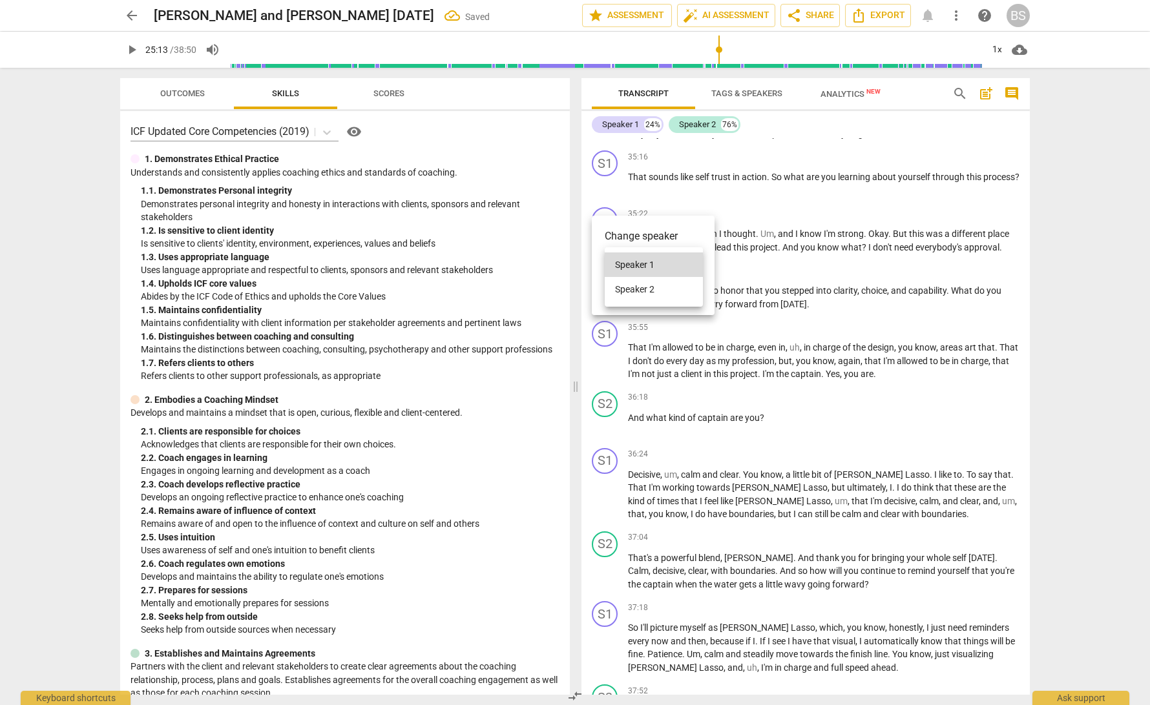
click at [662, 291] on li "Speaker 2" at bounding box center [654, 289] width 98 height 25
click at [606, 266] on div "S2" at bounding box center [605, 277] width 26 height 26
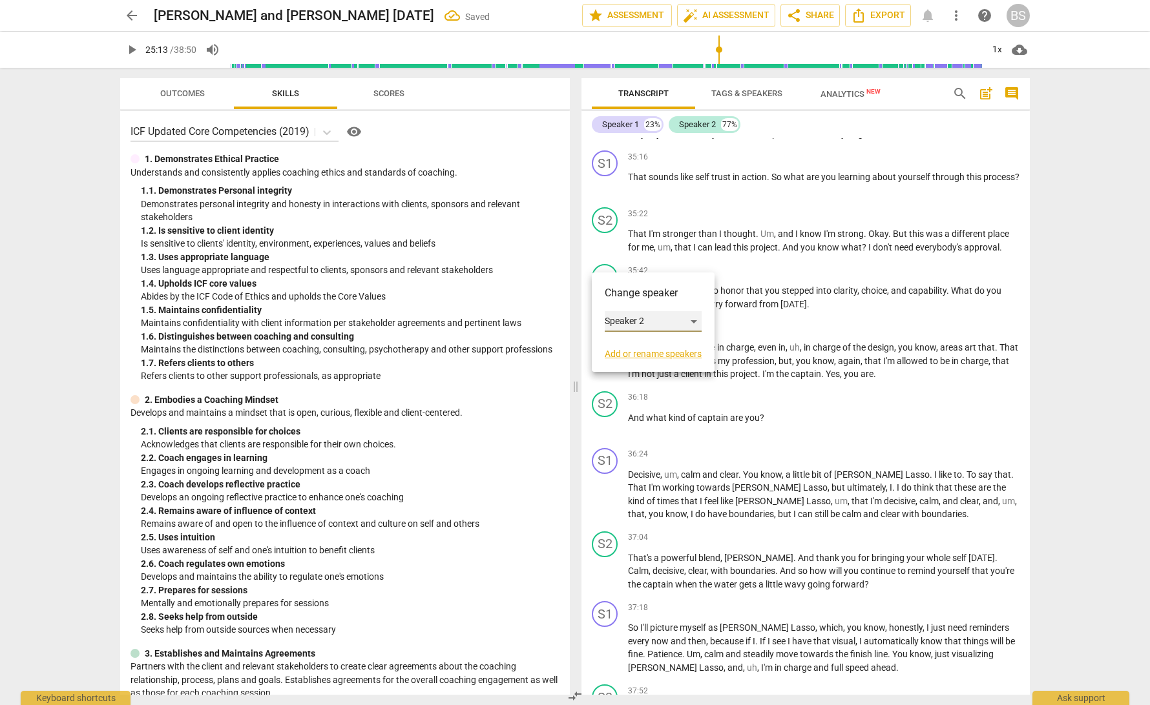
click at [696, 320] on div "Speaker 2" at bounding box center [653, 321] width 97 height 21
click at [685, 296] on li "Speaker 1" at bounding box center [654, 297] width 98 height 25
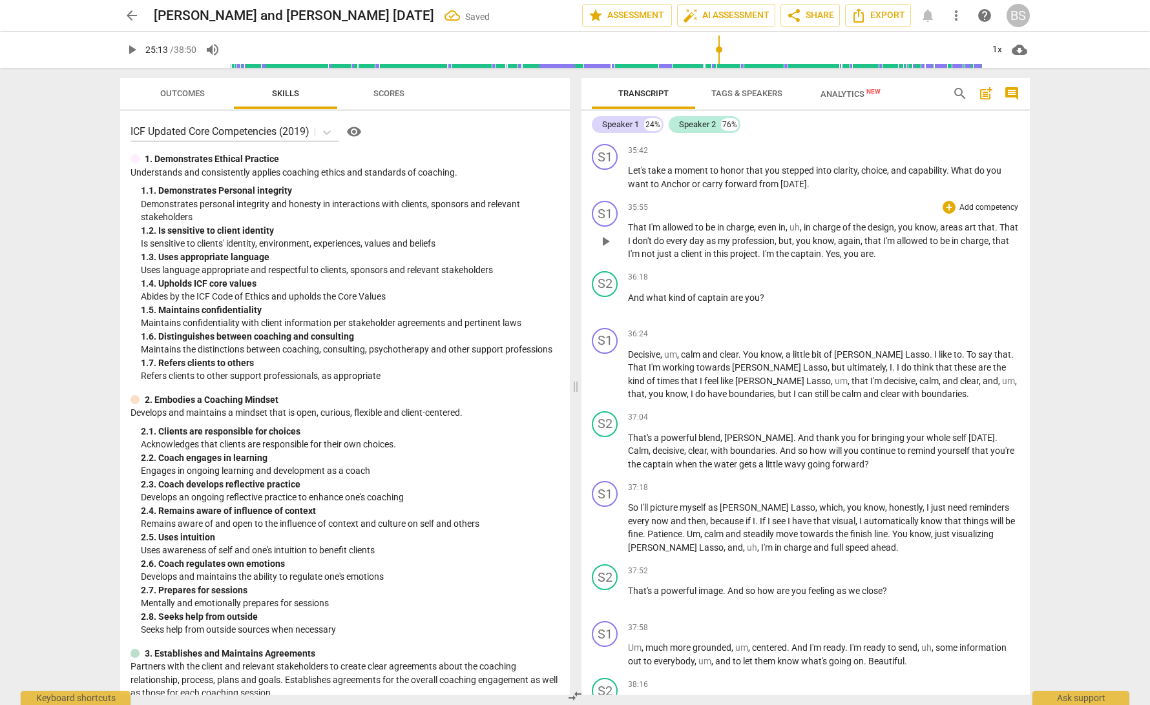
scroll to position [5897, 0]
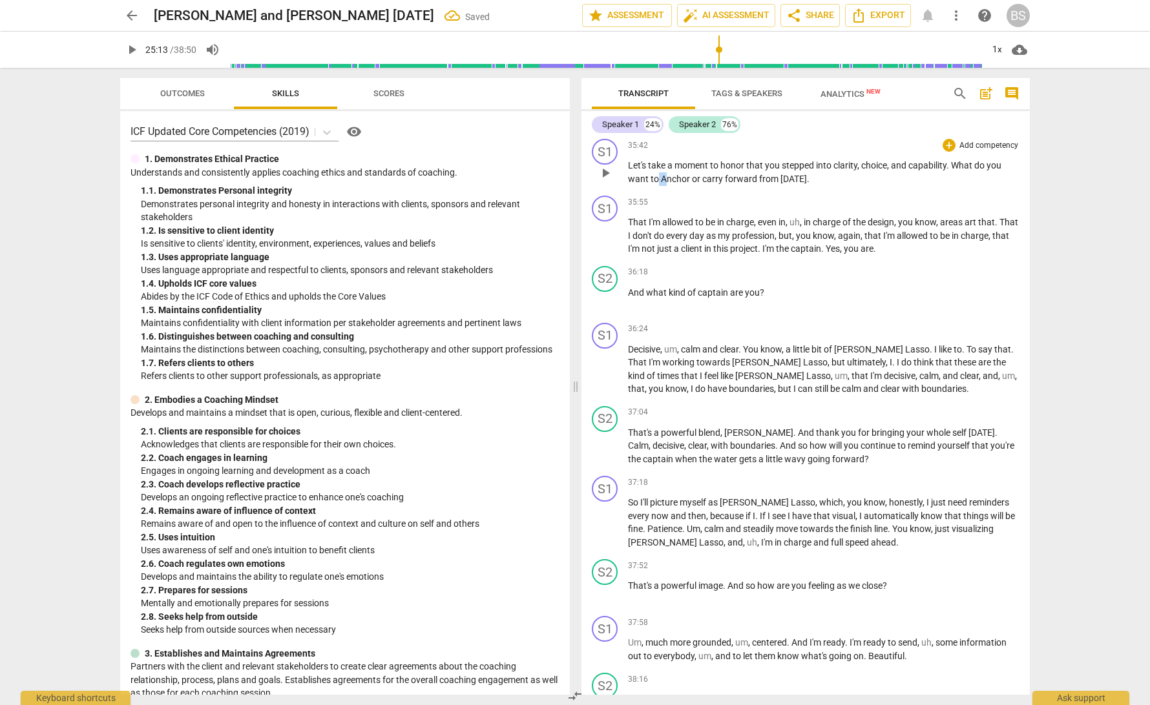
drag, startPoint x: 665, startPoint y: 163, endPoint x: 656, endPoint y: 162, distance: 9.1
click at [656, 162] on p "Let's take a moment to honor that you stepped into clarity , choice , and capab…" at bounding box center [823, 172] width 391 height 26
click at [657, 174] on span "toa" at bounding box center [657, 179] width 14 height 10
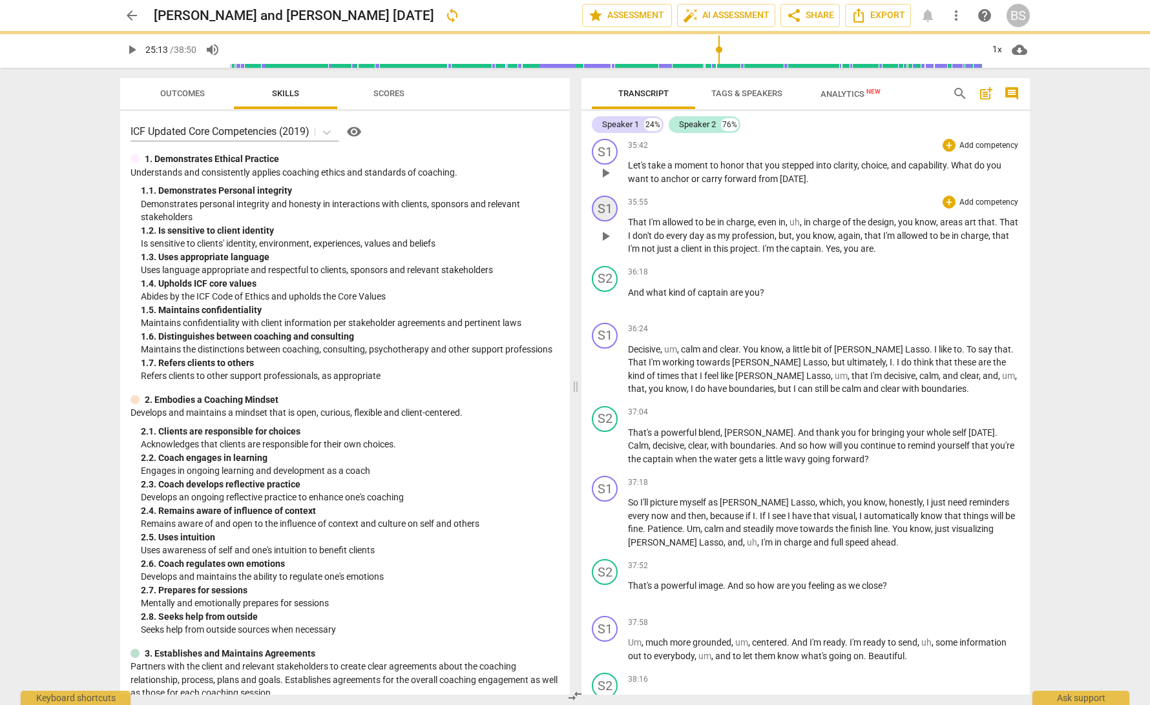
click at [605, 196] on div "S1" at bounding box center [605, 209] width 26 height 26
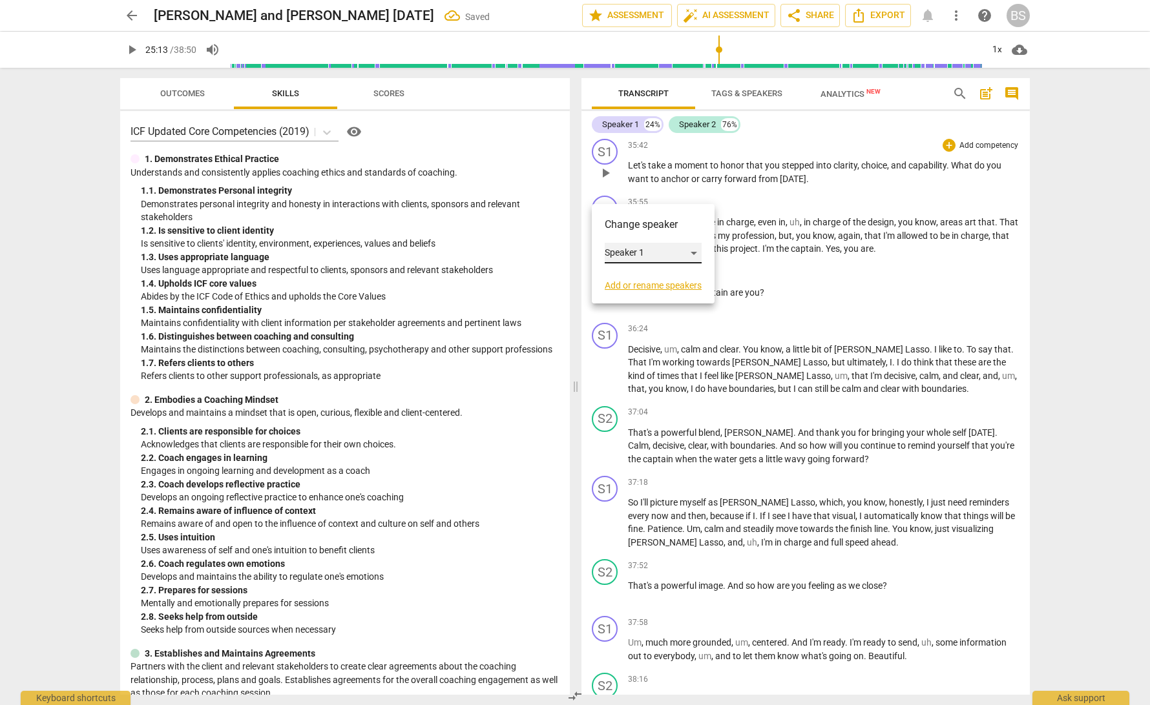
click at [694, 253] on div "Speaker 1" at bounding box center [653, 253] width 97 height 21
click at [668, 278] on li "Speaker 2" at bounding box center [654, 277] width 98 height 25
click at [610, 266] on div "S2" at bounding box center [605, 279] width 26 height 26
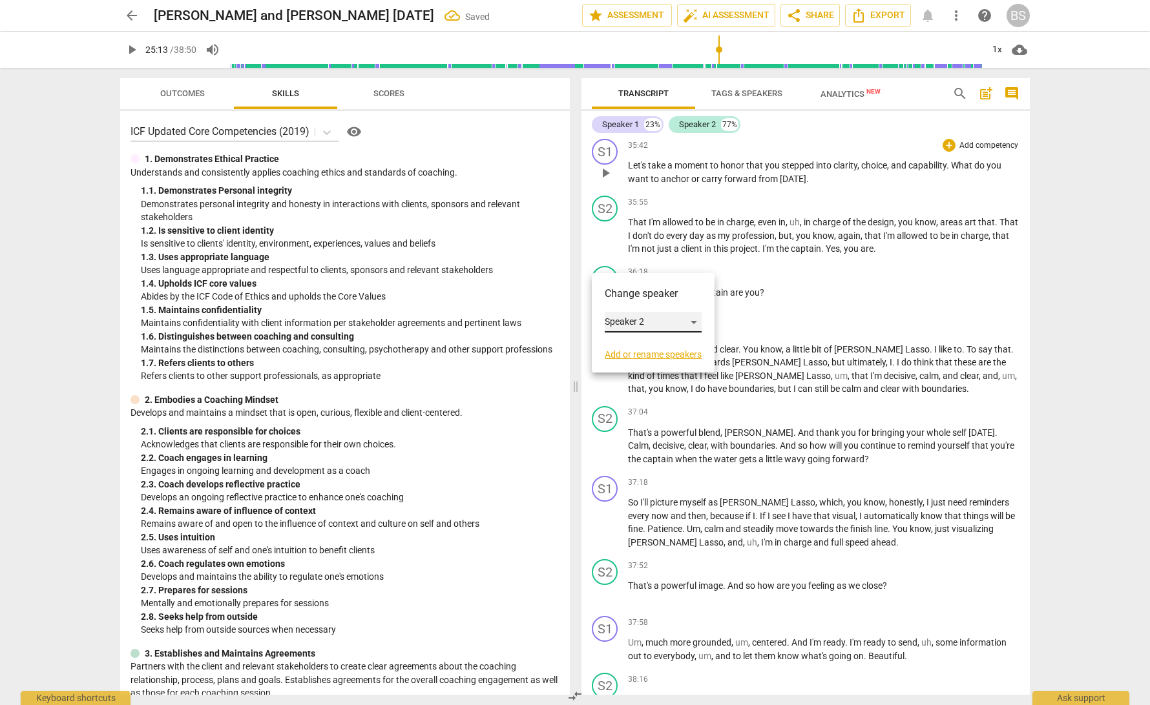
click at [694, 324] on div "Speaker 2" at bounding box center [653, 322] width 97 height 21
click at [683, 297] on li "Speaker 1" at bounding box center [654, 297] width 98 height 25
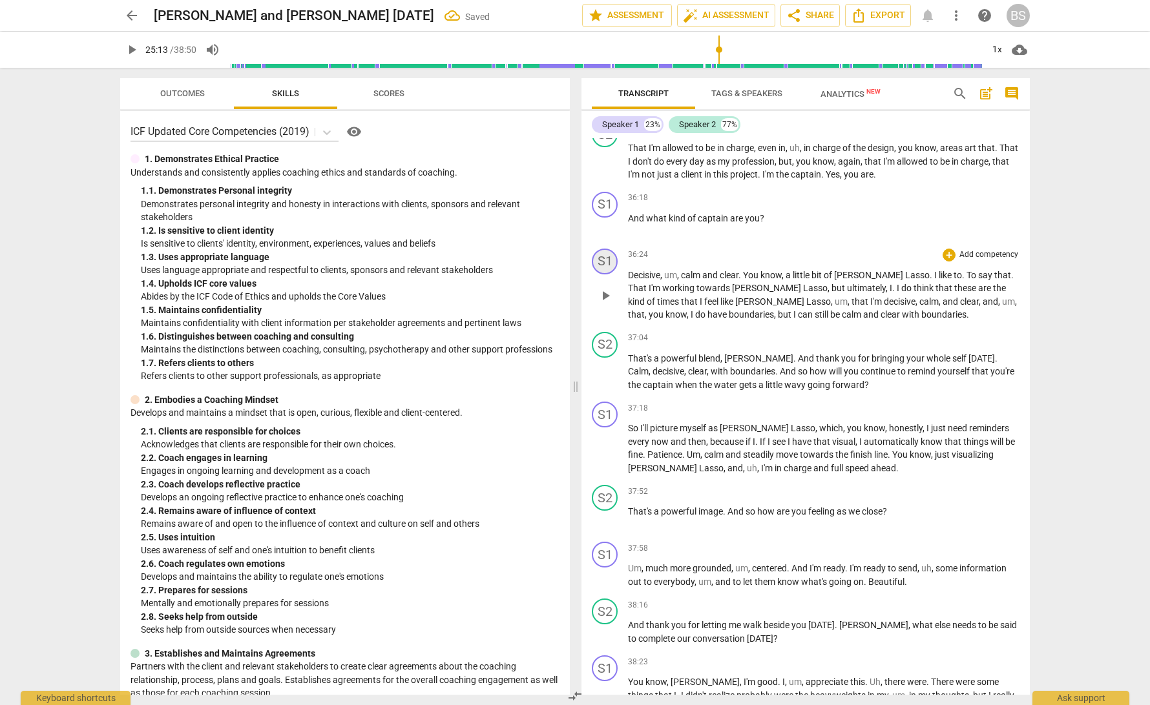
scroll to position [5973, 0]
click at [608, 247] on div "S1" at bounding box center [605, 260] width 26 height 26
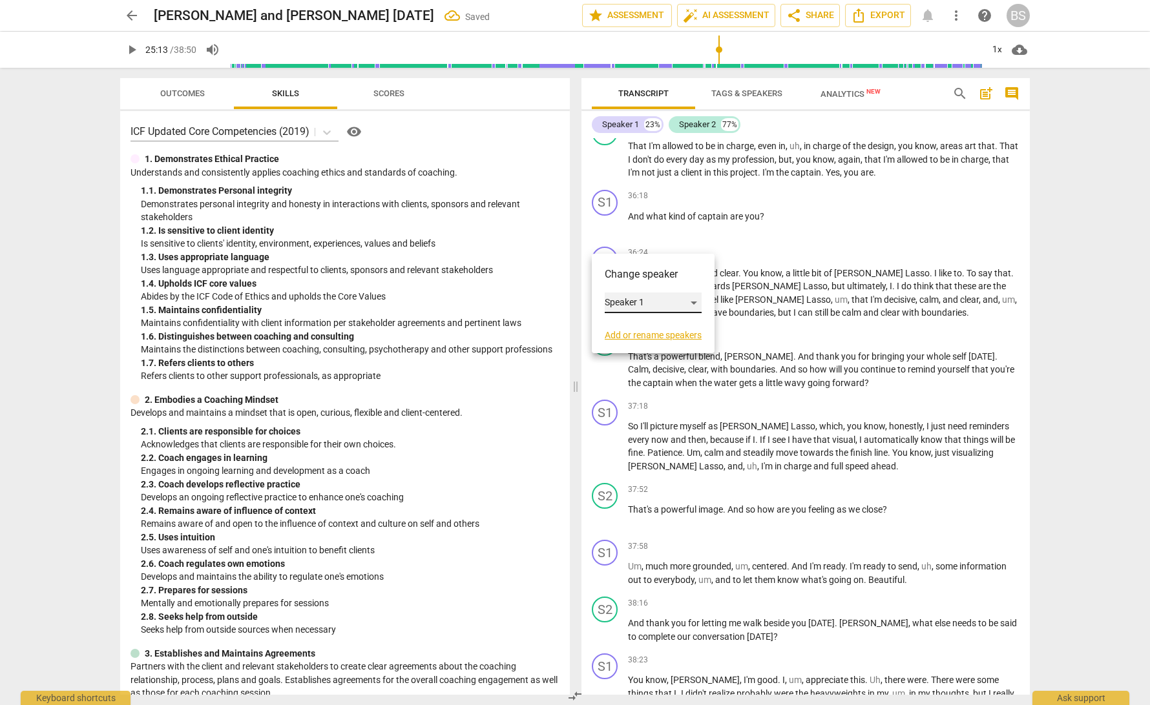
click at [699, 304] on div "Speaker 1" at bounding box center [653, 303] width 97 height 21
click at [662, 329] on li "Speaker 2" at bounding box center [654, 327] width 98 height 25
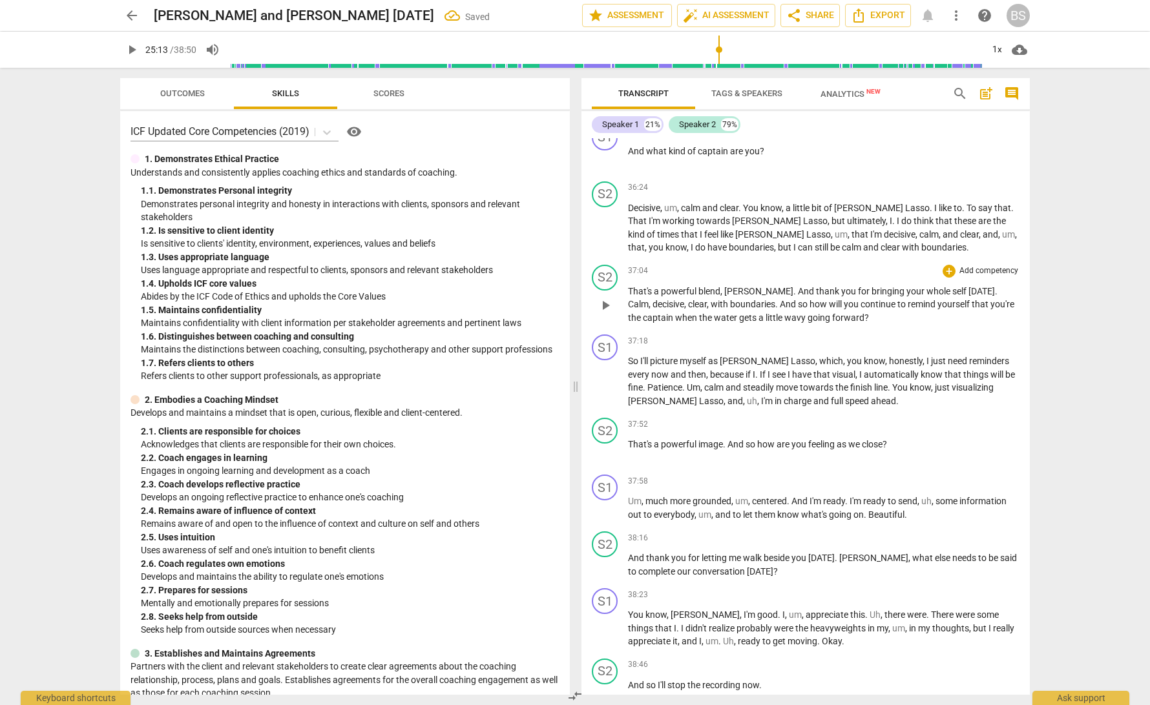
scroll to position [6041, 0]
click at [606, 262] on div "S2" at bounding box center [605, 275] width 26 height 26
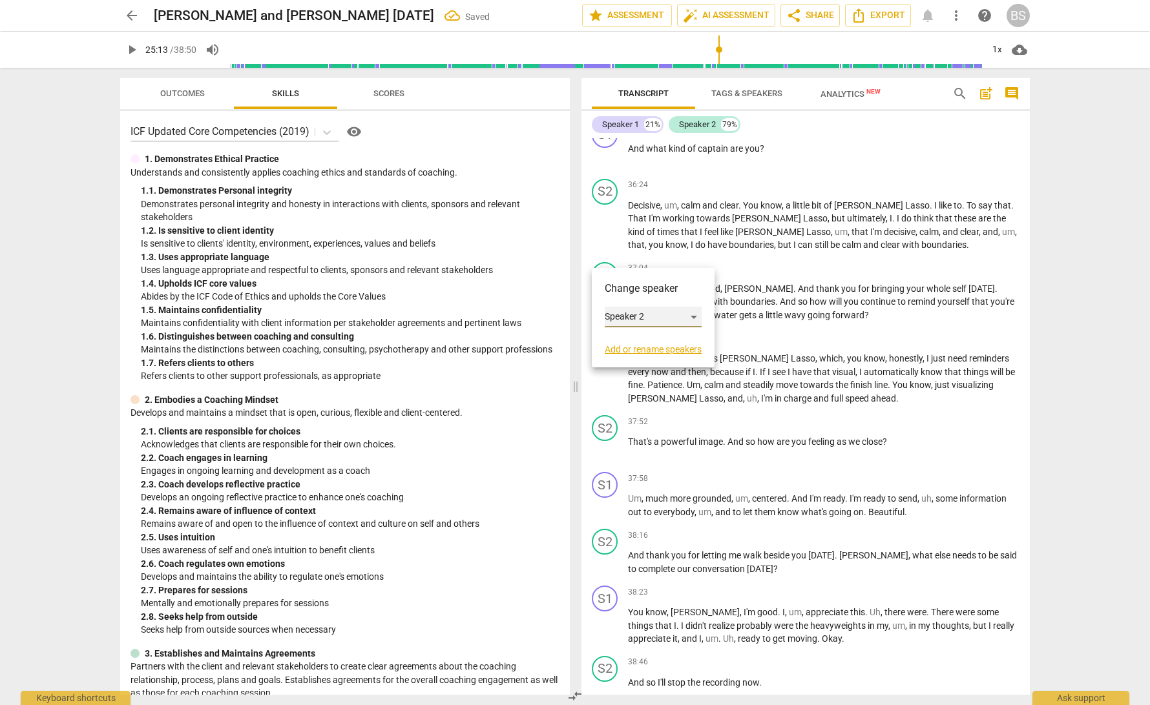
click at [694, 317] on div "Speaker 2" at bounding box center [653, 317] width 97 height 21
click at [684, 289] on li "Speaker 1" at bounding box center [654, 292] width 98 height 25
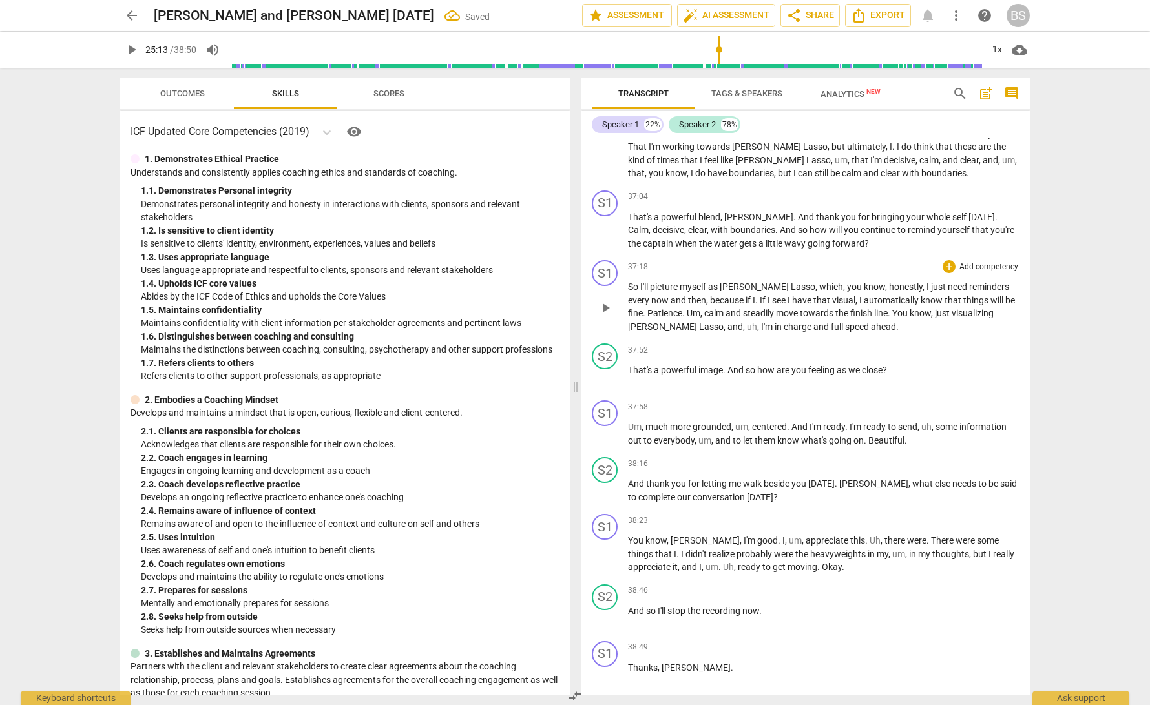
scroll to position [6130, 0]
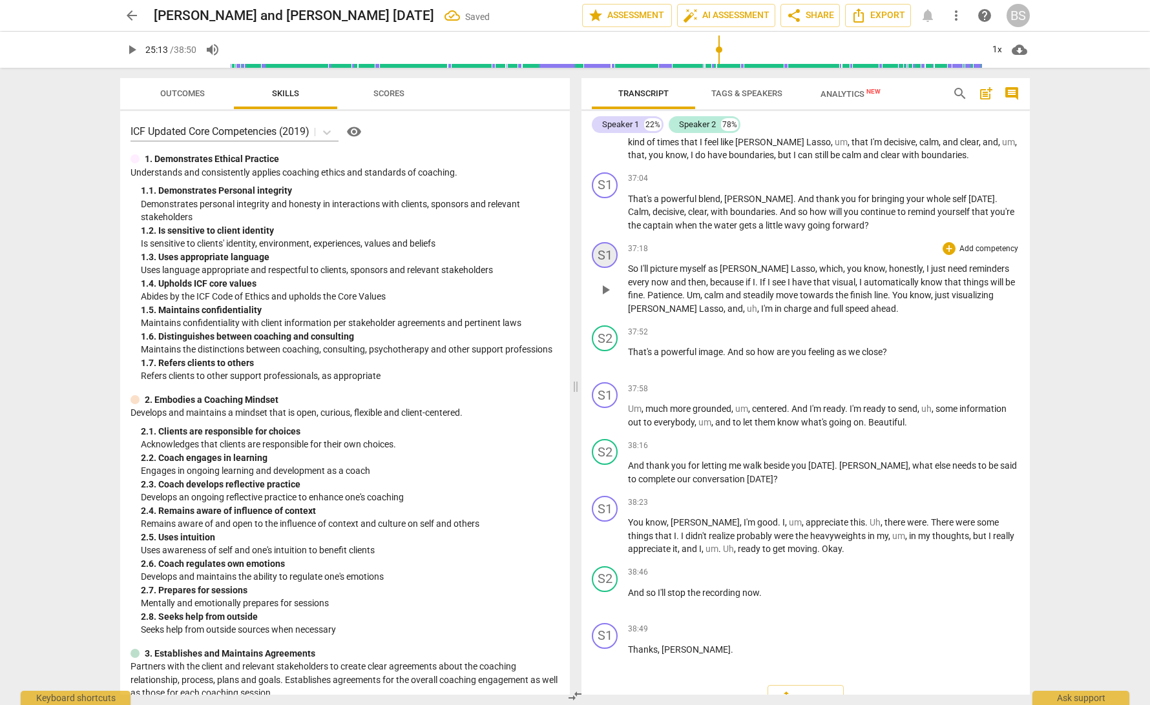
click at [601, 242] on div "S1" at bounding box center [605, 255] width 26 height 26
click at [698, 295] on div "Speaker 1" at bounding box center [653, 296] width 97 height 21
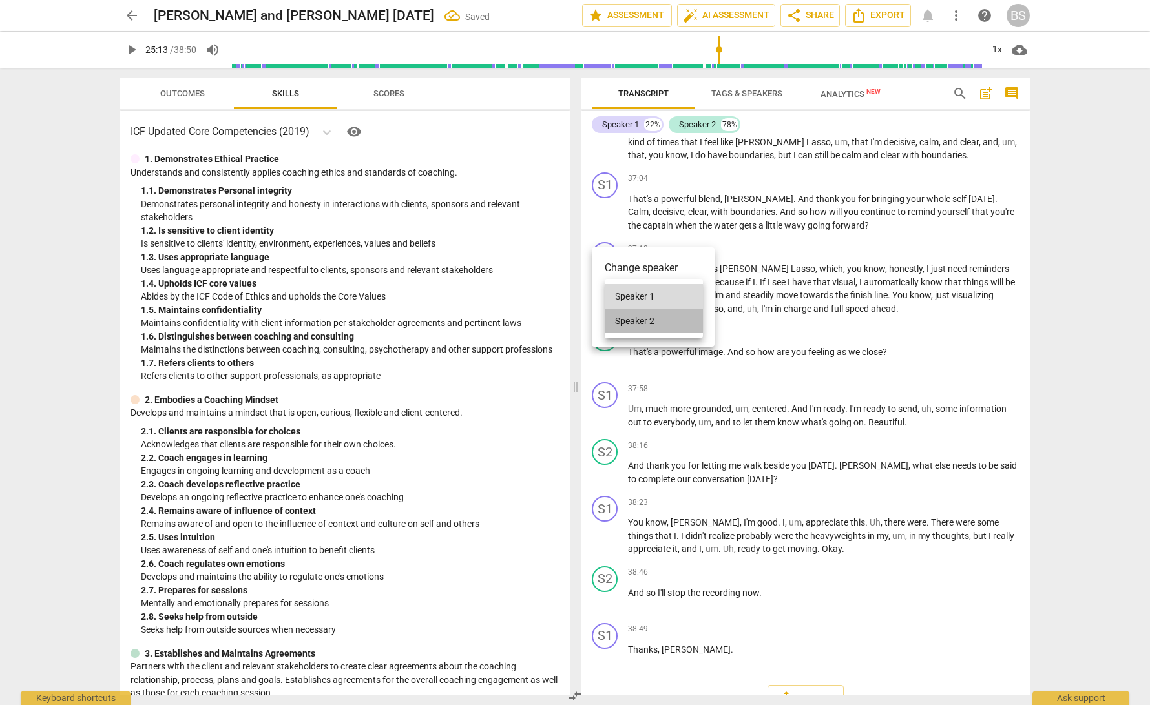
click at [659, 322] on li "Speaker 2" at bounding box center [654, 321] width 98 height 25
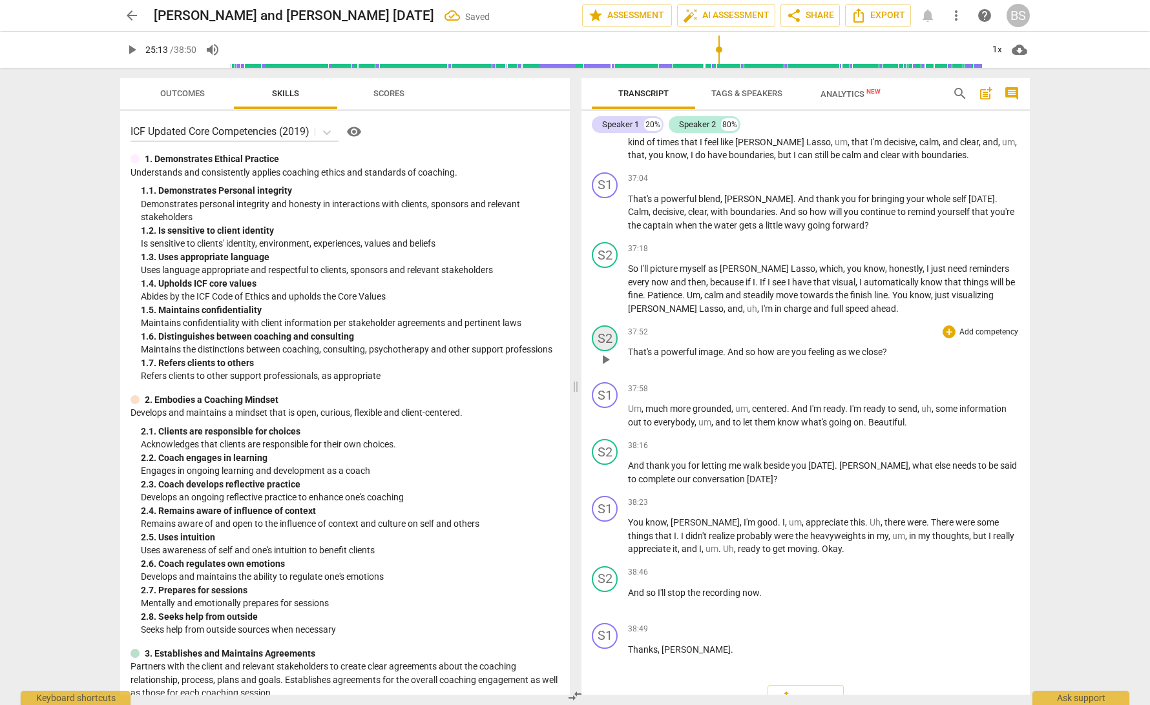
click at [607, 326] on div "S2" at bounding box center [605, 339] width 26 height 26
click at [696, 378] on div "Speaker 2" at bounding box center [653, 378] width 97 height 21
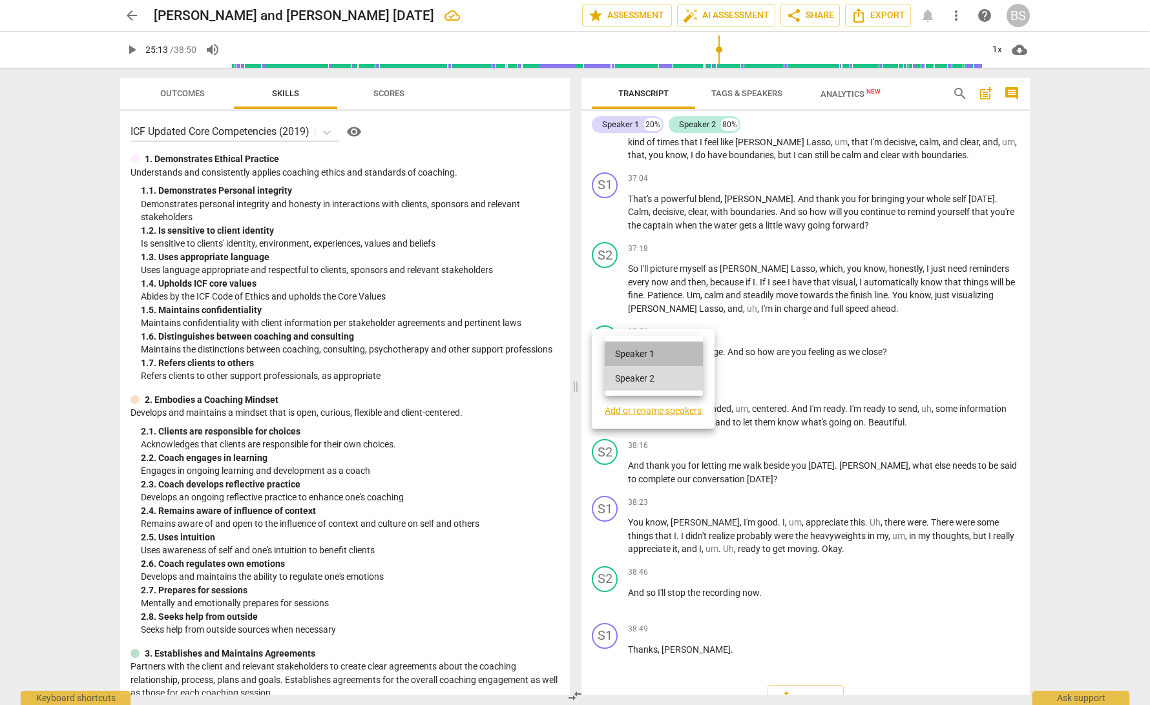
click at [676, 356] on li "Speaker 1" at bounding box center [654, 354] width 98 height 25
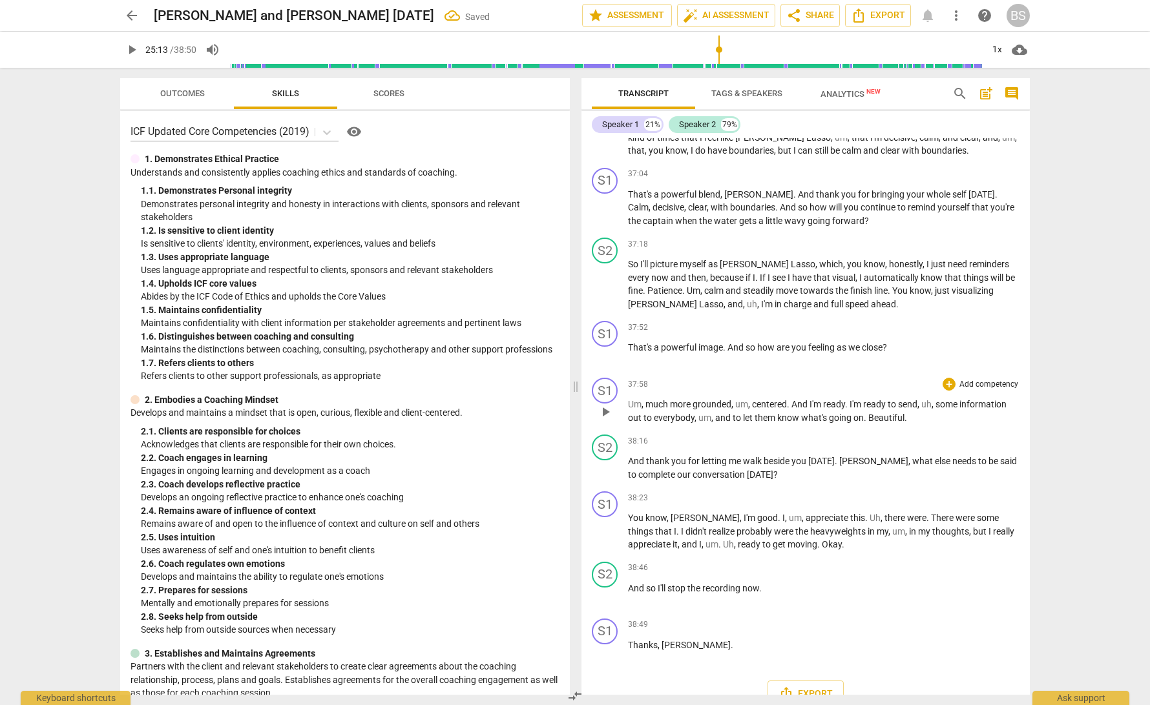
scroll to position [0, 0]
click at [603, 378] on div "S1" at bounding box center [605, 391] width 26 height 26
click at [696, 432] on div "Speaker 1" at bounding box center [653, 430] width 97 height 21
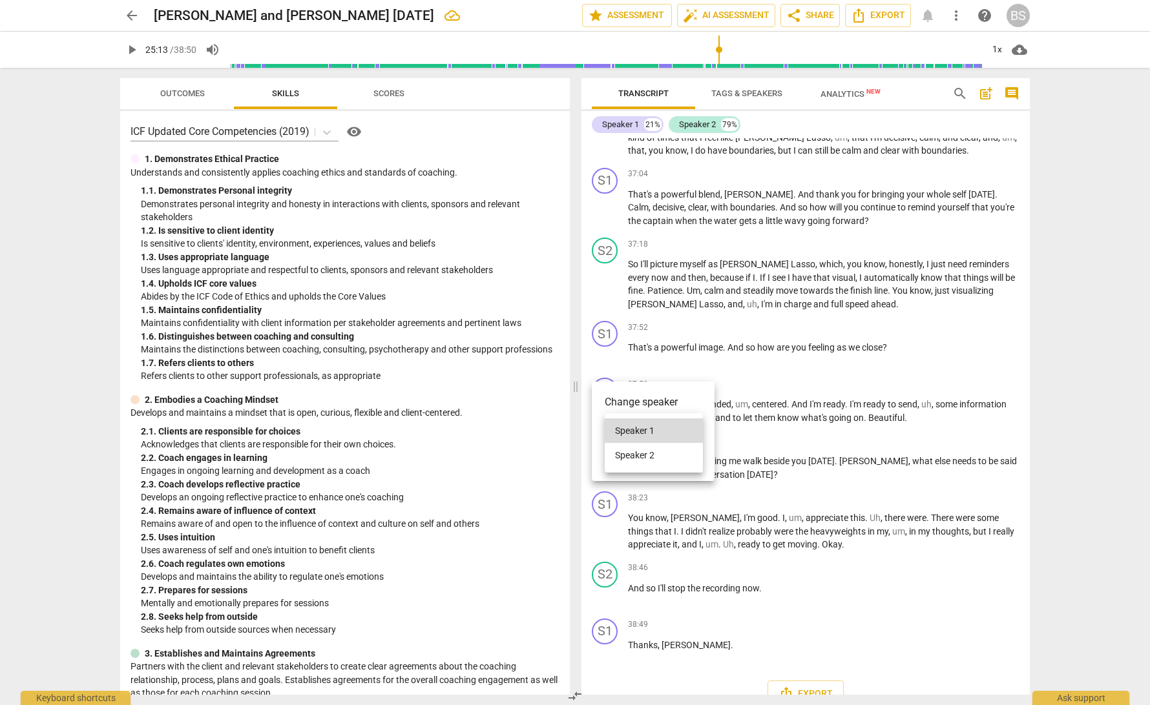
click at [670, 455] on li "Speaker 2" at bounding box center [654, 455] width 98 height 25
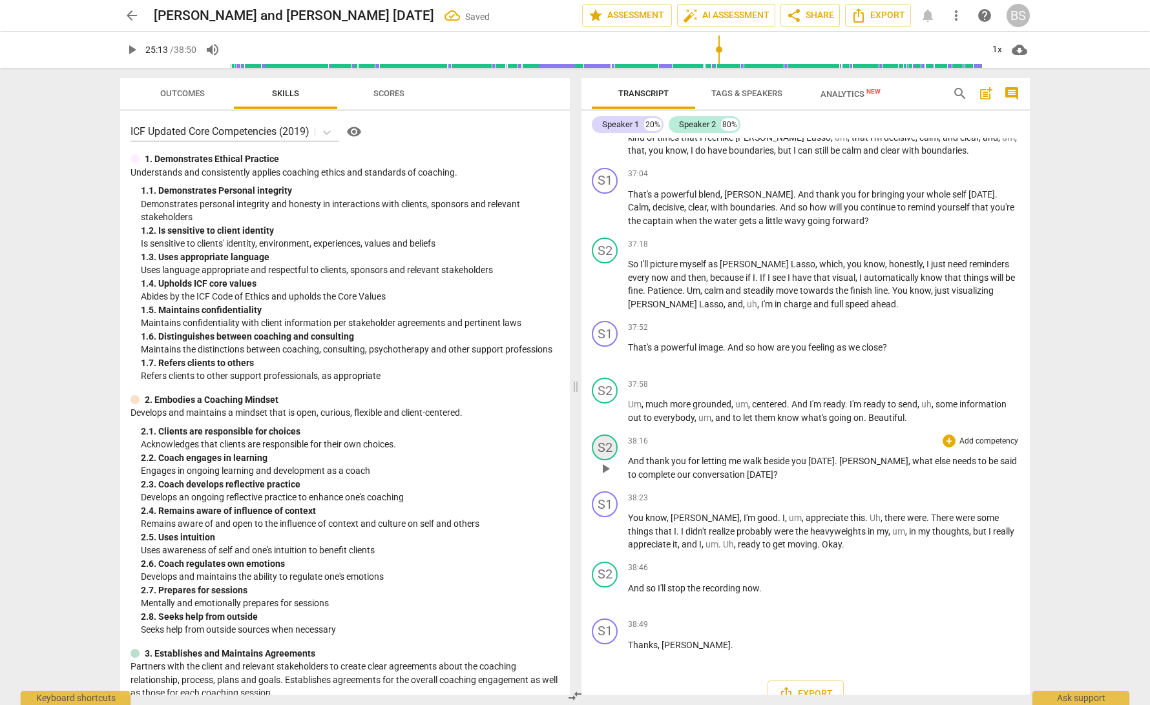
click at [608, 435] on div "S2" at bounding box center [605, 448] width 26 height 26
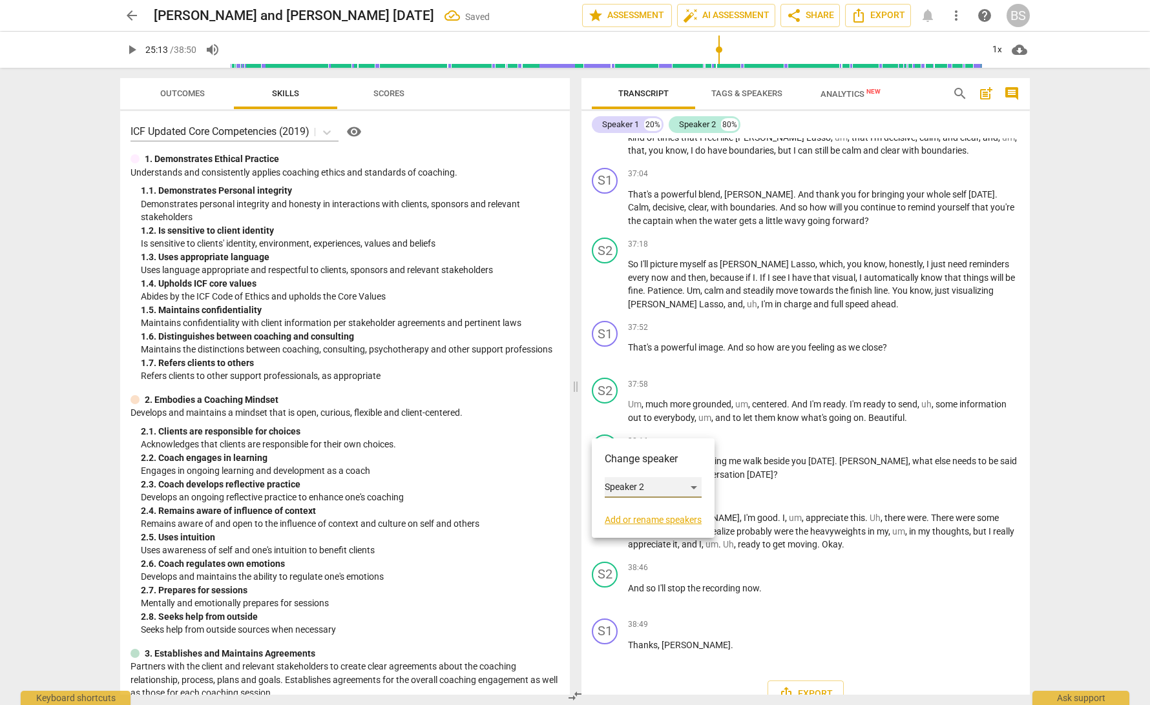
click at [696, 487] on div "Speaker 2" at bounding box center [653, 487] width 97 height 21
click at [678, 464] on li "Speaker 1" at bounding box center [654, 463] width 98 height 25
click at [603, 491] on div "S1" at bounding box center [605, 504] width 26 height 26
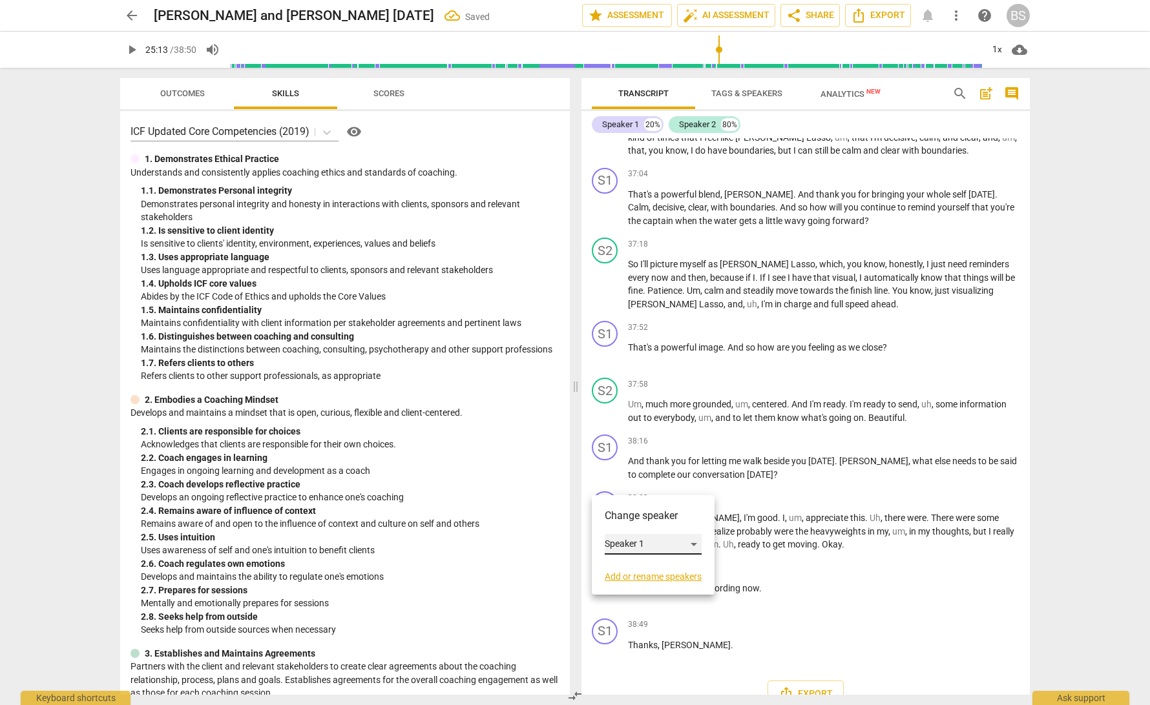
click at [698, 548] on div "Speaker 1" at bounding box center [653, 544] width 97 height 21
click at [655, 571] on li "Speaker 2" at bounding box center [654, 569] width 98 height 25
click at [602, 562] on div "S2" at bounding box center [605, 575] width 26 height 26
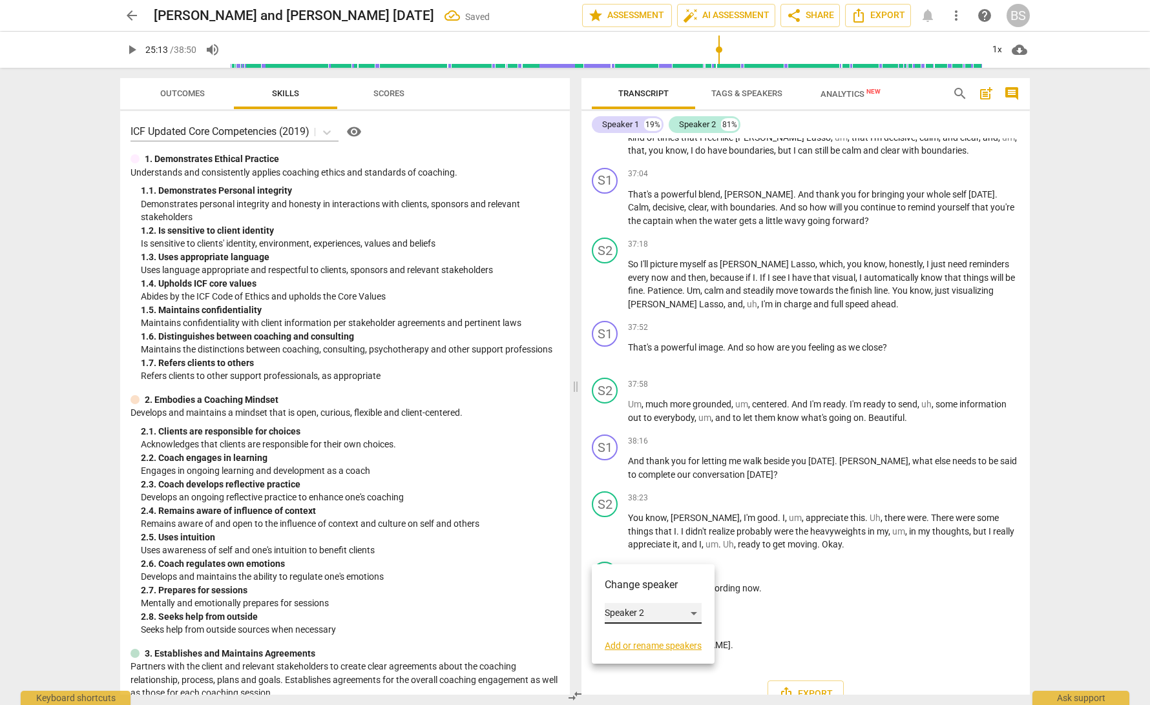
click at [698, 612] on div "Speaker 2" at bounding box center [653, 613] width 97 height 21
click at [676, 590] on li "Speaker 1" at bounding box center [654, 589] width 98 height 25
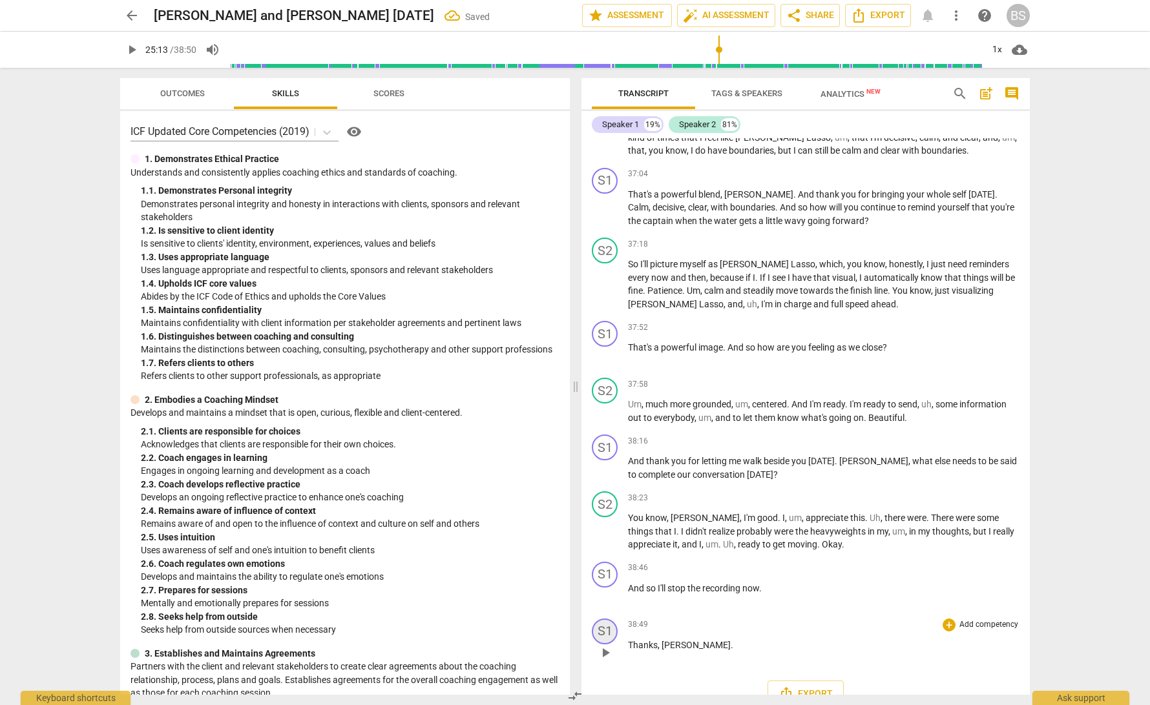
click at [604, 619] on div "S1" at bounding box center [605, 632] width 26 height 26
click at [694, 646] on div "Speaker 1" at bounding box center [653, 644] width 97 height 21
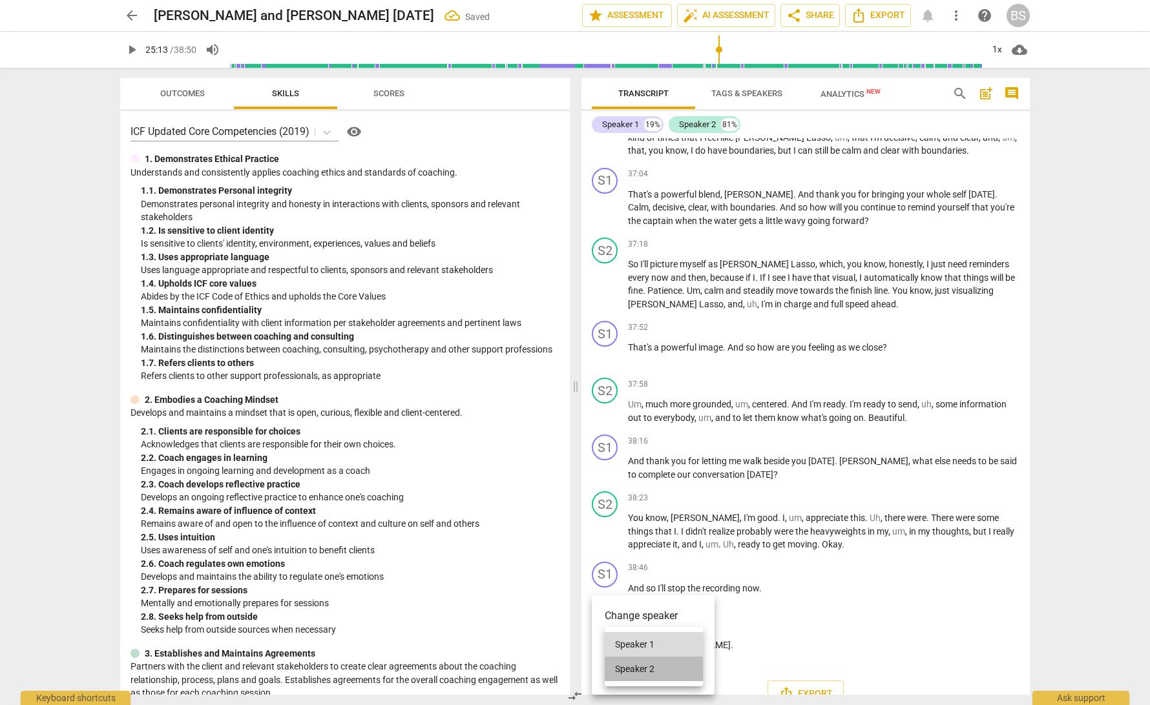
click at [656, 667] on li "Speaker 2" at bounding box center [654, 669] width 98 height 25
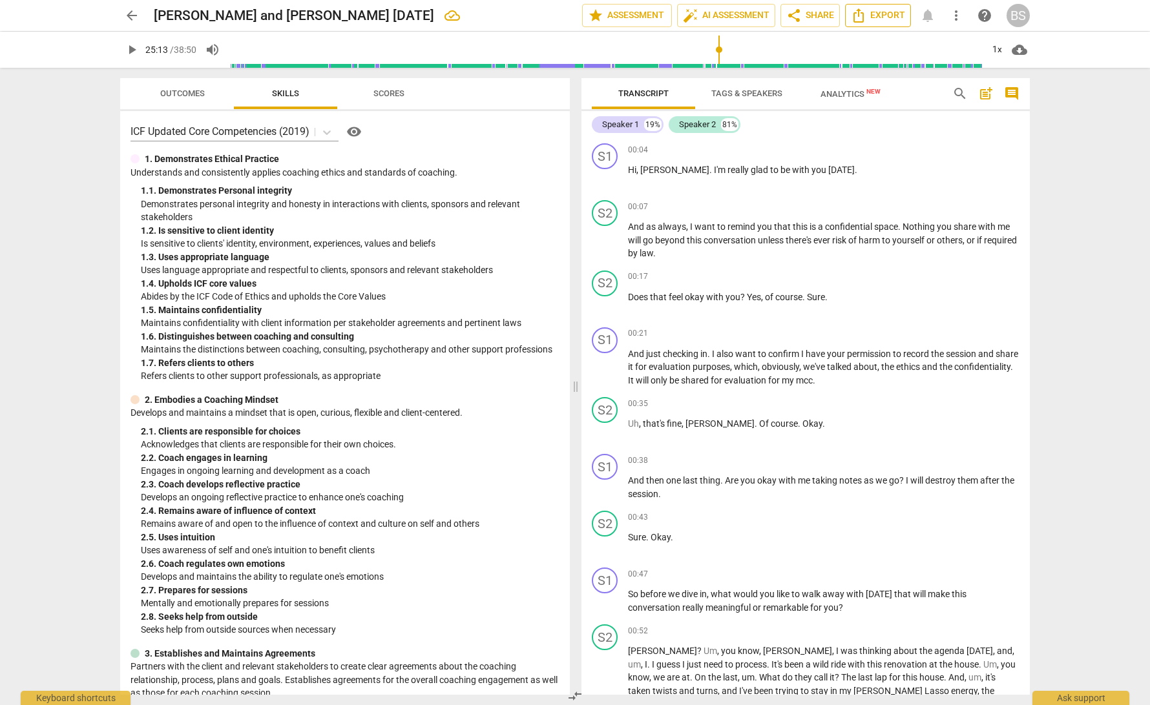
click at [869, 17] on span "Export" at bounding box center [878, 16] width 54 height 16
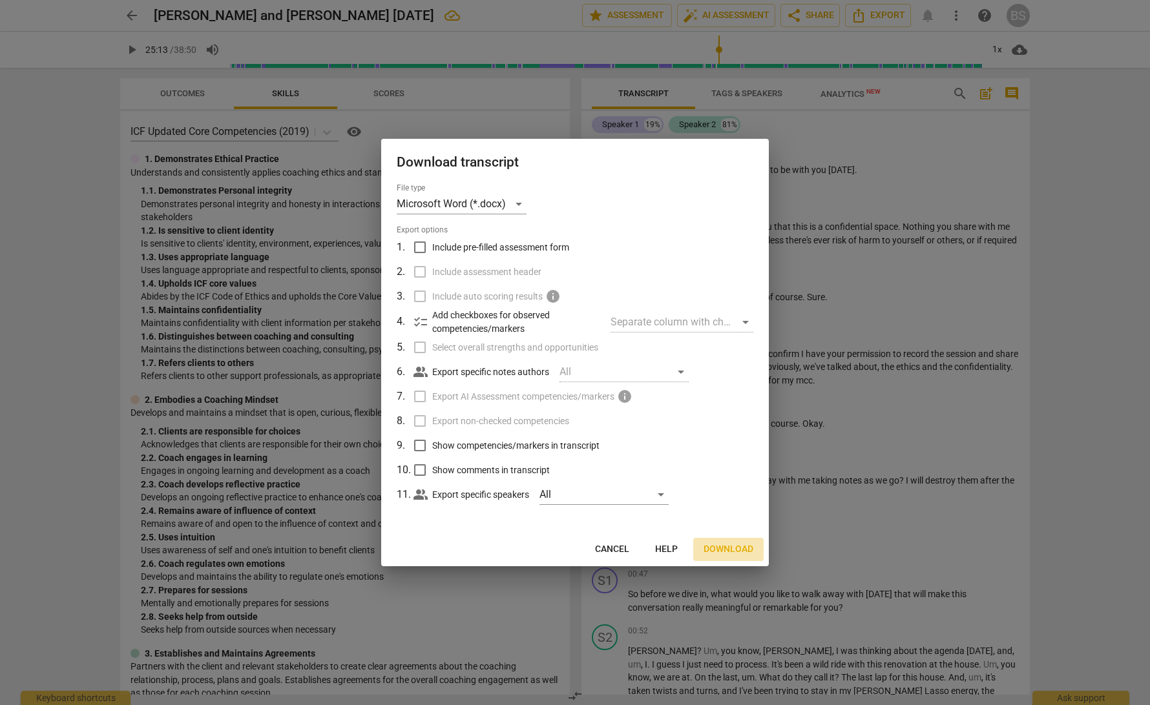
click at [737, 551] on span "Download" at bounding box center [728, 549] width 50 height 13
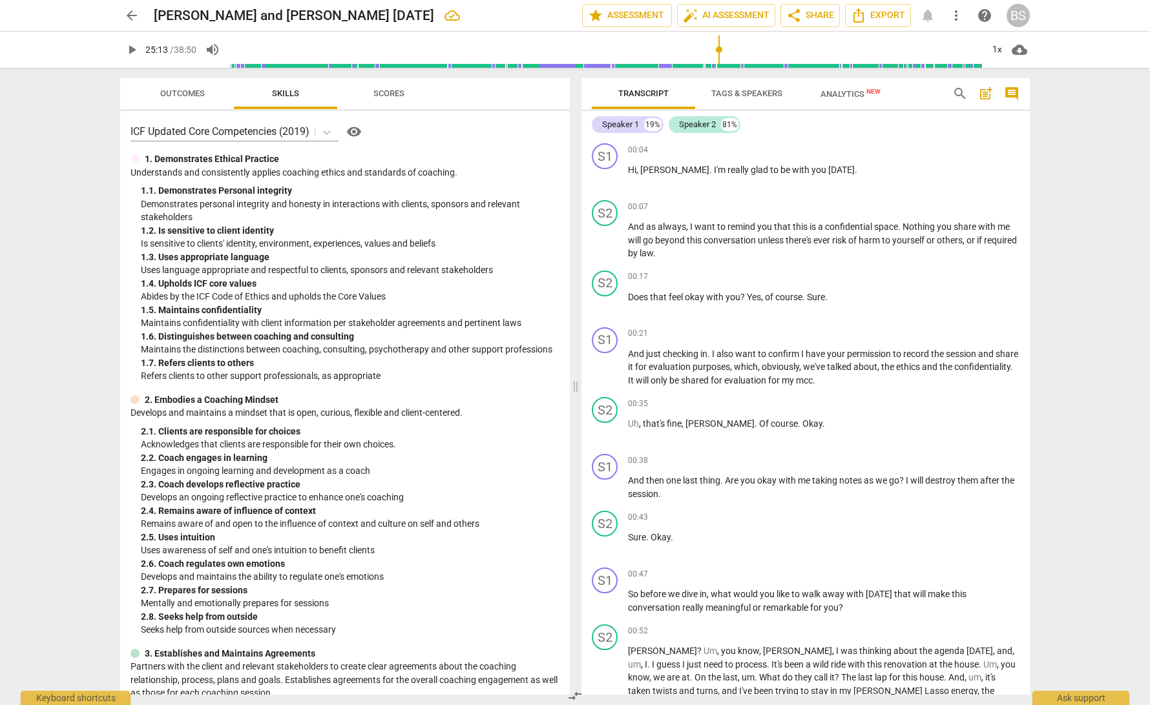
scroll to position [0, 1]
click at [745, 95] on span "Tags & Speakers" at bounding box center [746, 93] width 71 height 10
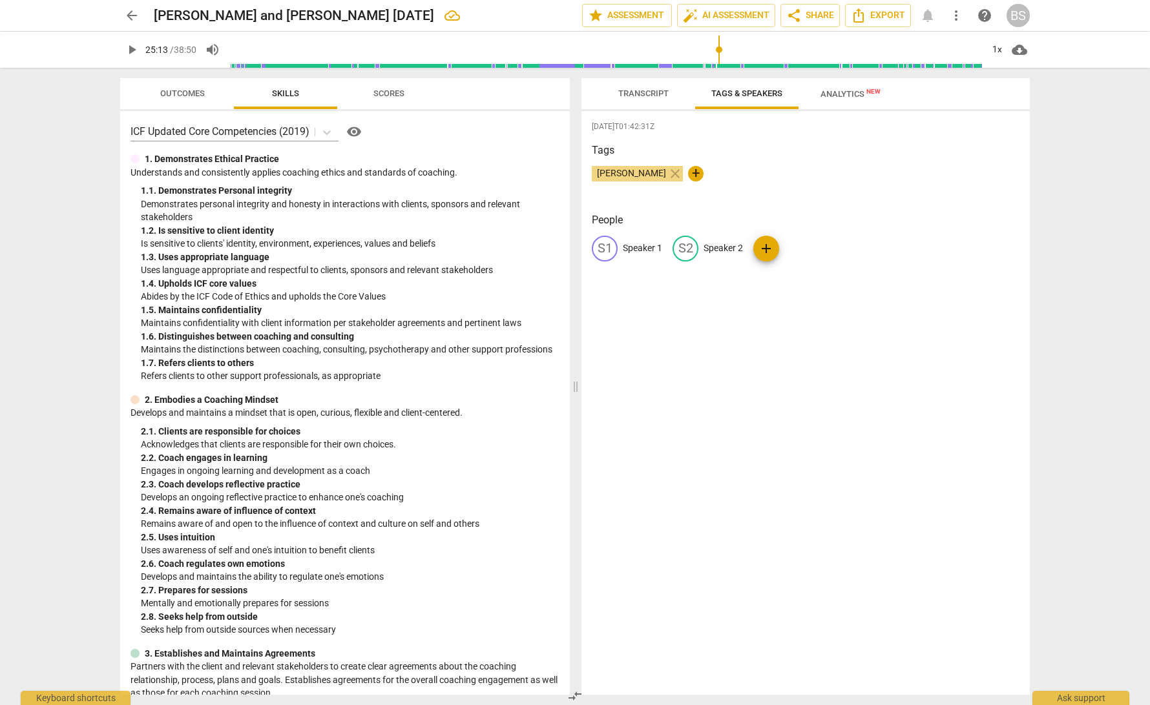
scroll to position [0, 0]
click at [642, 249] on p "Speaker 1" at bounding box center [642, 249] width 39 height 14
type input "Coach"
click at [812, 247] on p "Speaker 2" at bounding box center [806, 249] width 39 height 14
type input "Client"
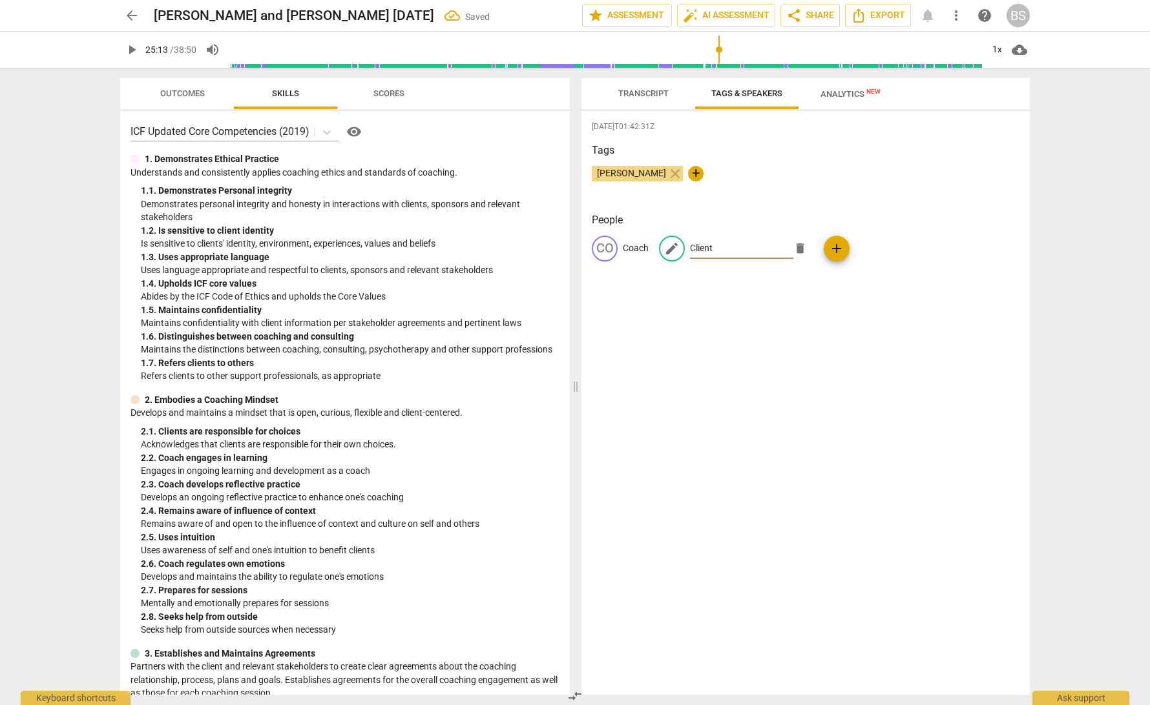
click at [817, 361] on div "2025-08-25T01:42:31Z Tags Bonnie Stith close + People CO Coach edit Client dele…" at bounding box center [805, 403] width 448 height 584
click at [641, 94] on span "Transcript" at bounding box center [643, 93] width 50 height 10
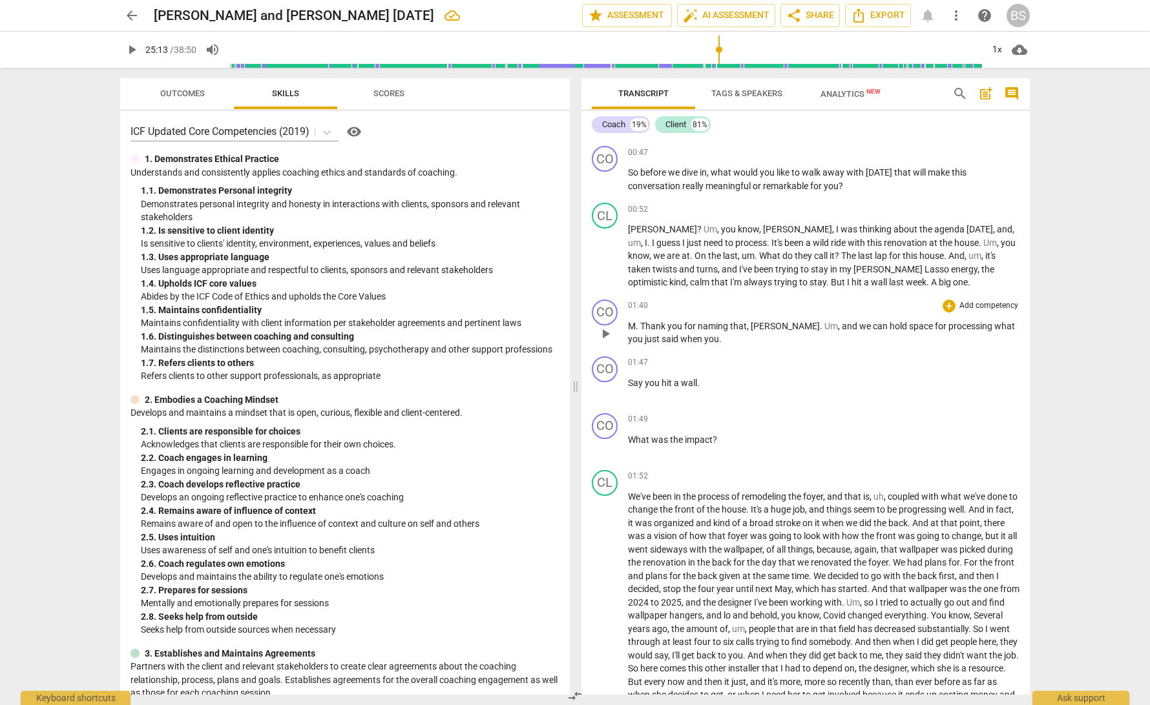
scroll to position [435, 0]
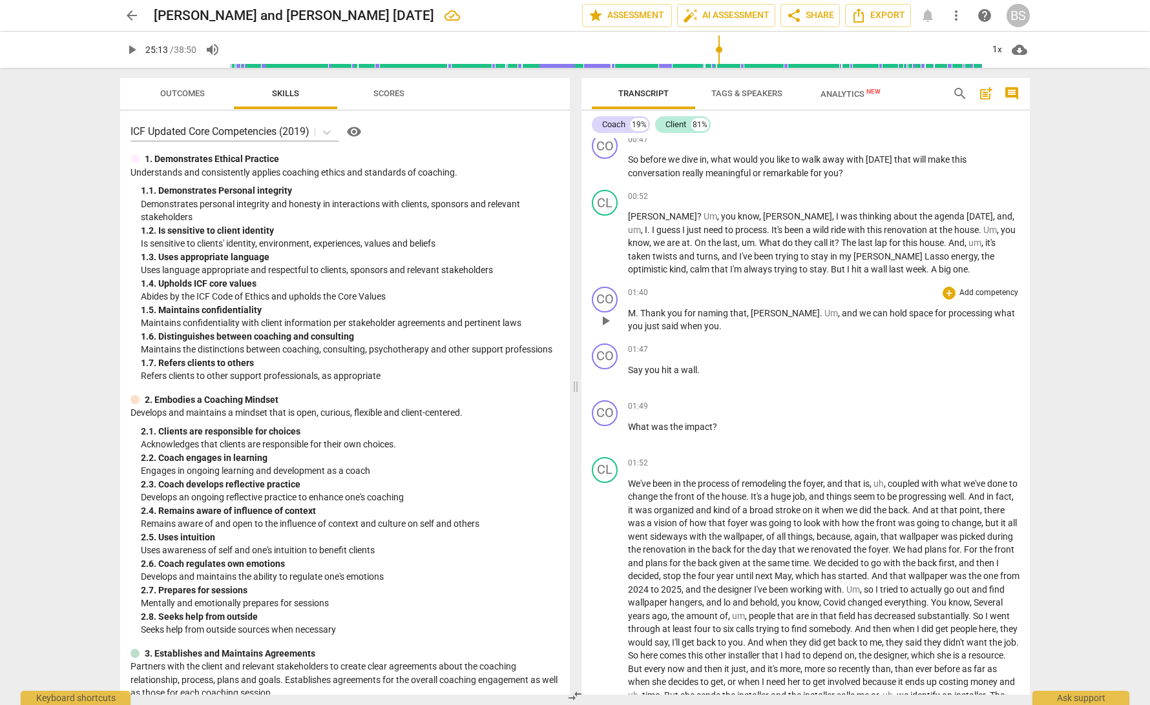
click at [690, 324] on p "M . Thank you for naming that , Jodi . Um , and we can hold space for processin…" at bounding box center [823, 320] width 391 height 26
drag, startPoint x: 707, startPoint y: 364, endPoint x: 619, endPoint y: 366, distance: 87.2
click at [619, 366] on div "CO play_arrow pause 01:47 + Add competency keyboard_arrow_right Say you hit a w…" at bounding box center [805, 366] width 448 height 57
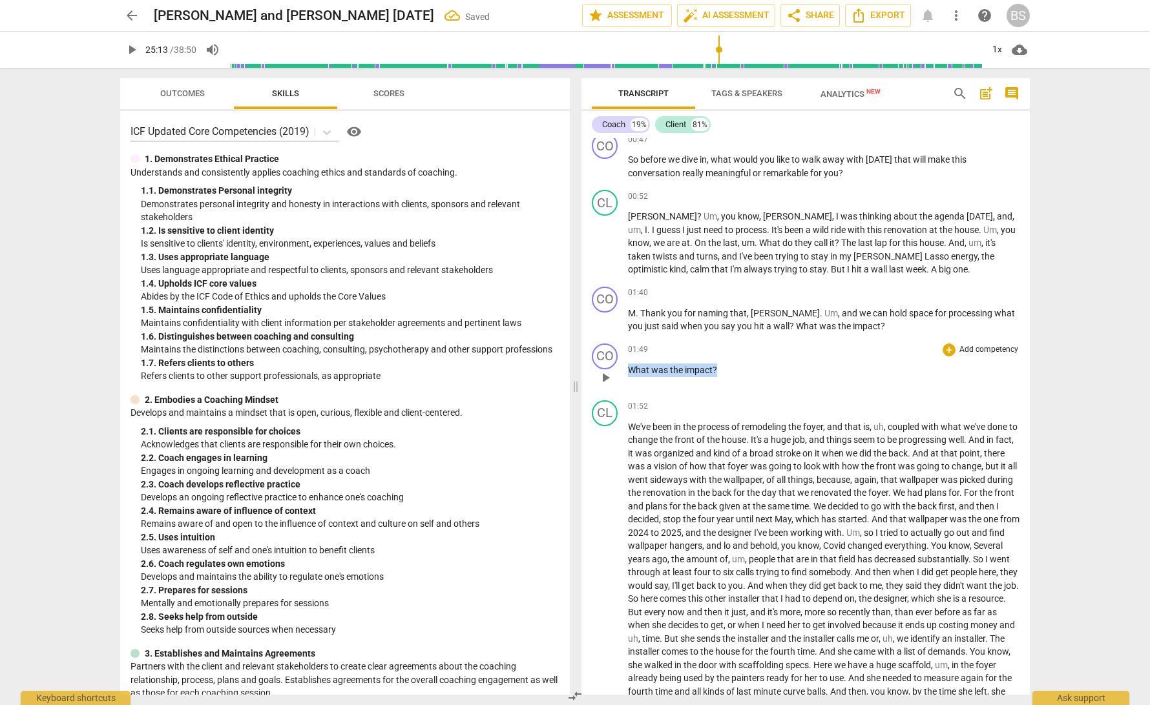
drag, startPoint x: 725, startPoint y: 367, endPoint x: 626, endPoint y: 369, distance: 98.8
click at [626, 369] on div "CO play_arrow pause 01:49 + Add competency keyboard_arrow_right What was the im…" at bounding box center [805, 366] width 448 height 57
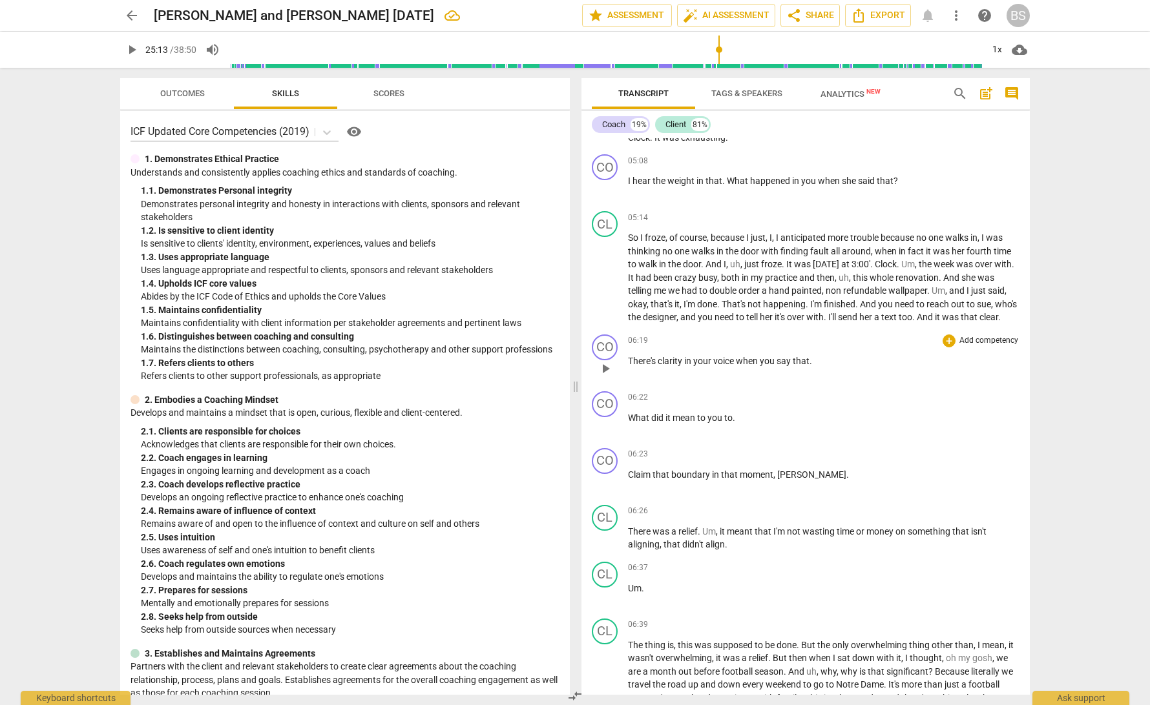
scroll to position [963, 0]
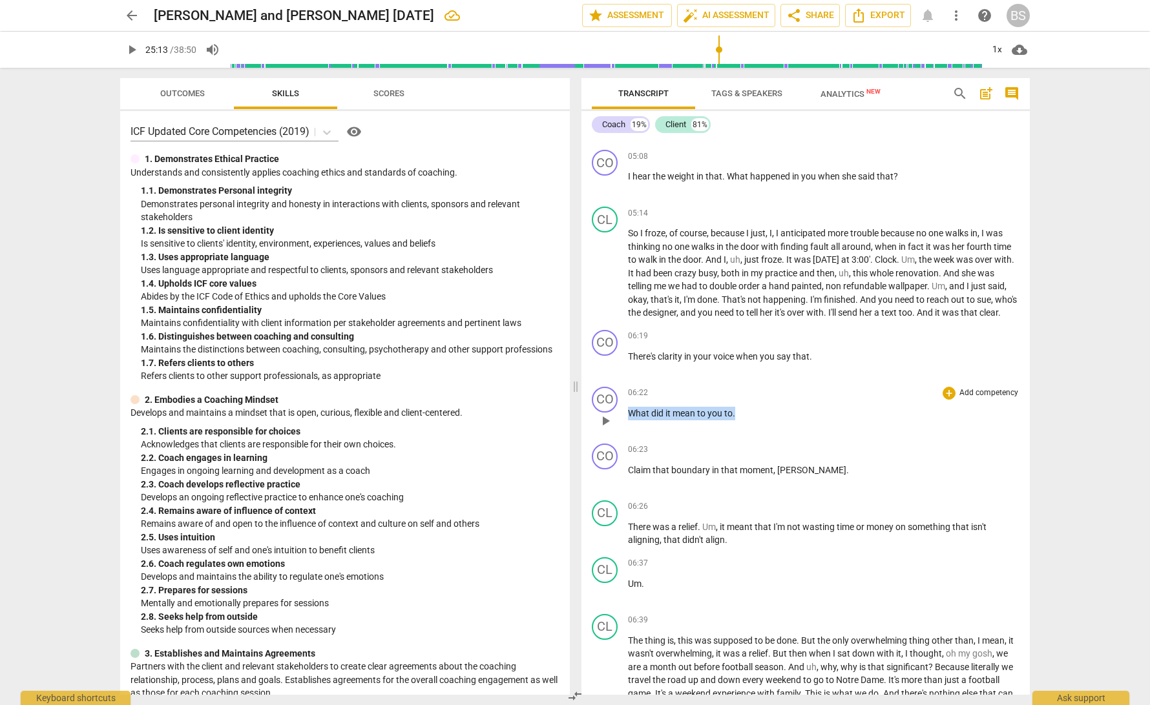
drag, startPoint x: 738, startPoint y: 415, endPoint x: 625, endPoint y: 415, distance: 112.4
click at [627, 414] on div "CO play_arrow pause 06:22 + Add competency keyboard_arrow_right What did it mea…" at bounding box center [805, 410] width 448 height 57
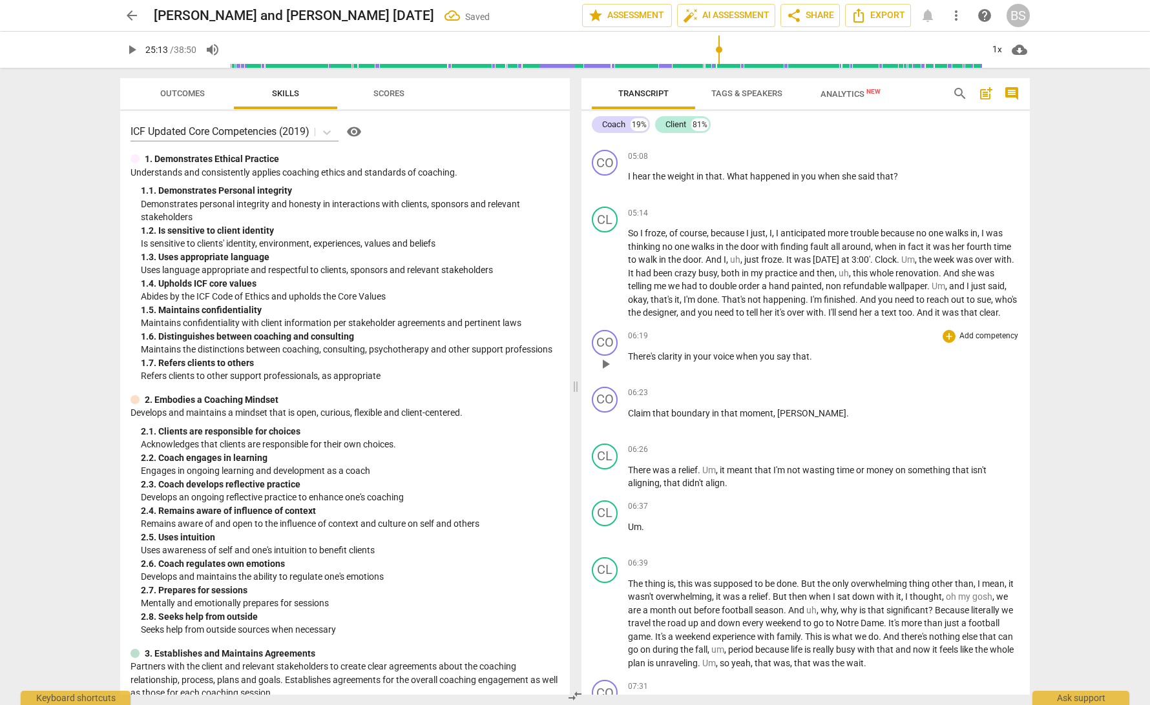
click at [819, 360] on p "There's clarity in your voice when you say that ." at bounding box center [823, 357] width 391 height 14
